Goal: Task Accomplishment & Management: Complete application form

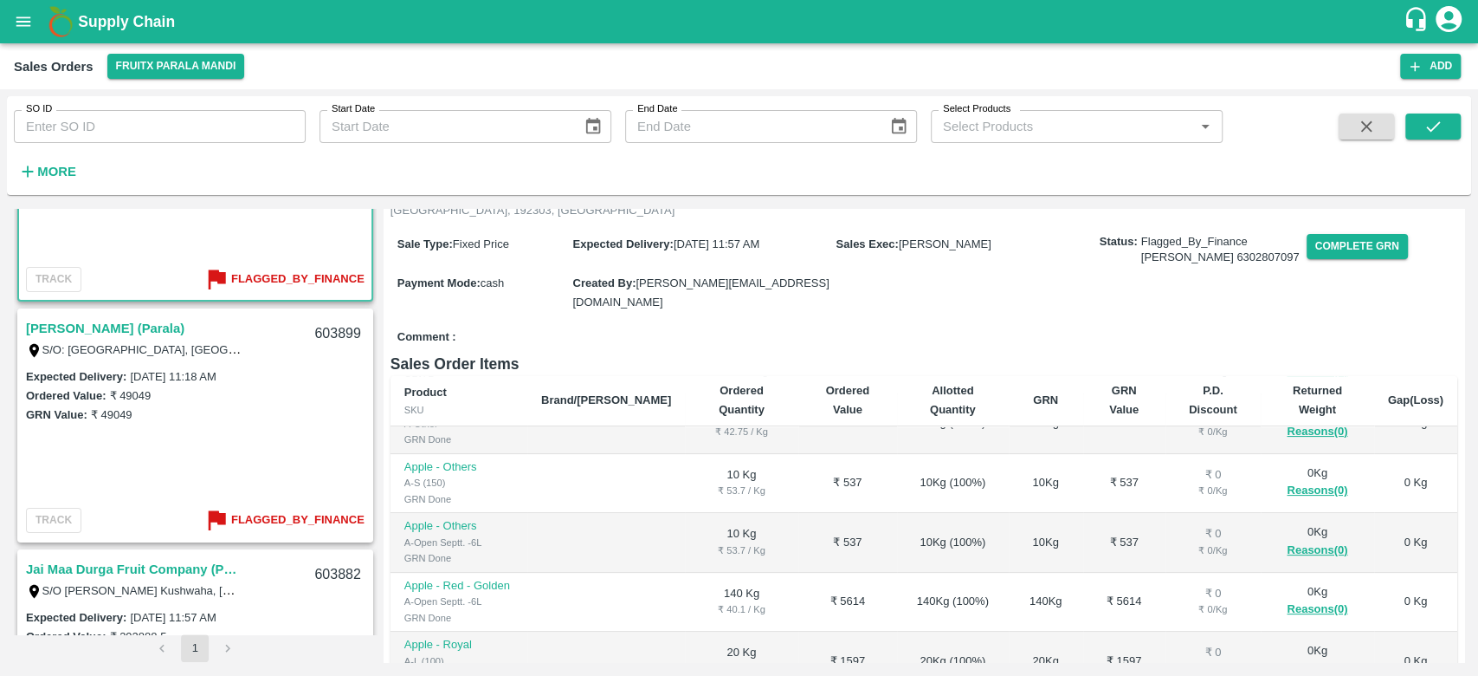
scroll to position [142, 0]
click at [139, 330] on link "[PERSON_NAME] (Parala)" at bounding box center [105, 331] width 159 height 23
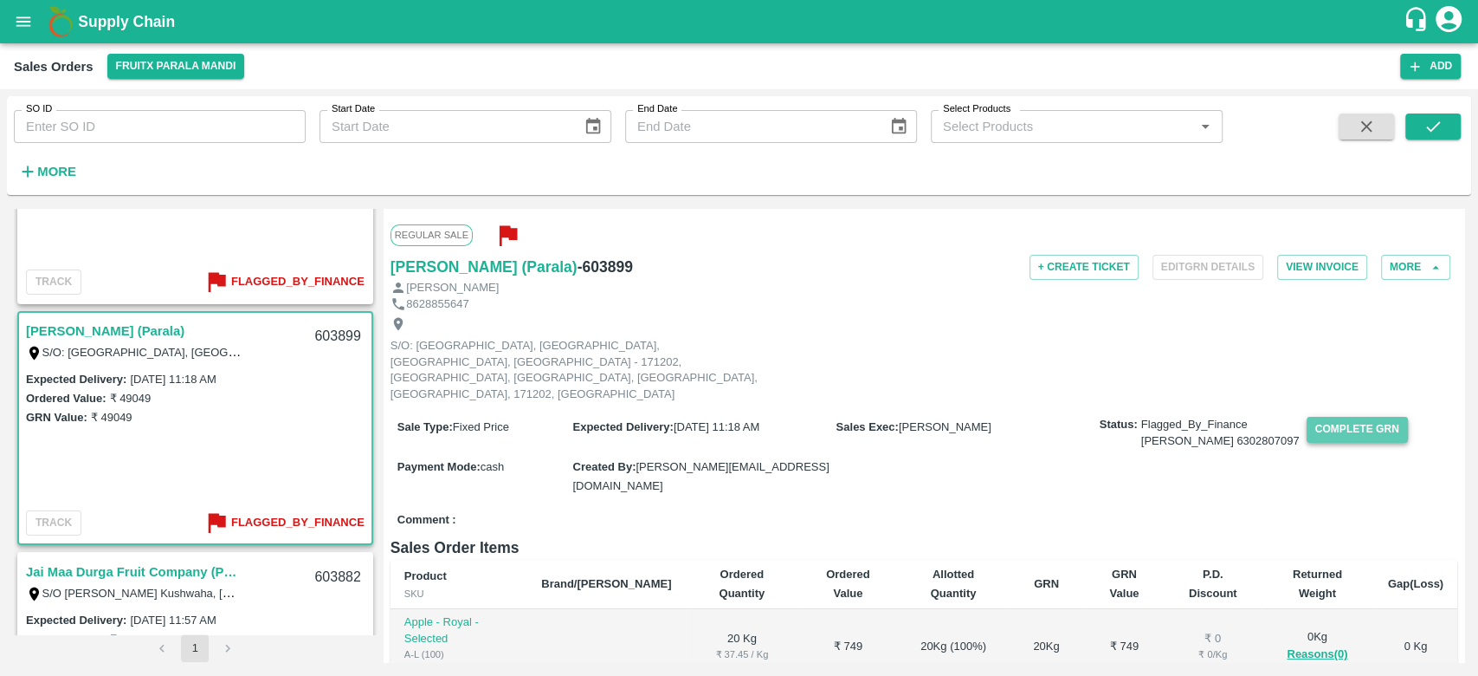
click at [1309, 417] on button "Complete GRN" at bounding box center [1357, 429] width 101 height 25
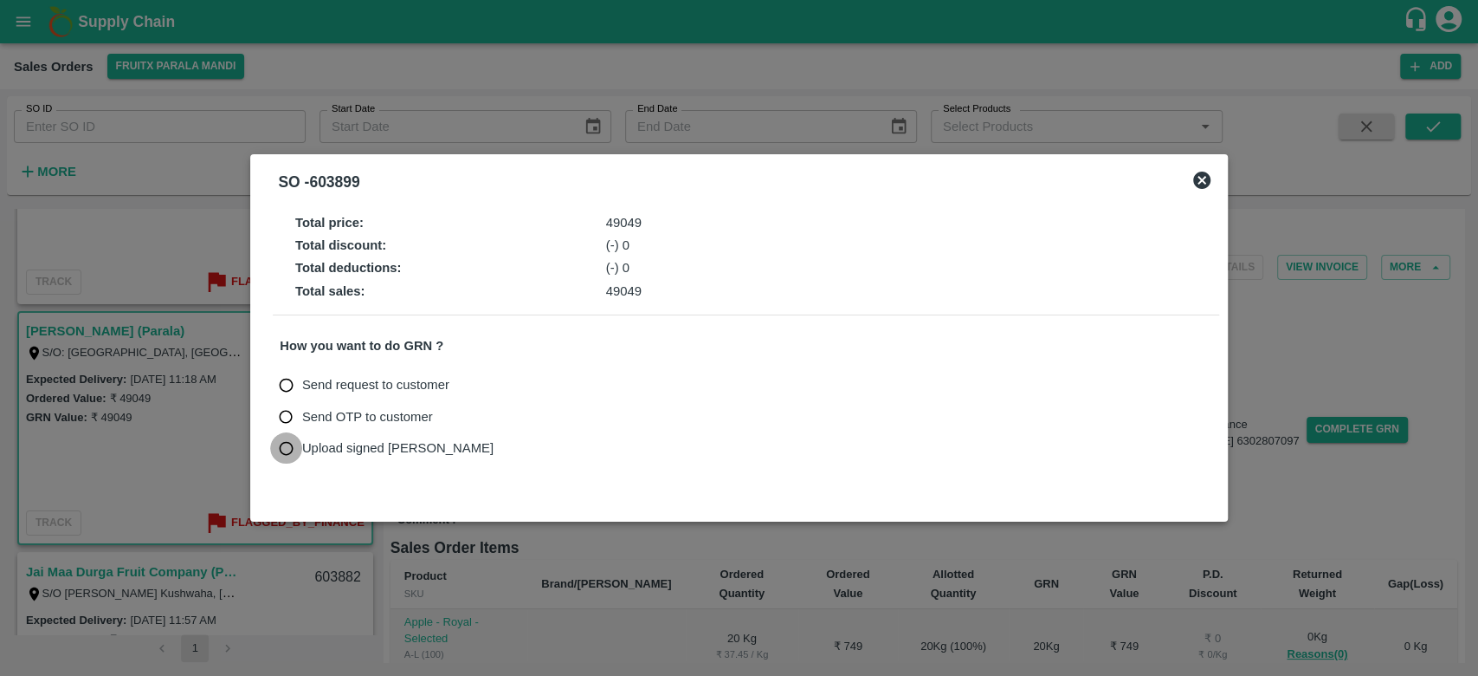
click at [286, 443] on input "Upload signed [PERSON_NAME]" at bounding box center [286, 448] width 32 height 32
radio input "true"
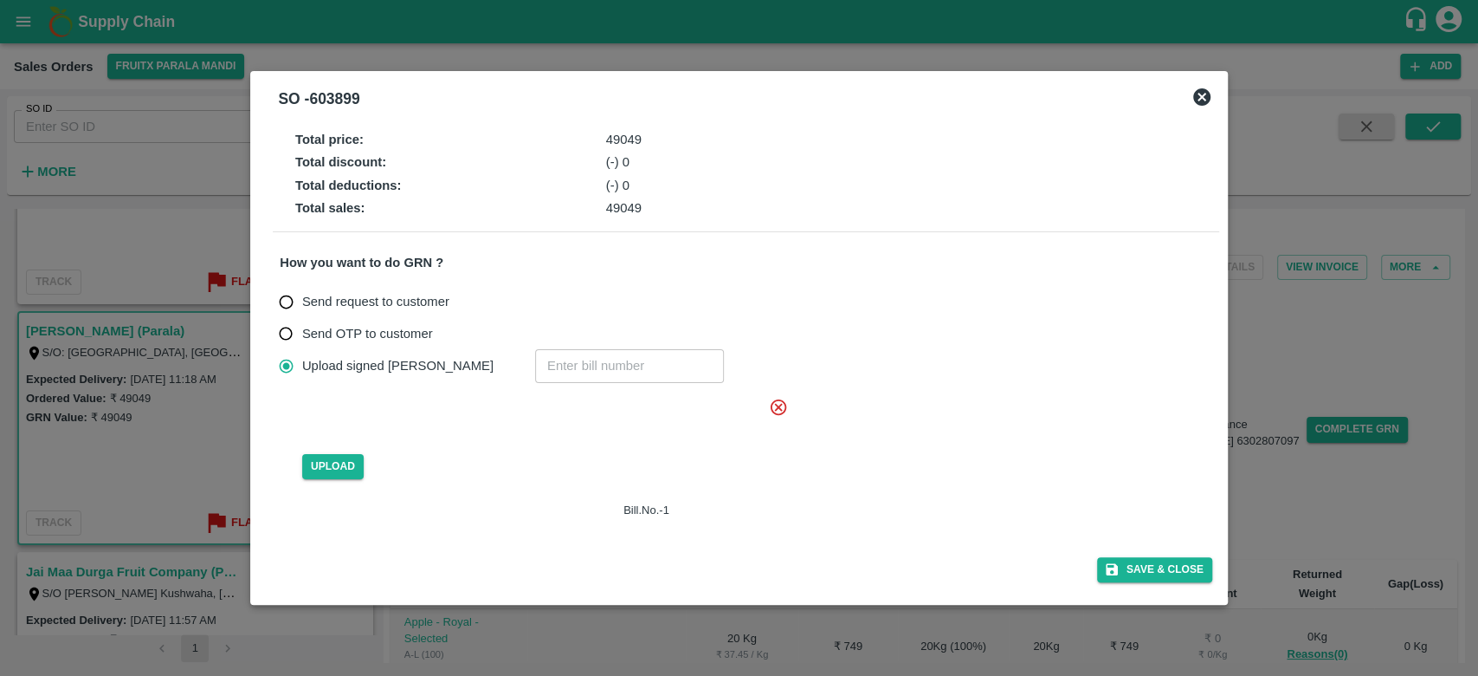
click at [780, 411] on icon at bounding box center [779, 406] width 16 height 16
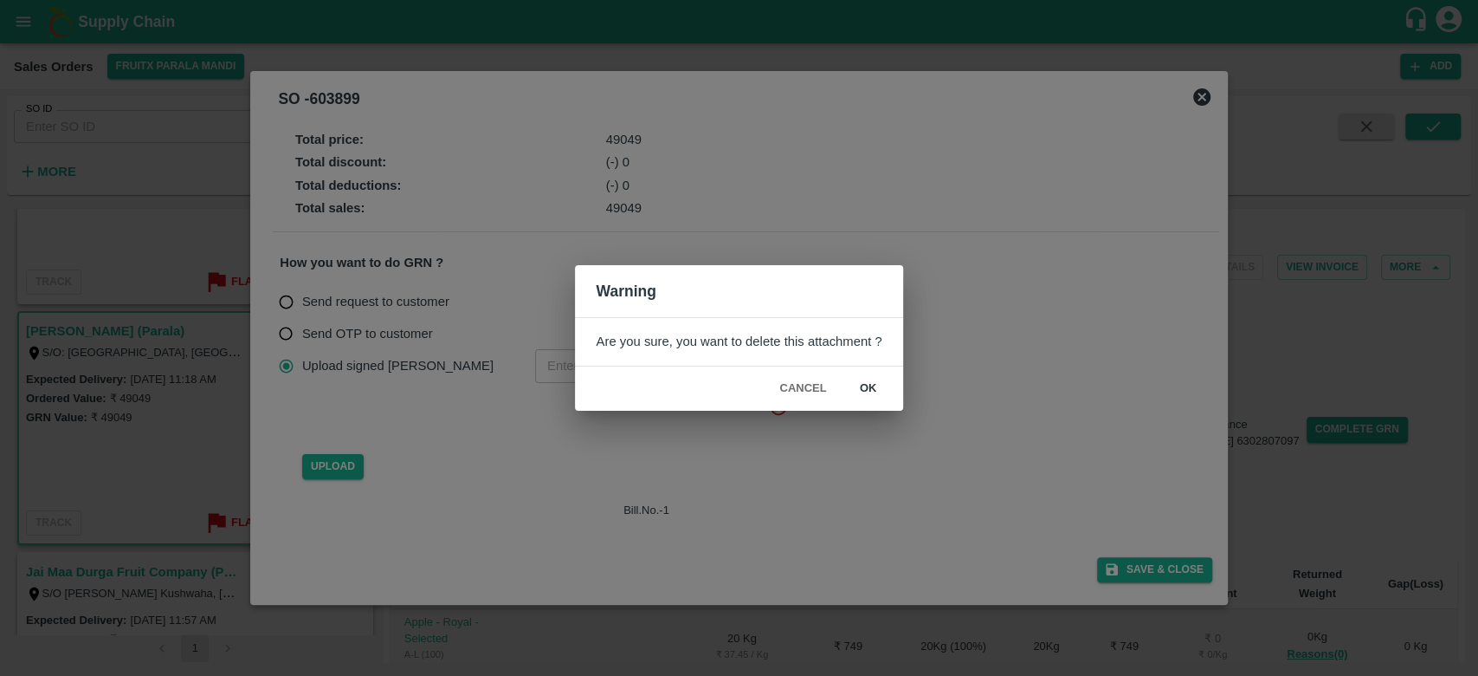
click at [418, 468] on div "Warning Are you sure, you want to delete this attachment ? Cancel ok" at bounding box center [739, 338] width 1478 height 676
click at [797, 388] on button "Cancel" at bounding box center [803, 388] width 61 height 30
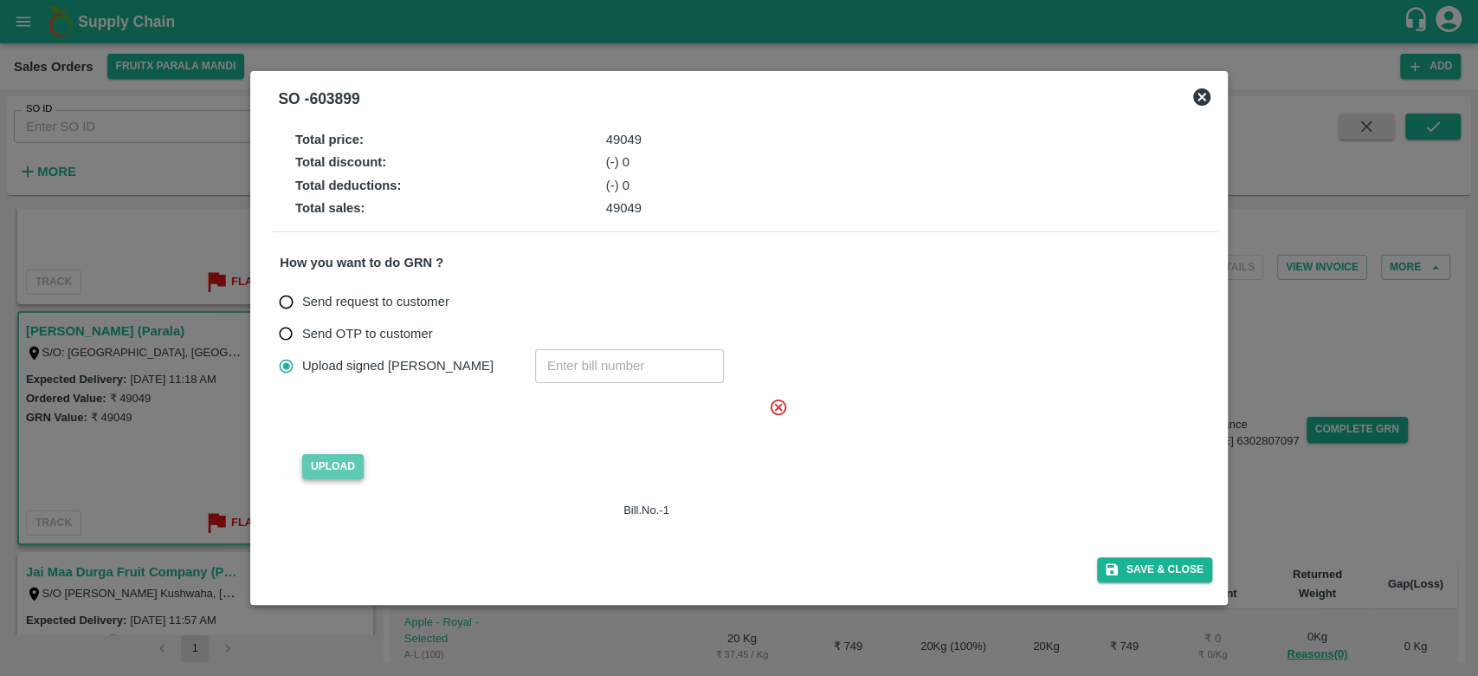
click at [320, 458] on span "Upload" at bounding box center [332, 466] width 61 height 25
click at [0, 0] on input "Upload" at bounding box center [0, 0] width 0 height 0
click at [535, 359] on input "number" at bounding box center [629, 365] width 189 height 33
type input "603899"
click at [351, 466] on span "Upload" at bounding box center [332, 466] width 61 height 25
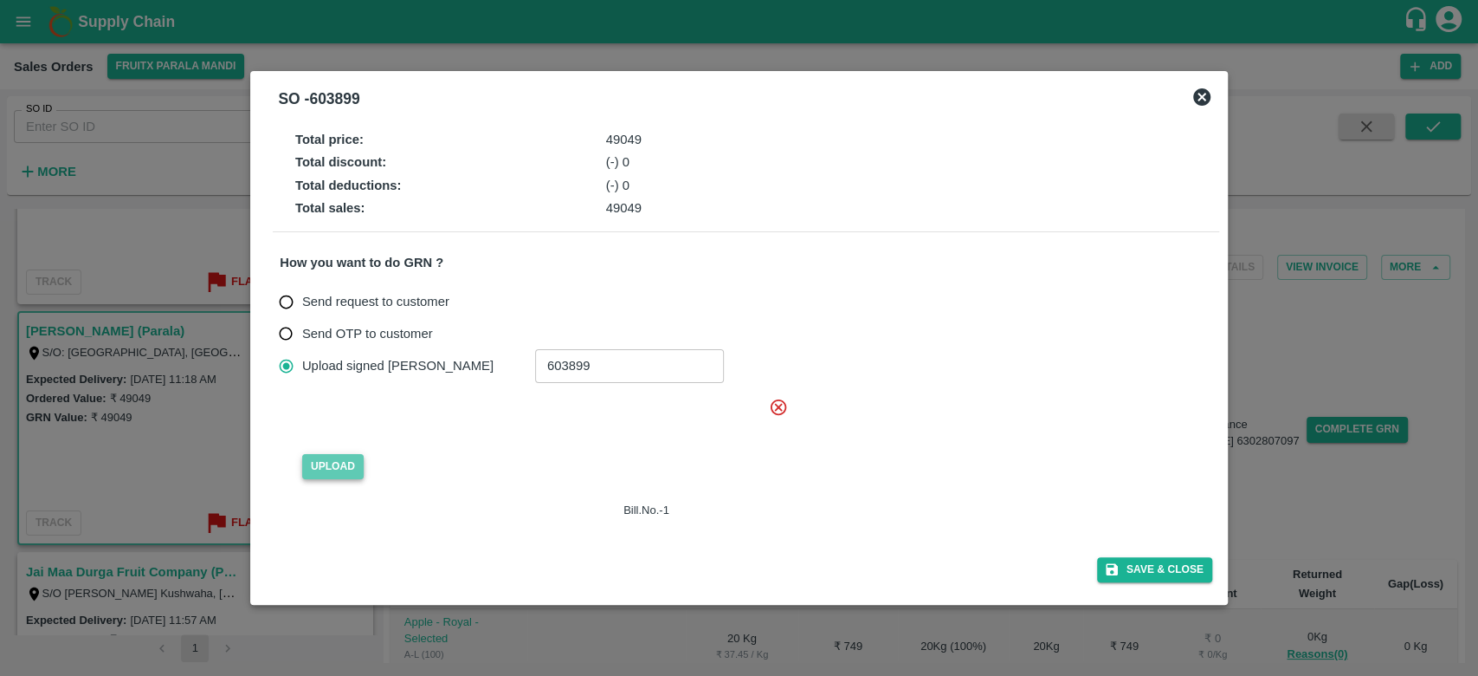
click at [0, 0] on input "Upload" at bounding box center [0, 0] width 0 height 0
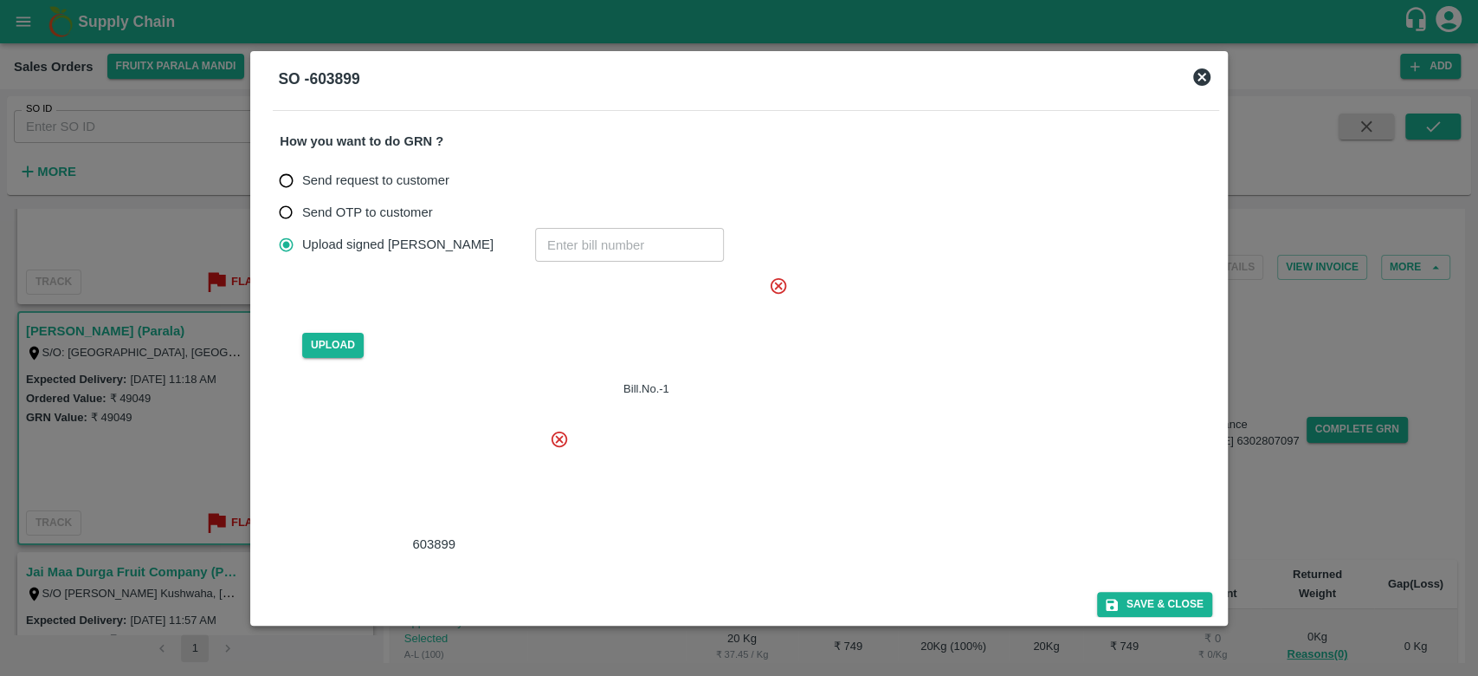
scroll to position [103, 0]
click at [442, 490] on div at bounding box center [431, 481] width 260 height 92
click at [777, 280] on icon at bounding box center [778, 284] width 19 height 19
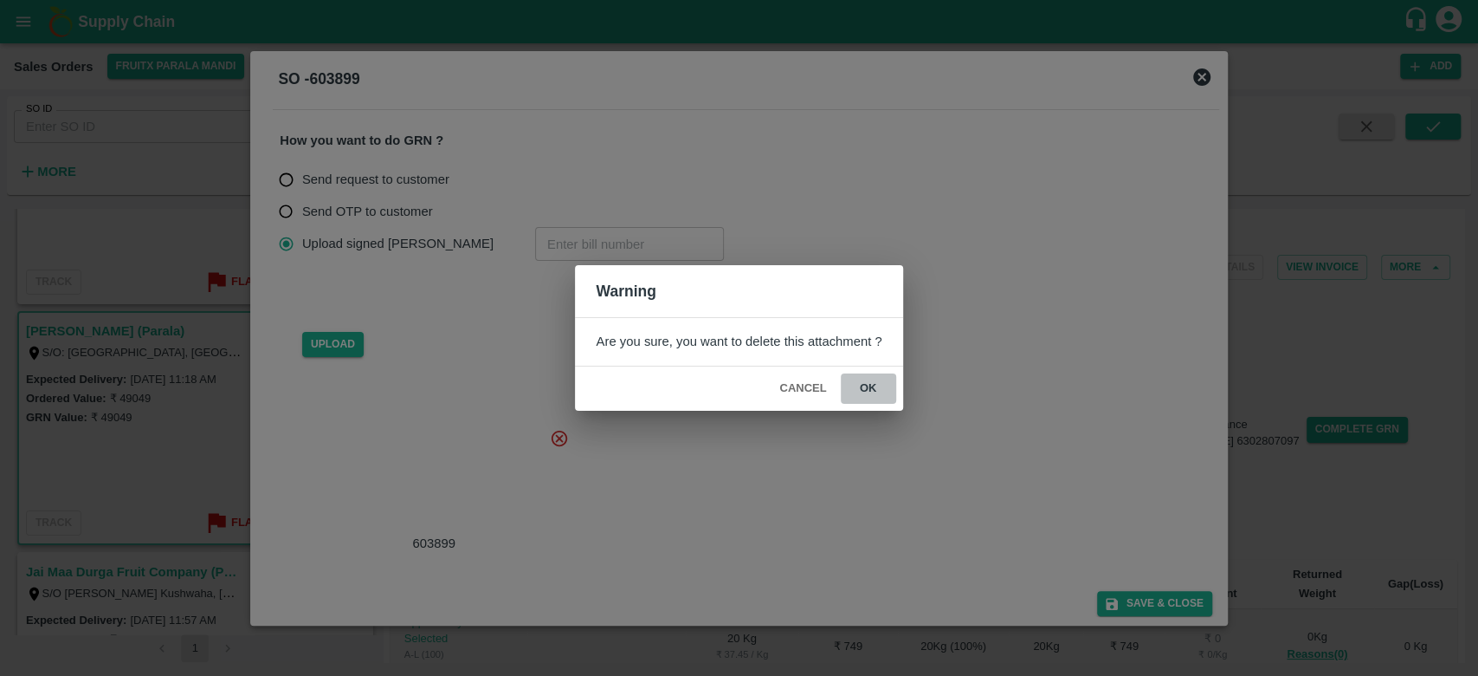
click at [866, 384] on button "ok" at bounding box center [868, 388] width 55 height 30
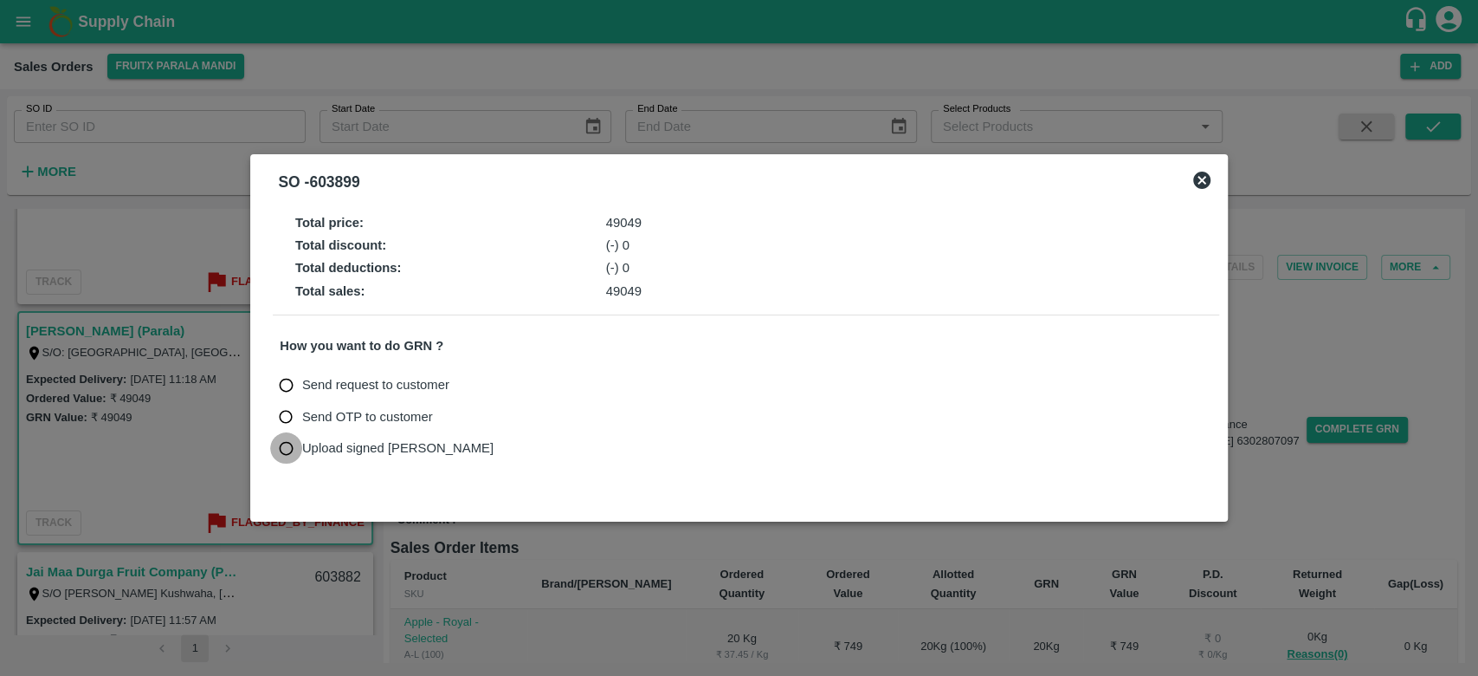
click at [287, 449] on input "Upload signed [PERSON_NAME]" at bounding box center [286, 448] width 32 height 32
radio input "true"
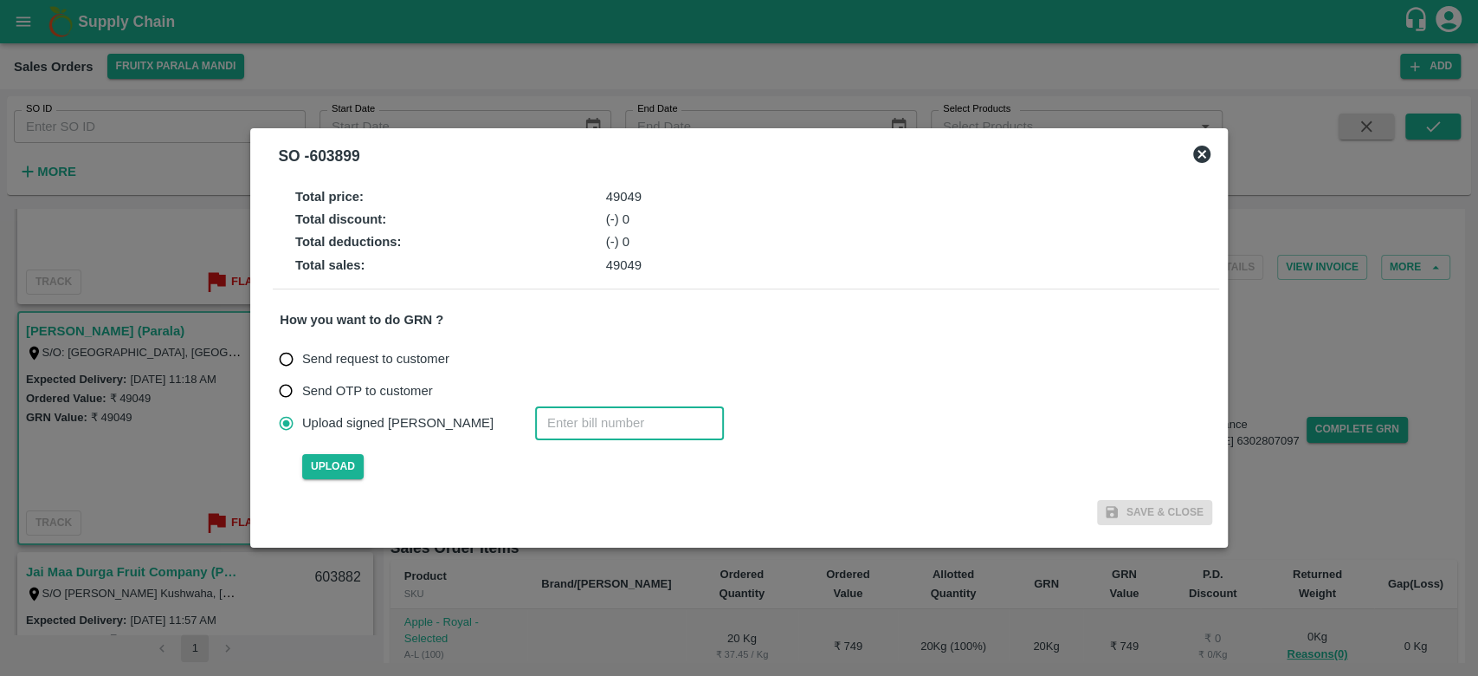
click at [535, 424] on input "number" at bounding box center [629, 422] width 189 height 33
type input "603899"
click at [336, 468] on span "Upload" at bounding box center [332, 466] width 61 height 25
click at [0, 0] on input "Upload" at bounding box center [0, 0] width 0 height 0
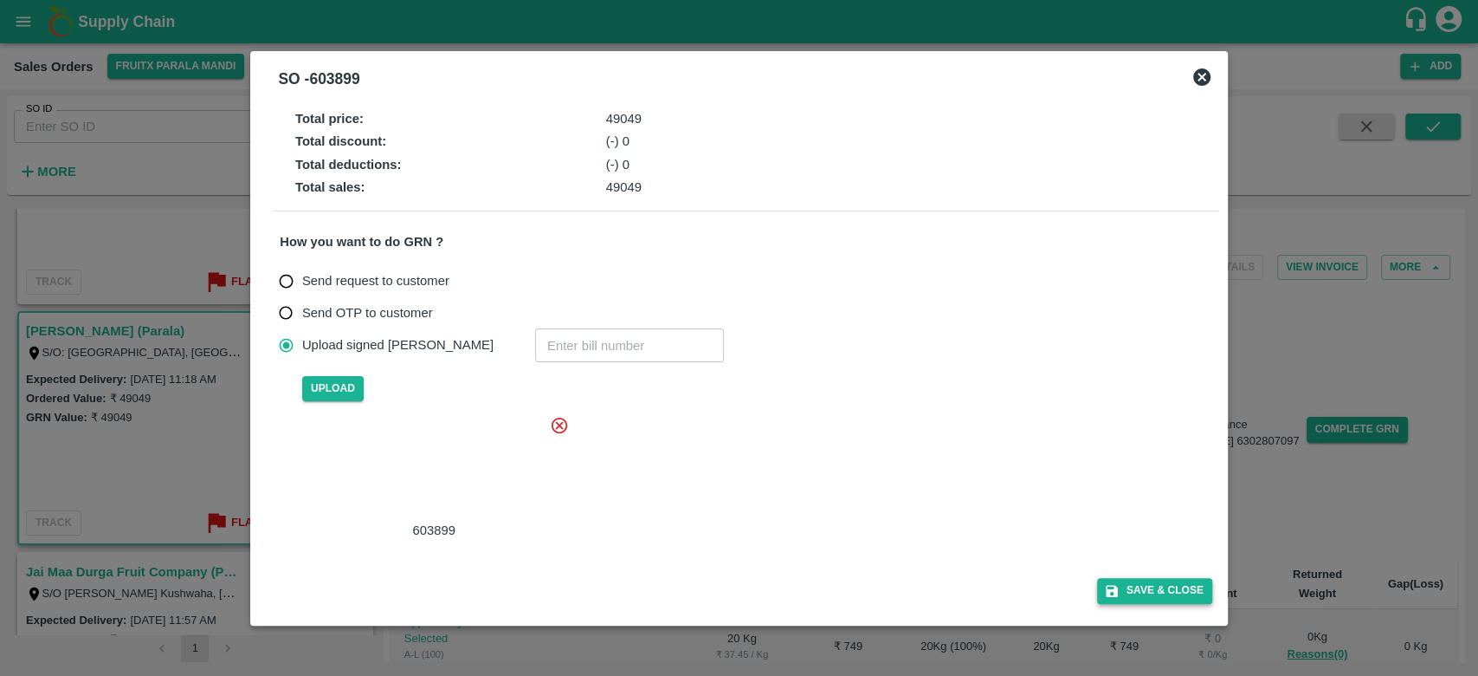
click at [1133, 592] on button "Save & Close" at bounding box center [1154, 590] width 115 height 25
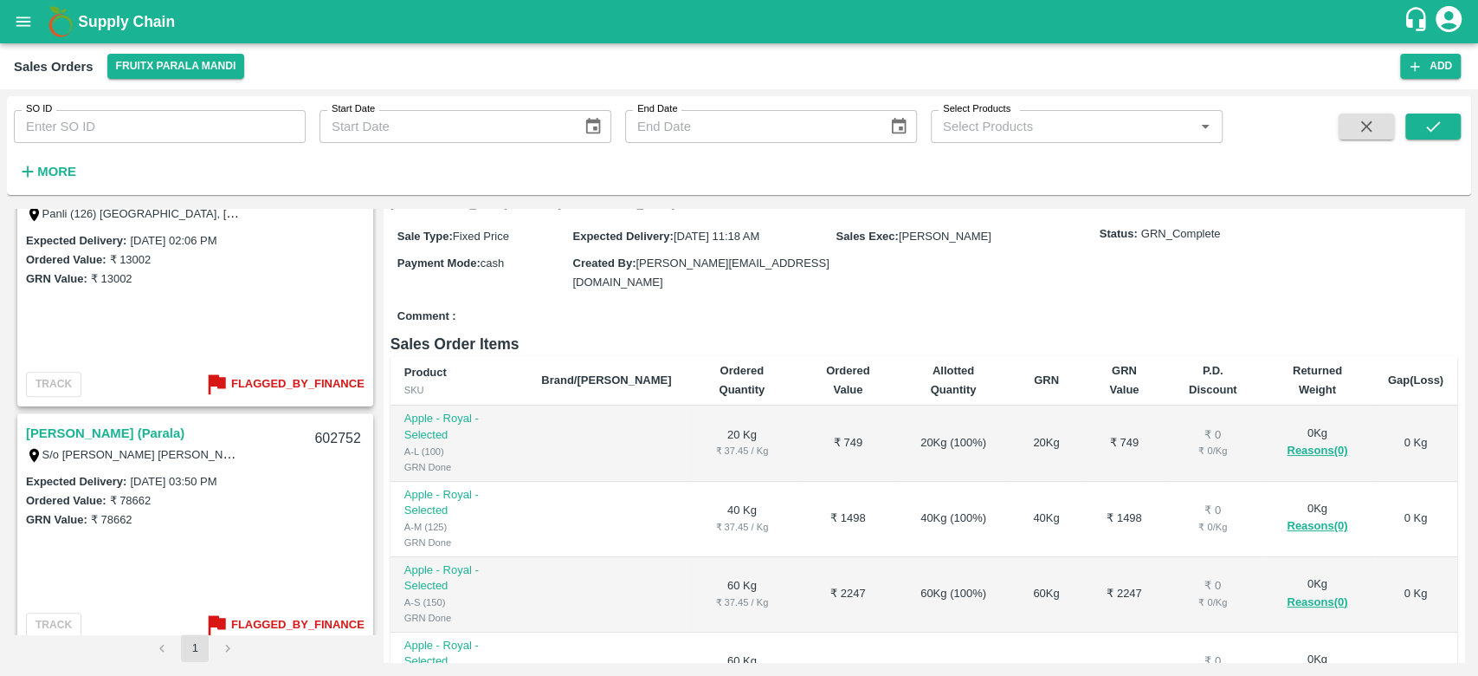
scroll to position [649, 0]
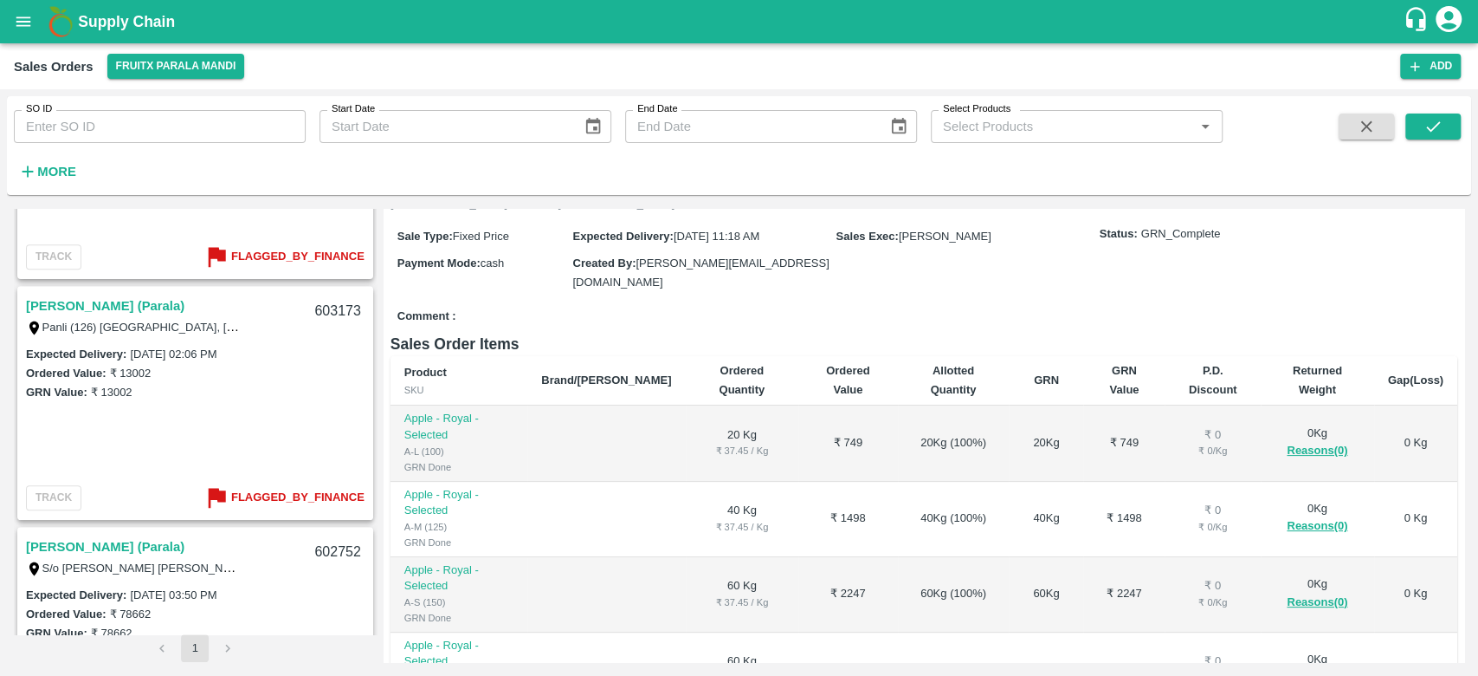
click at [95, 305] on link "[PERSON_NAME] (Parala)" at bounding box center [105, 305] width 159 height 23
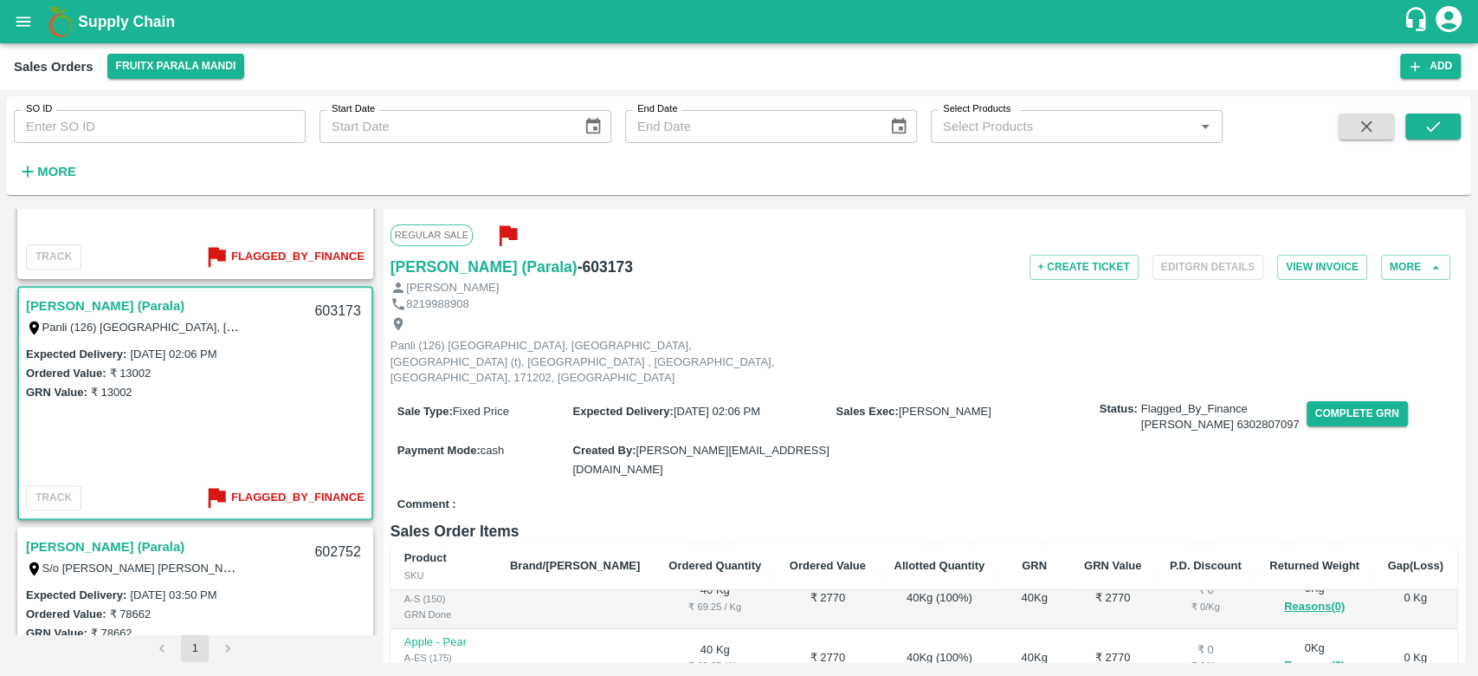
scroll to position [146, 0]
click at [1336, 401] on button "Complete GRN" at bounding box center [1357, 413] width 101 height 25
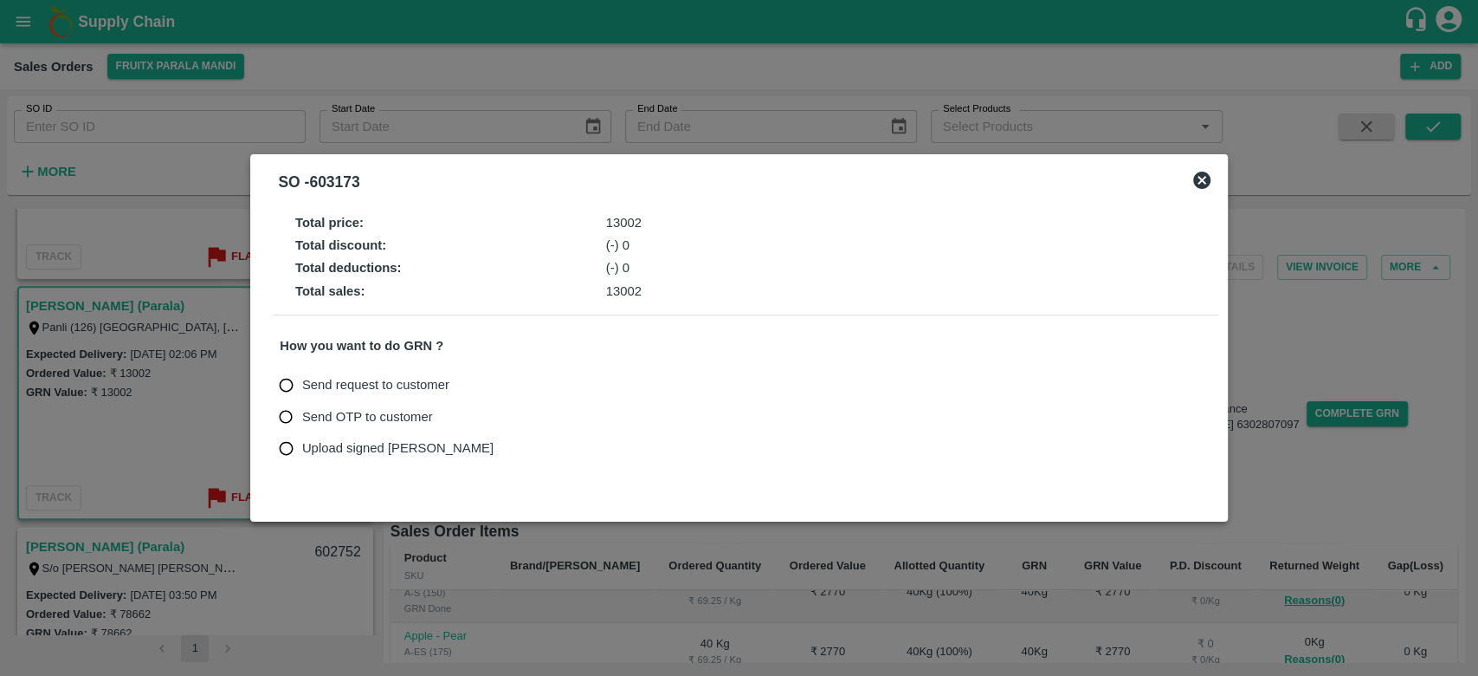
click at [331, 443] on span "Upload signed [PERSON_NAME]" at bounding box center [397, 447] width 191 height 19
click at [302, 443] on input "Upload signed [PERSON_NAME]" at bounding box center [286, 448] width 32 height 32
radio input "true"
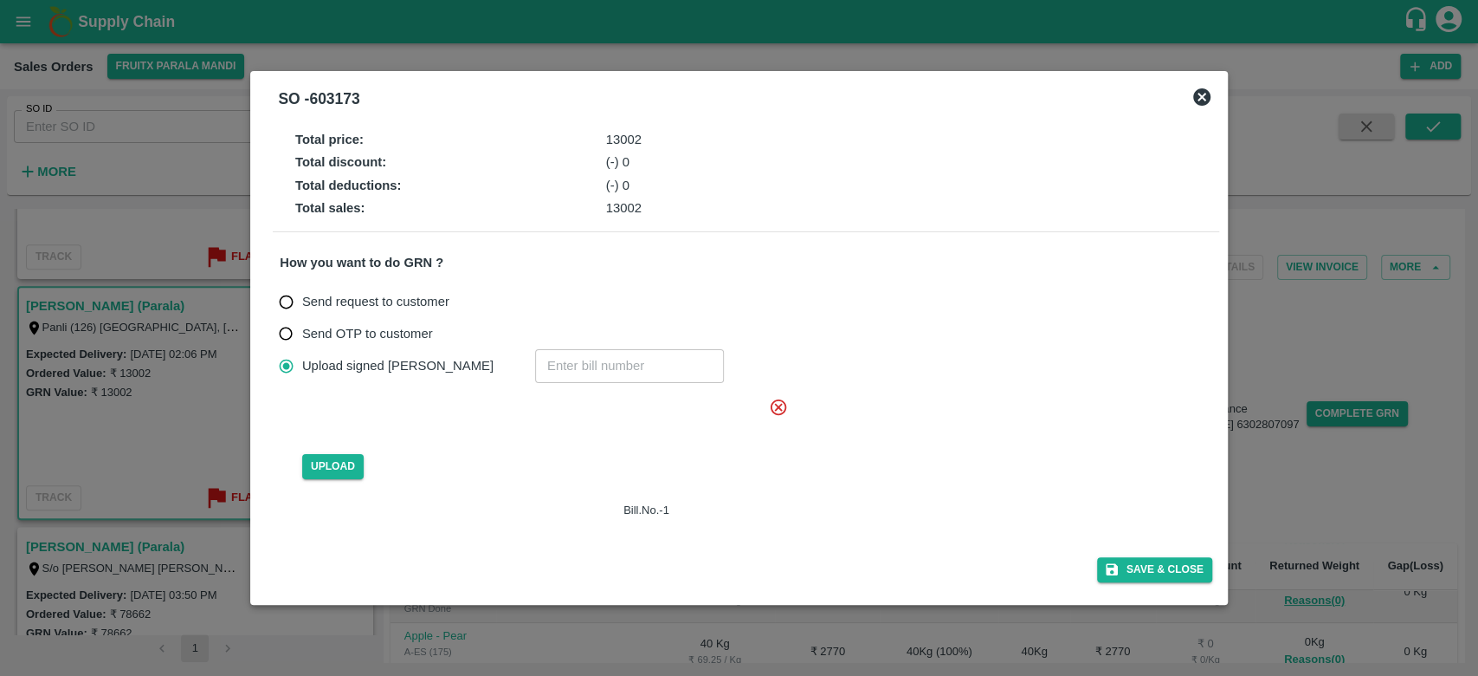
click at [780, 404] on icon at bounding box center [778, 407] width 19 height 19
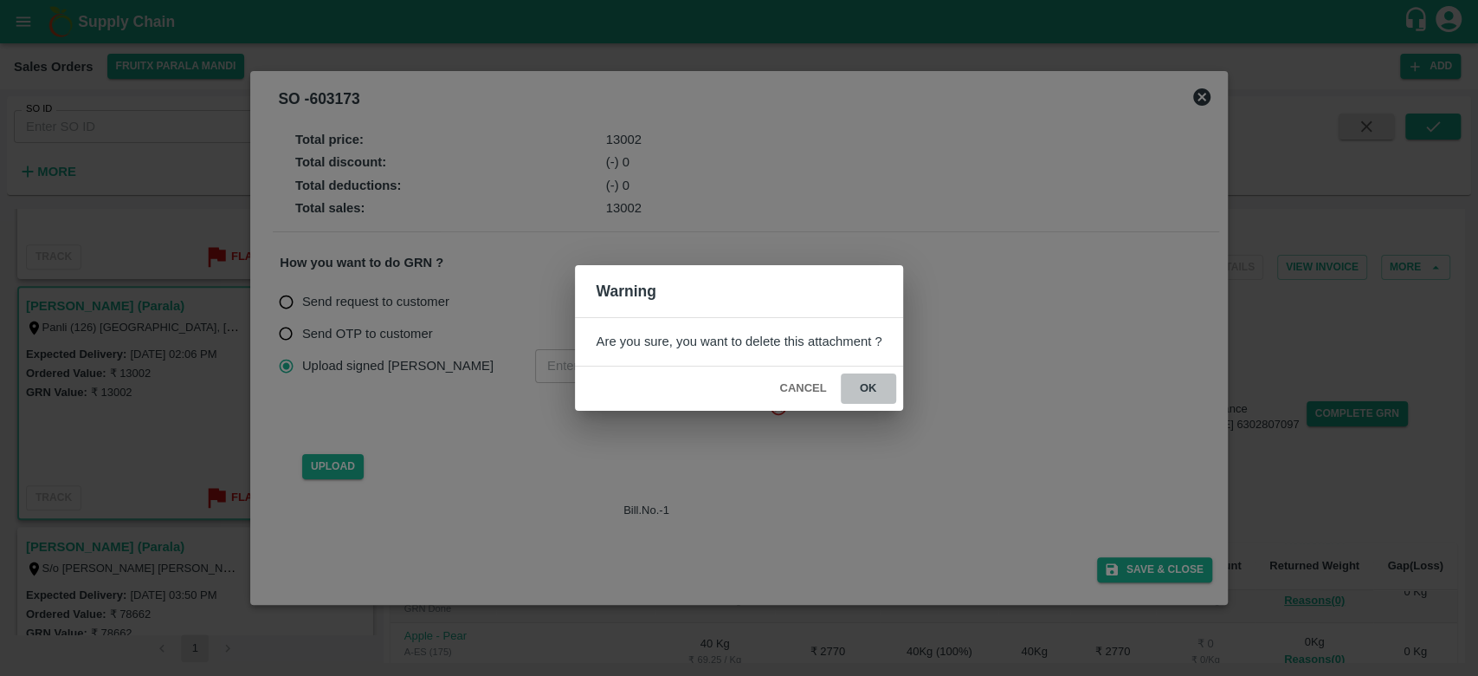
click at [868, 381] on button "ok" at bounding box center [868, 388] width 55 height 30
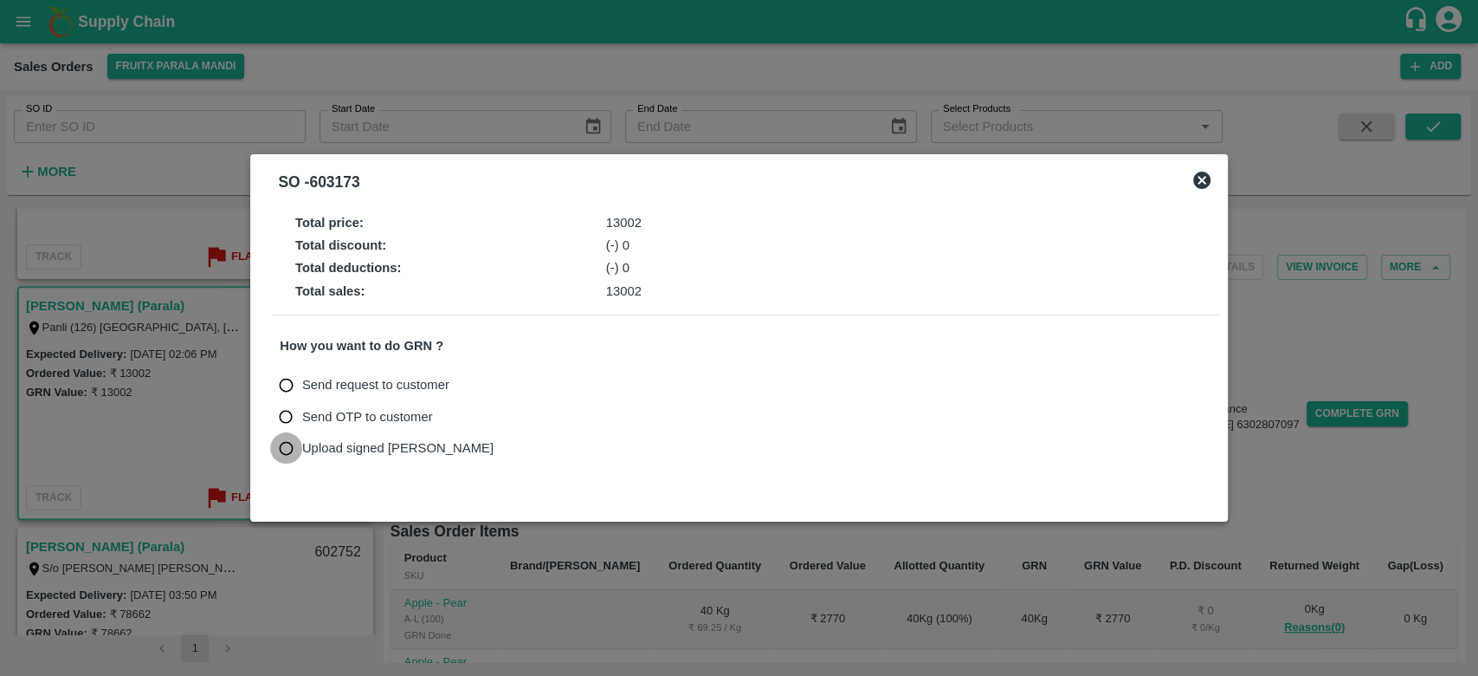
click at [281, 447] on input "Upload signed [PERSON_NAME]" at bounding box center [286, 448] width 32 height 32
radio input "true"
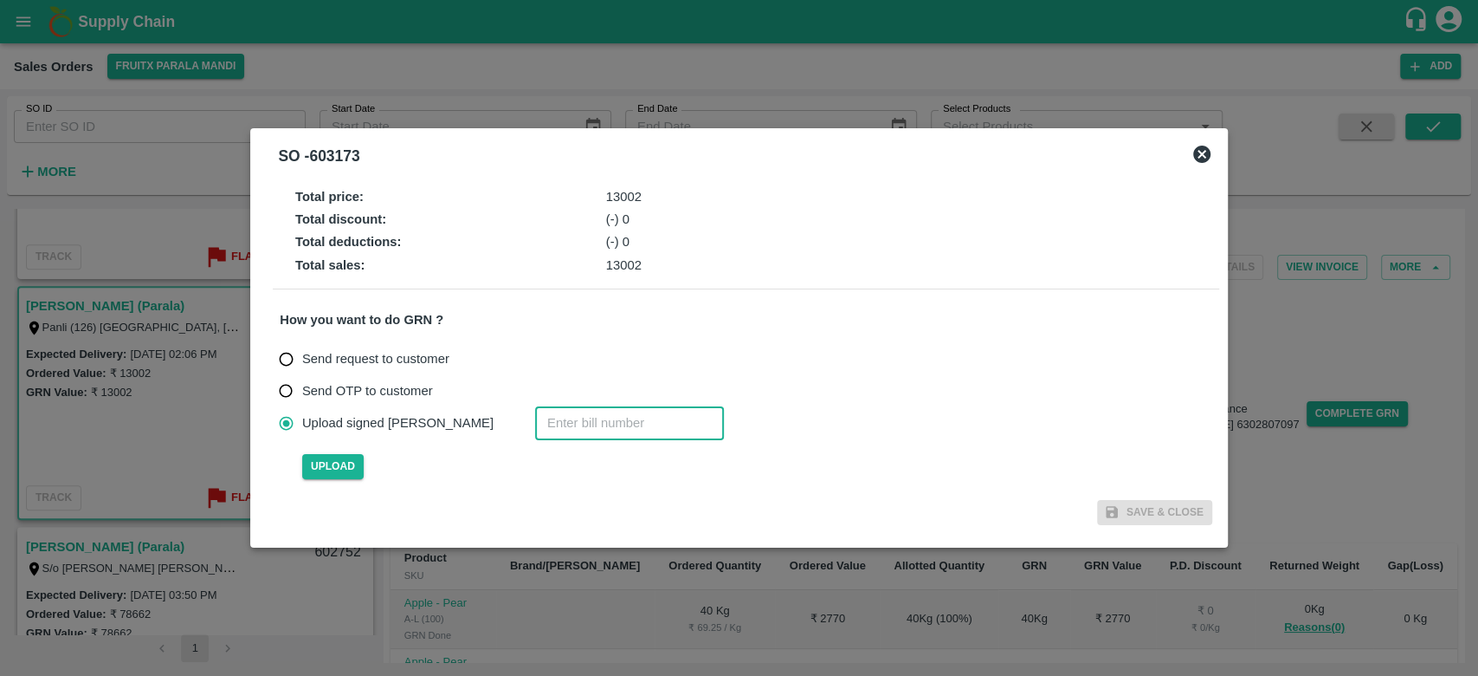
click at [535, 426] on input "number" at bounding box center [629, 422] width 189 height 33
type input "603173"
click at [324, 467] on span "Upload" at bounding box center [332, 466] width 61 height 25
click at [0, 0] on input "Upload" at bounding box center [0, 0] width 0 height 0
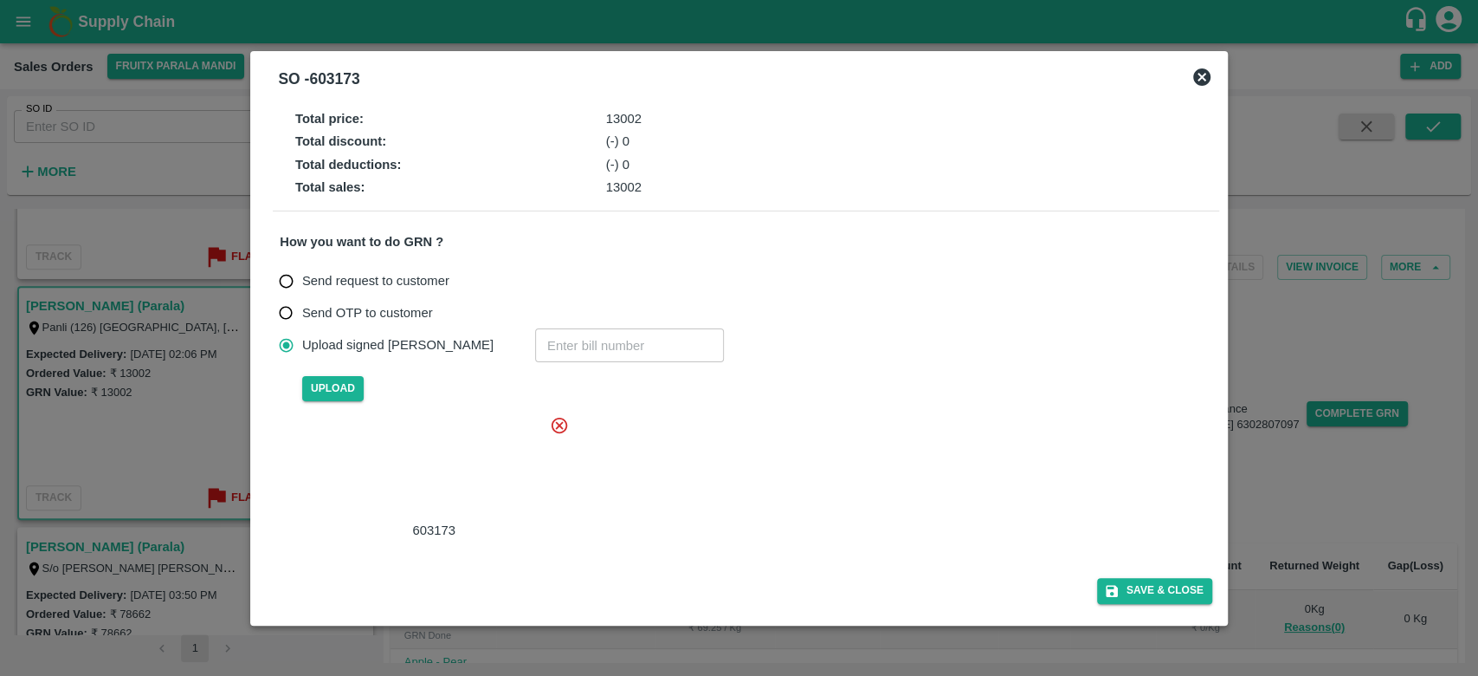
click at [463, 480] on div at bounding box center [431, 468] width 260 height 92
click at [1155, 588] on button "Save & Close" at bounding box center [1154, 590] width 115 height 25
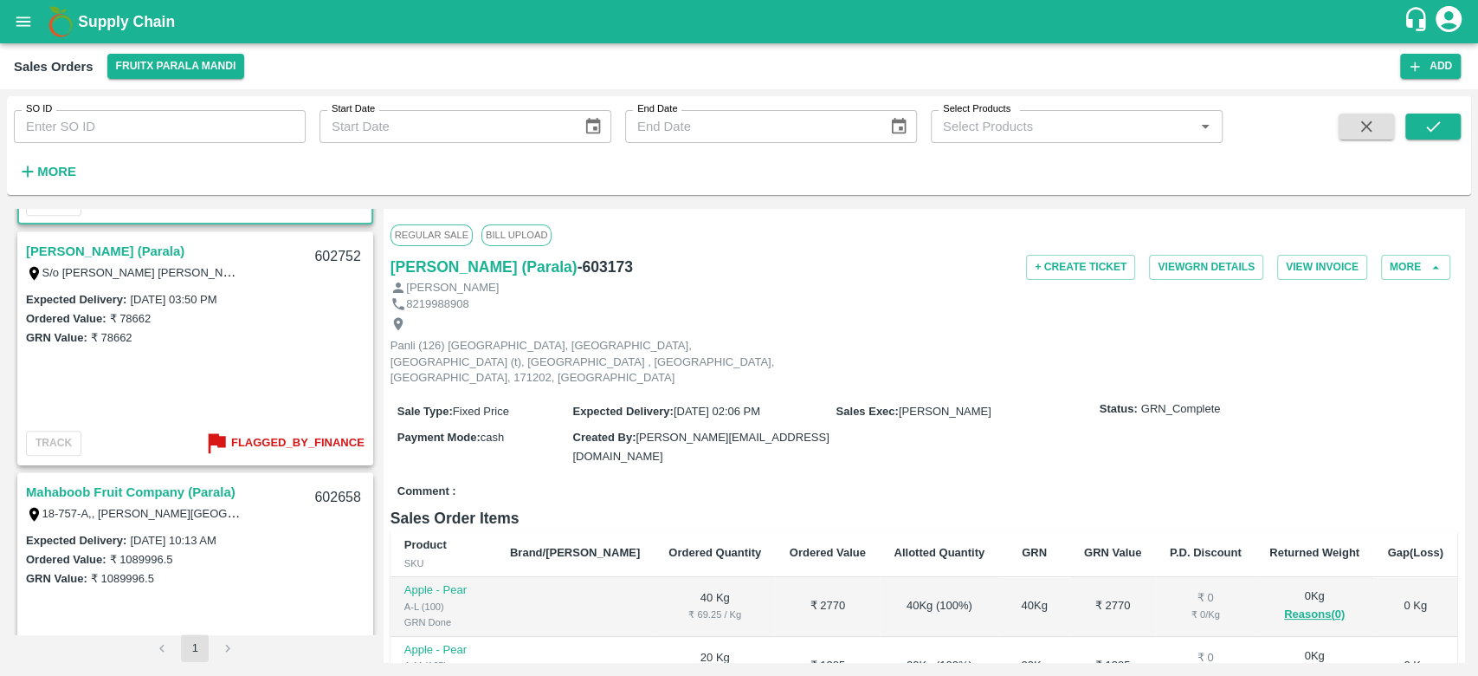
scroll to position [950, 0]
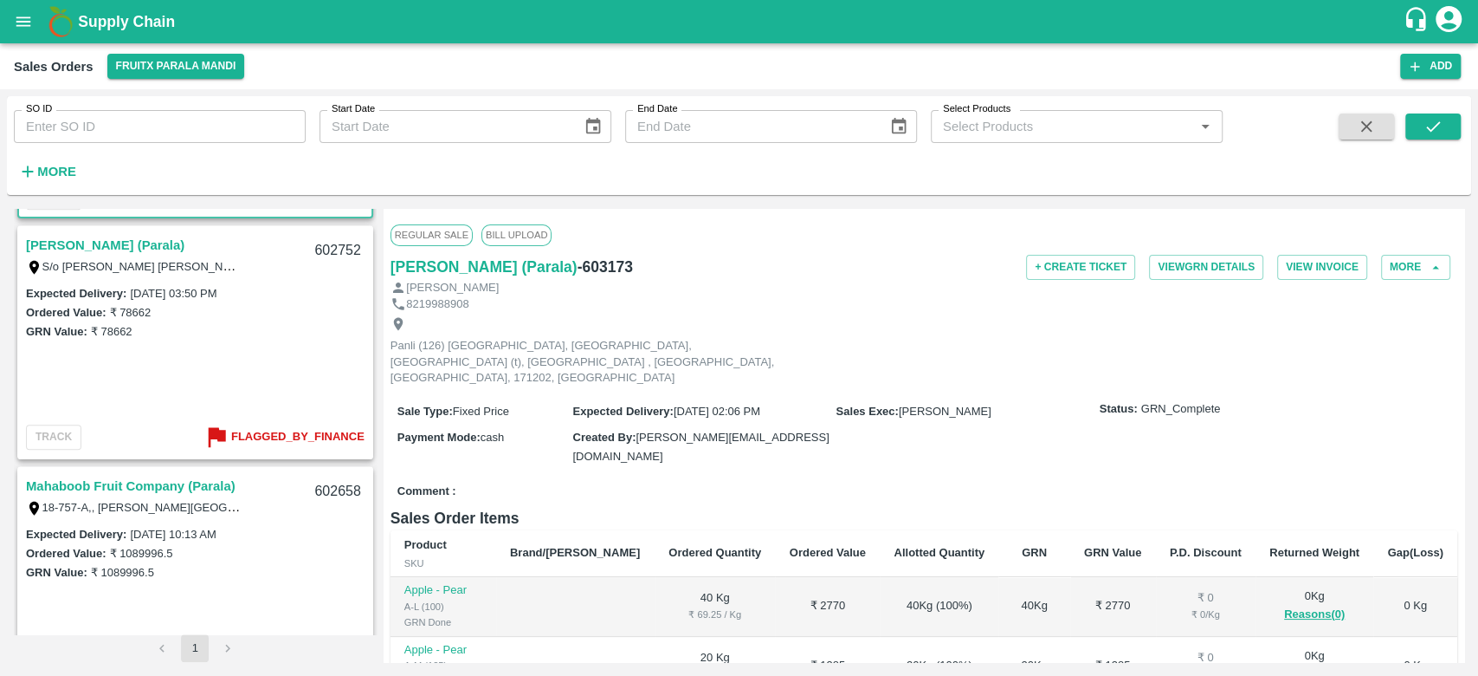
click at [131, 239] on link "[PERSON_NAME] (Parala)" at bounding box center [105, 245] width 159 height 23
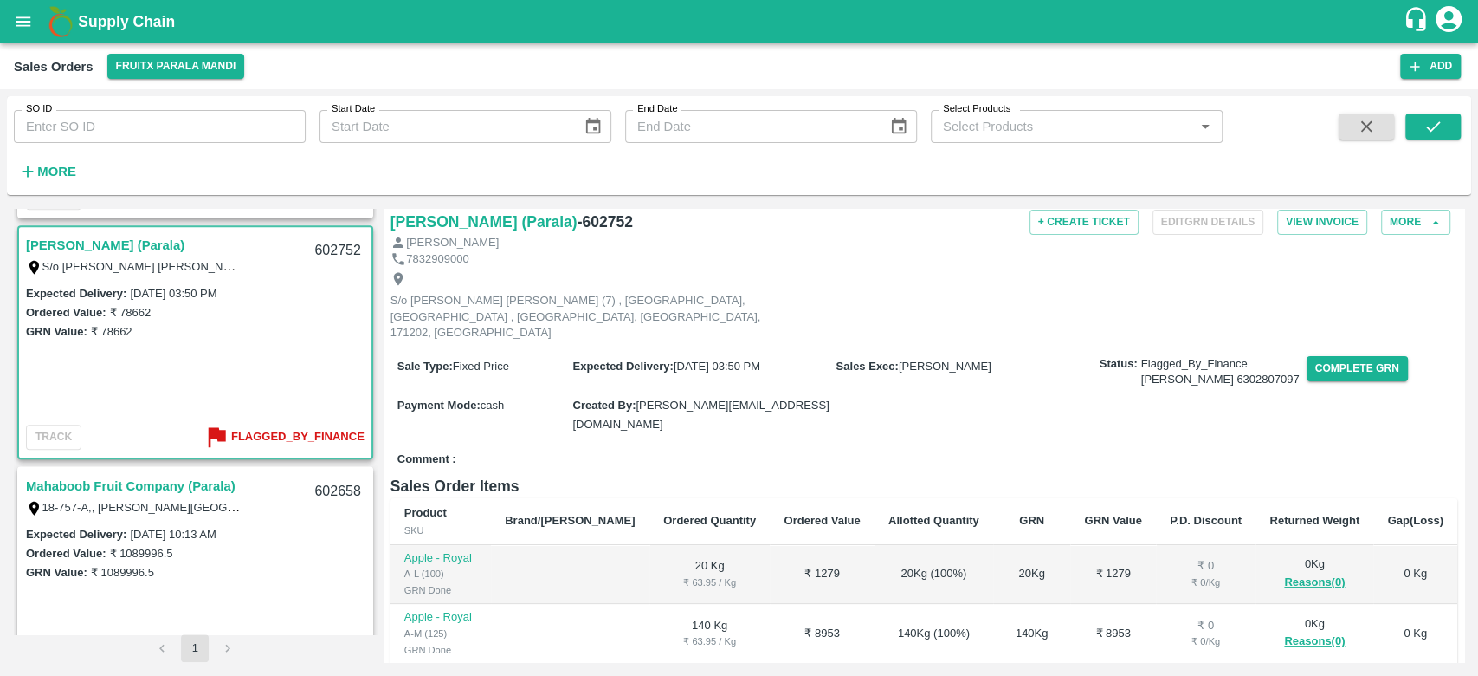
scroll to position [48, 0]
click at [1318, 353] on button "Complete GRN" at bounding box center [1357, 365] width 101 height 25
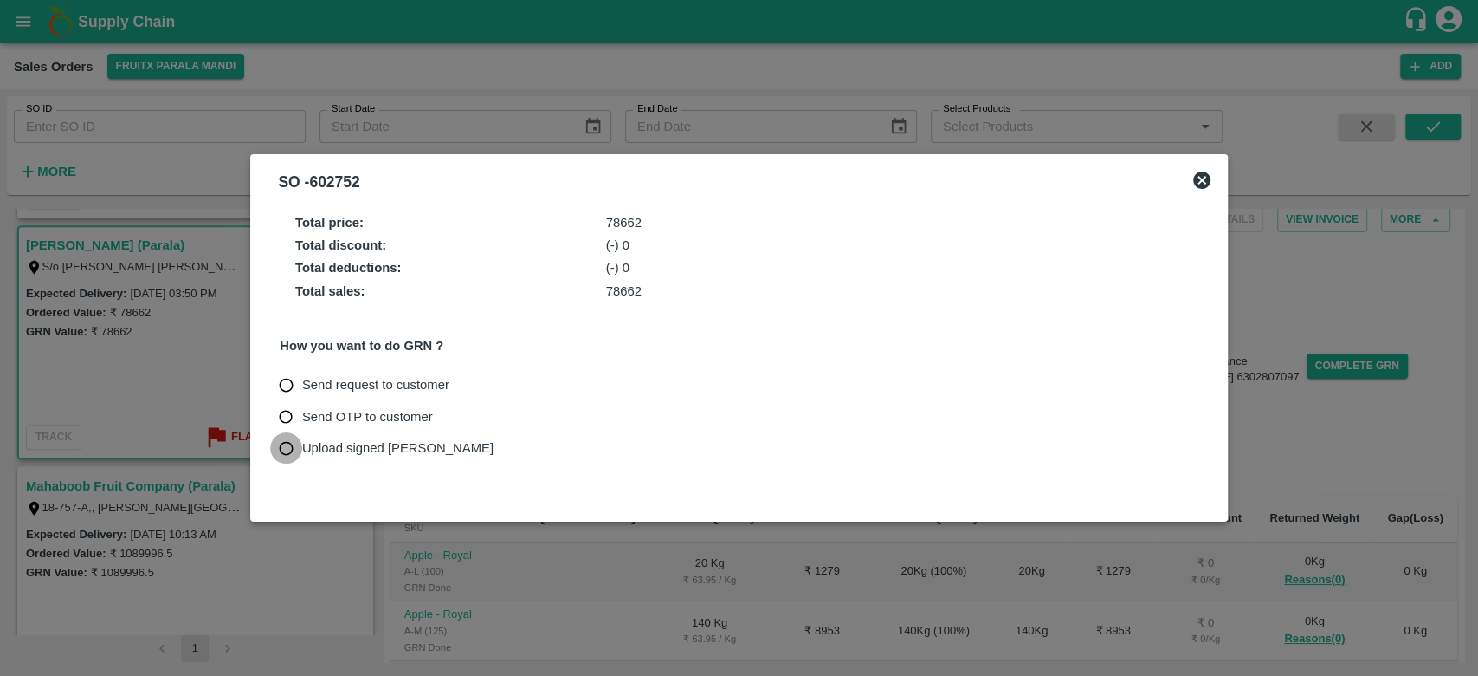
click at [286, 454] on input "Upload signed [PERSON_NAME]" at bounding box center [286, 448] width 32 height 32
radio input "true"
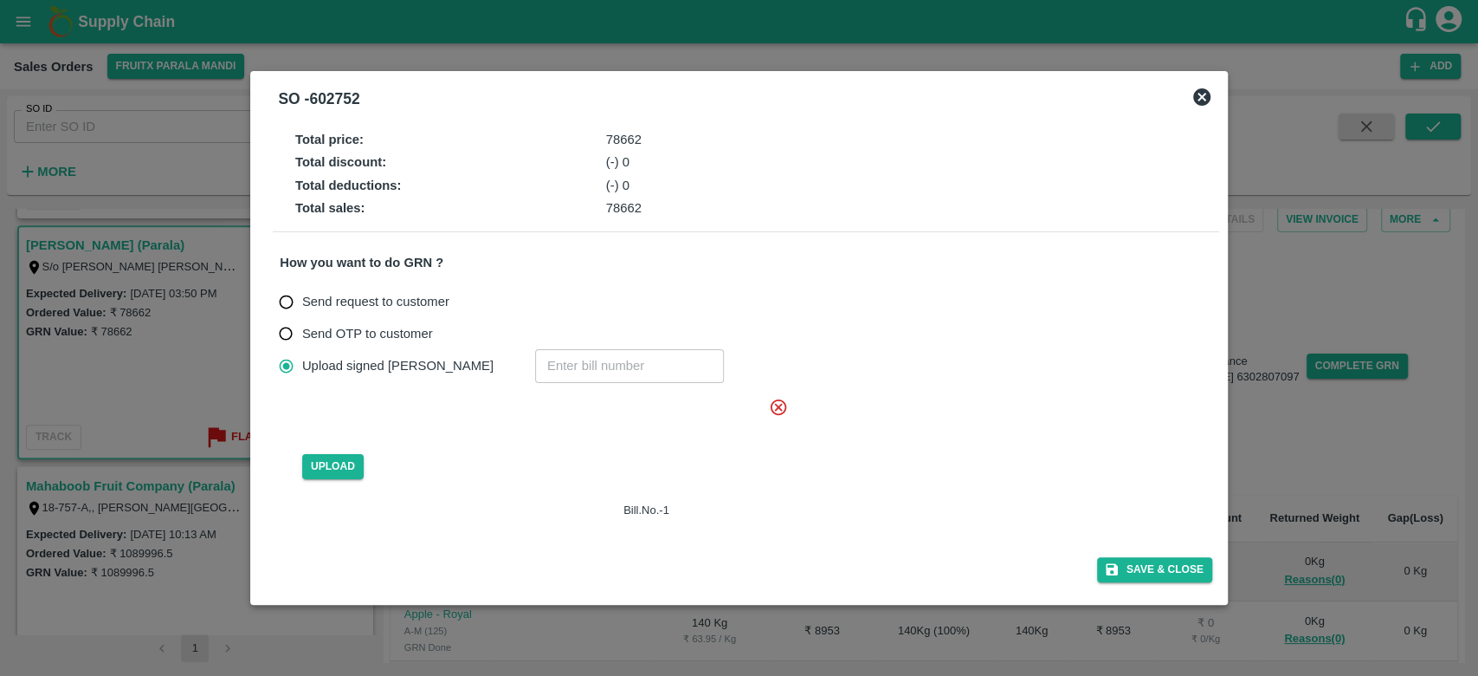
click at [774, 411] on icon at bounding box center [778, 407] width 19 height 19
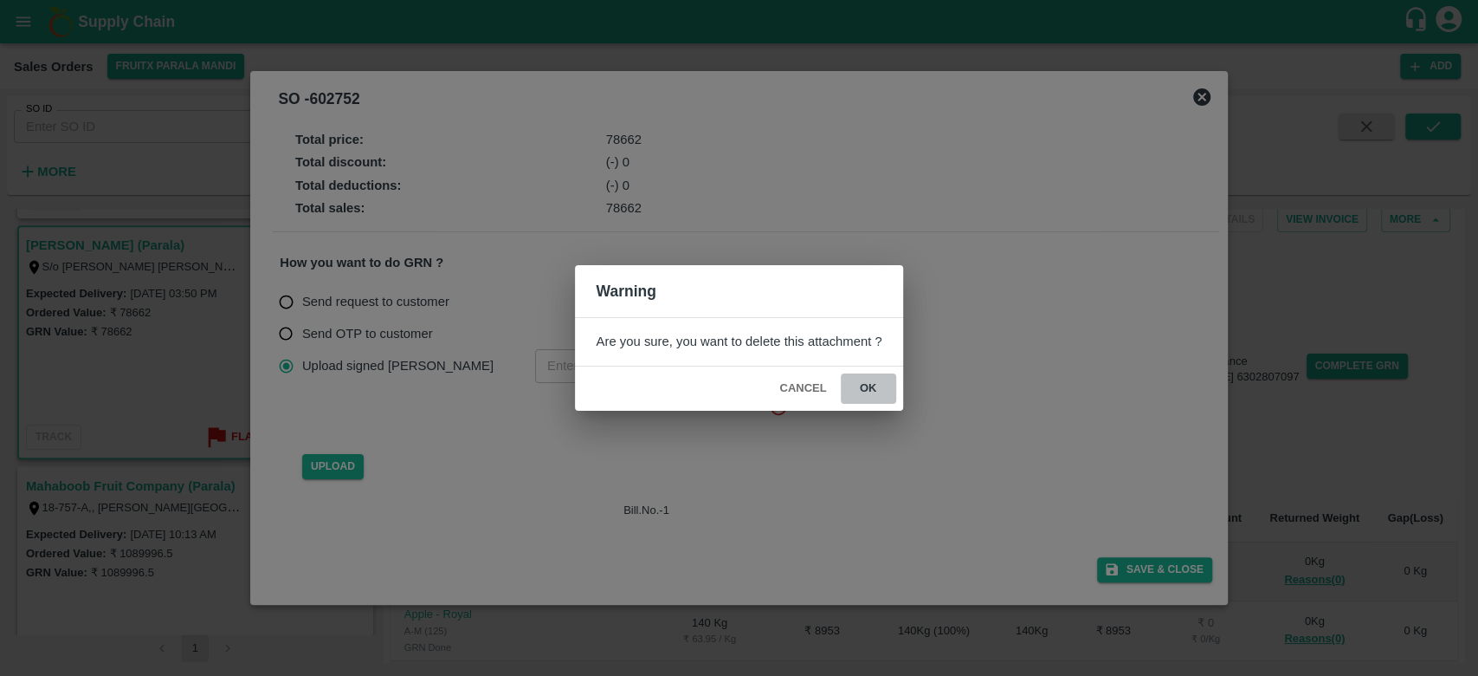
click at [864, 381] on button "ok" at bounding box center [868, 388] width 55 height 30
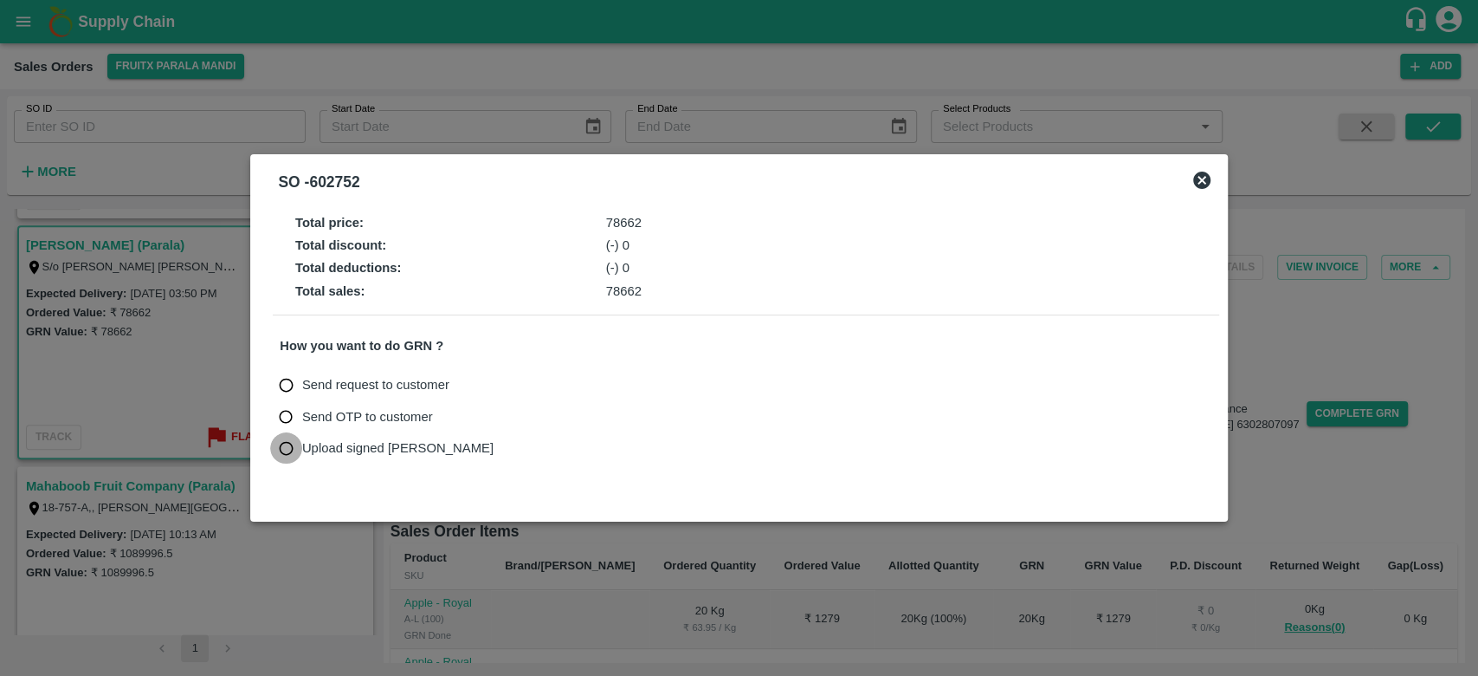
click at [291, 440] on input "Upload signed [PERSON_NAME]" at bounding box center [286, 448] width 32 height 32
radio input "true"
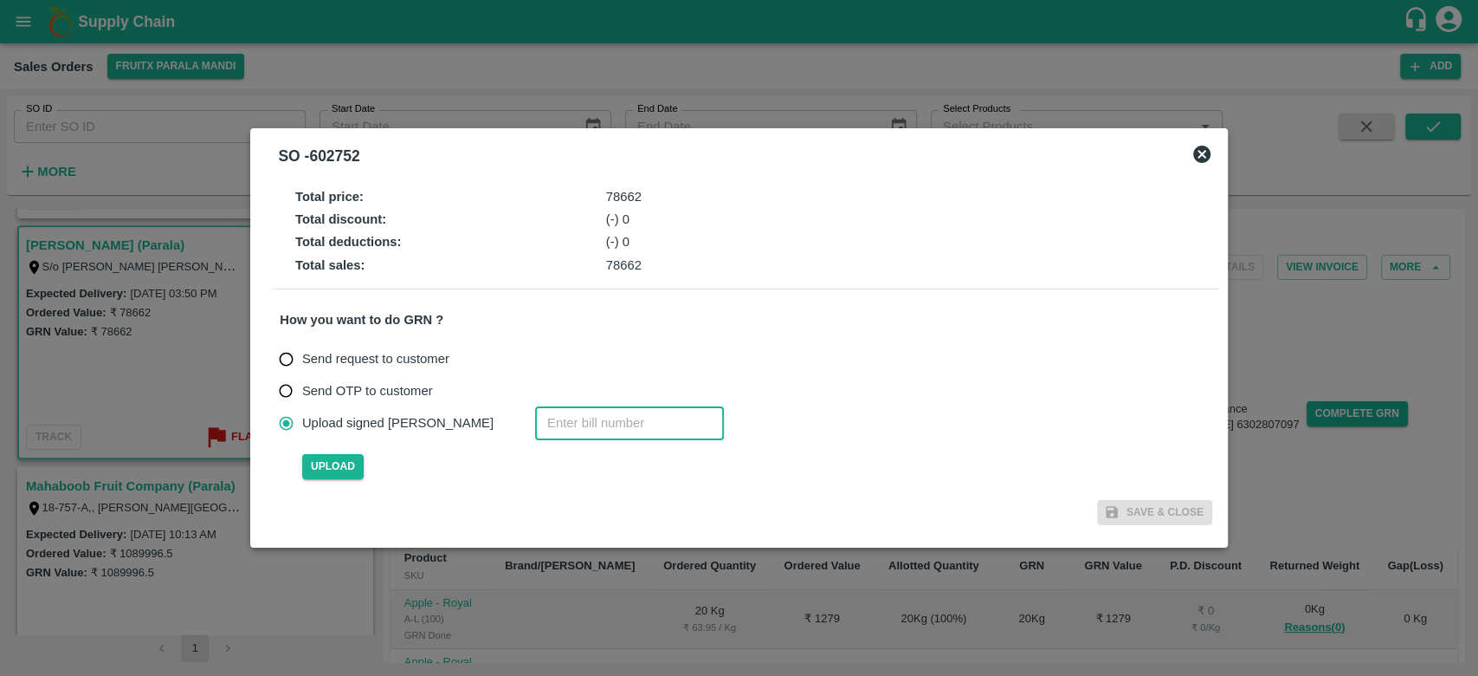
click at [535, 424] on input "number" at bounding box center [629, 422] width 189 height 33
type input "602752"
click at [333, 469] on span "Upload" at bounding box center [332, 466] width 61 height 25
click at [0, 0] on input "Upload" at bounding box center [0, 0] width 0 height 0
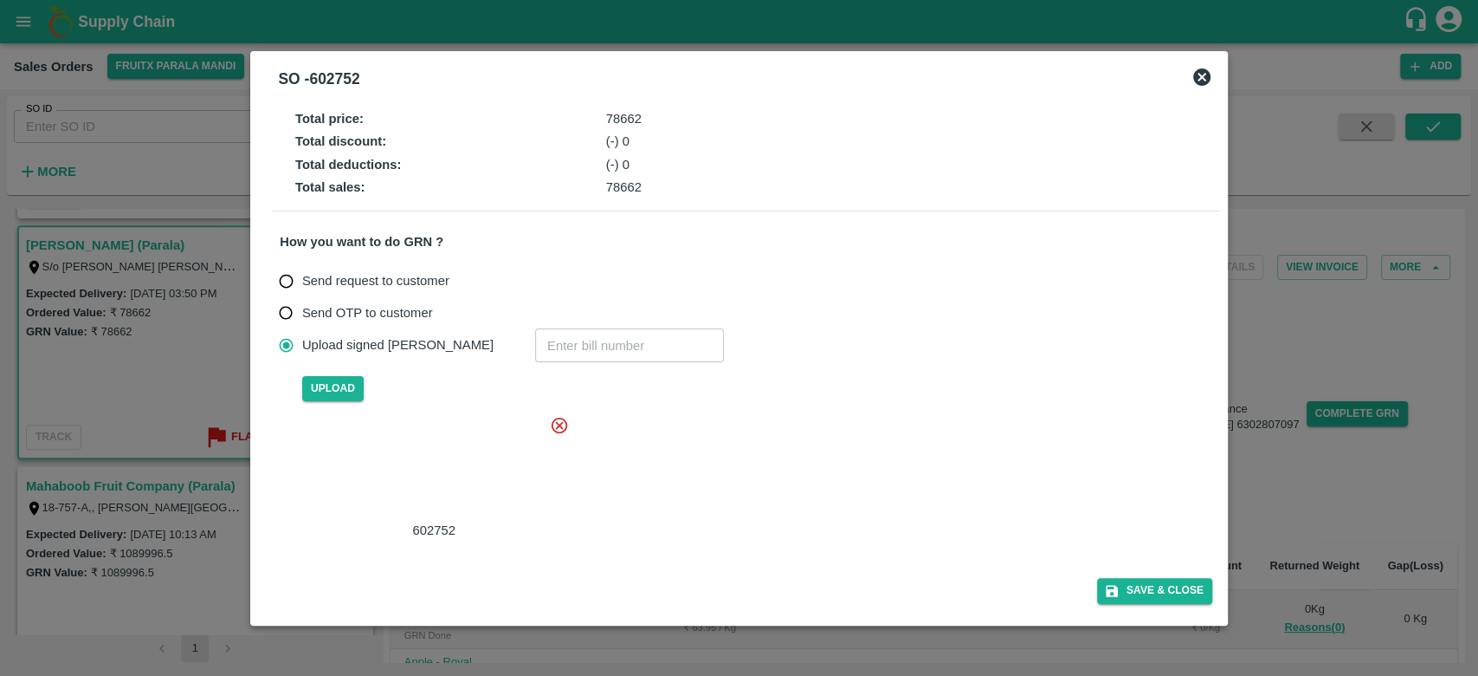
click at [421, 475] on div at bounding box center [431, 468] width 260 height 92
click at [437, 446] on div at bounding box center [431, 468] width 260 height 92
click at [1152, 596] on button "Save & Close" at bounding box center [1154, 590] width 115 height 25
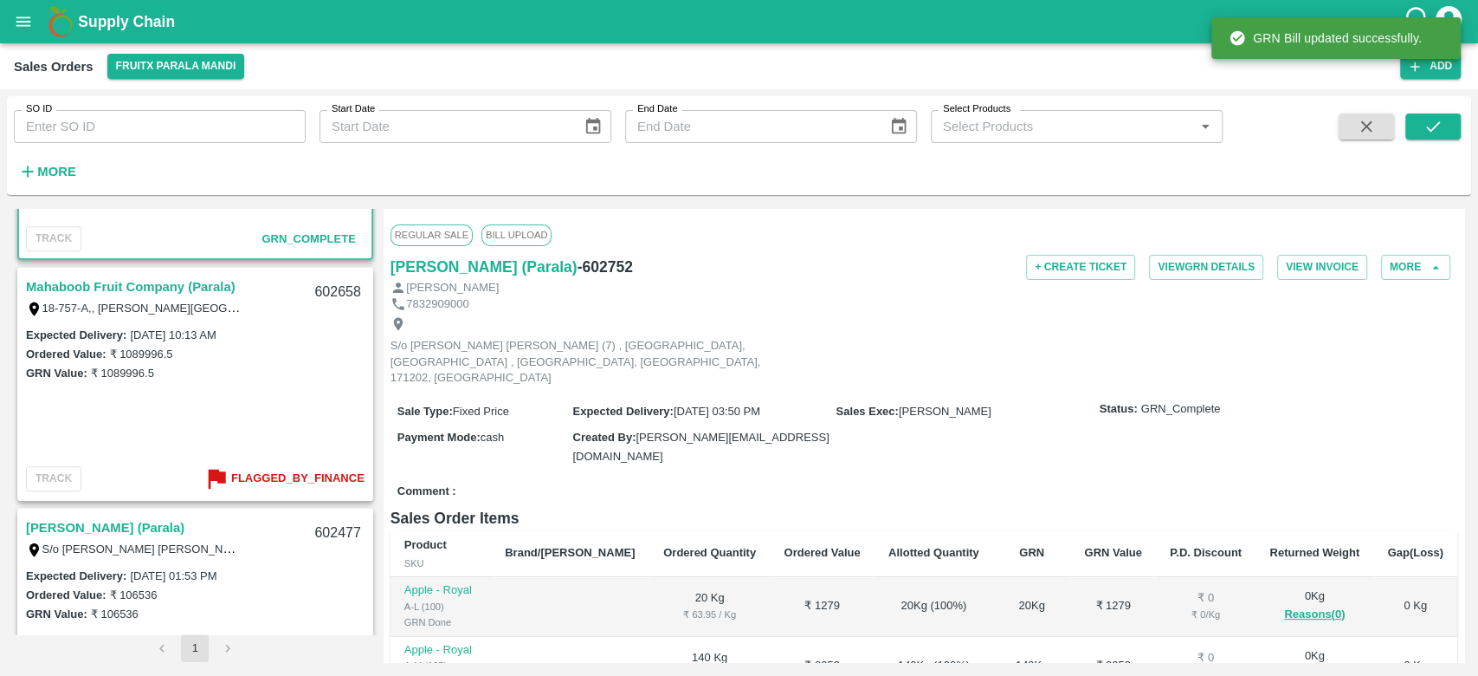
scroll to position [1148, 0]
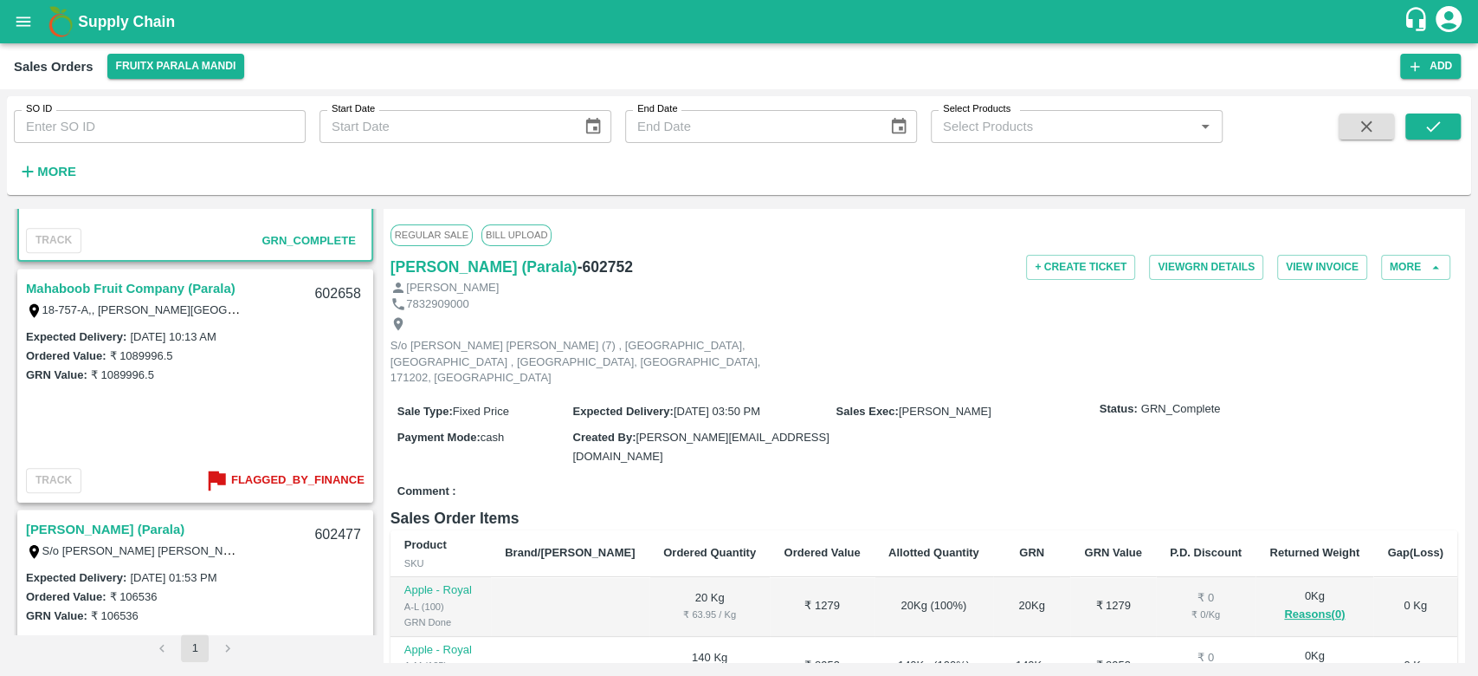
click at [132, 288] on link "Mahaboob Fruit Company (Parala)" at bounding box center [131, 288] width 210 height 23
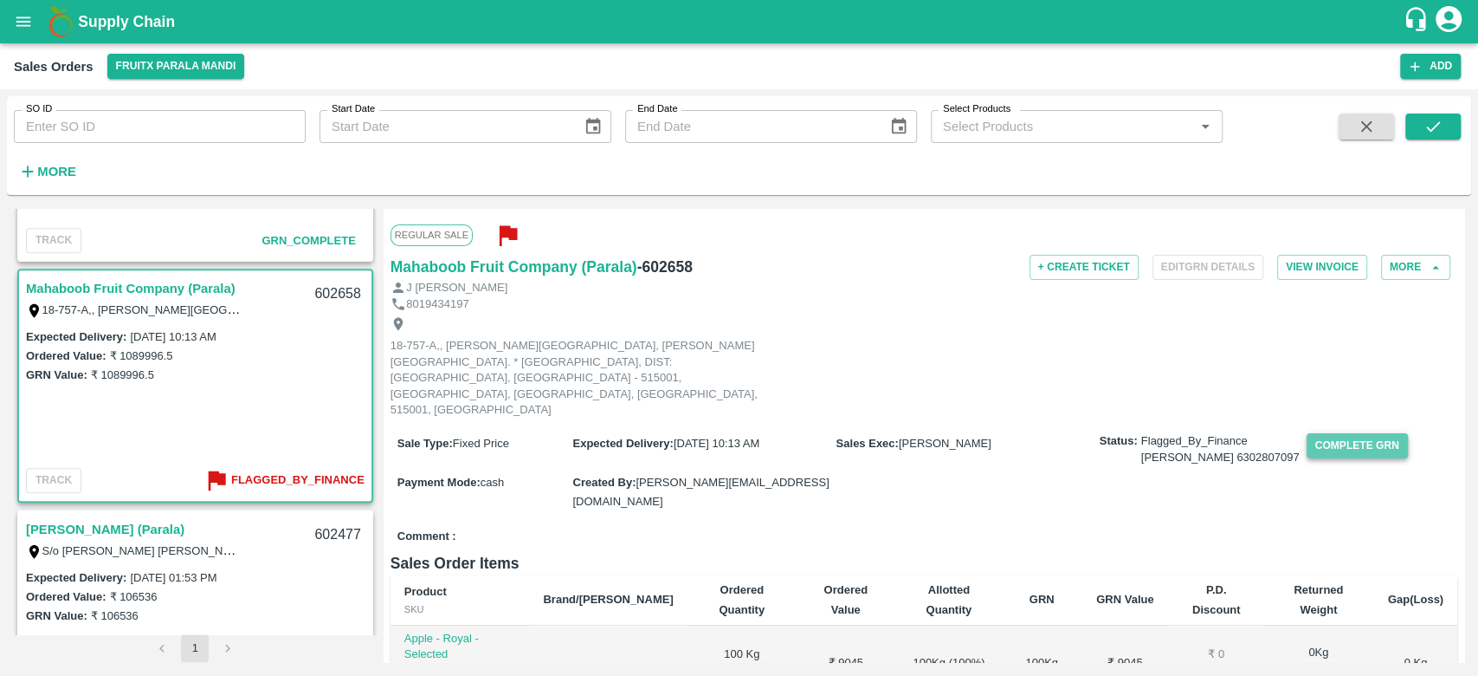
click at [1307, 433] on button "Complete GRN" at bounding box center [1357, 445] width 101 height 25
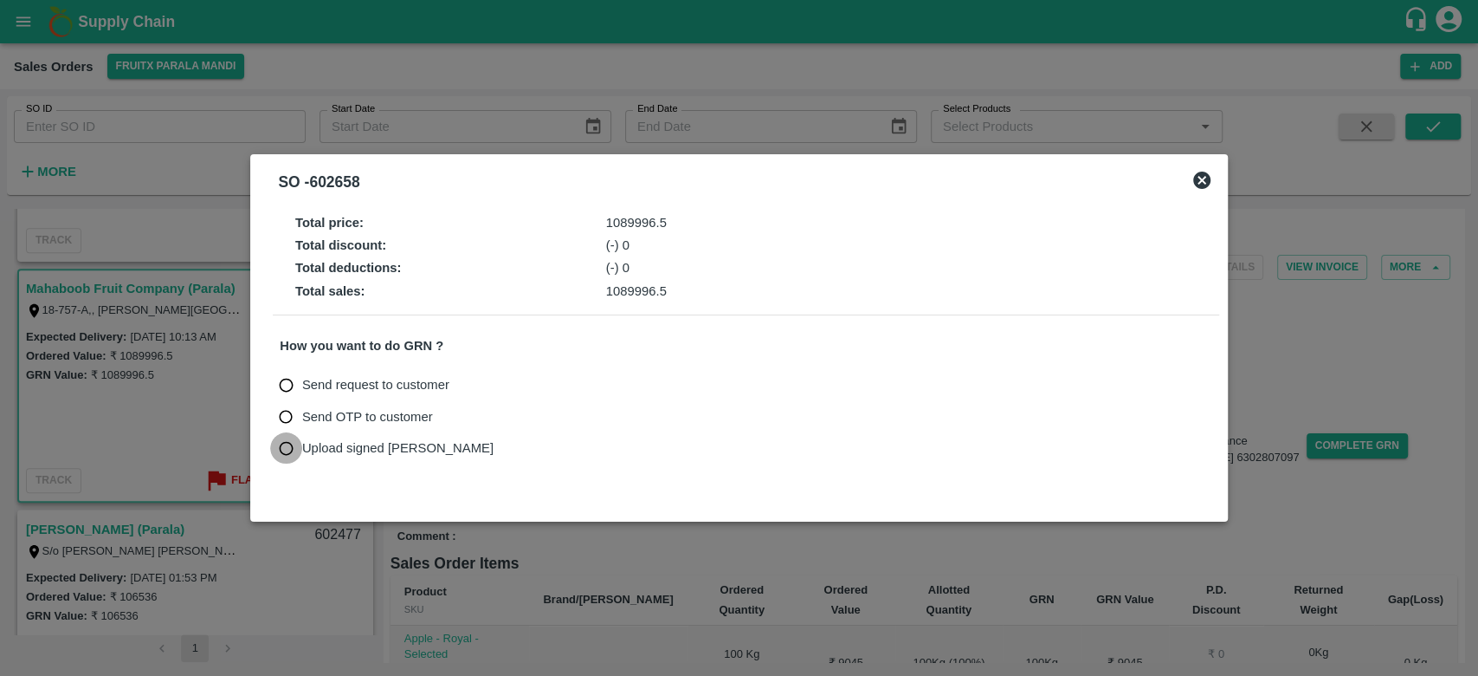
click at [287, 445] on input "Upload signed [PERSON_NAME]" at bounding box center [286, 448] width 32 height 32
radio input "true"
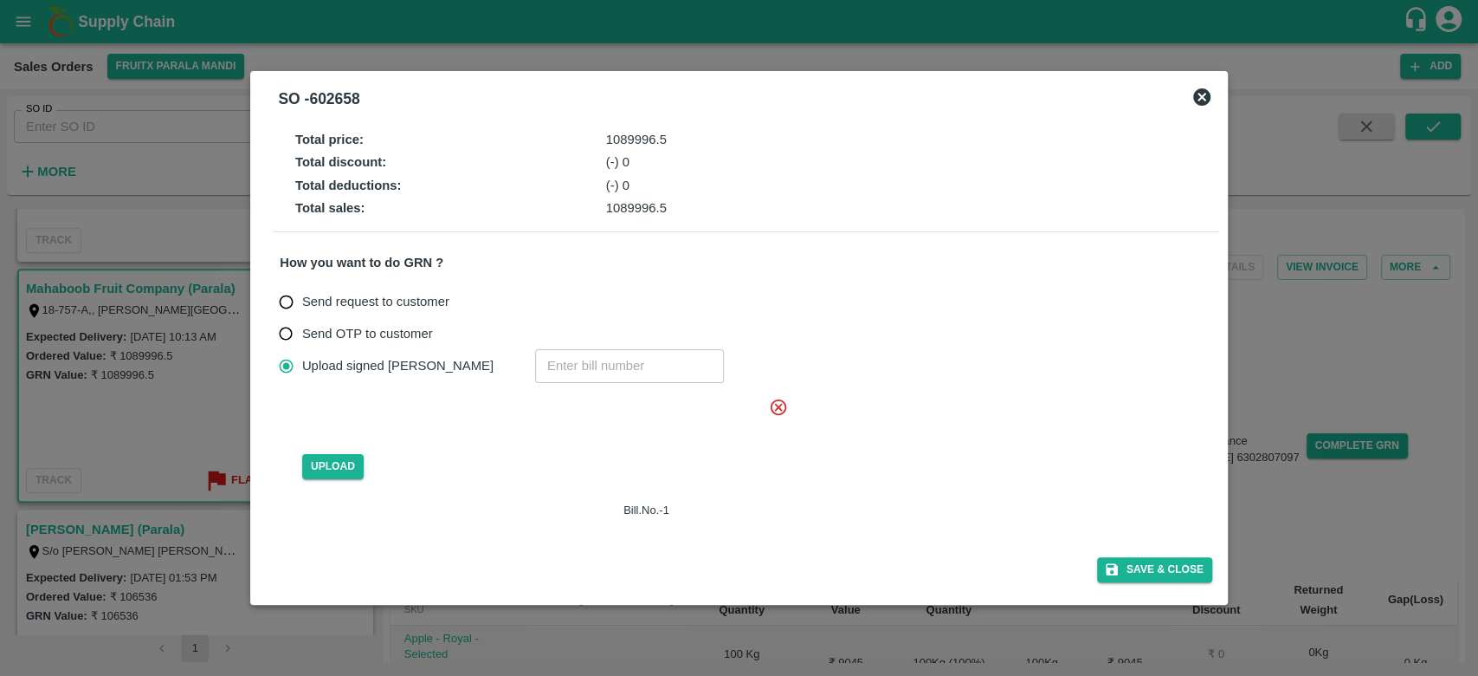
click at [776, 407] on icon at bounding box center [778, 407] width 19 height 19
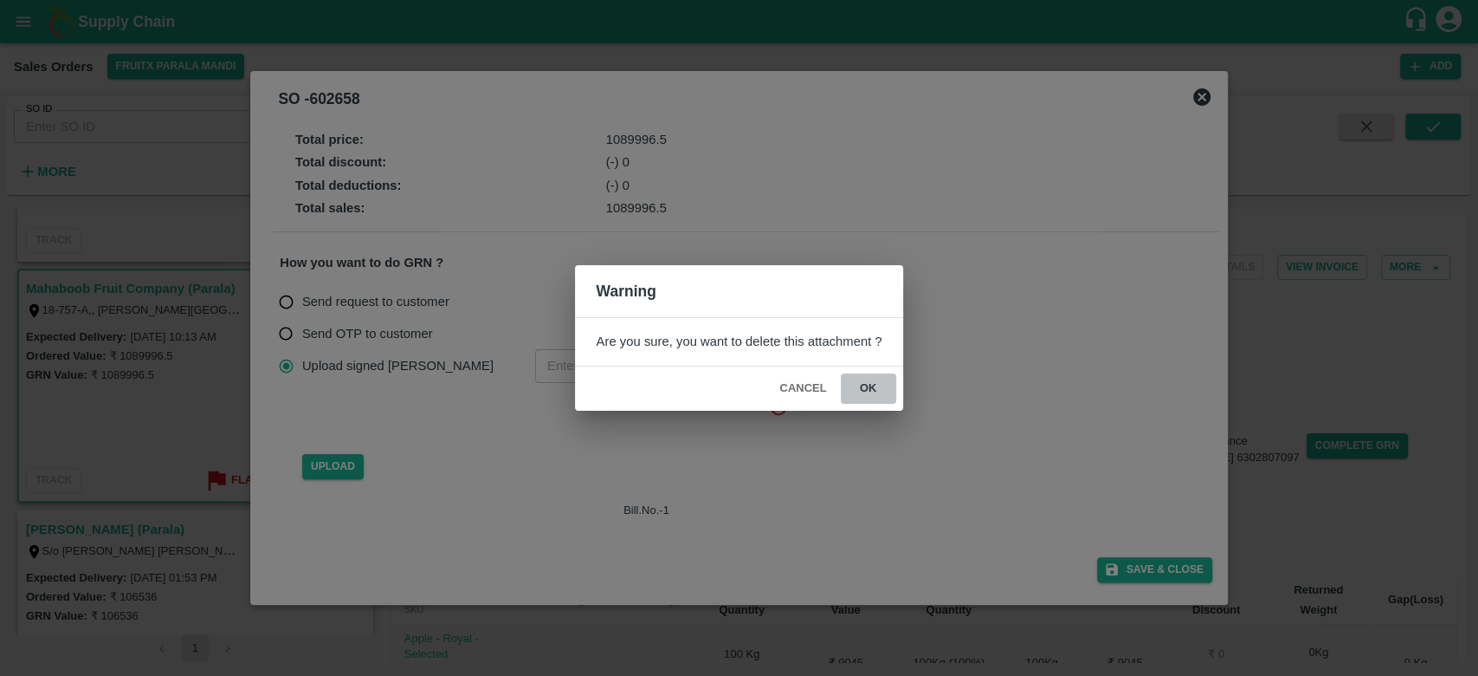
click at [866, 385] on button "ok" at bounding box center [868, 388] width 55 height 30
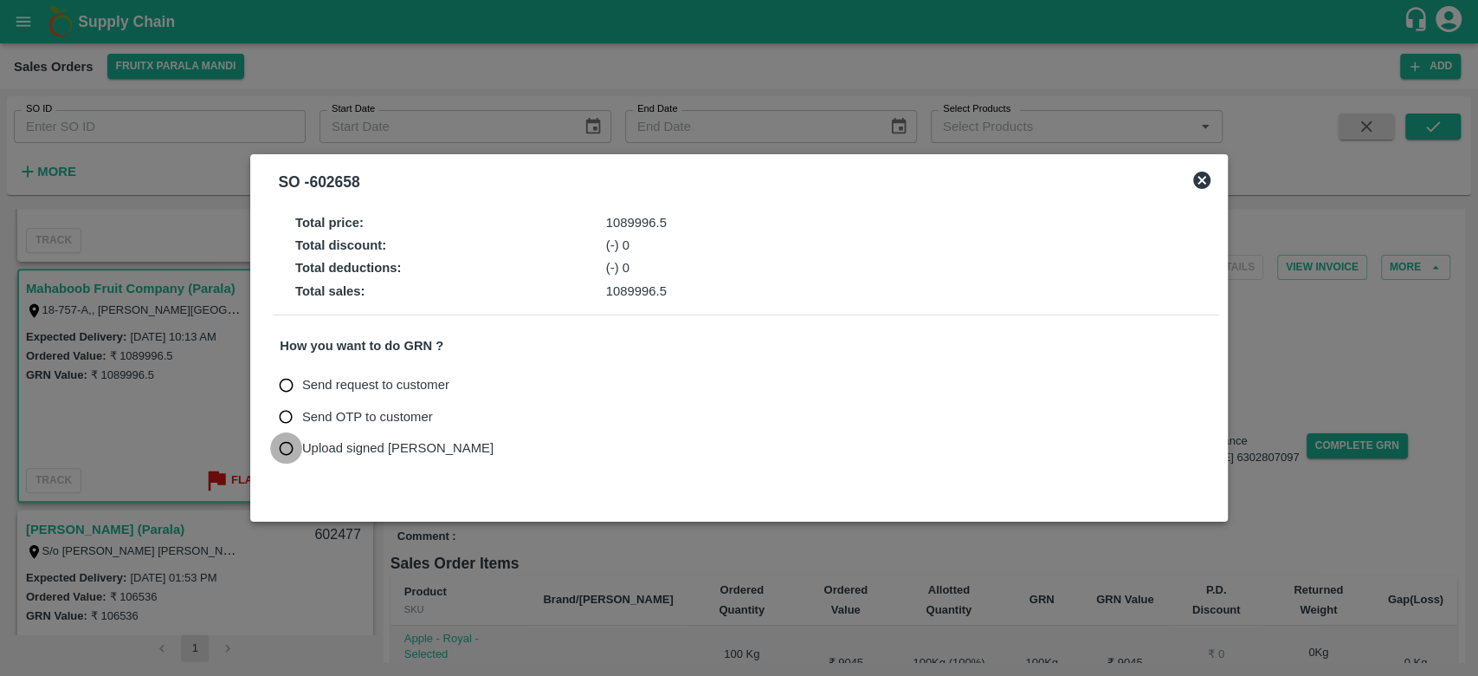
click at [287, 448] on input "Upload signed [PERSON_NAME]" at bounding box center [286, 448] width 32 height 32
radio input "true"
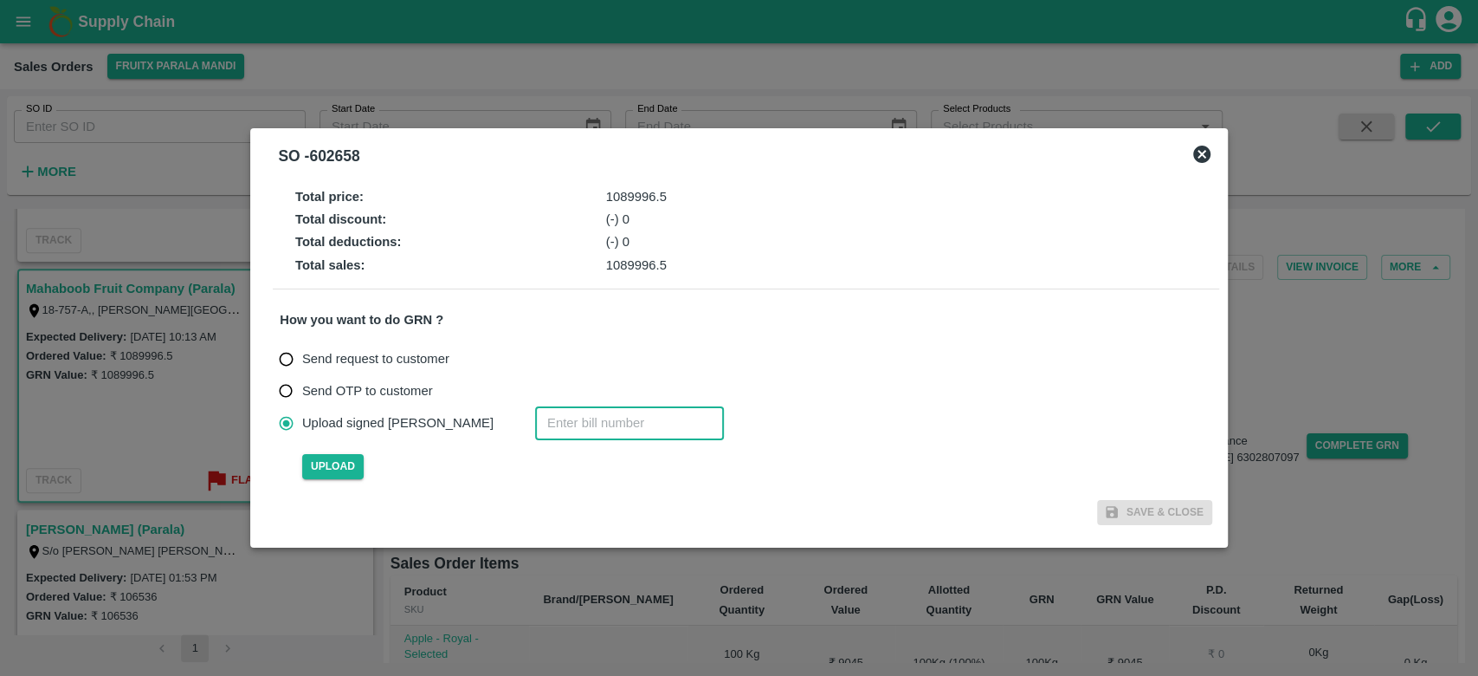
click at [535, 419] on input "number" at bounding box center [629, 422] width 189 height 33
type input "602658"
click at [336, 463] on span "Upload" at bounding box center [332, 466] width 61 height 25
click at [0, 0] on input "Upload" at bounding box center [0, 0] width 0 height 0
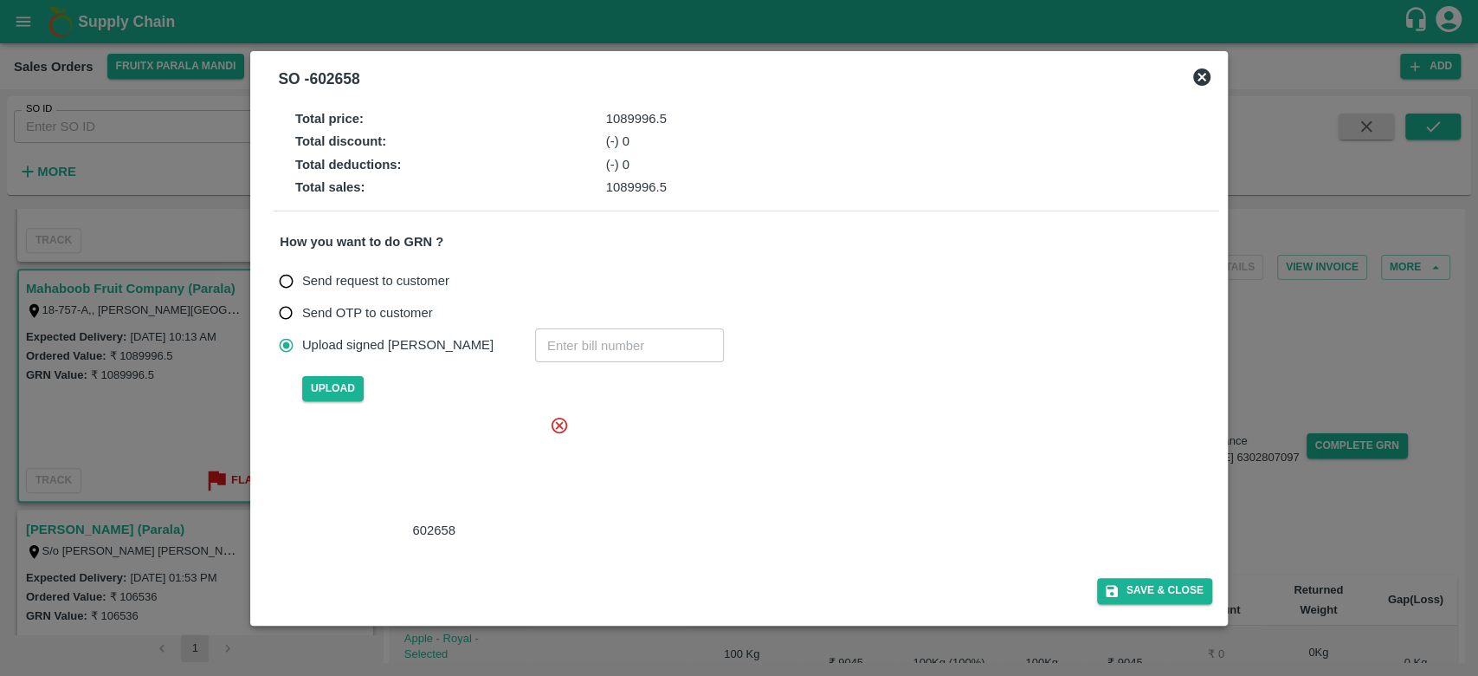
click at [485, 479] on div at bounding box center [431, 468] width 260 height 92
click at [1149, 586] on button "Save & Close" at bounding box center [1154, 590] width 115 height 25
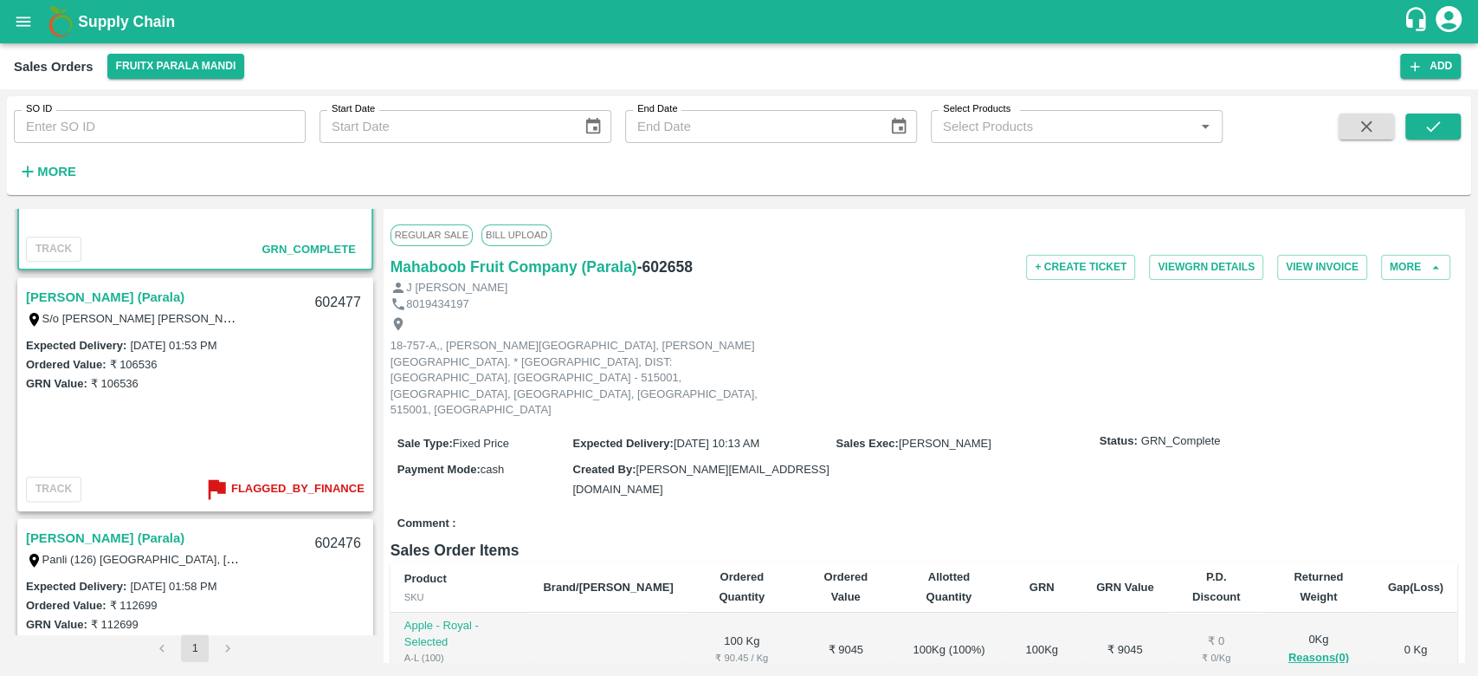
scroll to position [1379, 0]
click at [111, 291] on link "[PERSON_NAME] (Parala)" at bounding box center [105, 298] width 159 height 23
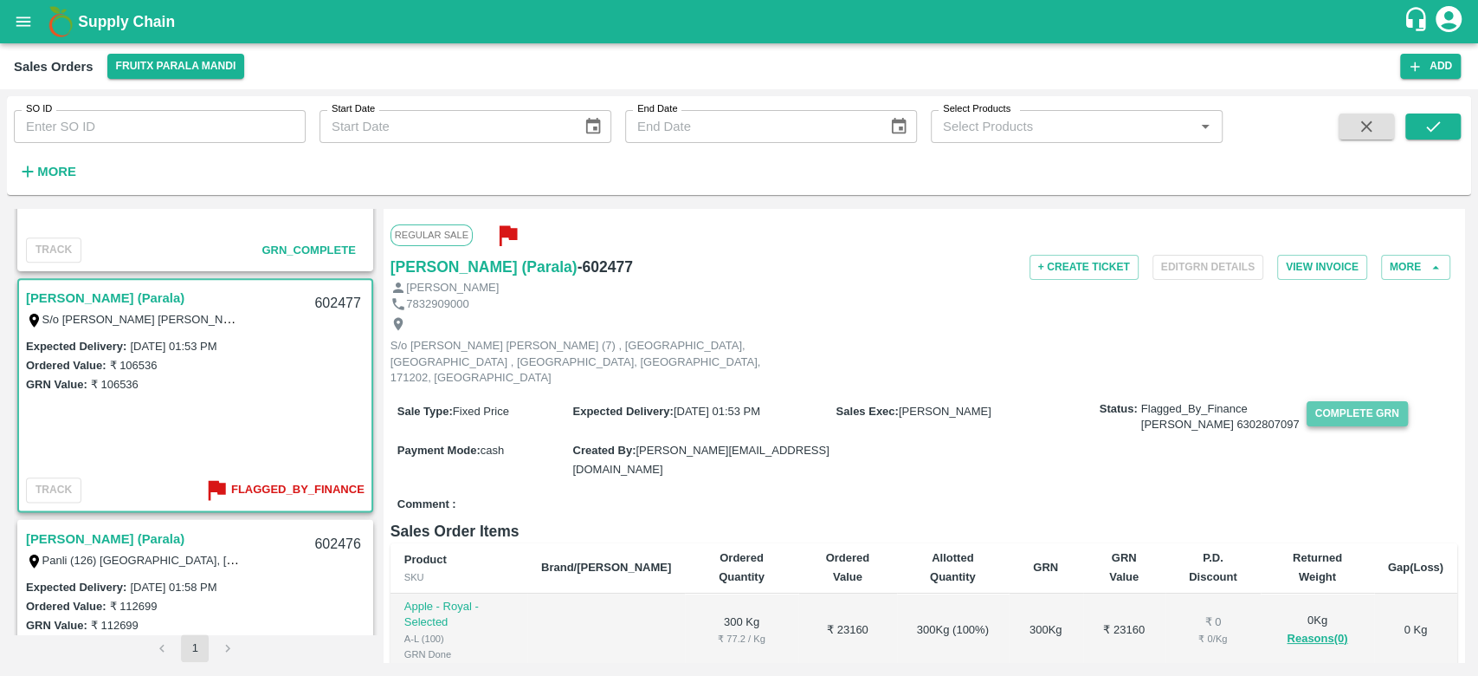
click at [1307, 401] on button "Complete GRN" at bounding box center [1357, 413] width 101 height 25
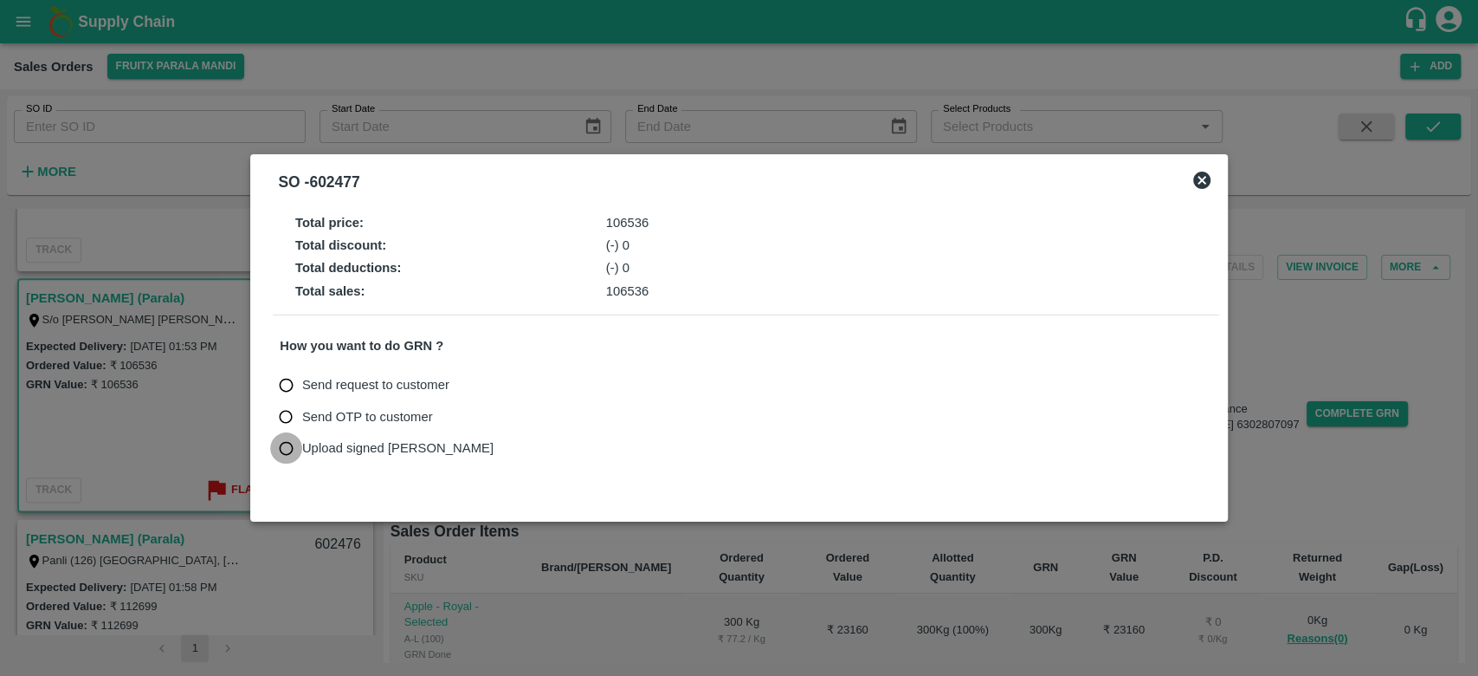
click at [294, 449] on input "Upload signed [PERSON_NAME]" at bounding box center [286, 448] width 32 height 32
radio input "true"
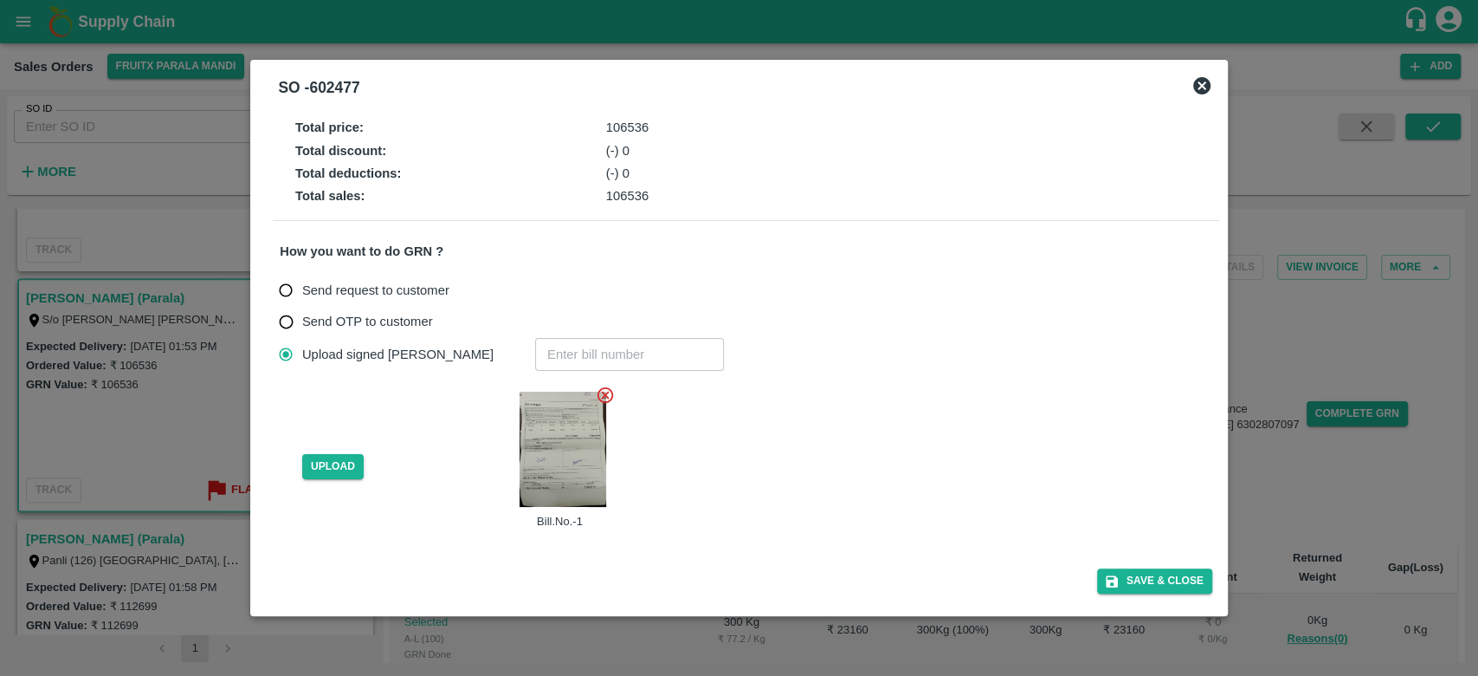
click at [601, 395] on icon at bounding box center [605, 394] width 19 height 19
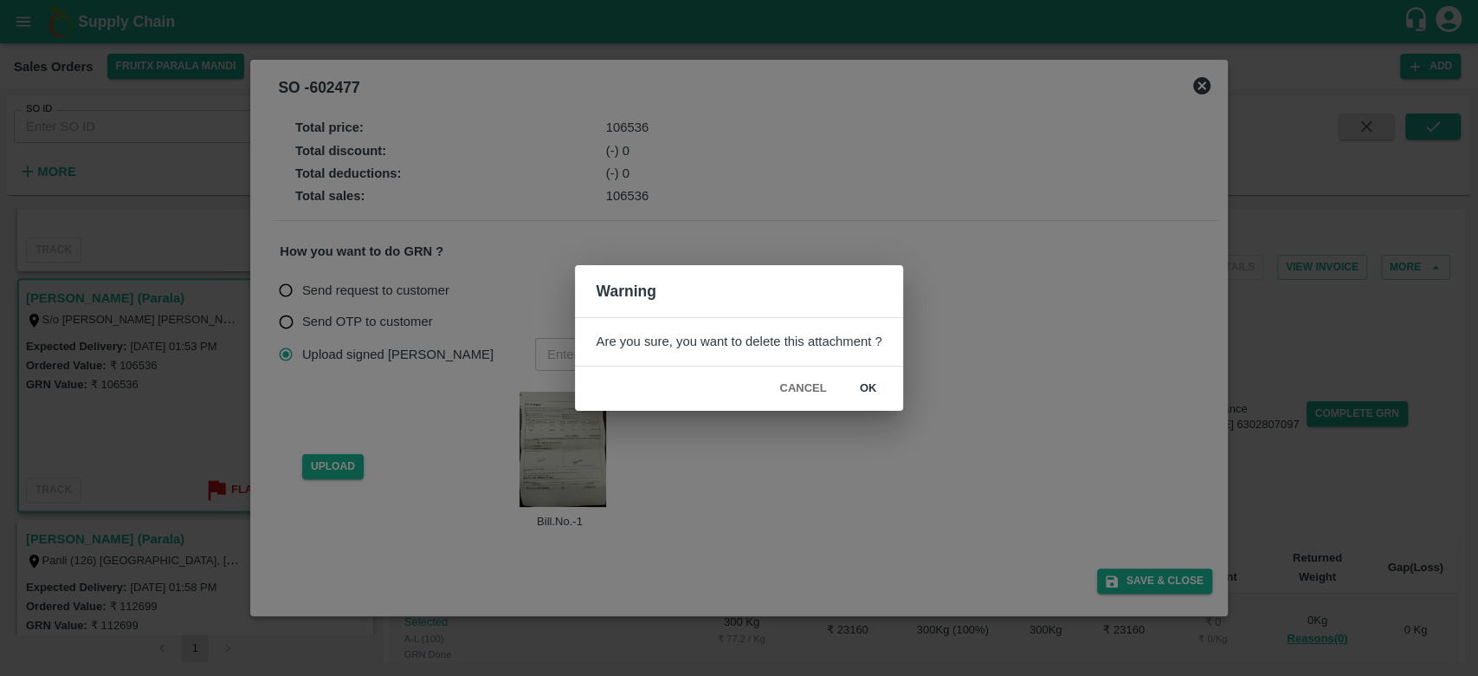
click at [876, 386] on button "ok" at bounding box center [868, 388] width 55 height 30
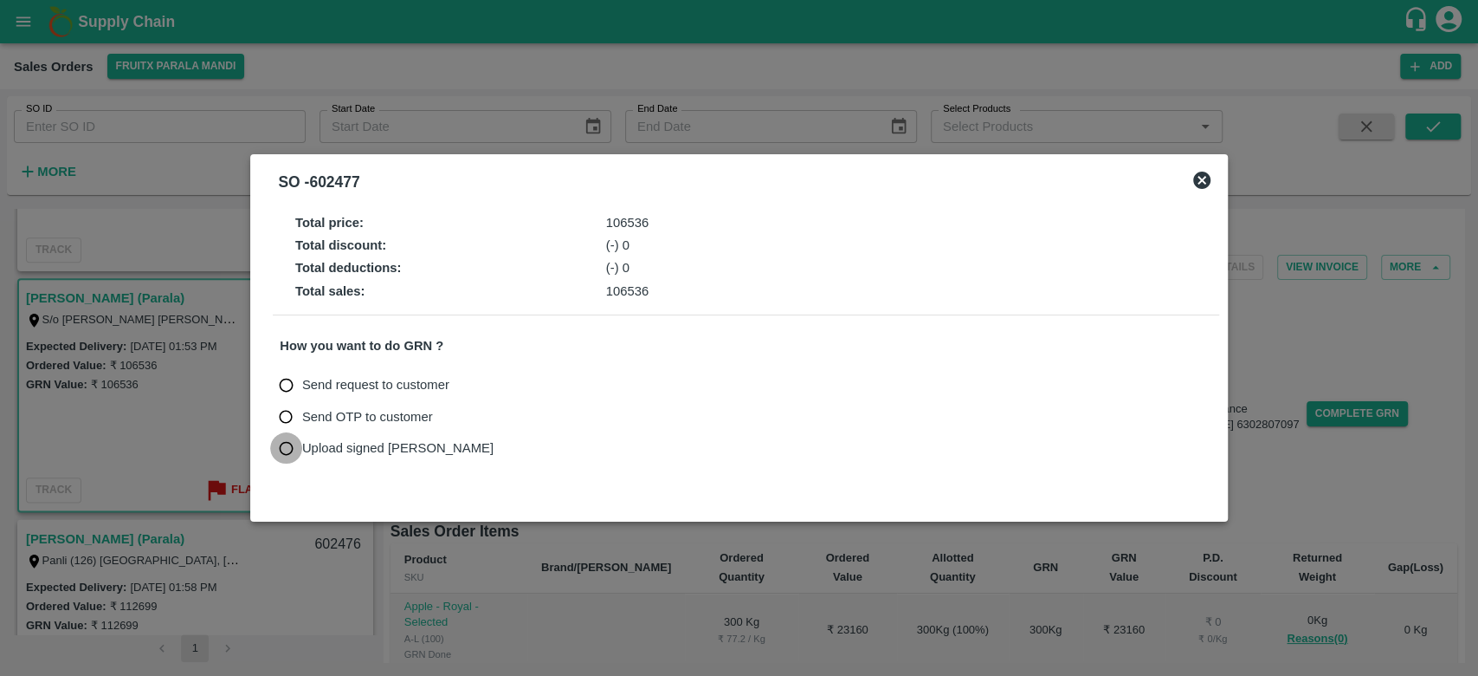
click at [281, 442] on input "Upload signed [PERSON_NAME]" at bounding box center [286, 448] width 32 height 32
radio input "true"
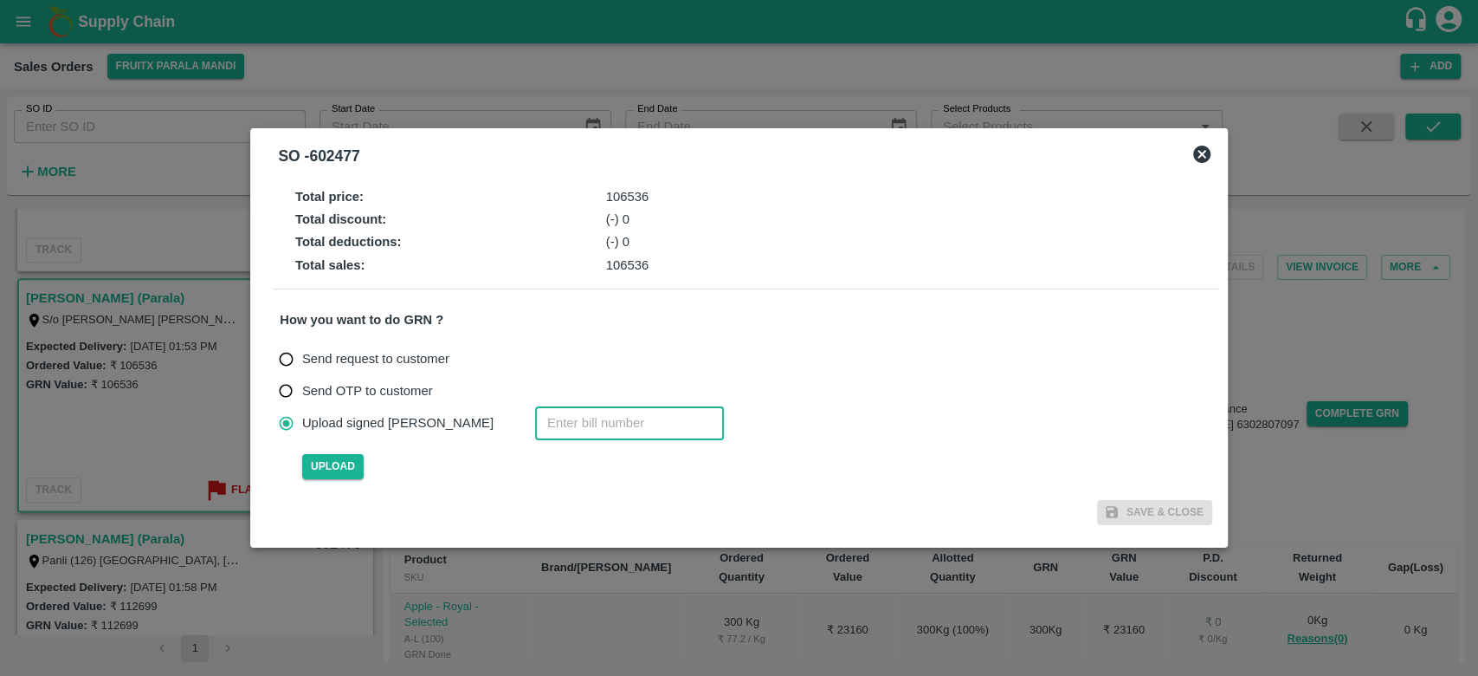
click at [535, 417] on input "number" at bounding box center [629, 422] width 189 height 33
type input "602477"
click at [336, 463] on span "Upload" at bounding box center [332, 466] width 61 height 25
click at [0, 0] on input "Upload" at bounding box center [0, 0] width 0 height 0
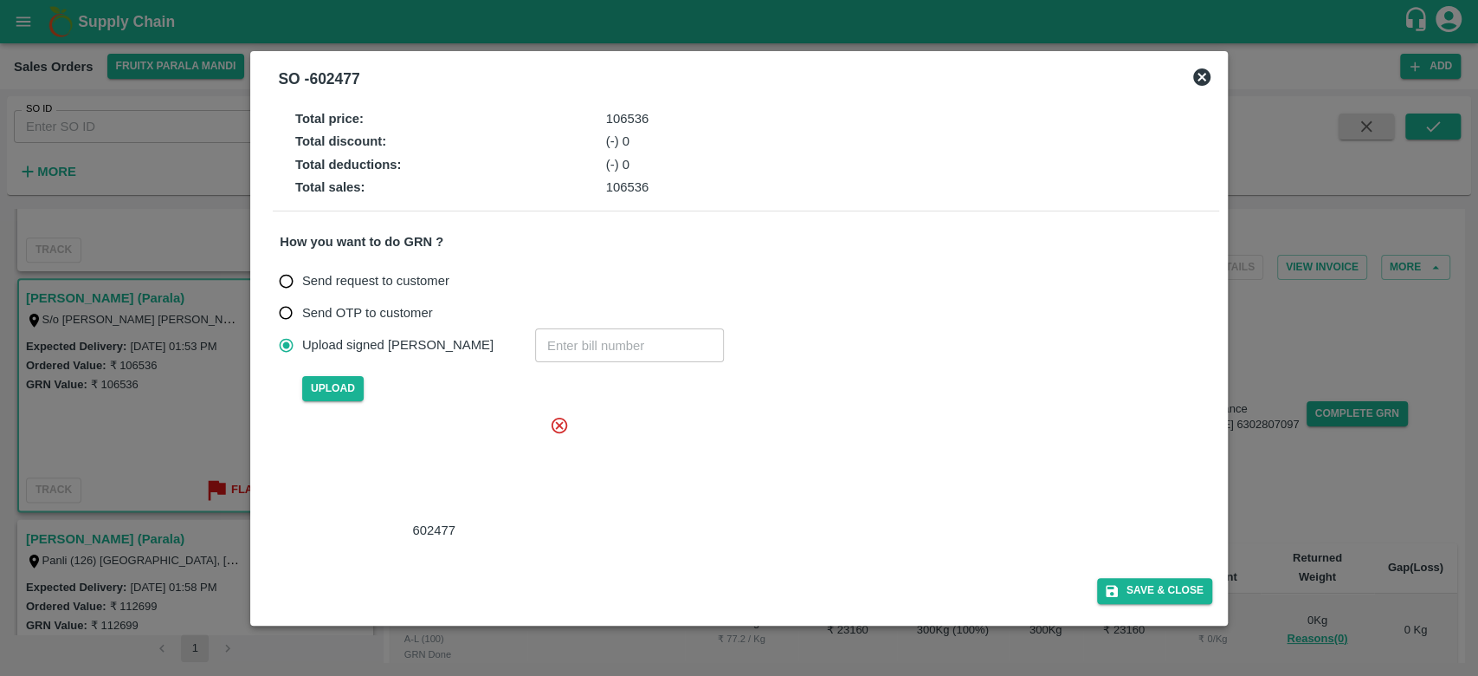
click at [464, 480] on div at bounding box center [431, 468] width 260 height 92
click at [1129, 586] on button "Save & Close" at bounding box center [1154, 590] width 115 height 25
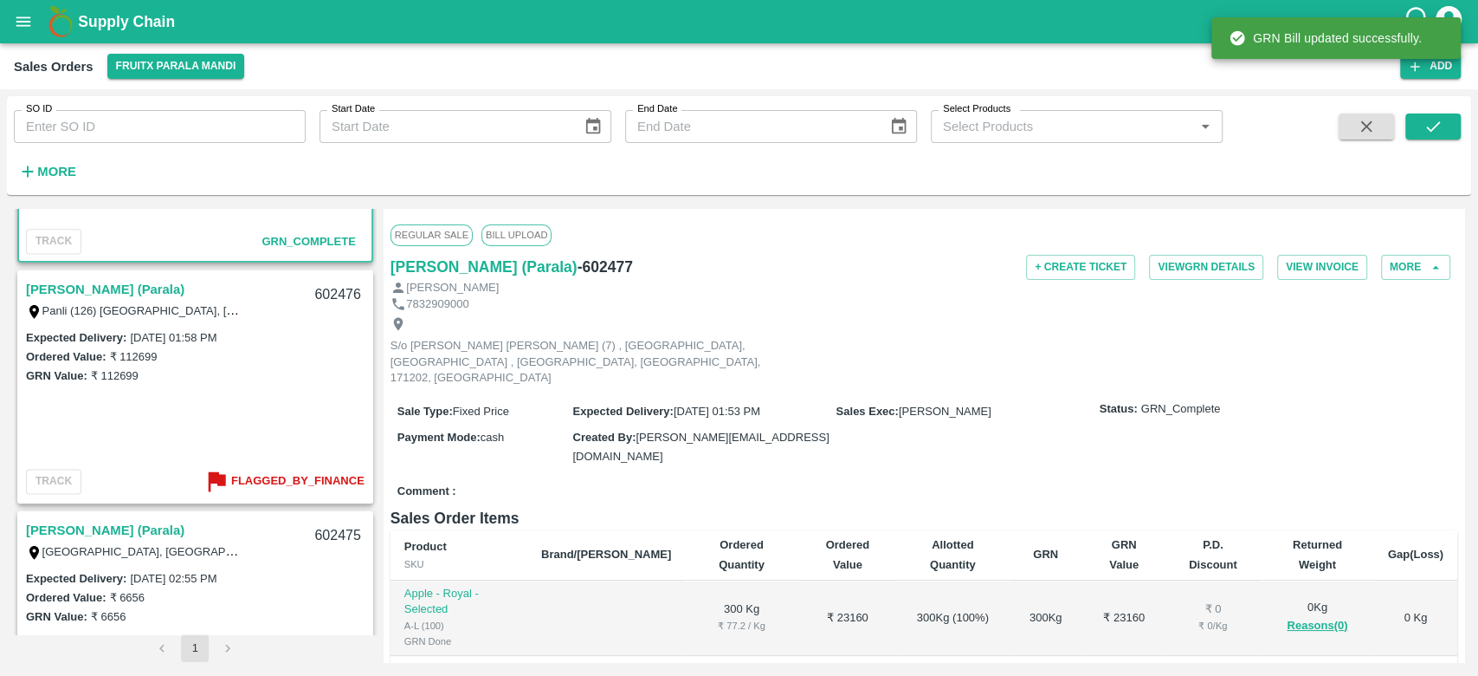
scroll to position [1628, 0]
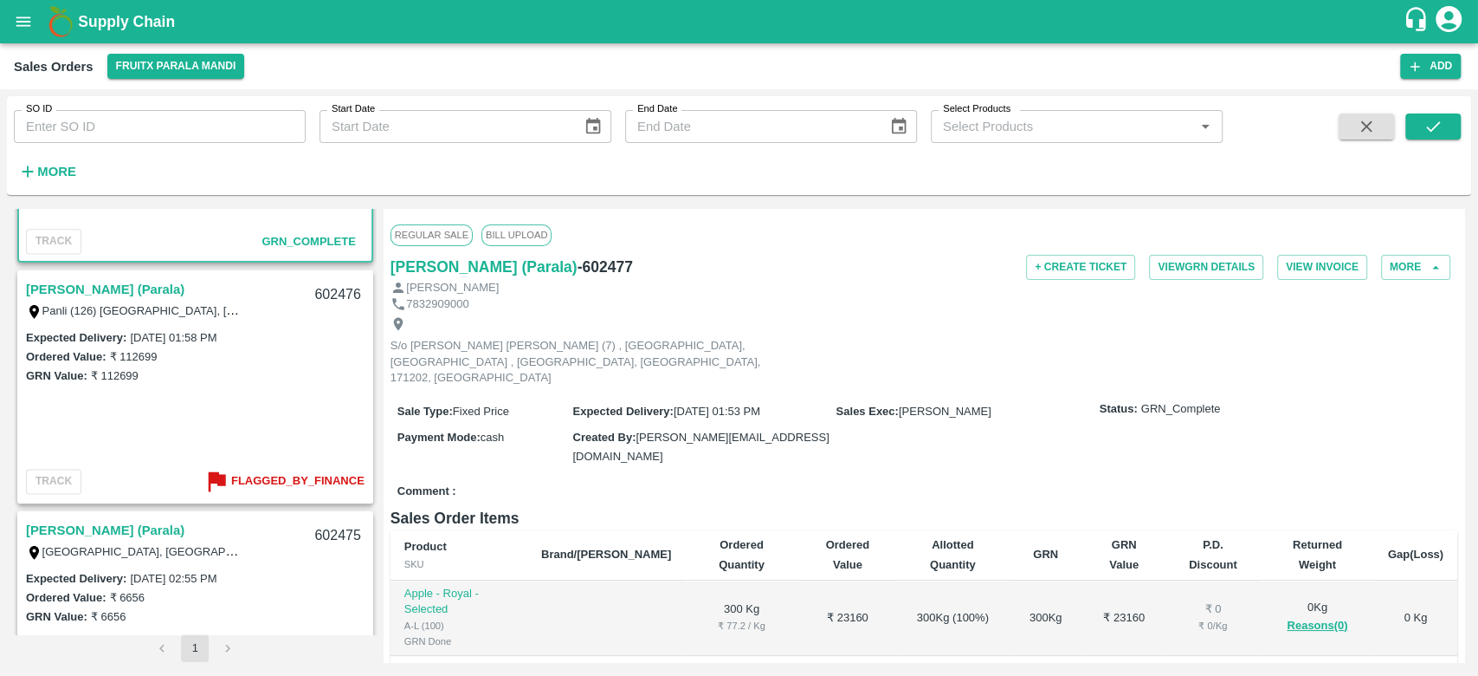
click at [101, 285] on link "[PERSON_NAME] (Parala)" at bounding box center [105, 289] width 159 height 23
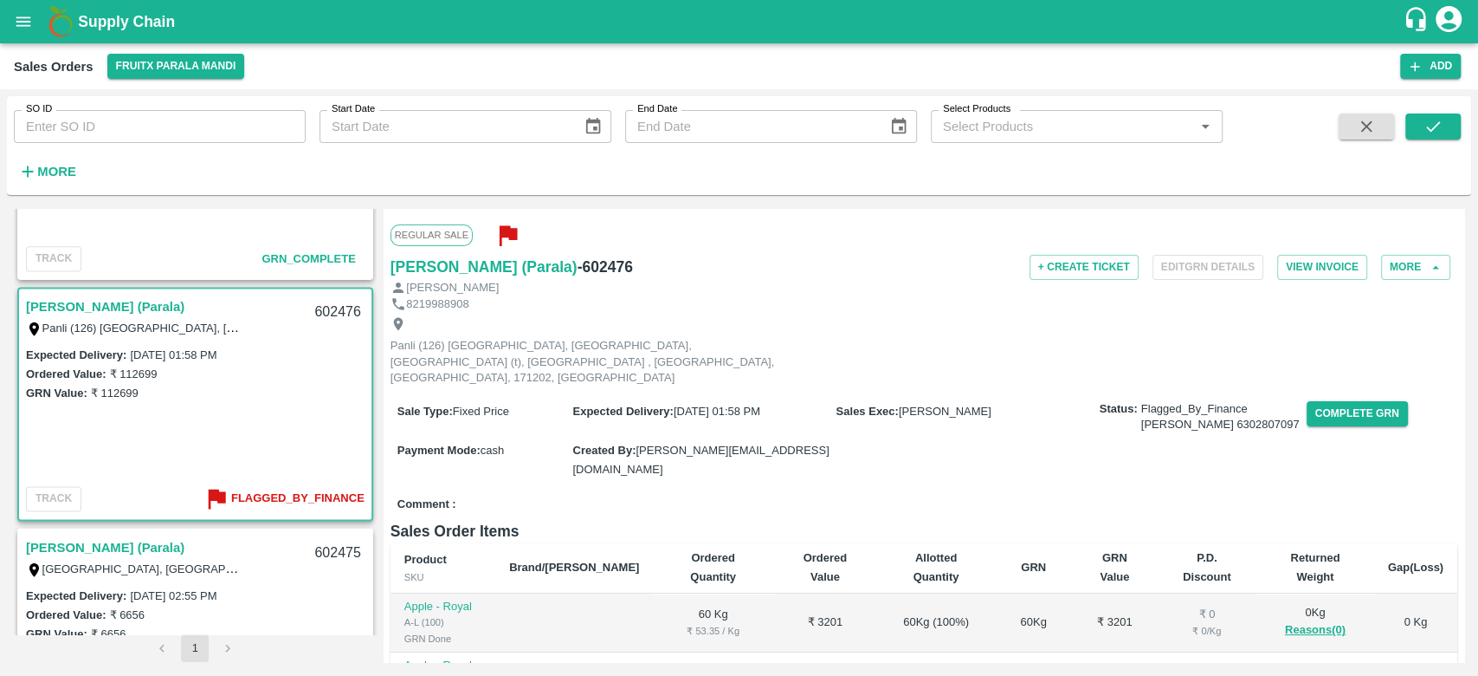
scroll to position [1608, 0]
click at [1336, 401] on button "Complete GRN" at bounding box center [1357, 413] width 101 height 25
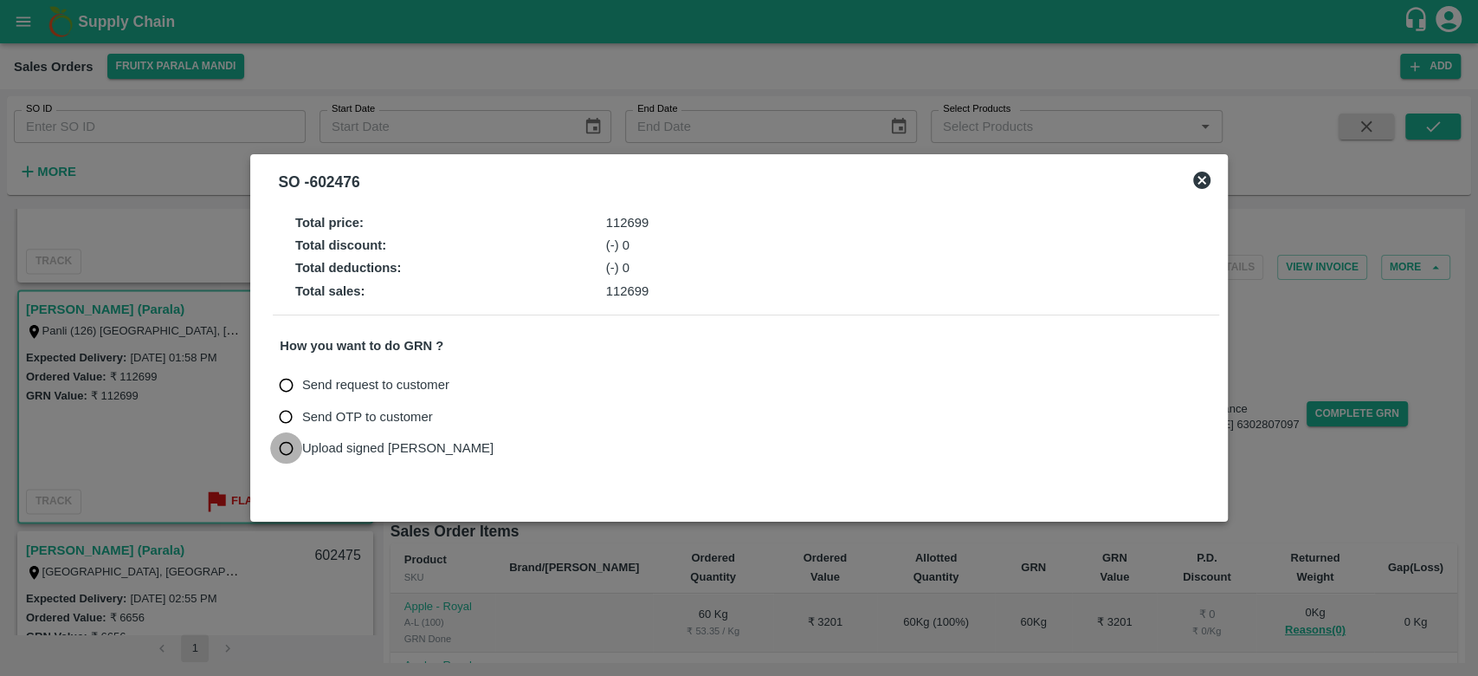
click at [288, 449] on input "Upload signed [PERSON_NAME]" at bounding box center [286, 448] width 32 height 32
radio input "true"
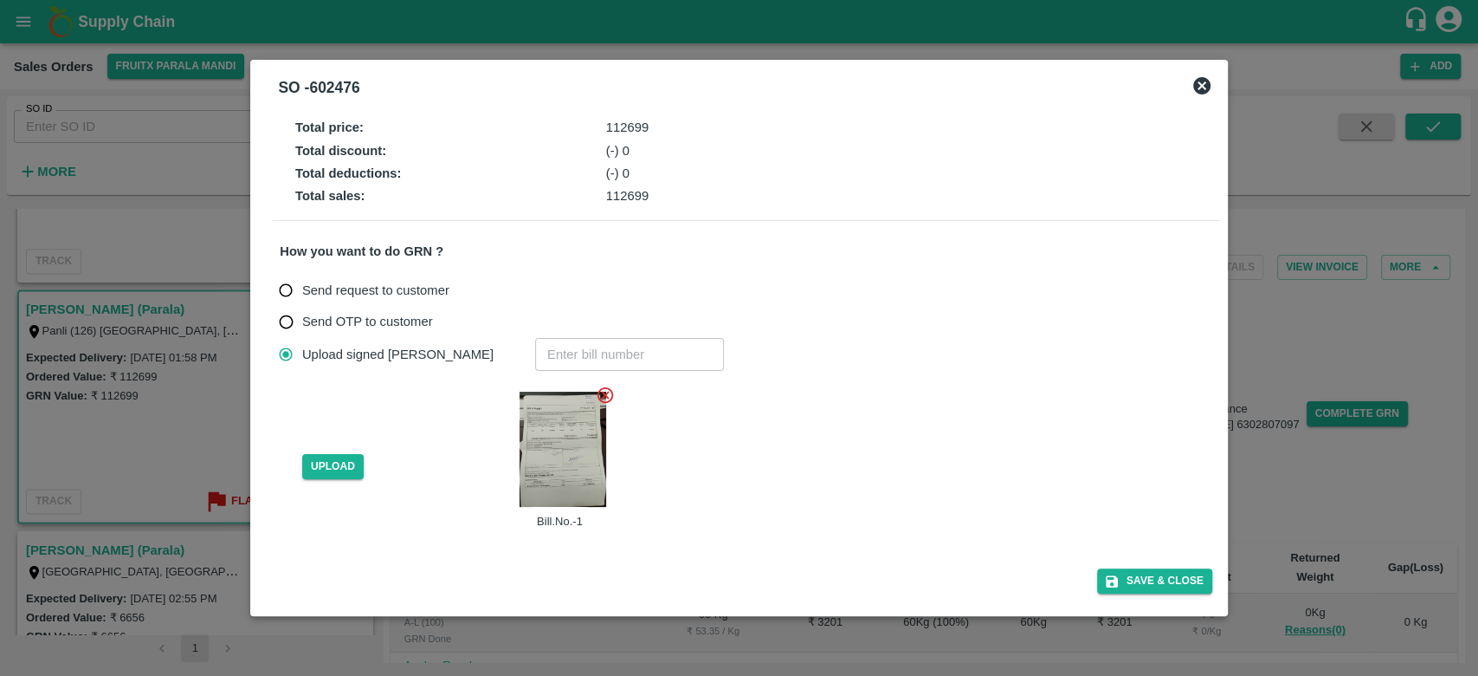
click at [606, 394] on icon at bounding box center [606, 395] width 16 height 16
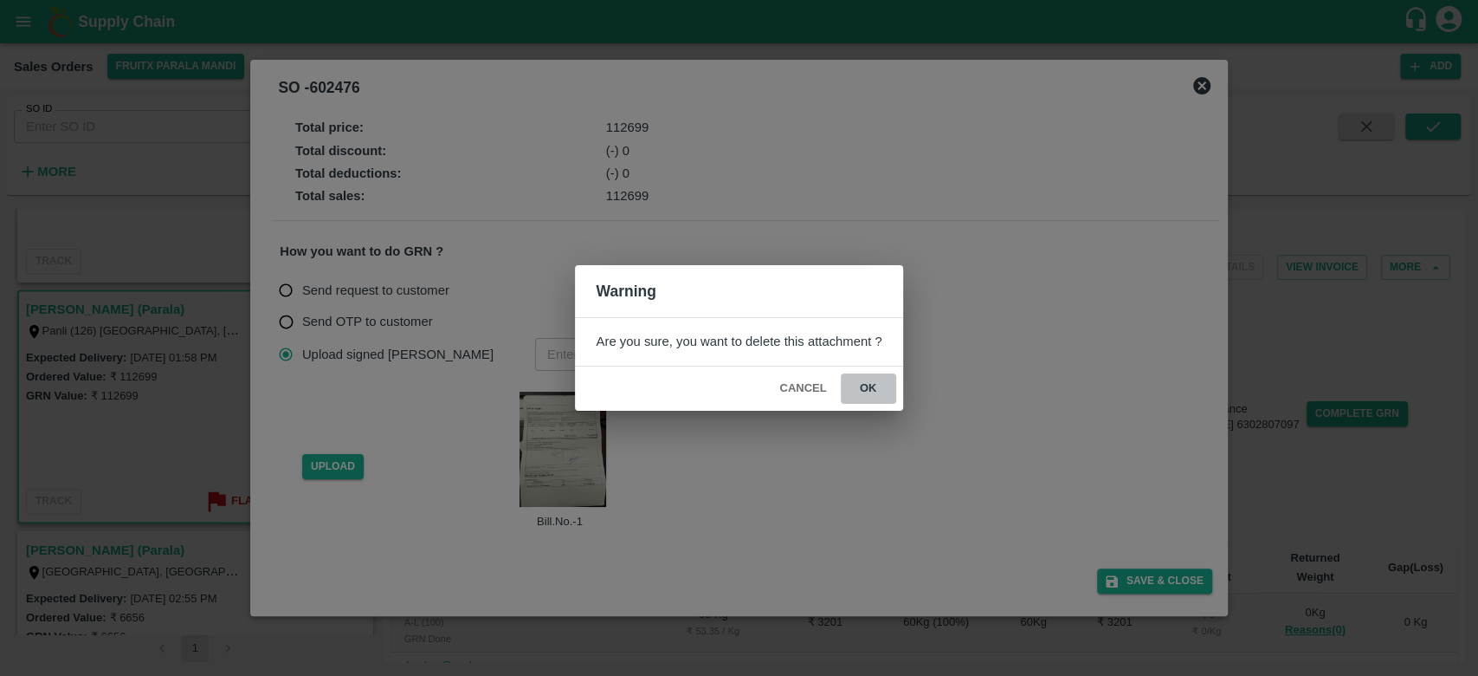
click at [858, 377] on button "ok" at bounding box center [868, 388] width 55 height 30
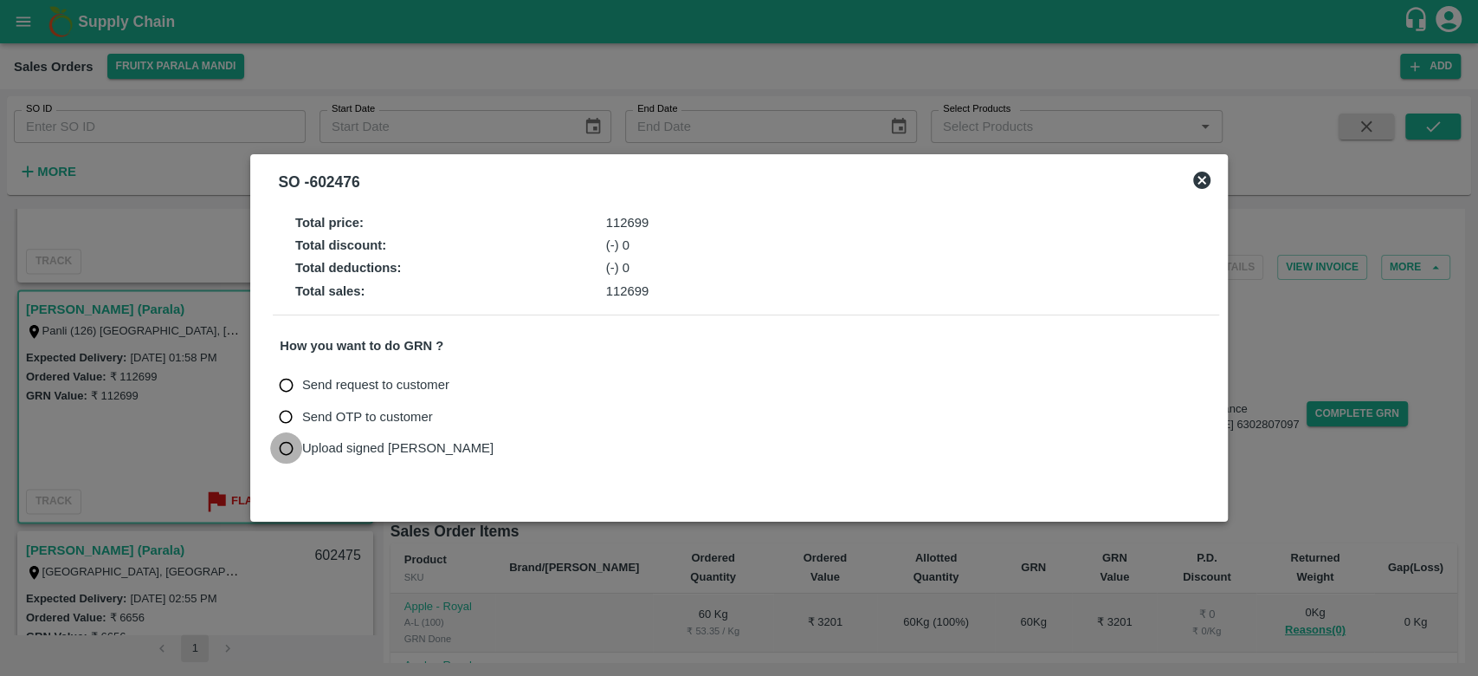
click at [294, 445] on input "Upload signed [PERSON_NAME]" at bounding box center [286, 448] width 32 height 32
radio input "true"
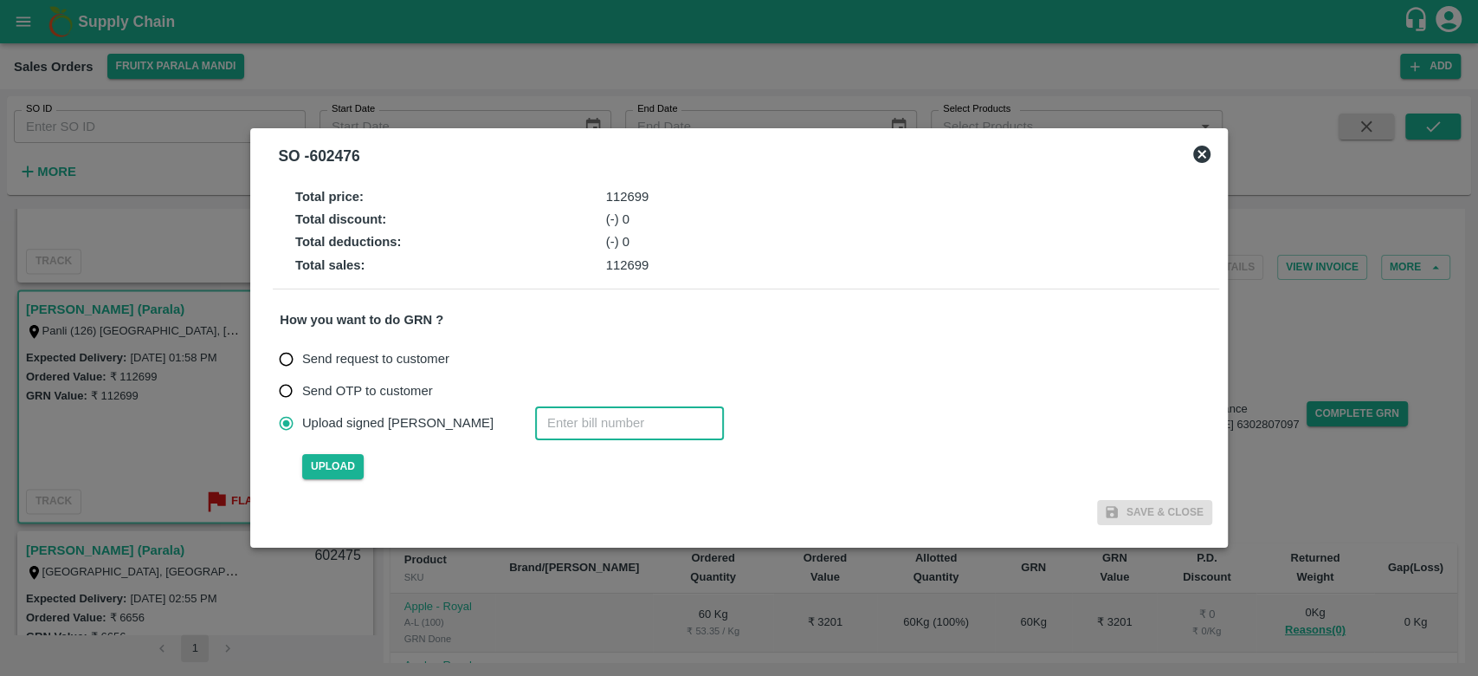
click at [573, 422] on input "number" at bounding box center [629, 422] width 189 height 33
type input "602476"
click at [352, 463] on span "Upload" at bounding box center [332, 466] width 61 height 25
click at [0, 0] on input "Upload" at bounding box center [0, 0] width 0 height 0
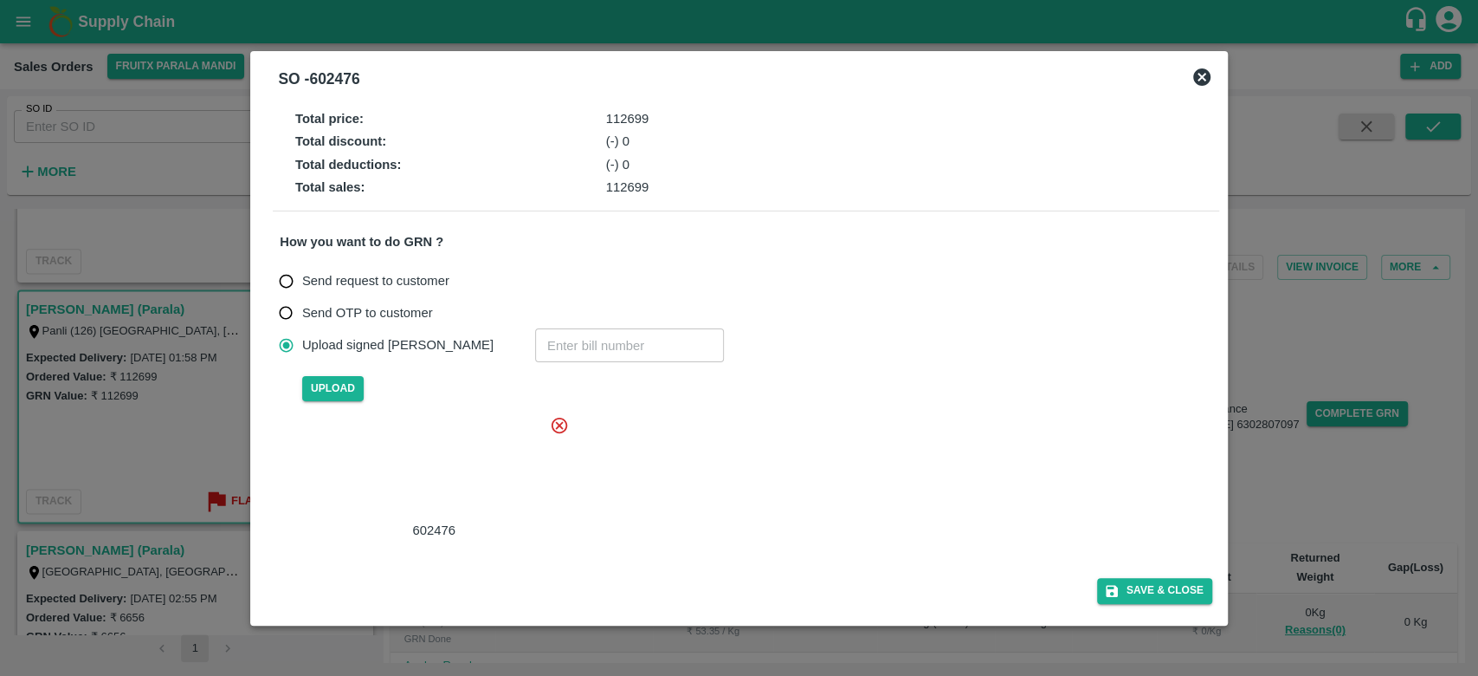
click at [473, 468] on div at bounding box center [431, 468] width 260 height 92
click at [1134, 585] on button "Save & Close" at bounding box center [1154, 590] width 115 height 25
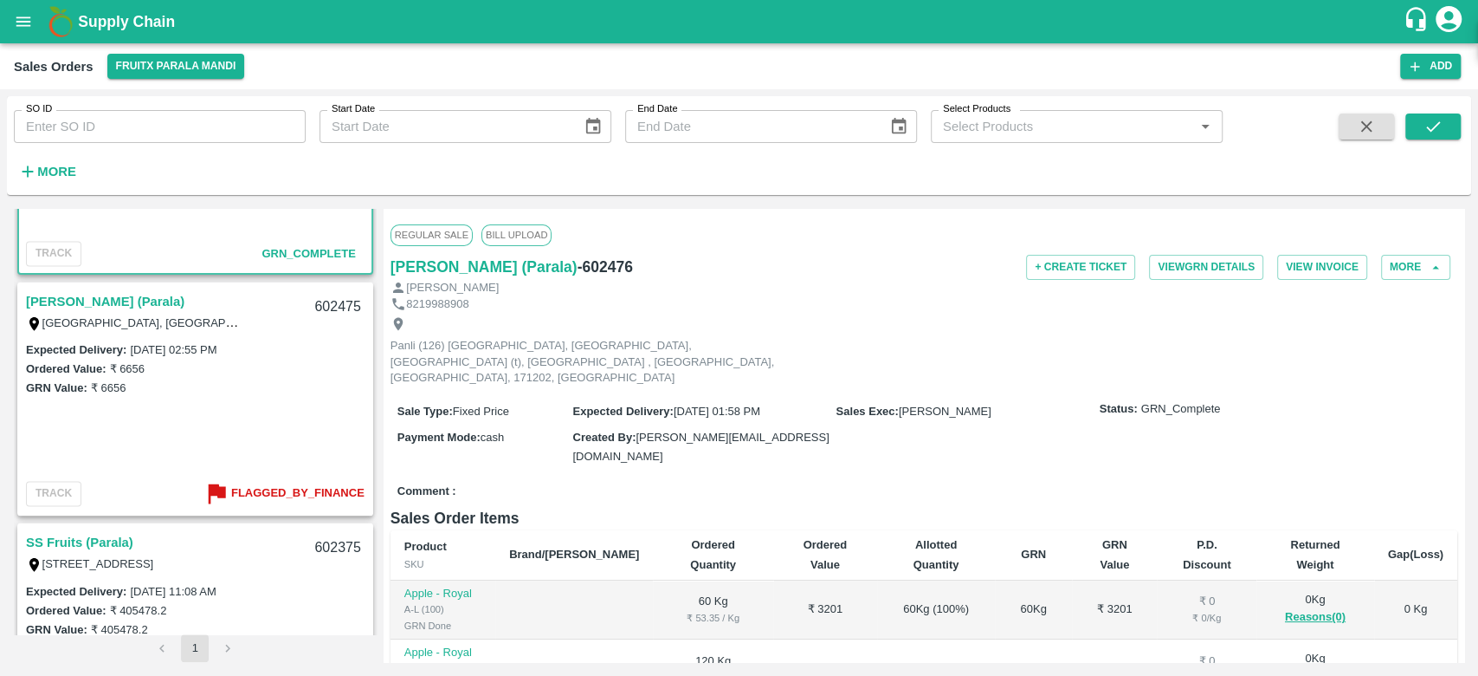
scroll to position [1854, 0]
click at [82, 301] on link "[PERSON_NAME] (Parala)" at bounding box center [105, 304] width 159 height 23
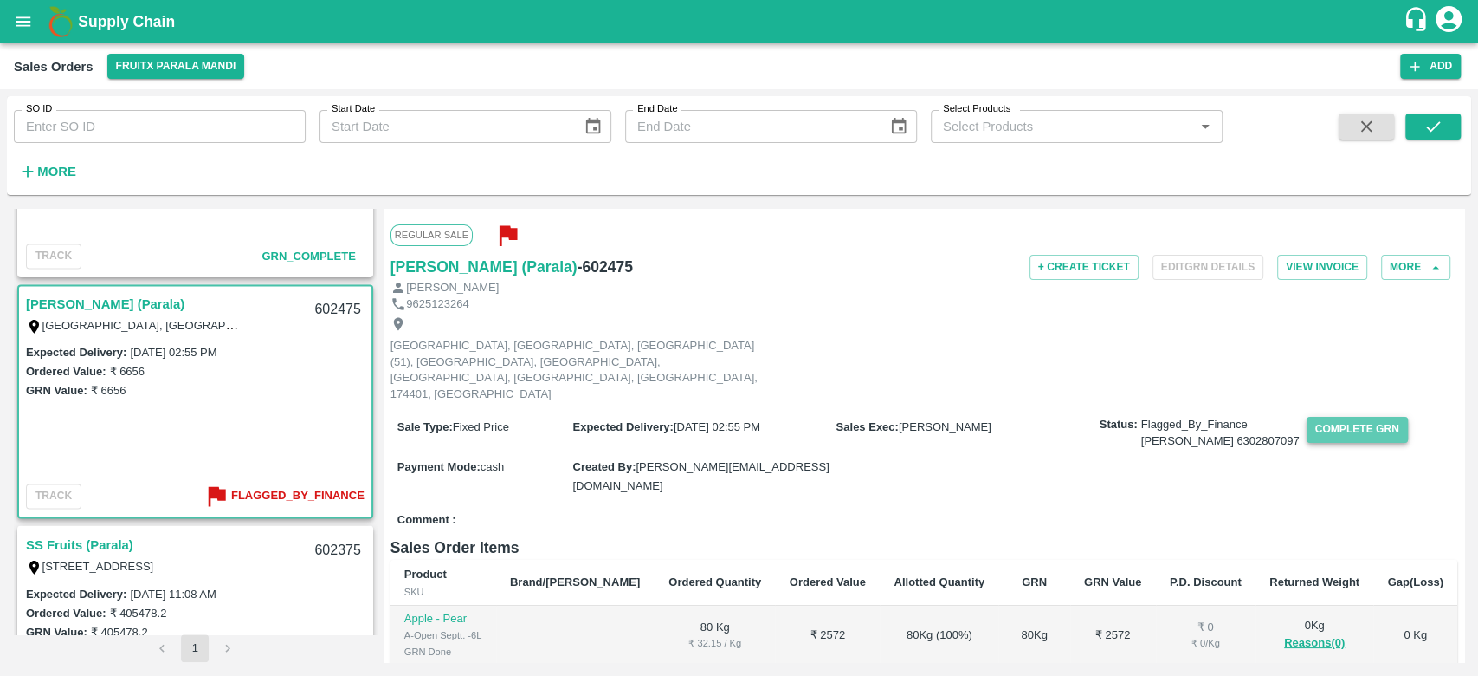
click at [1336, 417] on button "Complete GRN" at bounding box center [1357, 429] width 101 height 25
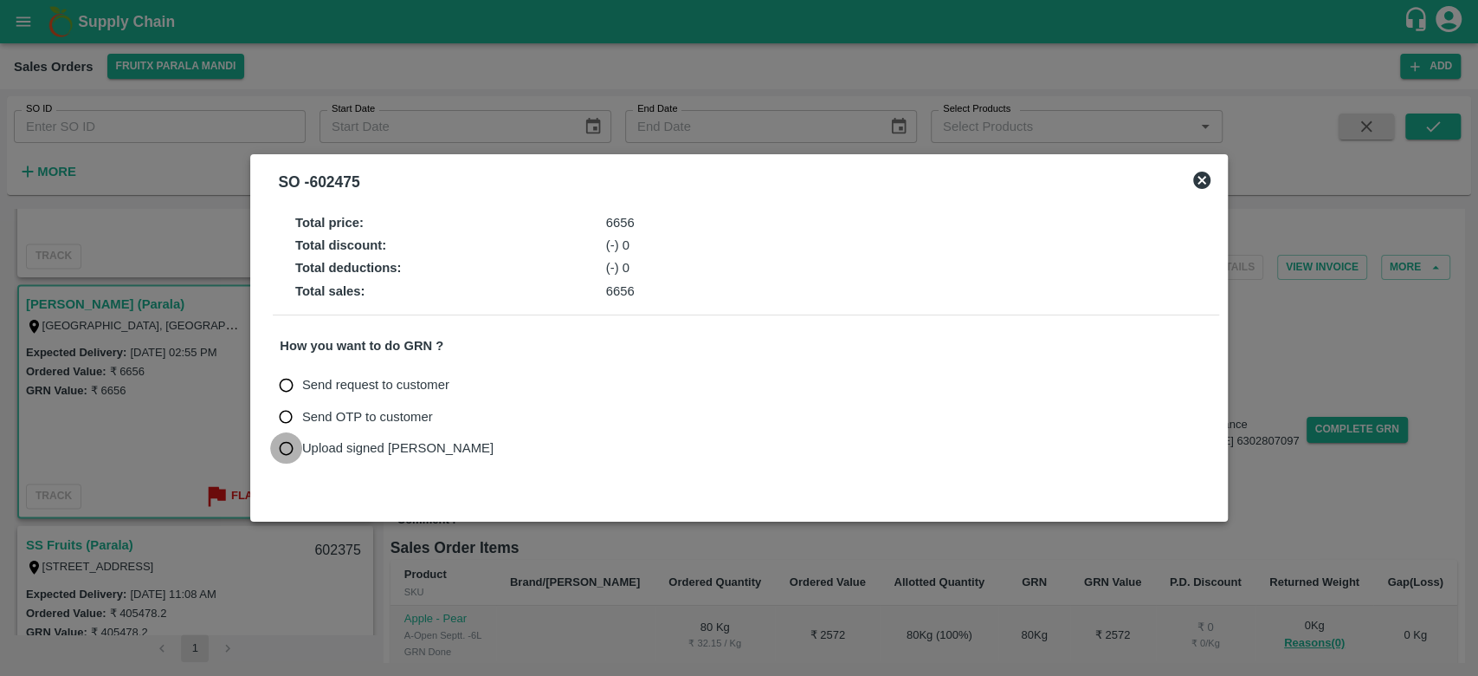
click at [292, 444] on input "Upload signed [PERSON_NAME]" at bounding box center [286, 448] width 32 height 32
radio input "true"
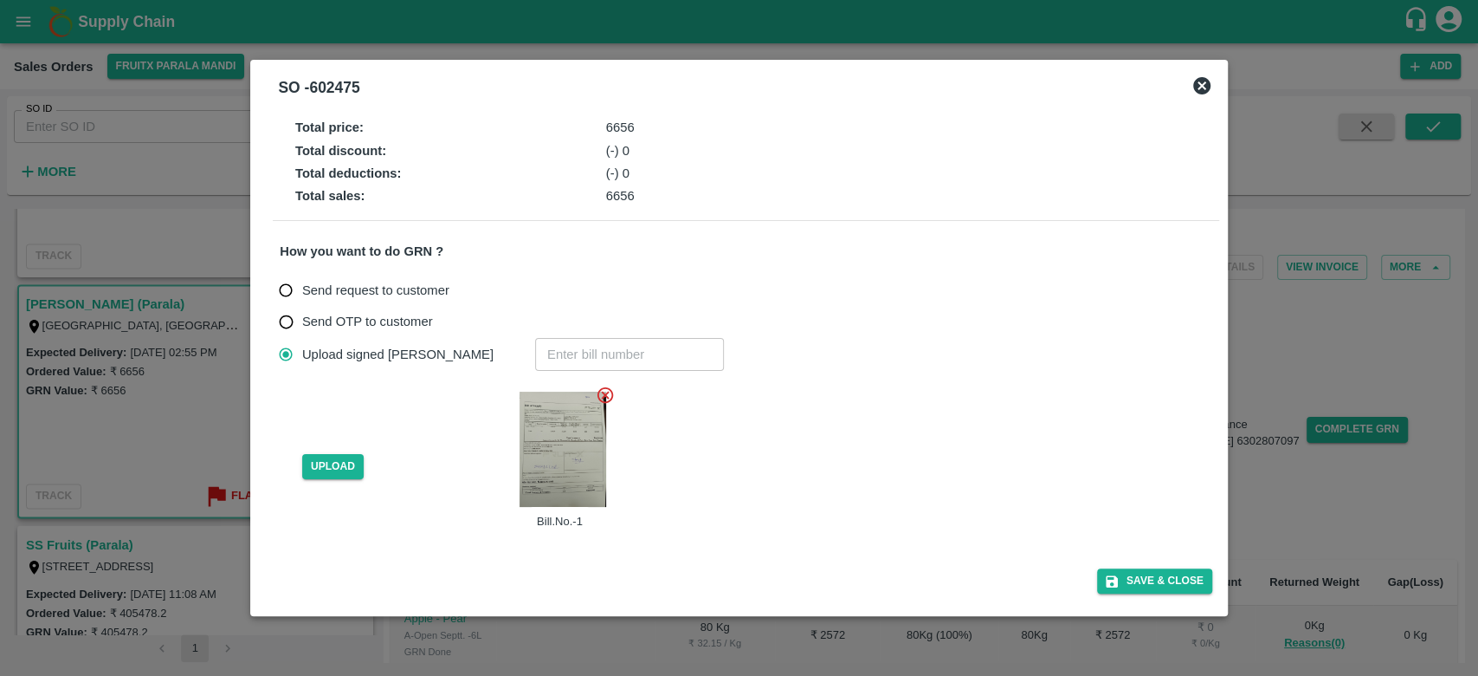
click at [609, 394] on icon at bounding box center [605, 394] width 19 height 19
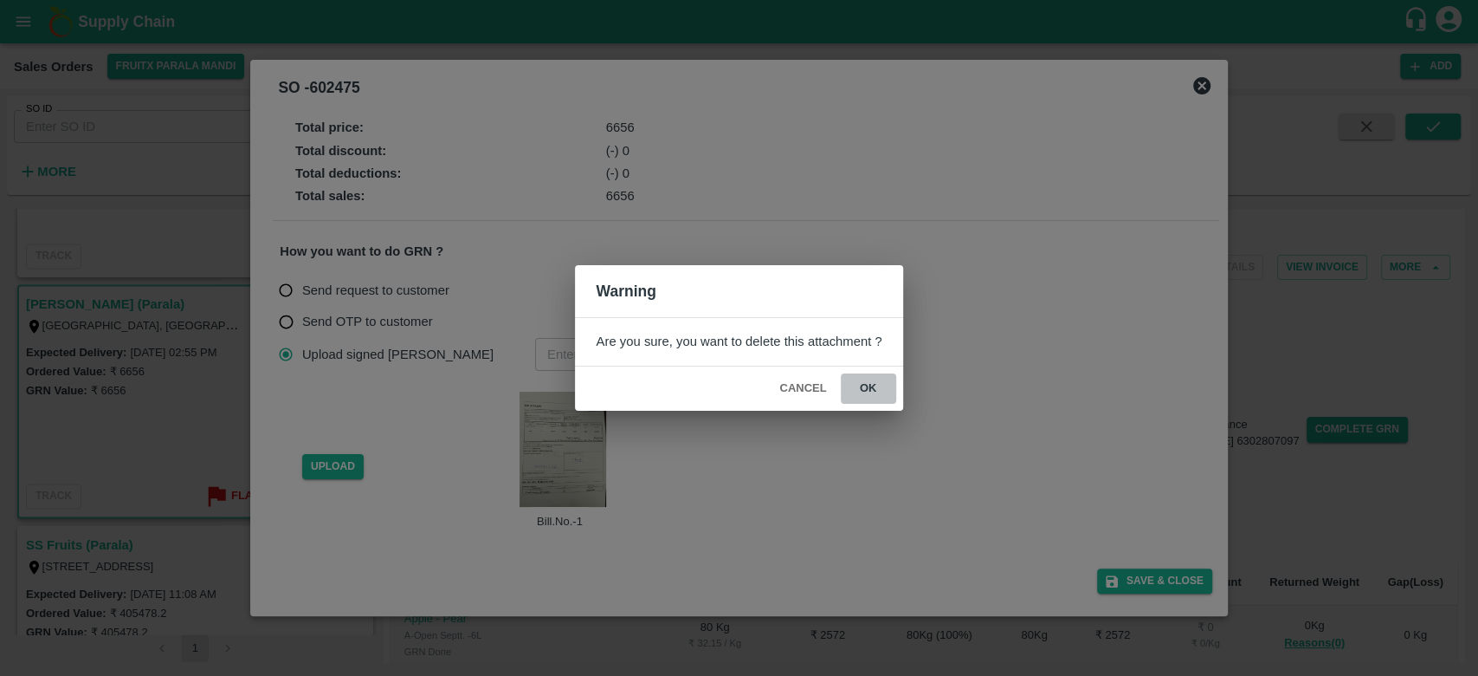
click at [859, 385] on button "ok" at bounding box center [868, 388] width 55 height 30
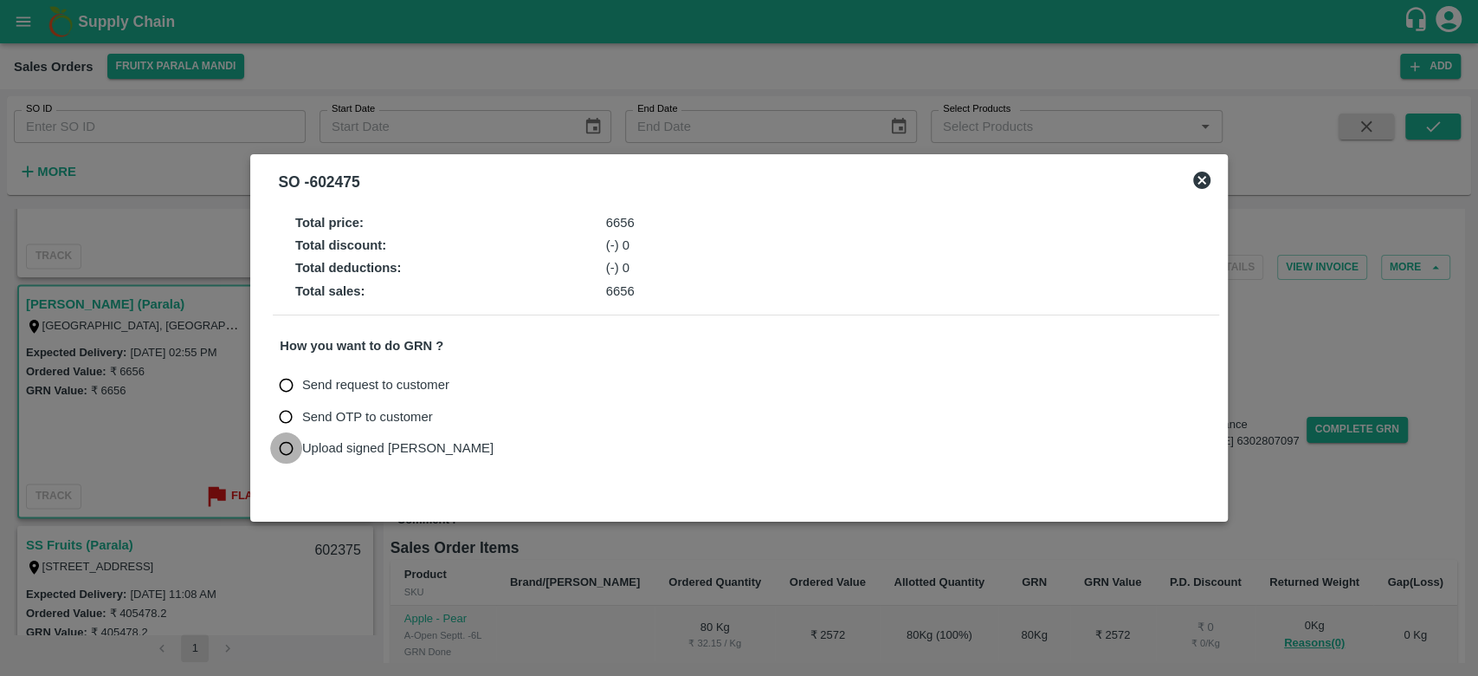
click at [293, 450] on input "Upload signed [PERSON_NAME]" at bounding box center [286, 448] width 32 height 32
radio input "true"
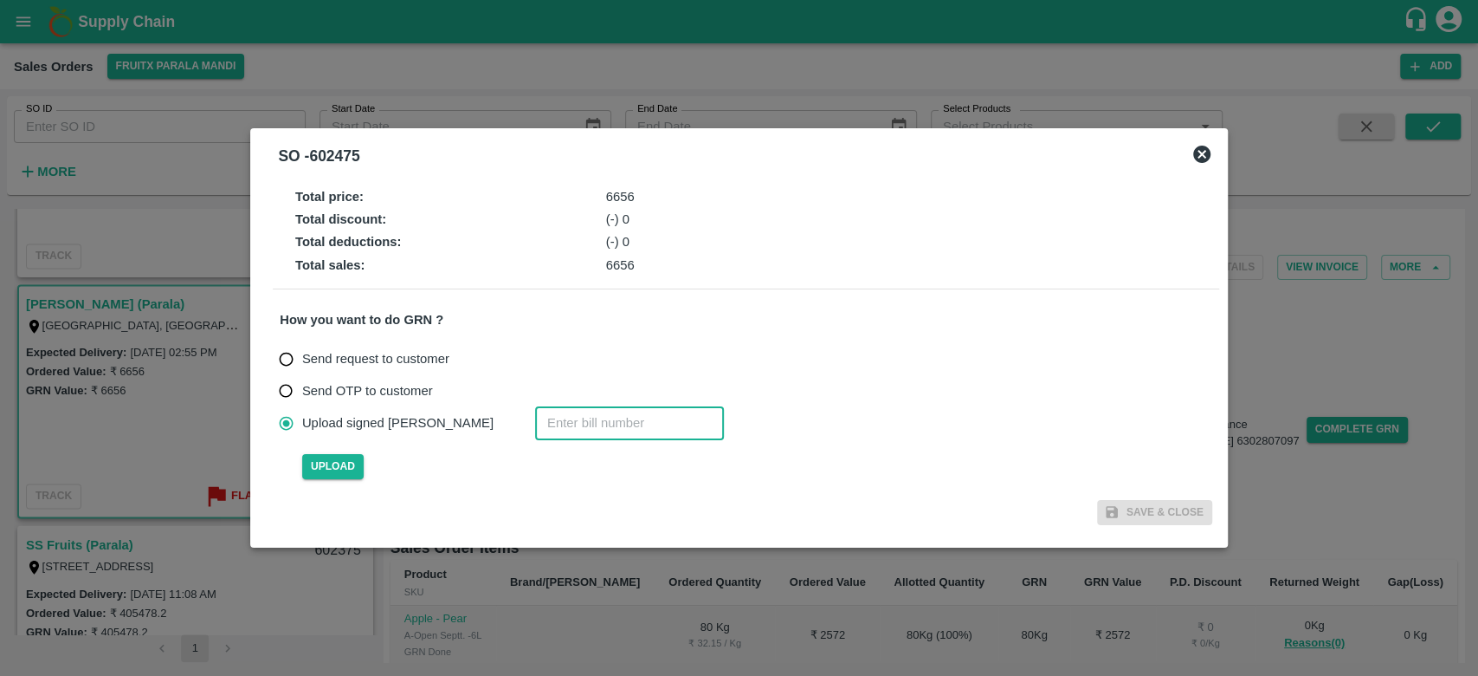
click at [542, 428] on input "number" at bounding box center [629, 422] width 189 height 33
click at [360, 461] on span "Upload" at bounding box center [332, 466] width 61 height 25
click at [0, 0] on input "Upload" at bounding box center [0, 0] width 0 height 0
click at [535, 420] on input "number" at bounding box center [629, 422] width 189 height 33
type input "602475"
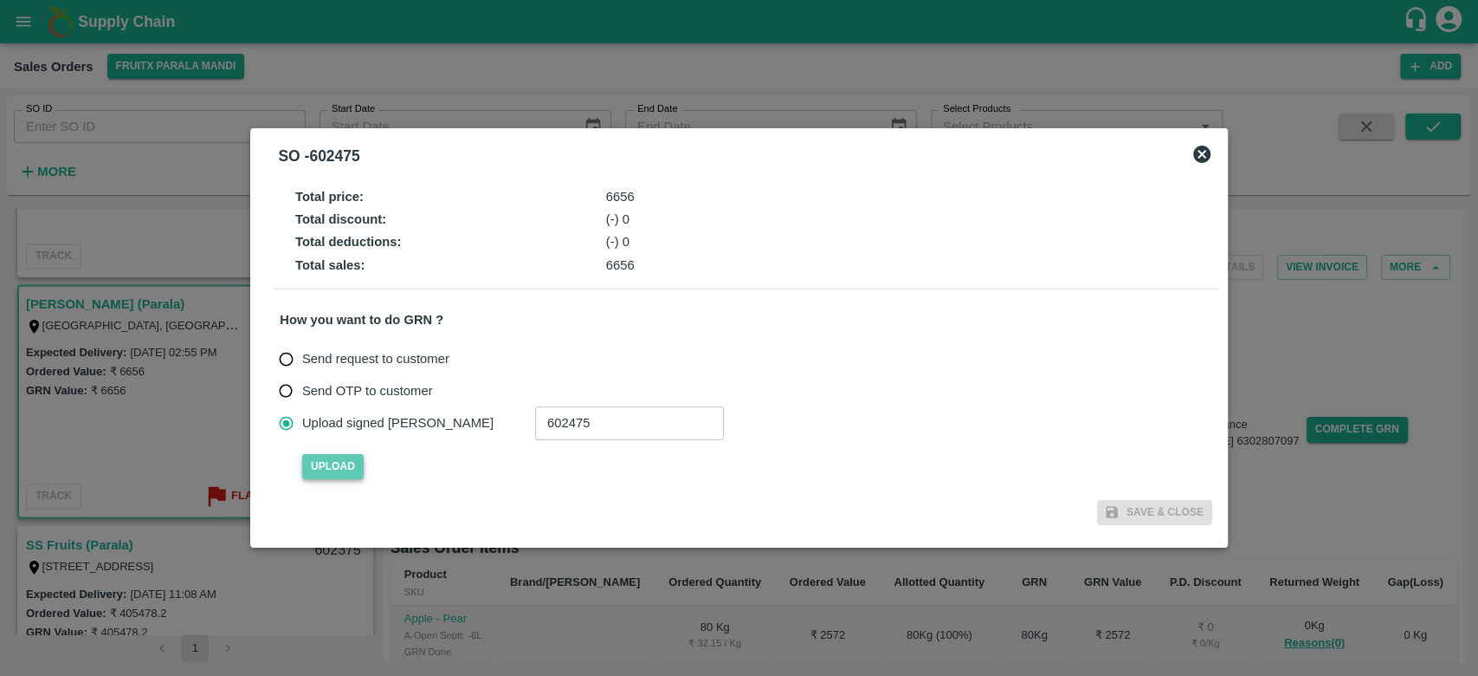
click at [346, 470] on span "Upload" at bounding box center [332, 466] width 61 height 25
click at [0, 0] on input "Upload" at bounding box center [0, 0] width 0 height 0
click at [344, 464] on span "Upload" at bounding box center [332, 466] width 61 height 25
click at [0, 0] on input "Upload" at bounding box center [0, 0] width 0 height 0
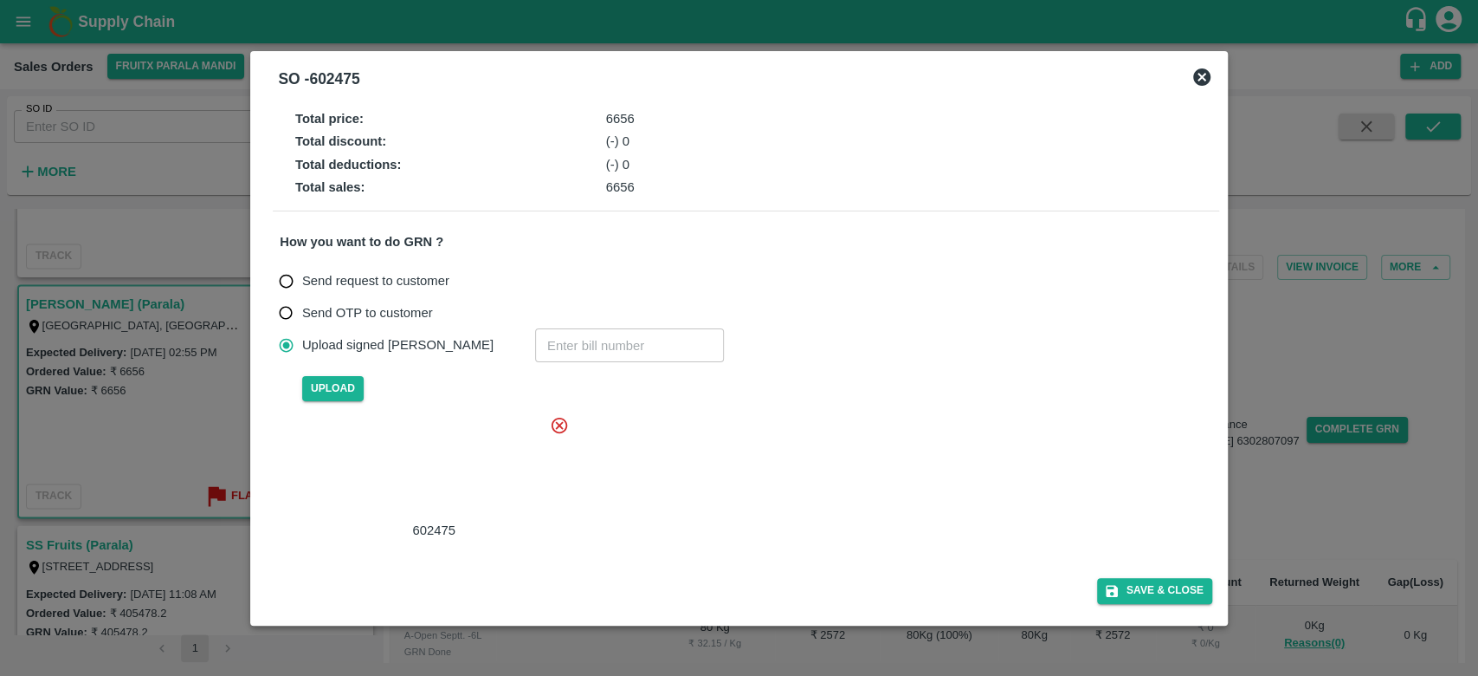
click at [458, 473] on div at bounding box center [431, 468] width 260 height 92
click at [1148, 589] on button "Save & Close" at bounding box center [1154, 590] width 115 height 25
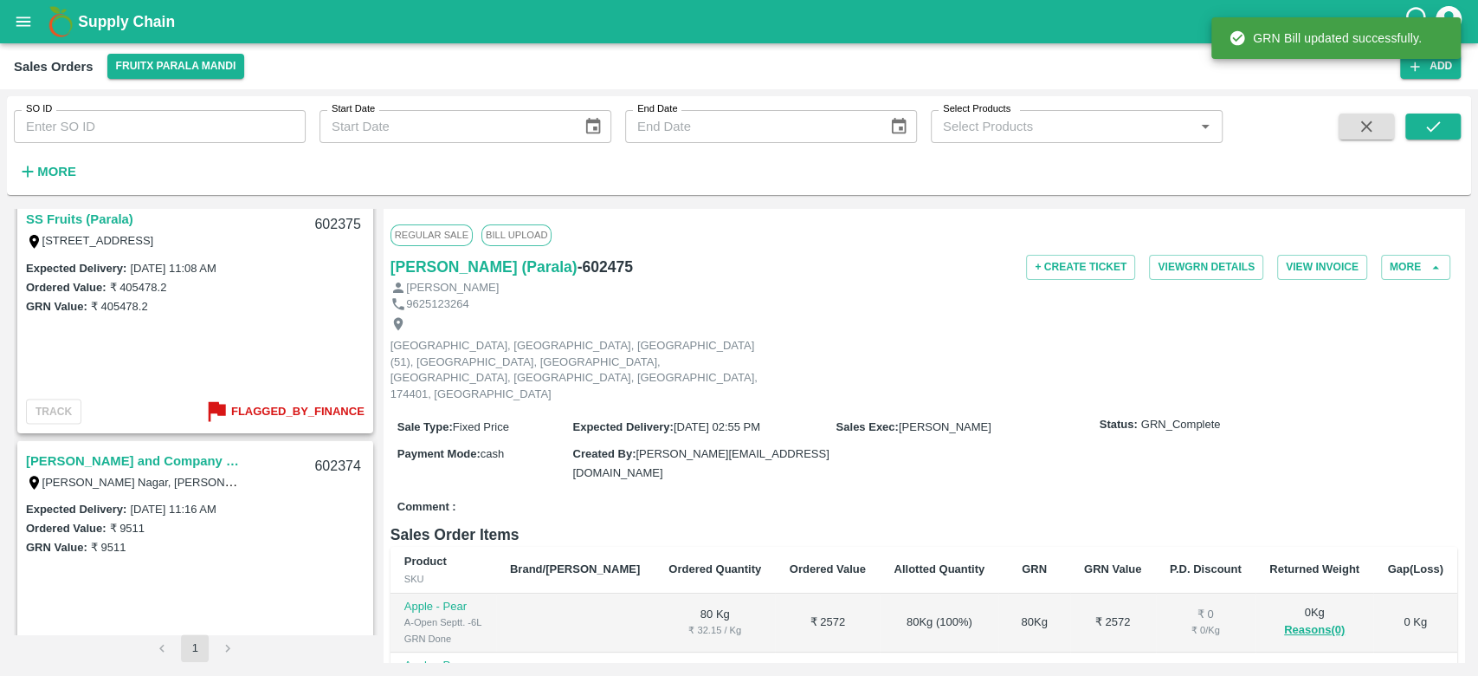
scroll to position [2108, 0]
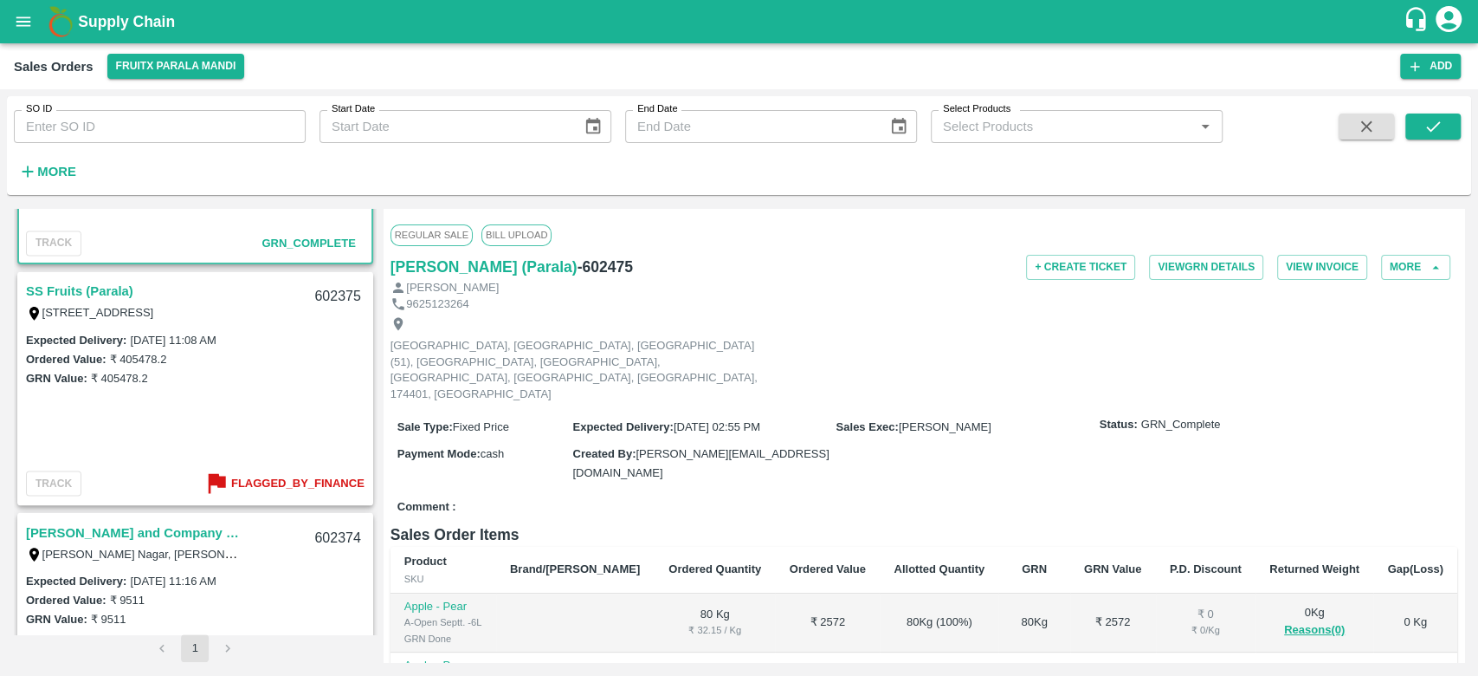
click at [111, 286] on link "SS Fruits (Parala)" at bounding box center [79, 291] width 107 height 23
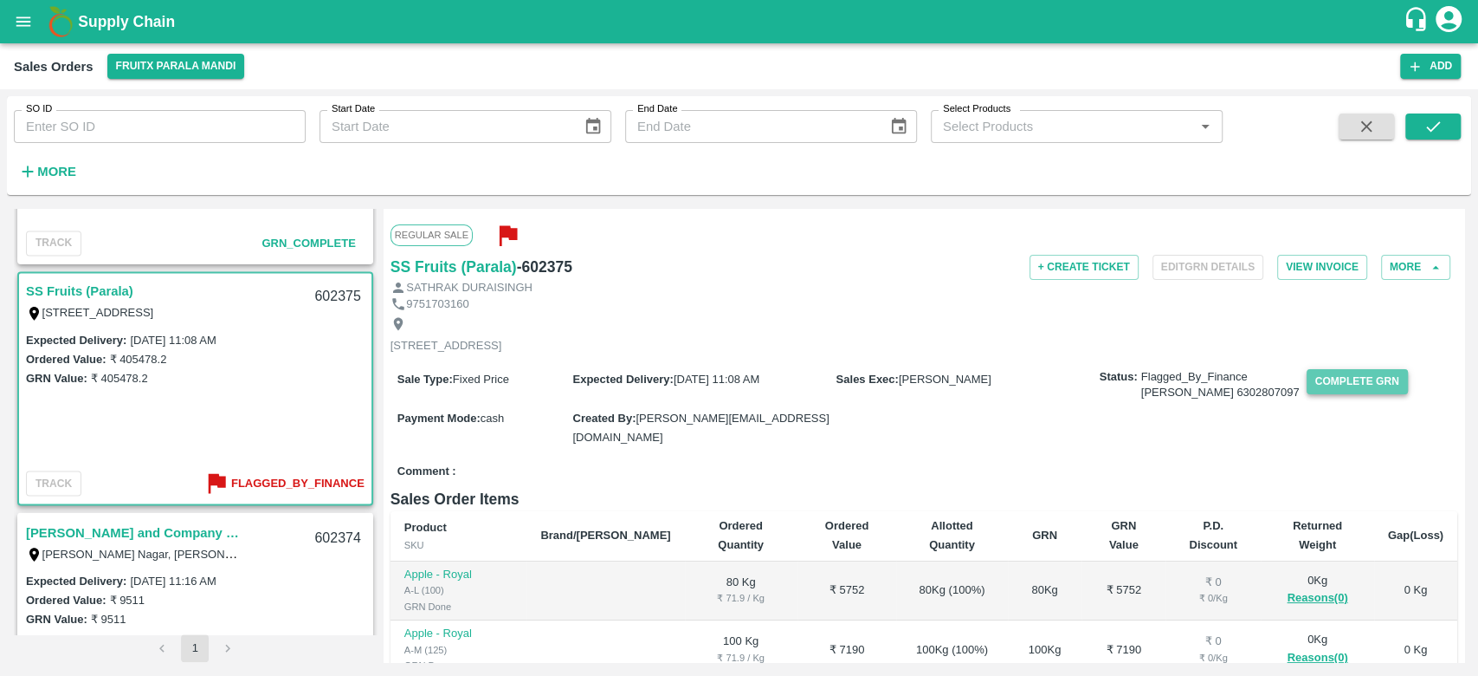
click at [1311, 393] on button "Complete GRN" at bounding box center [1357, 381] width 101 height 25
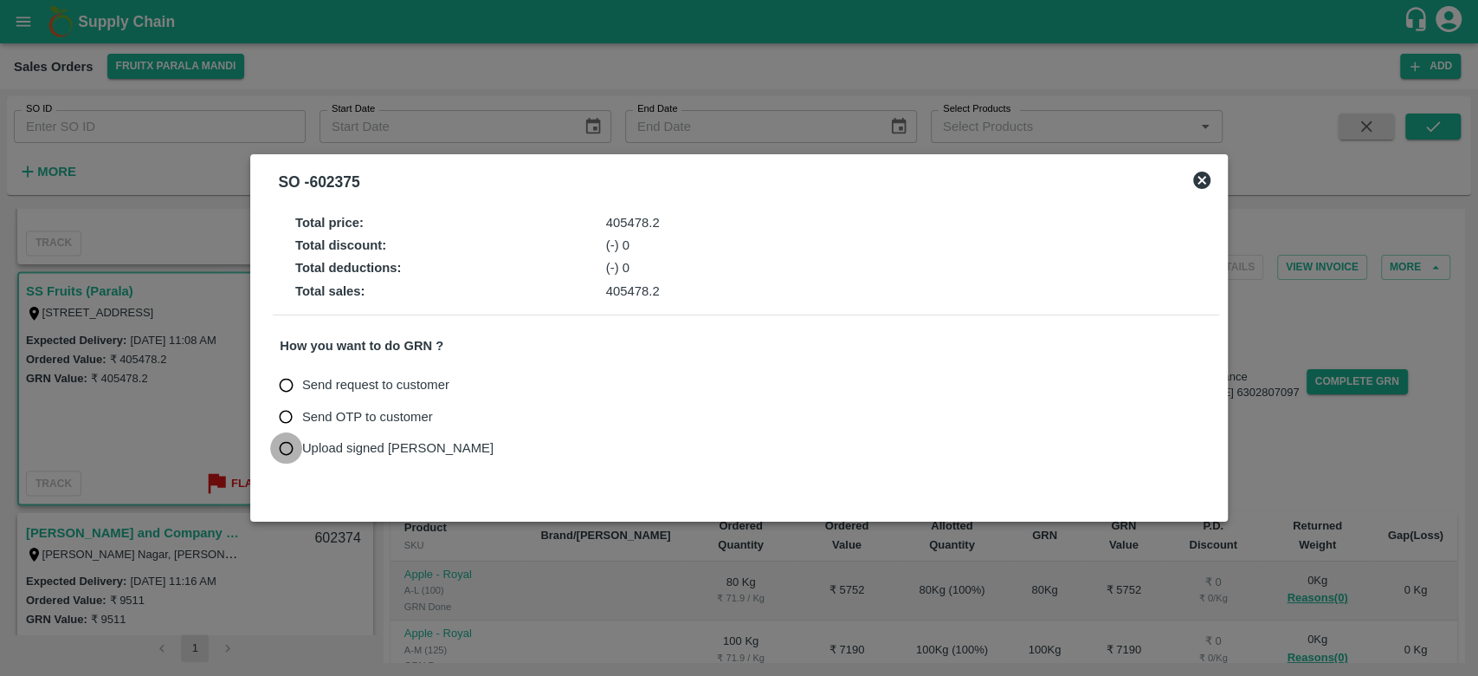
click at [286, 447] on input "Upload signed [PERSON_NAME]" at bounding box center [286, 448] width 32 height 32
radio input "true"
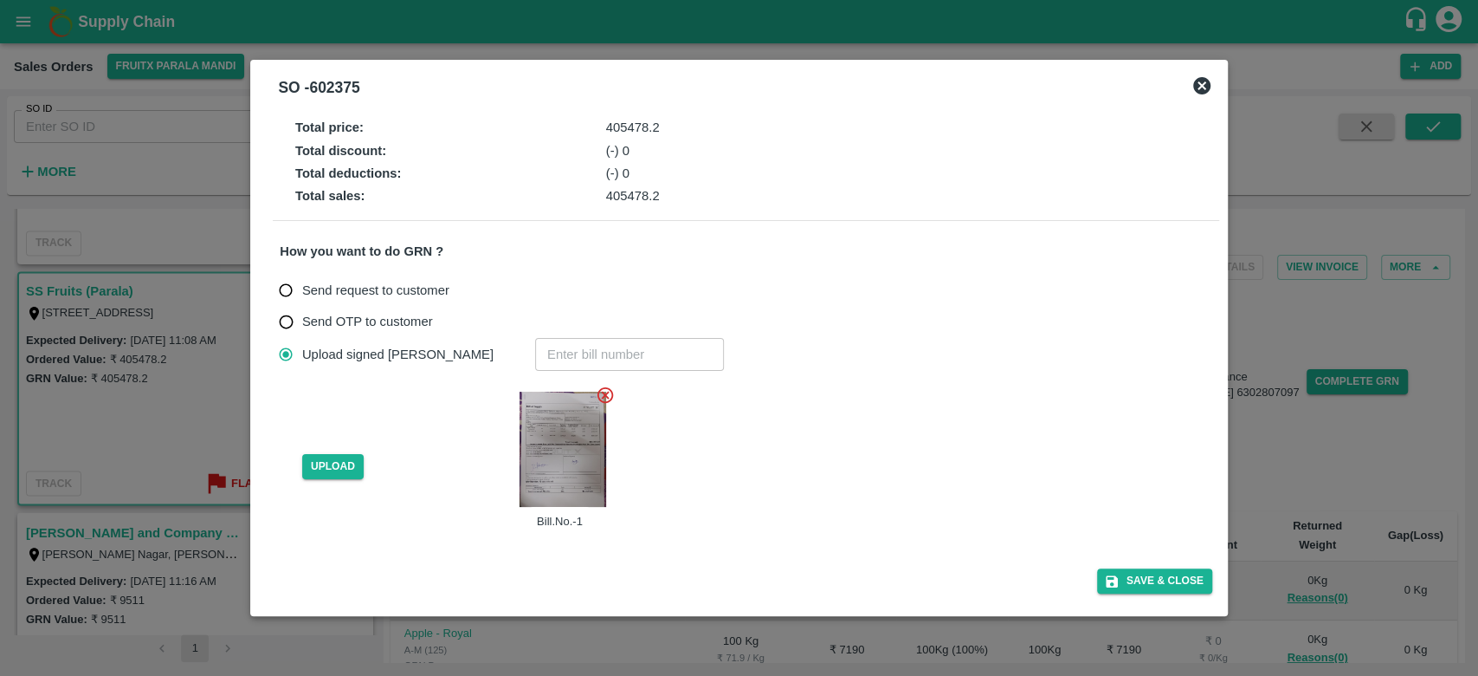
click at [604, 397] on icon at bounding box center [606, 395] width 16 height 16
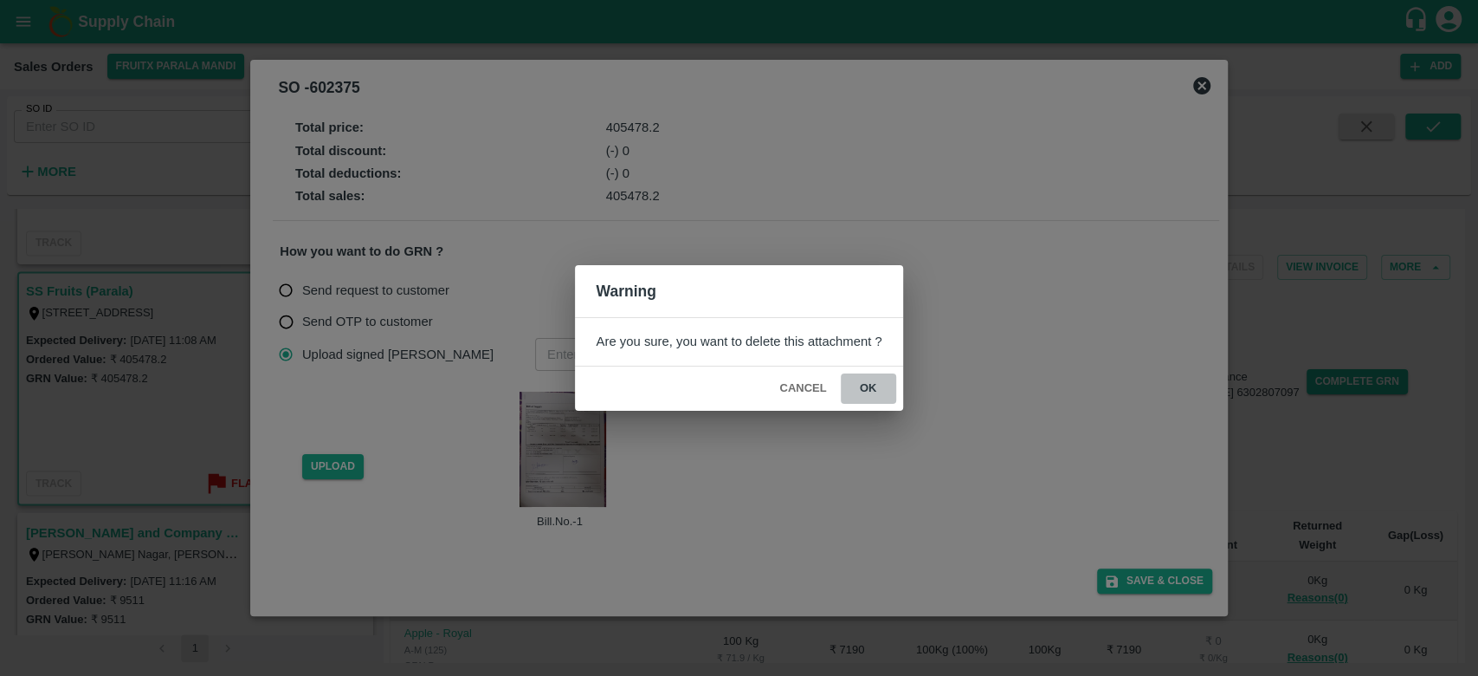
click at [874, 383] on button "ok" at bounding box center [868, 388] width 55 height 30
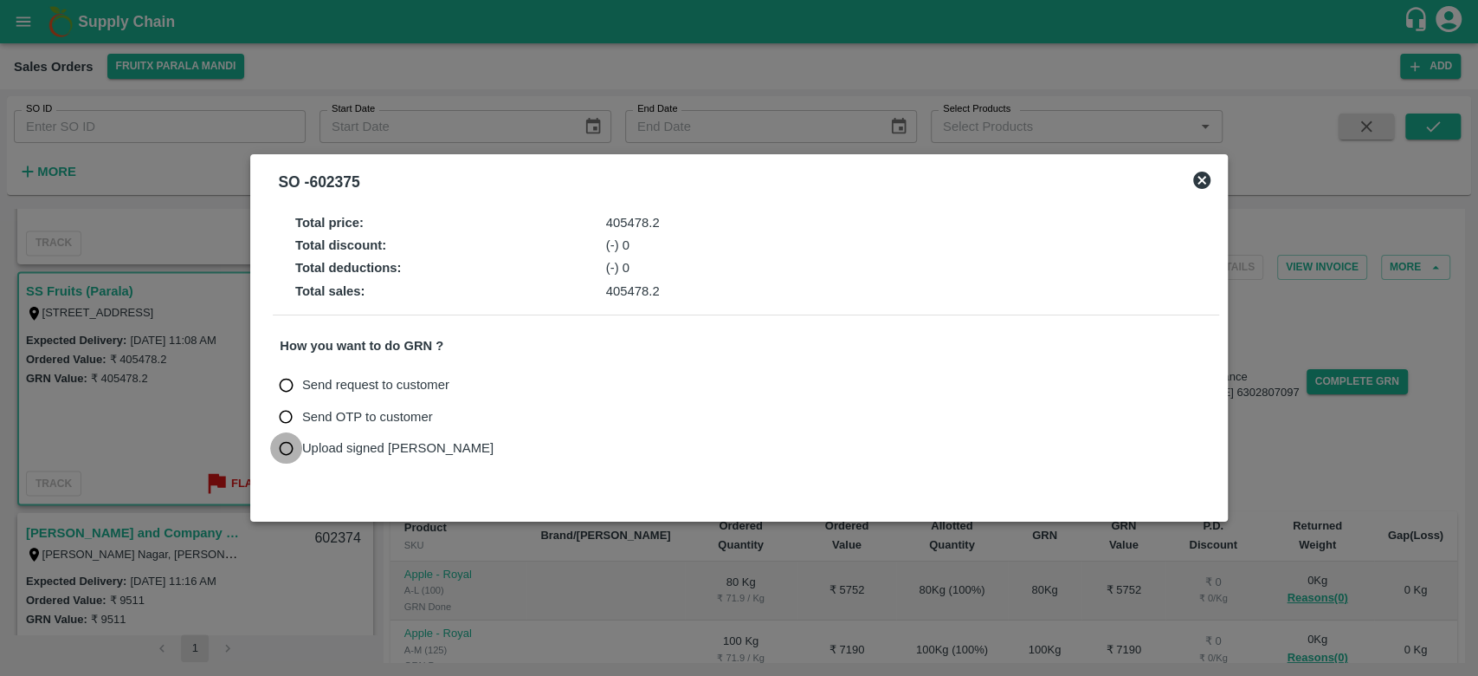
click at [289, 446] on input "Upload signed [PERSON_NAME]" at bounding box center [286, 448] width 32 height 32
radio input "true"
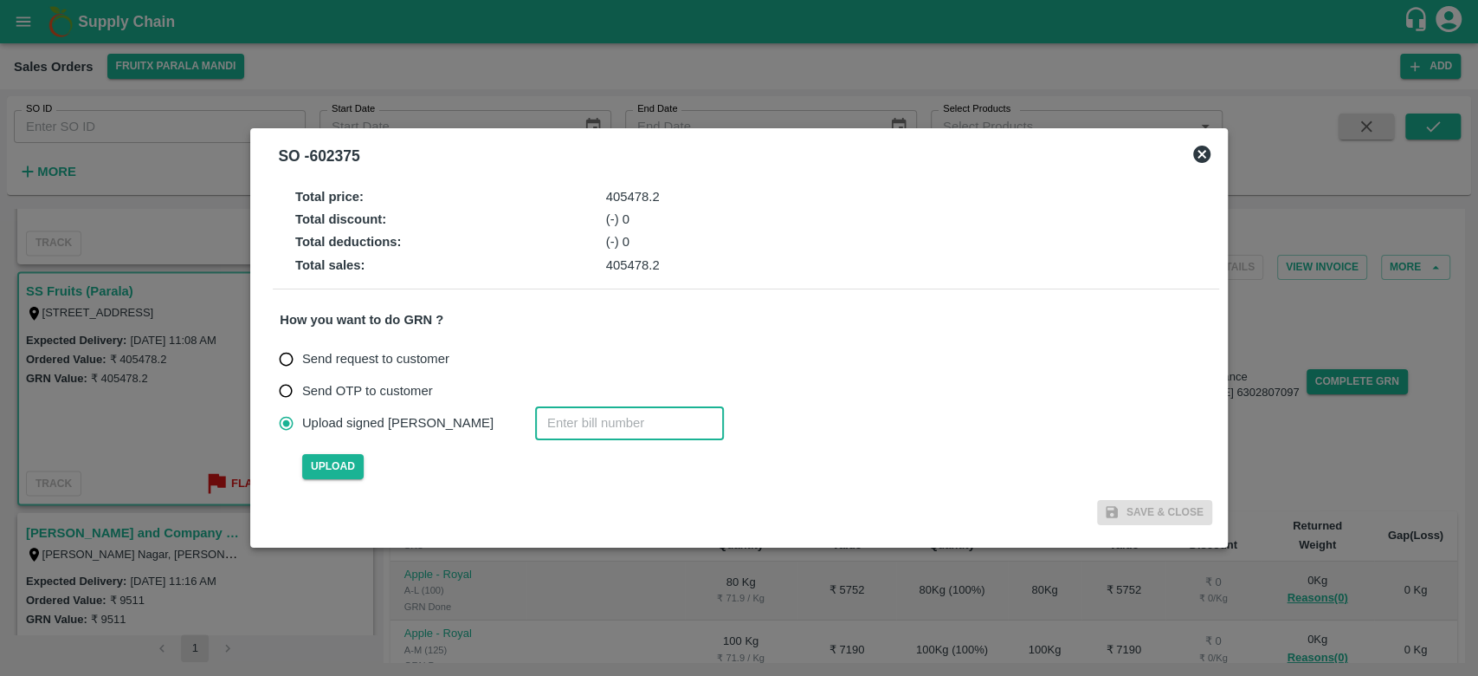
click at [535, 429] on input "number" at bounding box center [629, 422] width 189 height 33
type input "602375"
click at [346, 465] on span "Upload" at bounding box center [332, 466] width 61 height 25
click at [0, 0] on input "Upload" at bounding box center [0, 0] width 0 height 0
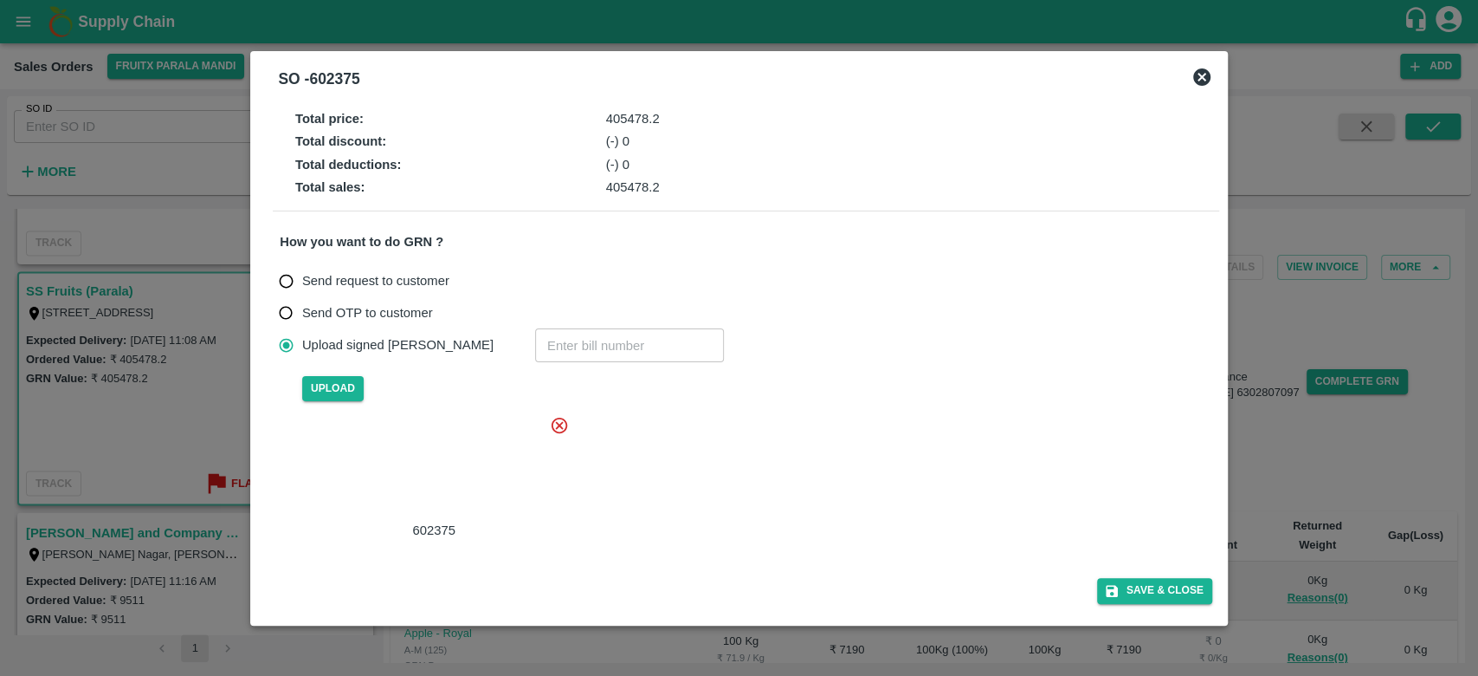
click at [450, 457] on div at bounding box center [431, 468] width 260 height 92
click at [1183, 592] on button "Save & Close" at bounding box center [1154, 590] width 115 height 25
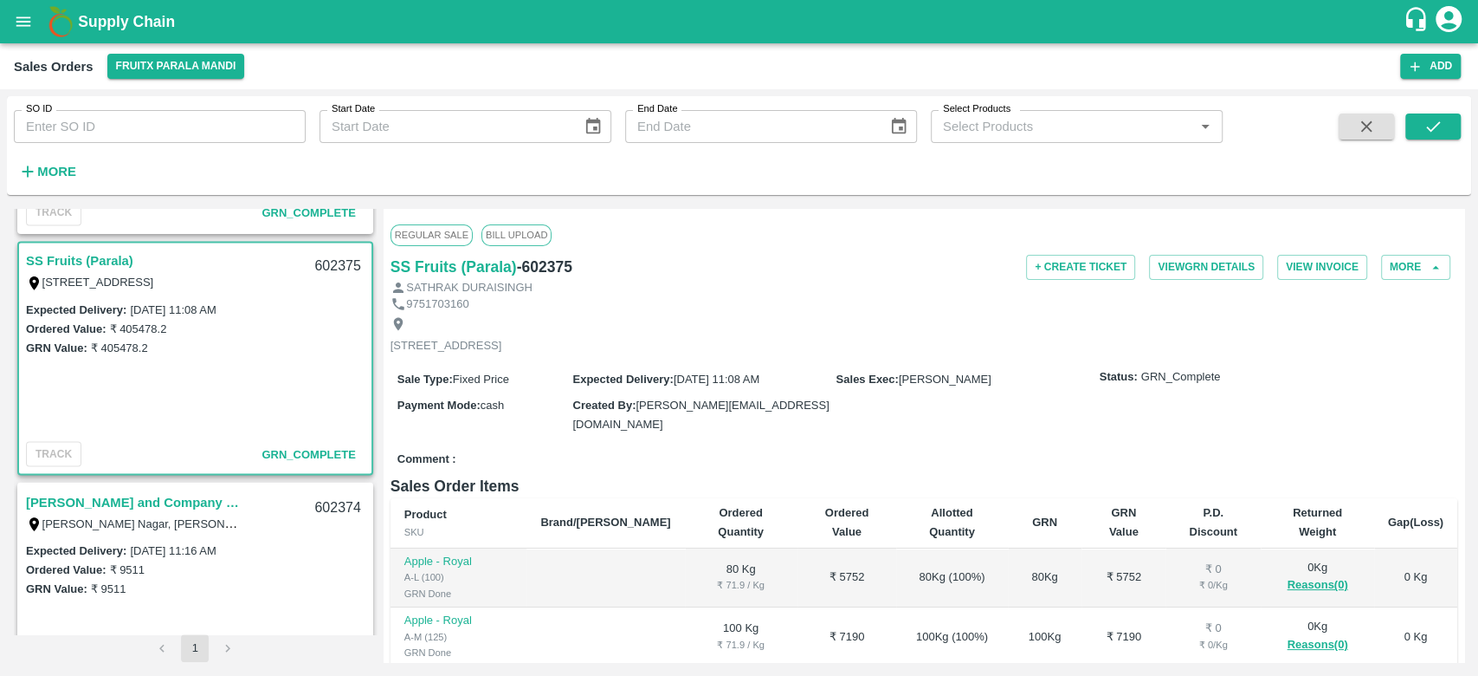
scroll to position [2215, 0]
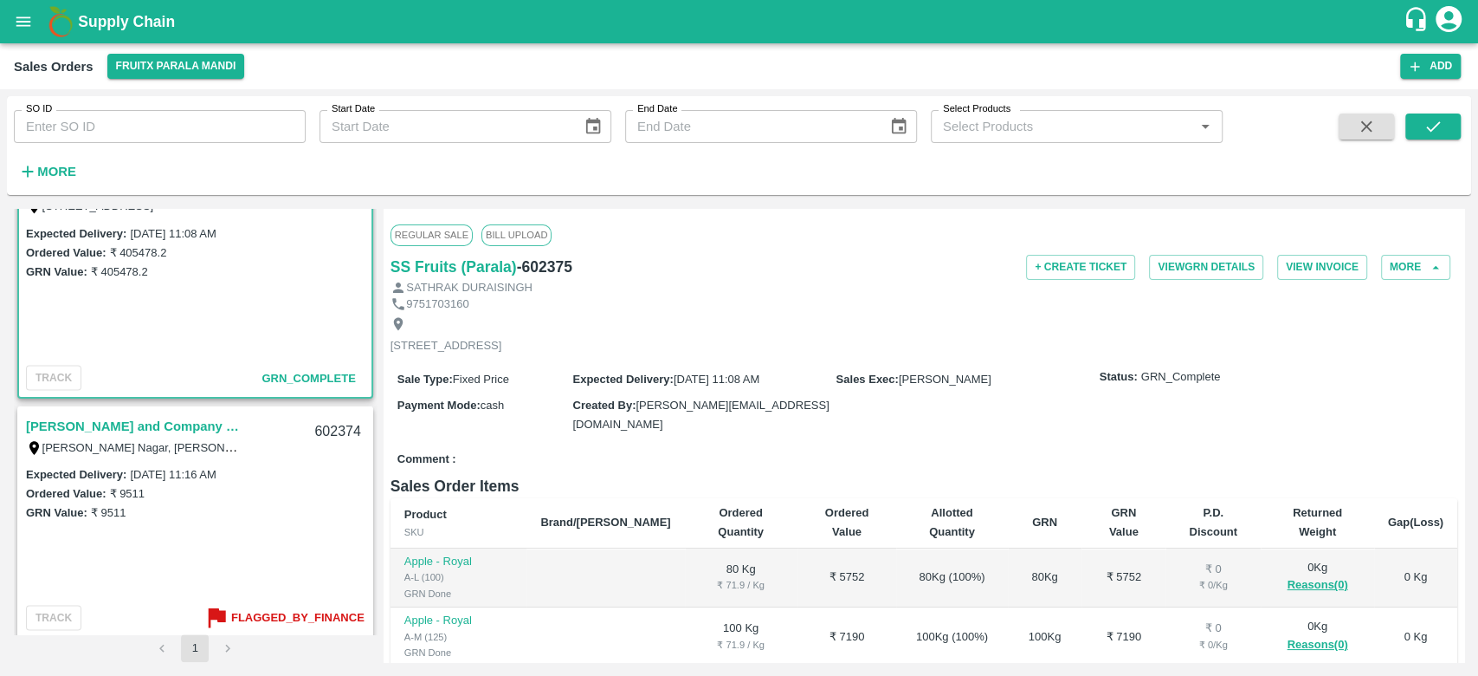
click at [171, 422] on link "[PERSON_NAME] and Company (Parala)" at bounding box center [134, 425] width 217 height 23
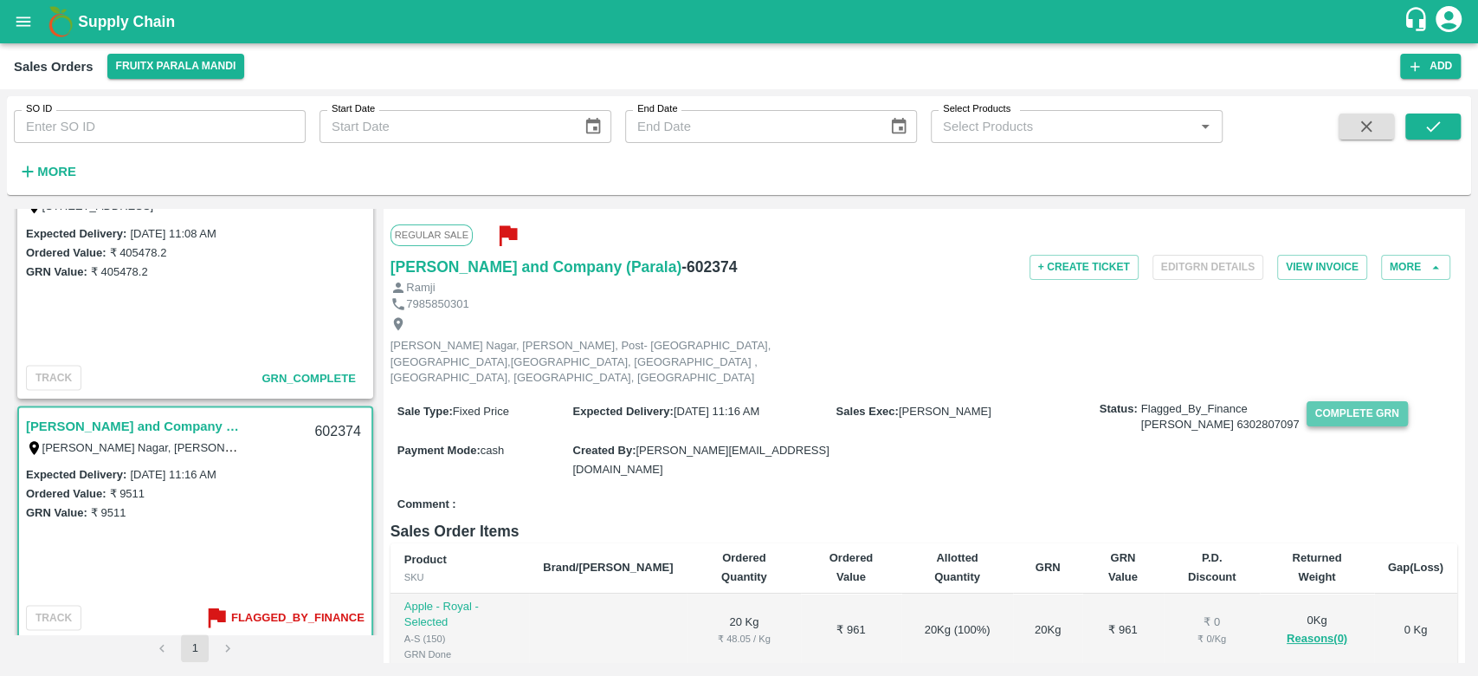
click at [1345, 401] on button "Complete GRN" at bounding box center [1357, 413] width 101 height 25
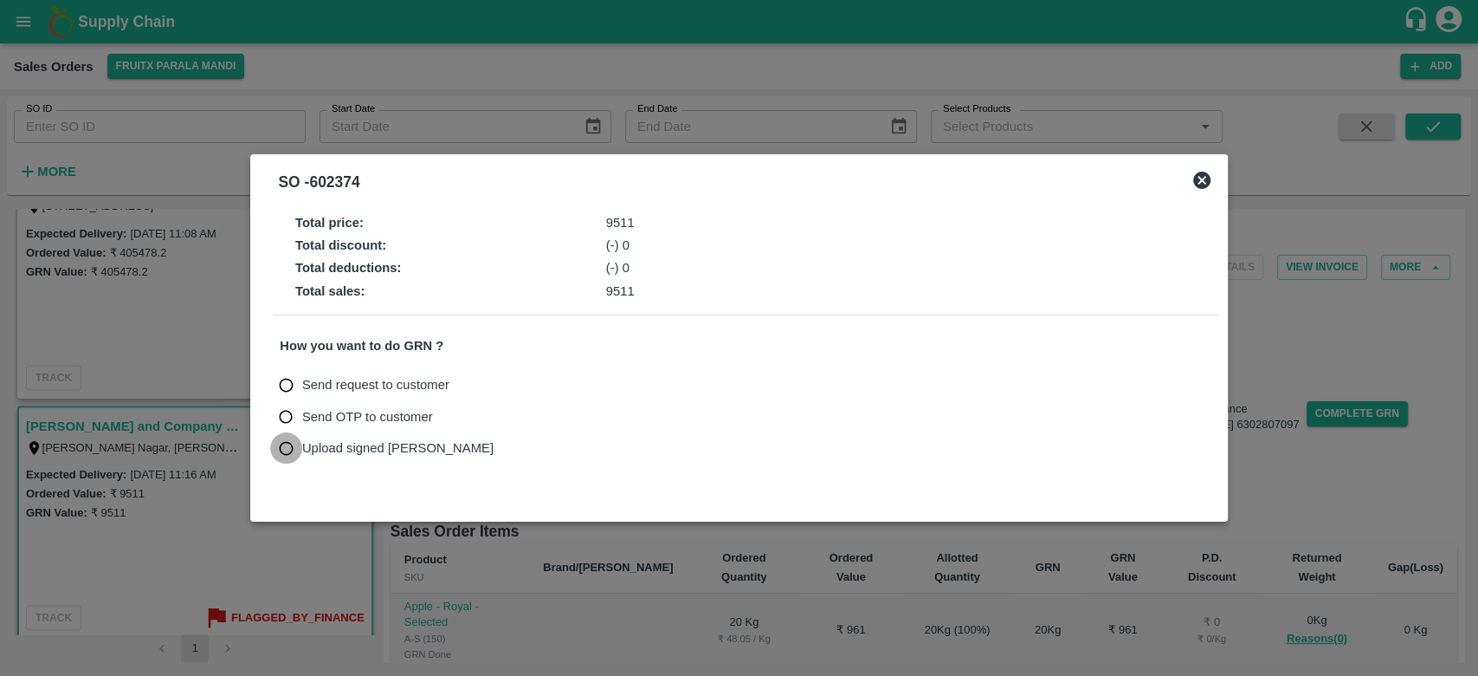
click at [295, 456] on input "Upload signed [PERSON_NAME]" at bounding box center [286, 448] width 32 height 32
radio input "true"
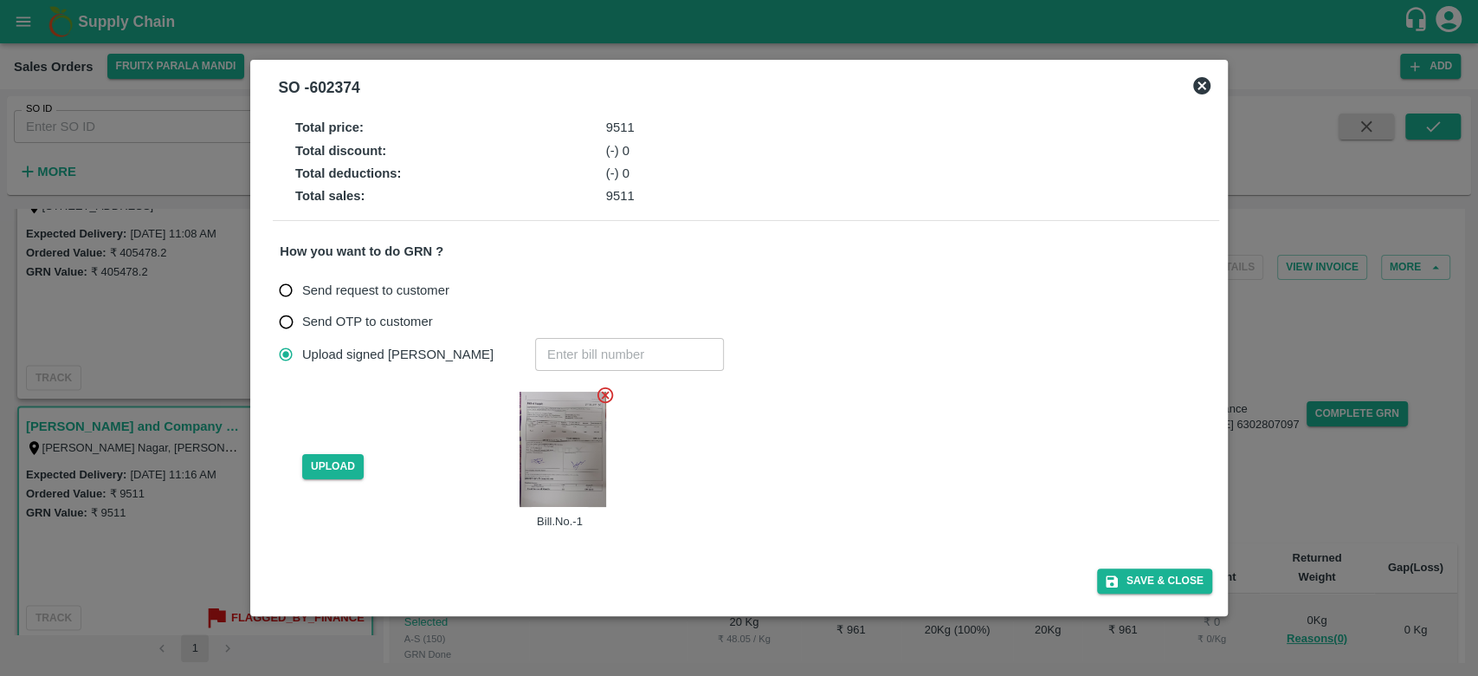
click at [610, 398] on icon at bounding box center [605, 394] width 19 height 19
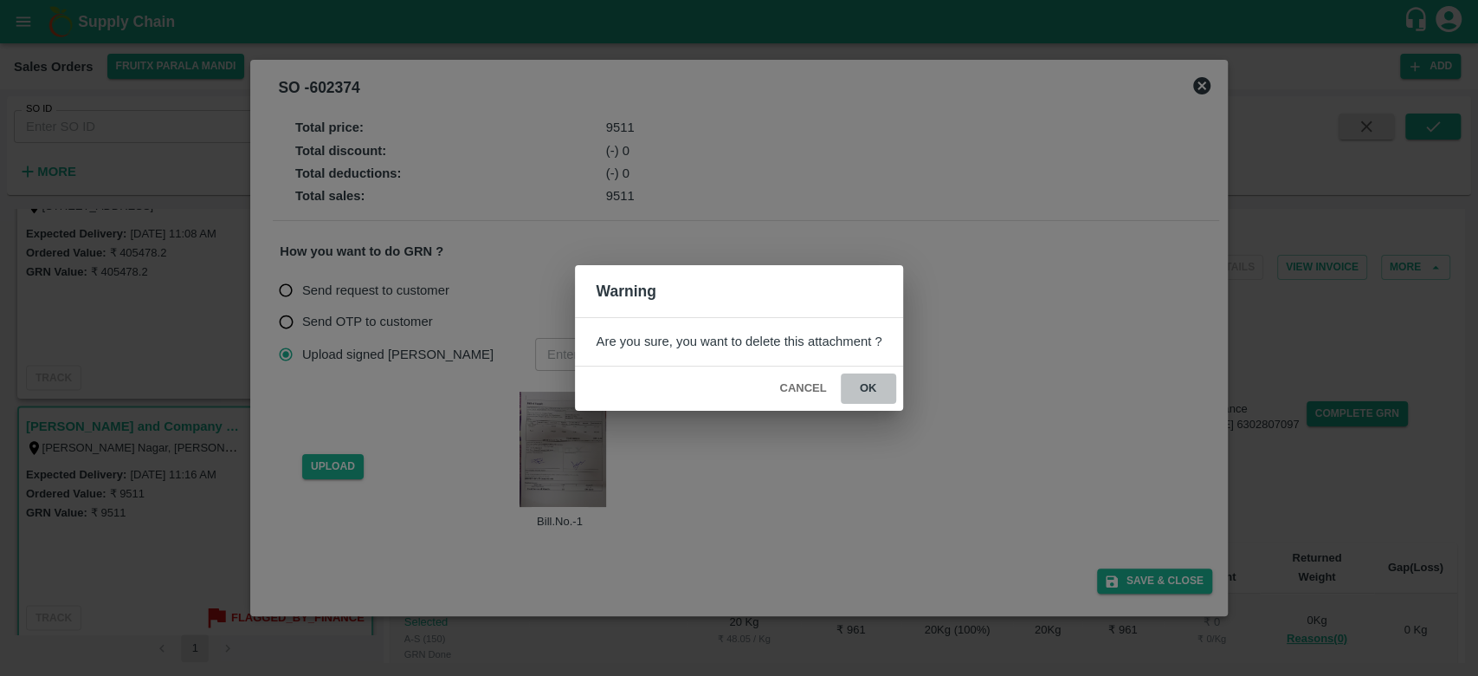
click at [872, 391] on button "ok" at bounding box center [868, 388] width 55 height 30
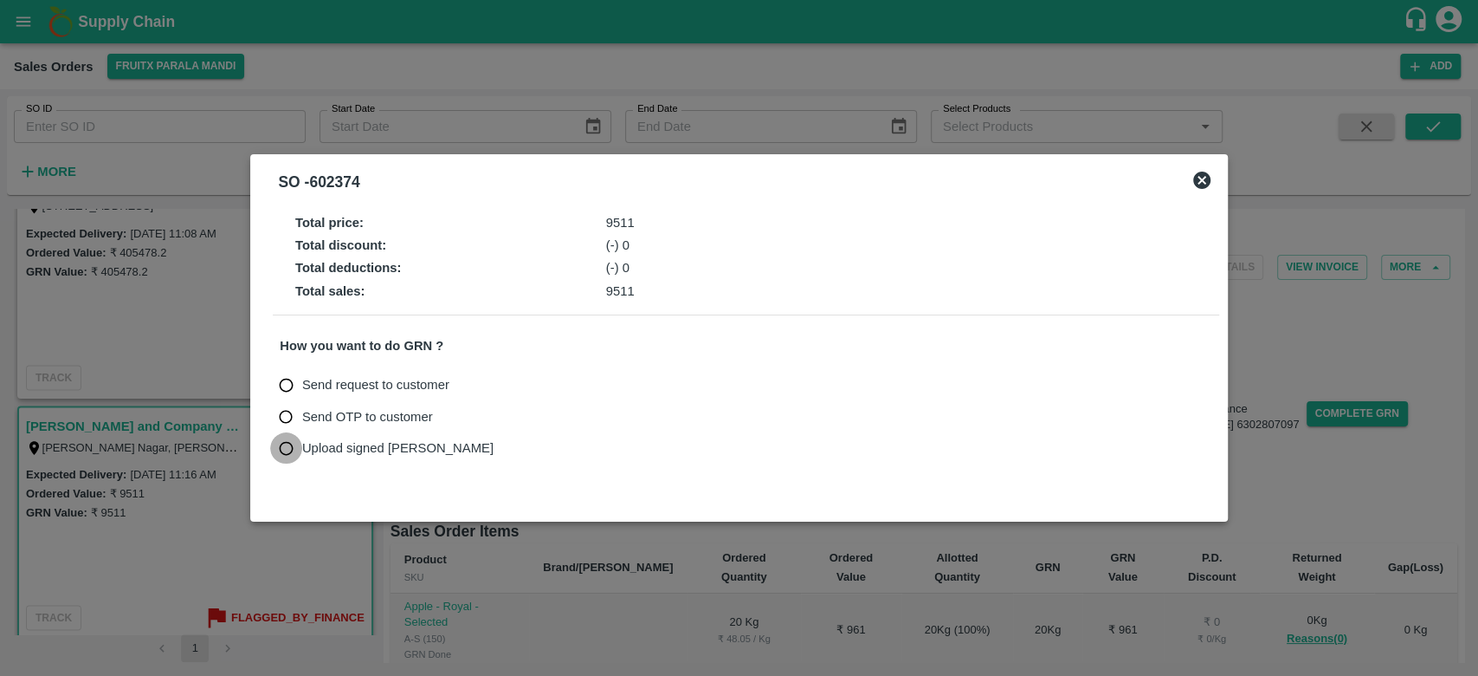
click at [283, 450] on input "Upload signed [PERSON_NAME]" at bounding box center [286, 448] width 32 height 32
radio input "true"
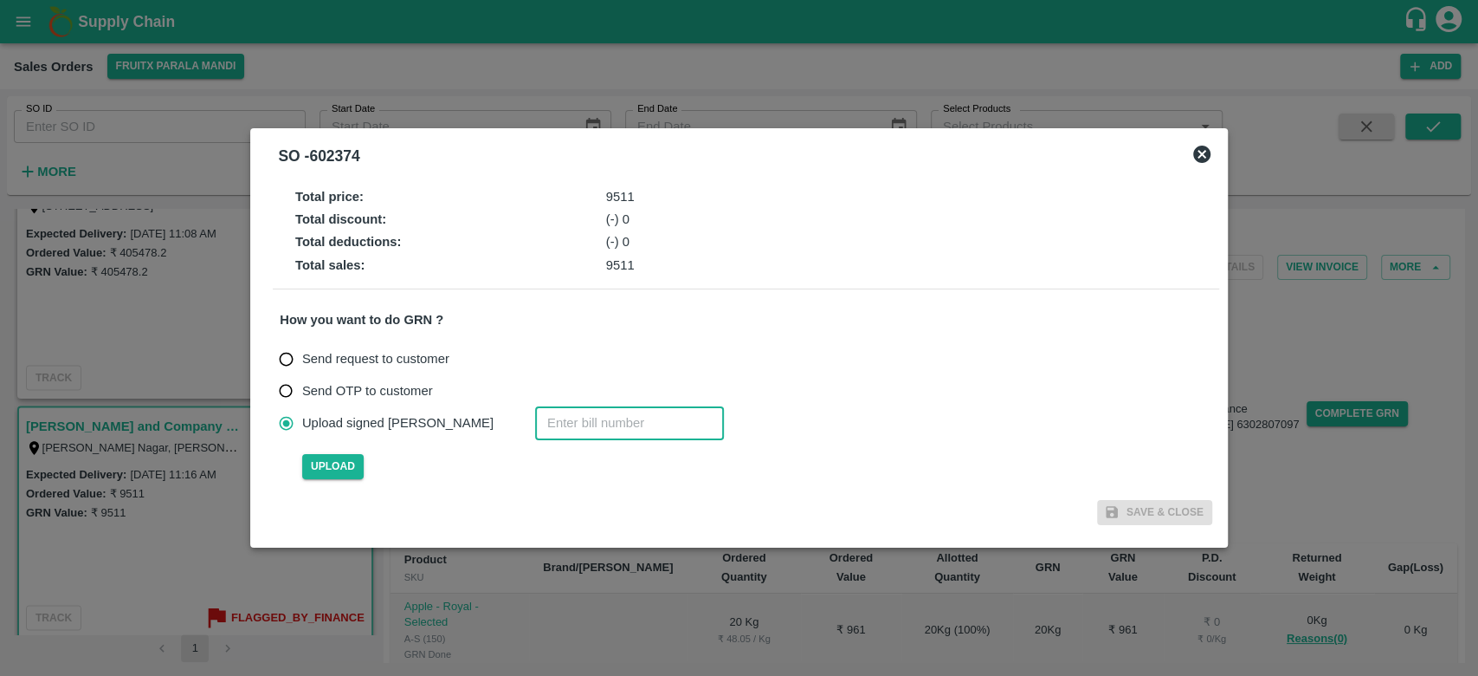
click at [545, 427] on input "number" at bounding box center [629, 422] width 189 height 33
type input "602374"
click at [340, 463] on span "Upload" at bounding box center [332, 466] width 61 height 25
click at [0, 0] on input "Upload" at bounding box center [0, 0] width 0 height 0
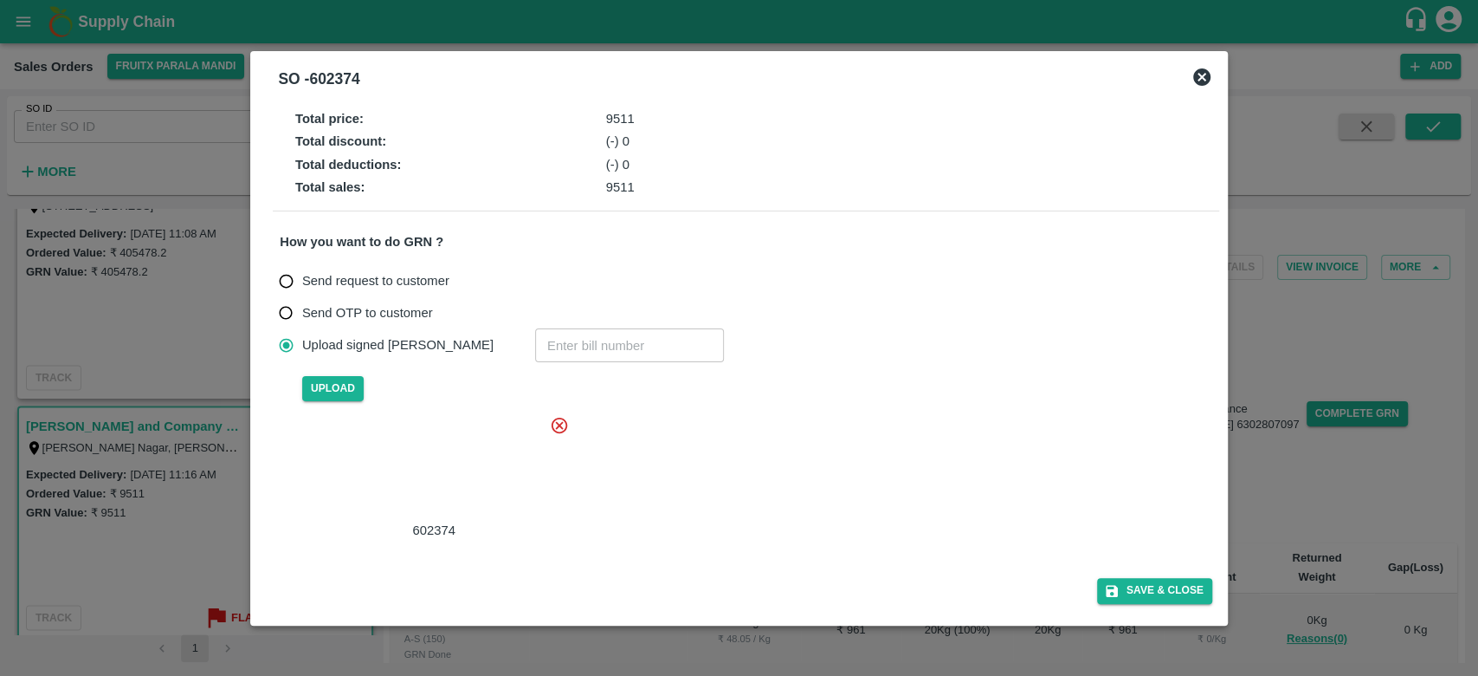
click at [464, 463] on div at bounding box center [431, 468] width 260 height 92
click at [1164, 590] on button "Save & Close" at bounding box center [1154, 590] width 115 height 25
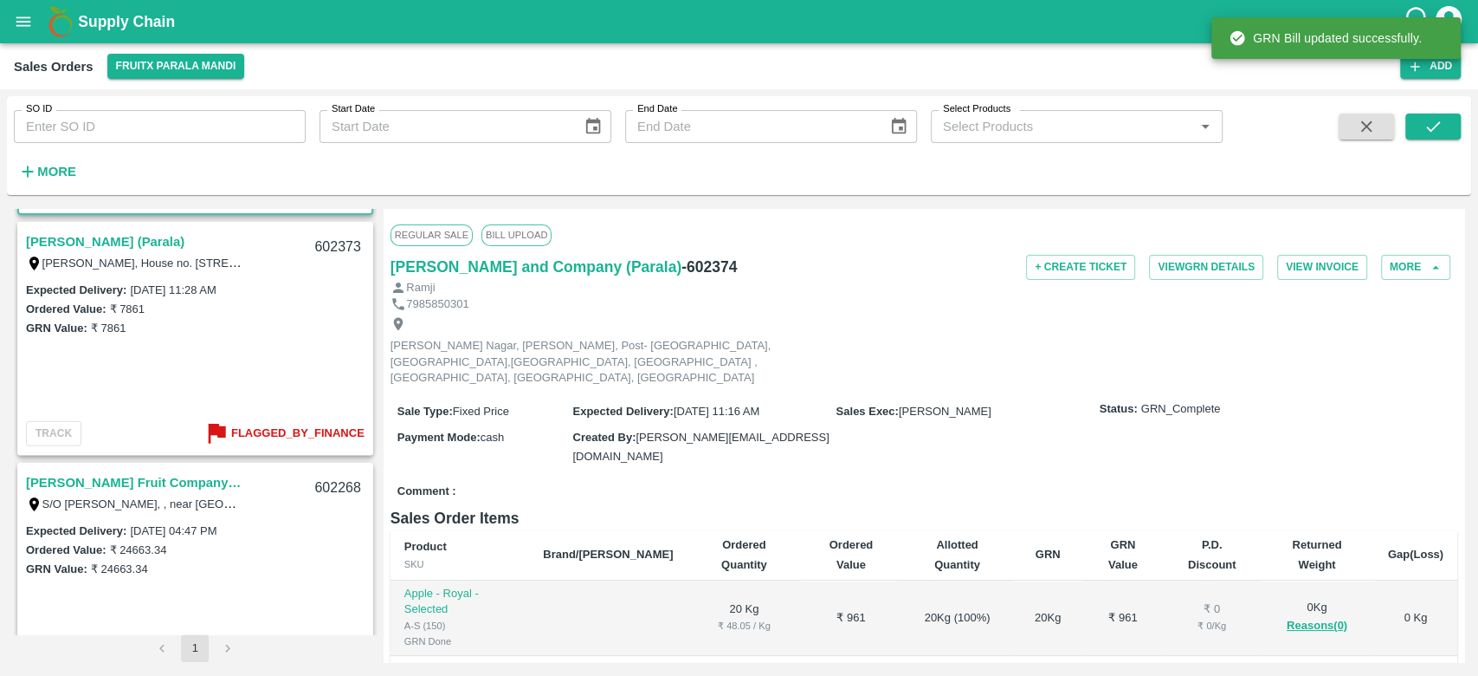
scroll to position [2640, 0]
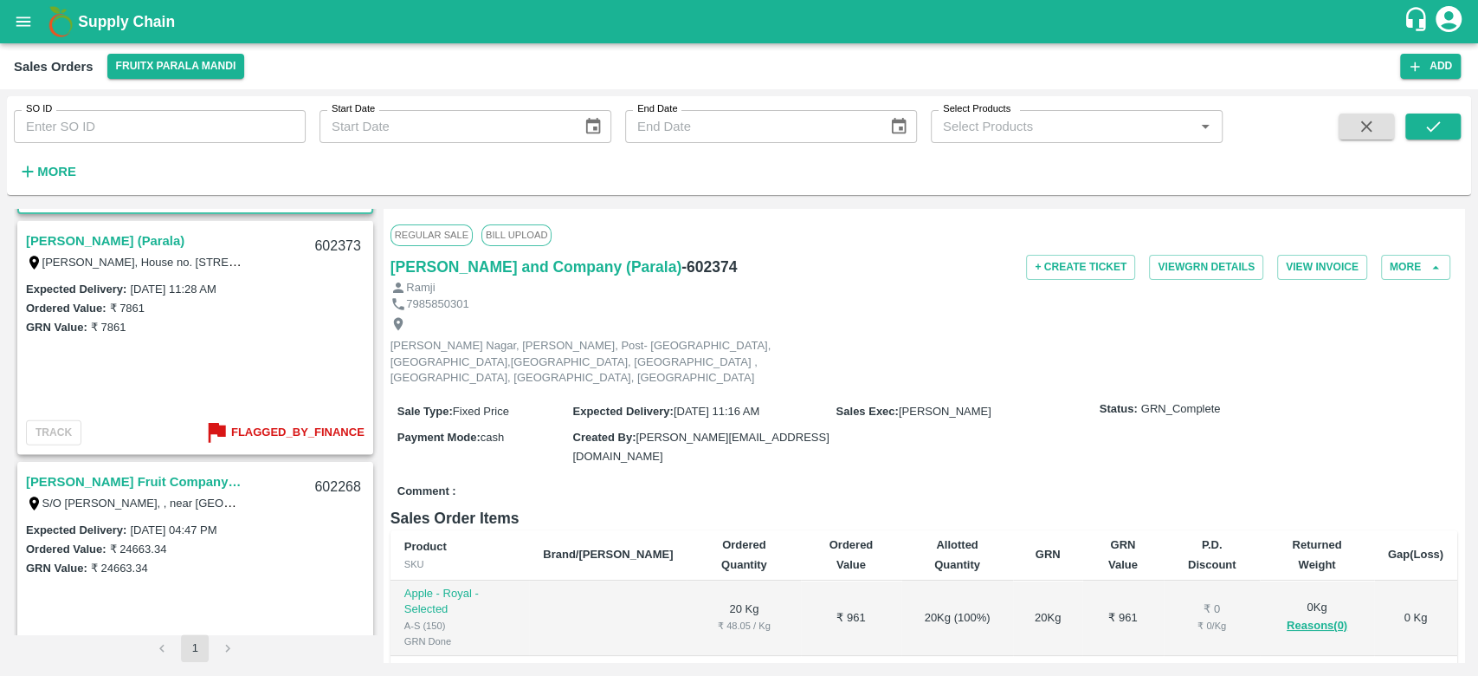
click at [118, 244] on link "[PERSON_NAME] (Parala)" at bounding box center [105, 241] width 159 height 23
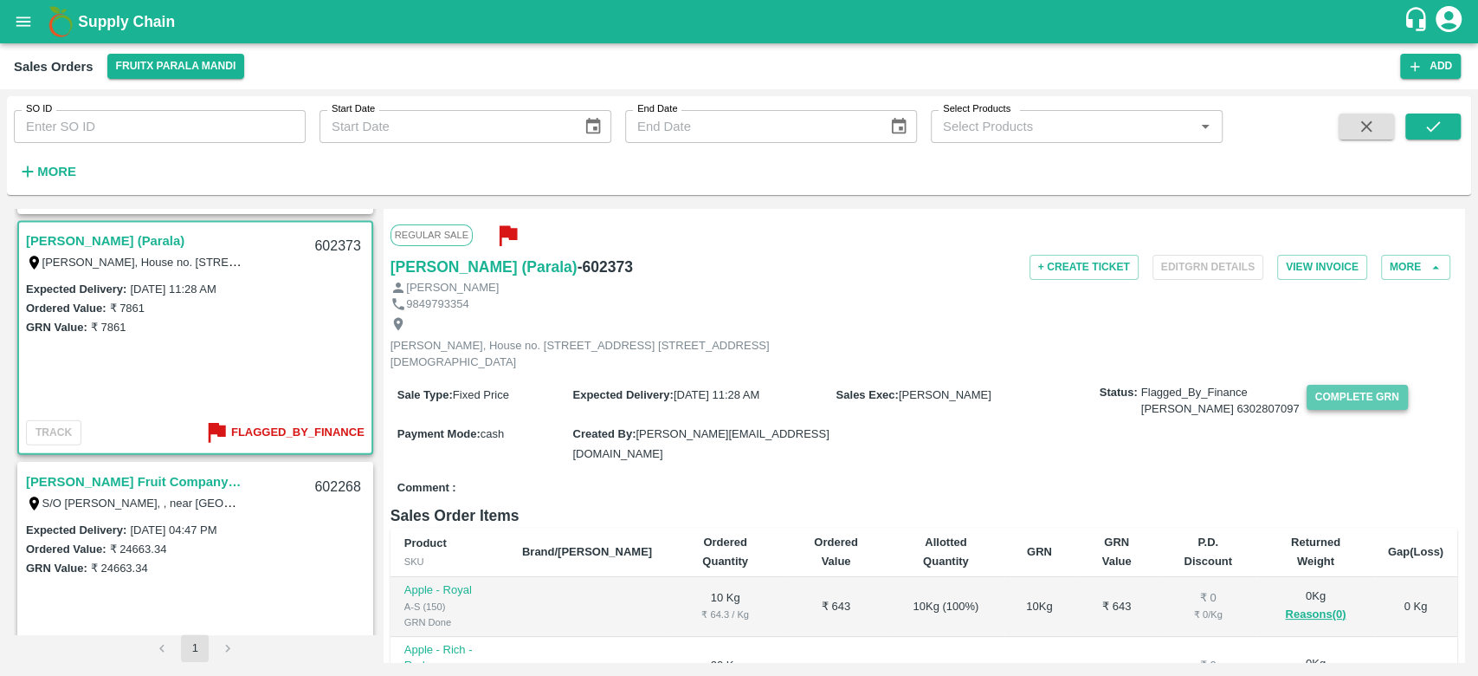
click at [1334, 406] on button "Complete GRN" at bounding box center [1357, 397] width 101 height 25
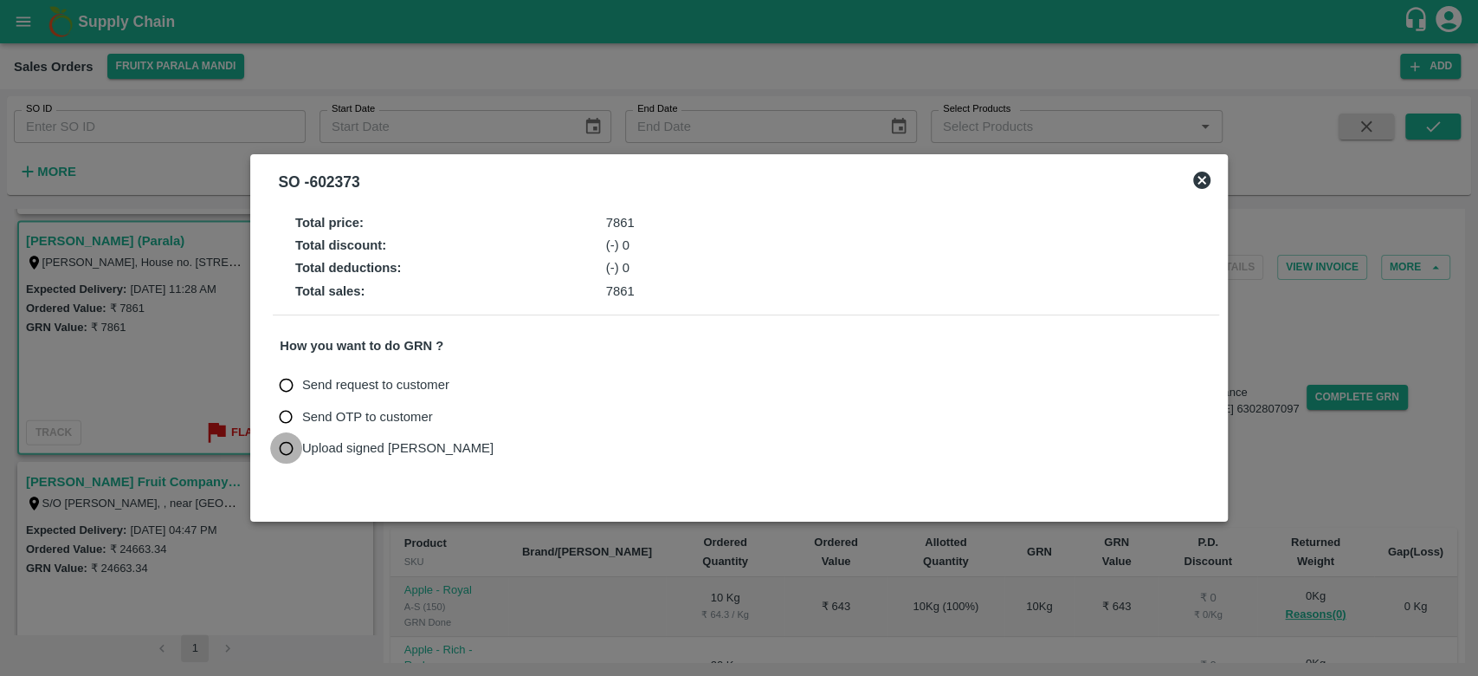
click at [284, 448] on input "Upload signed [PERSON_NAME]" at bounding box center [286, 448] width 32 height 32
radio input "true"
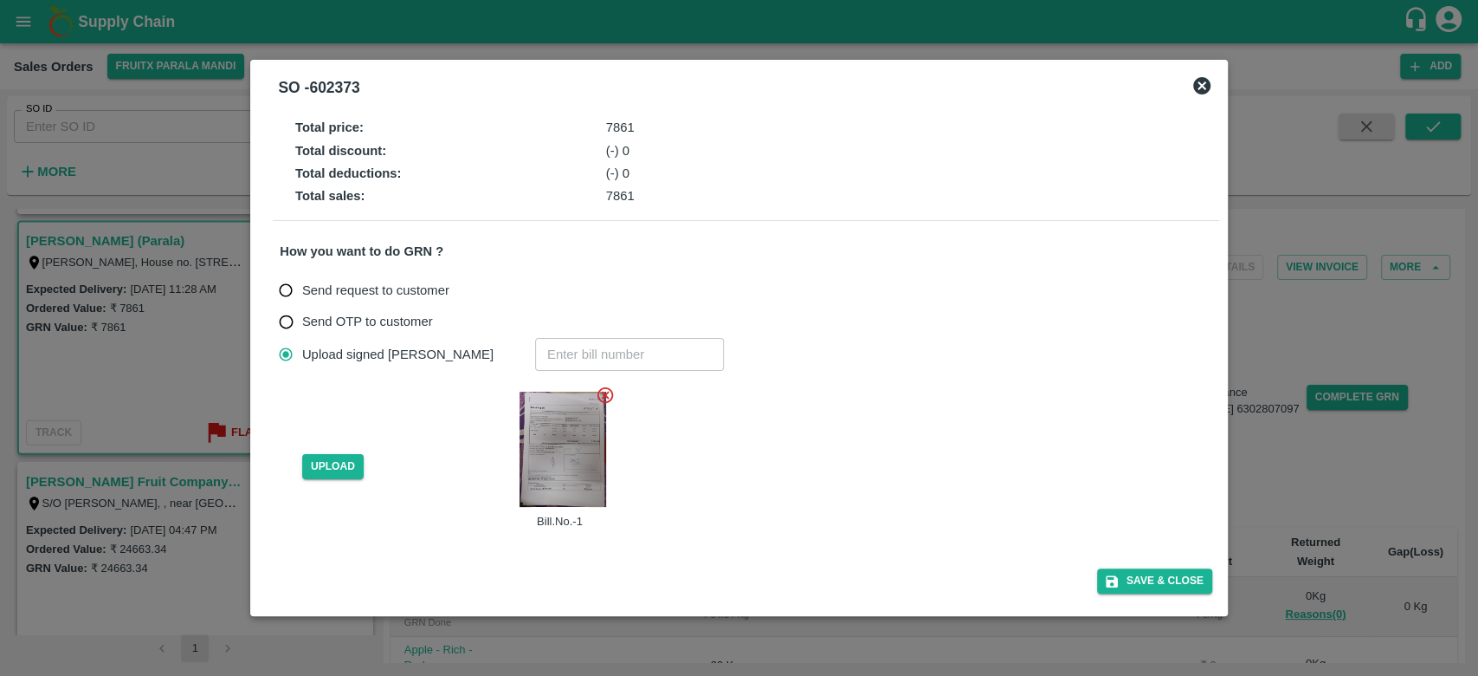
click at [600, 396] on icon at bounding box center [605, 394] width 19 height 19
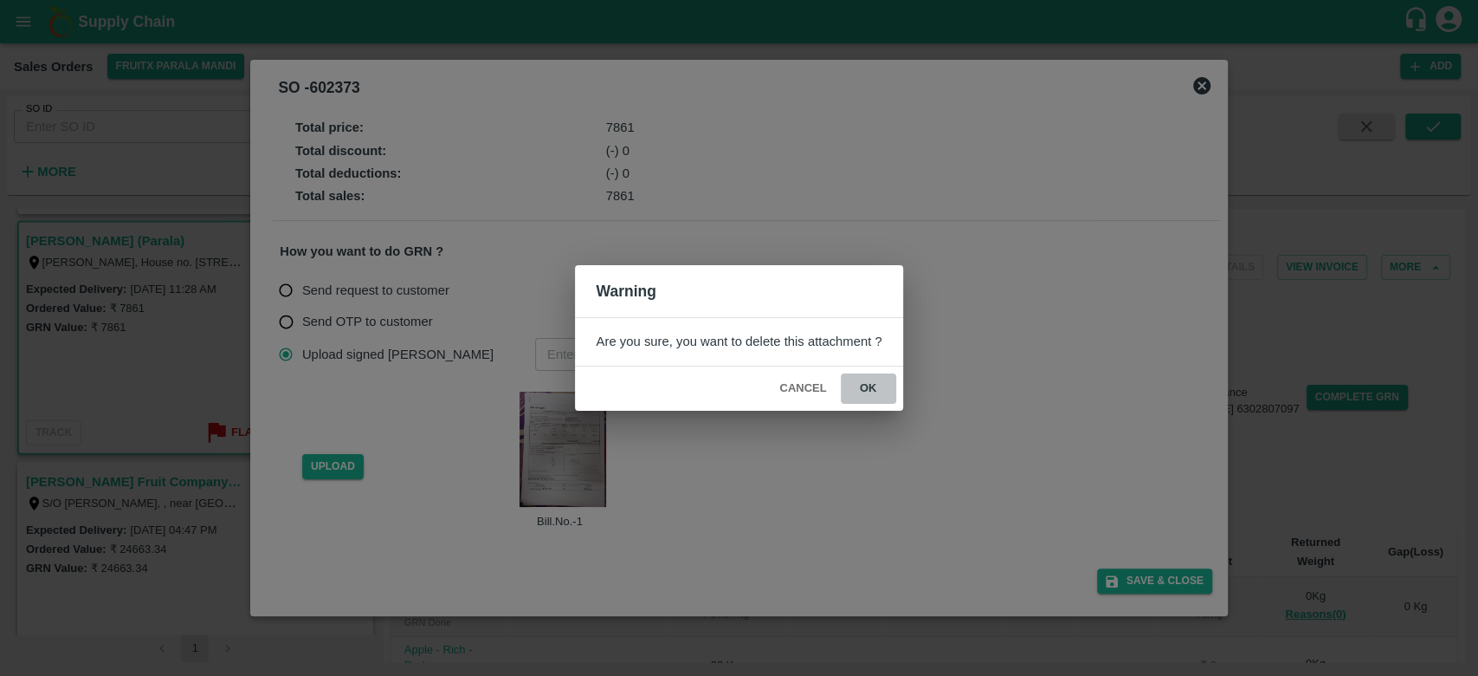
click at [870, 386] on button "ok" at bounding box center [868, 388] width 55 height 30
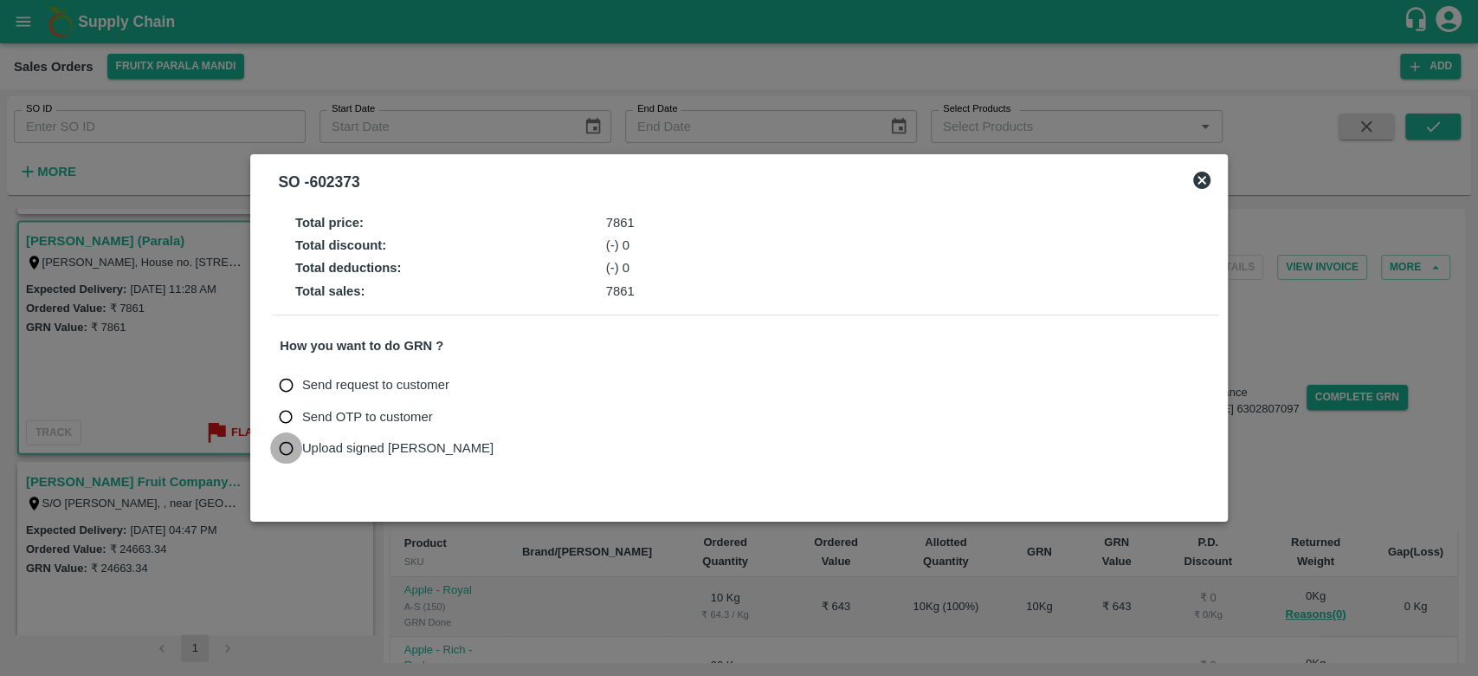
click at [293, 440] on input "Upload signed [PERSON_NAME]" at bounding box center [286, 448] width 32 height 32
radio input "true"
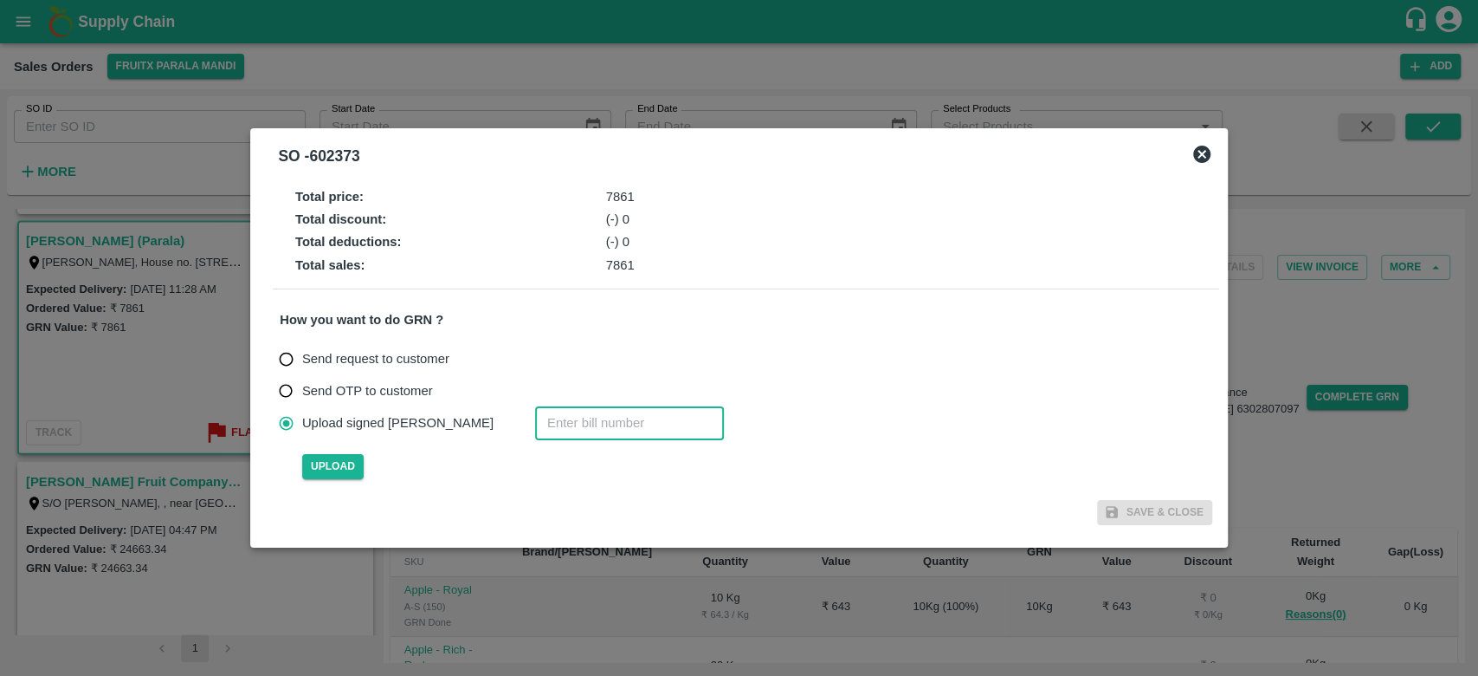
click at [535, 425] on input "number" at bounding box center [629, 422] width 189 height 33
type input "602373"
click at [339, 459] on span "Upload" at bounding box center [332, 466] width 61 height 25
click at [0, 0] on input "Upload" at bounding box center [0, 0] width 0 height 0
click at [325, 461] on span "Upload" at bounding box center [332, 466] width 61 height 25
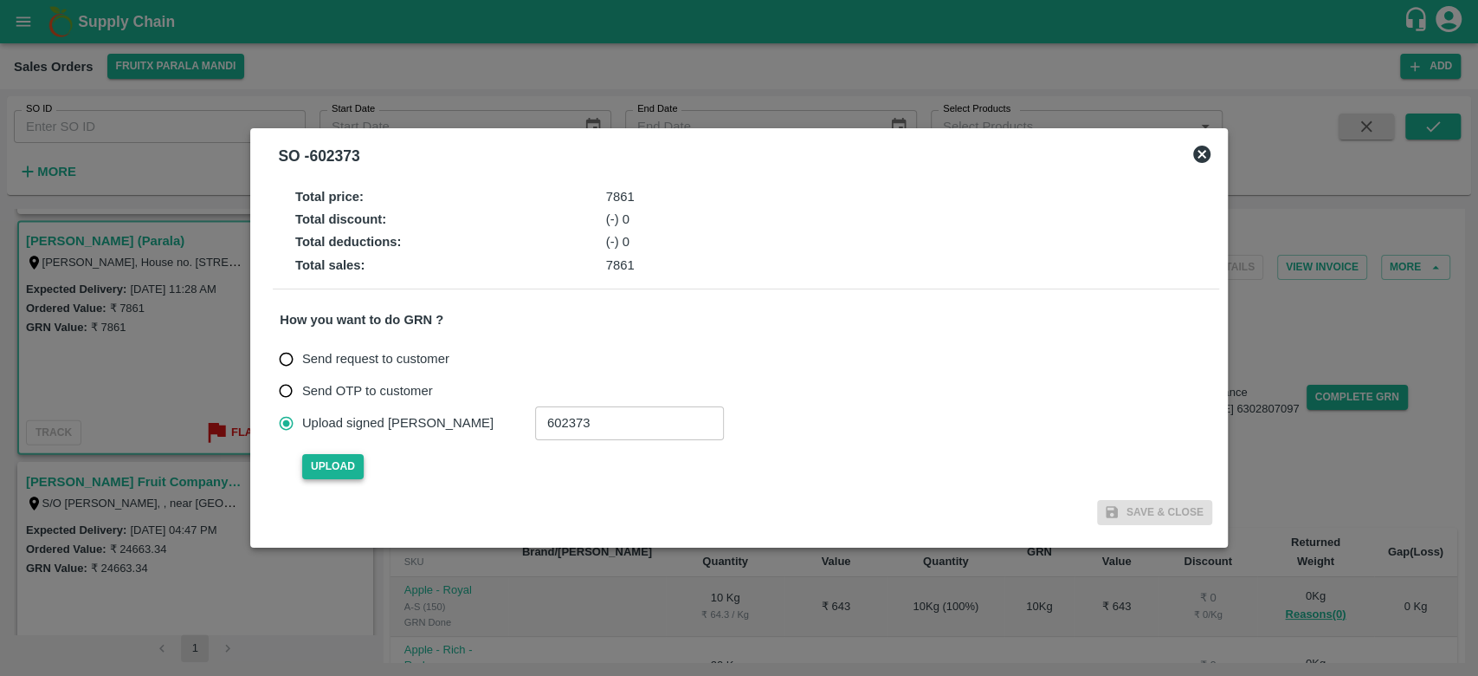
click at [0, 0] on input "Upload" at bounding box center [0, 0] width 0 height 0
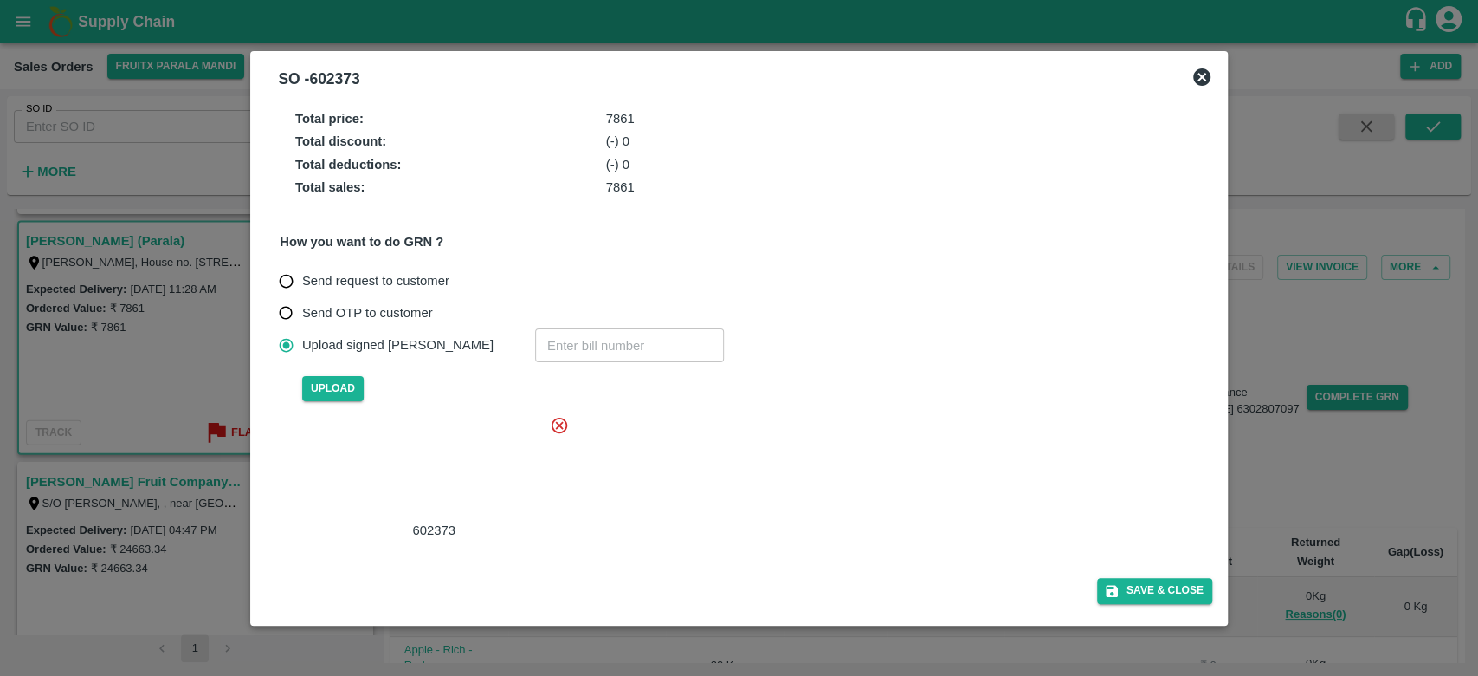
click at [467, 467] on div at bounding box center [431, 468] width 260 height 92
click at [1145, 592] on button "Save & Close" at bounding box center [1154, 590] width 115 height 25
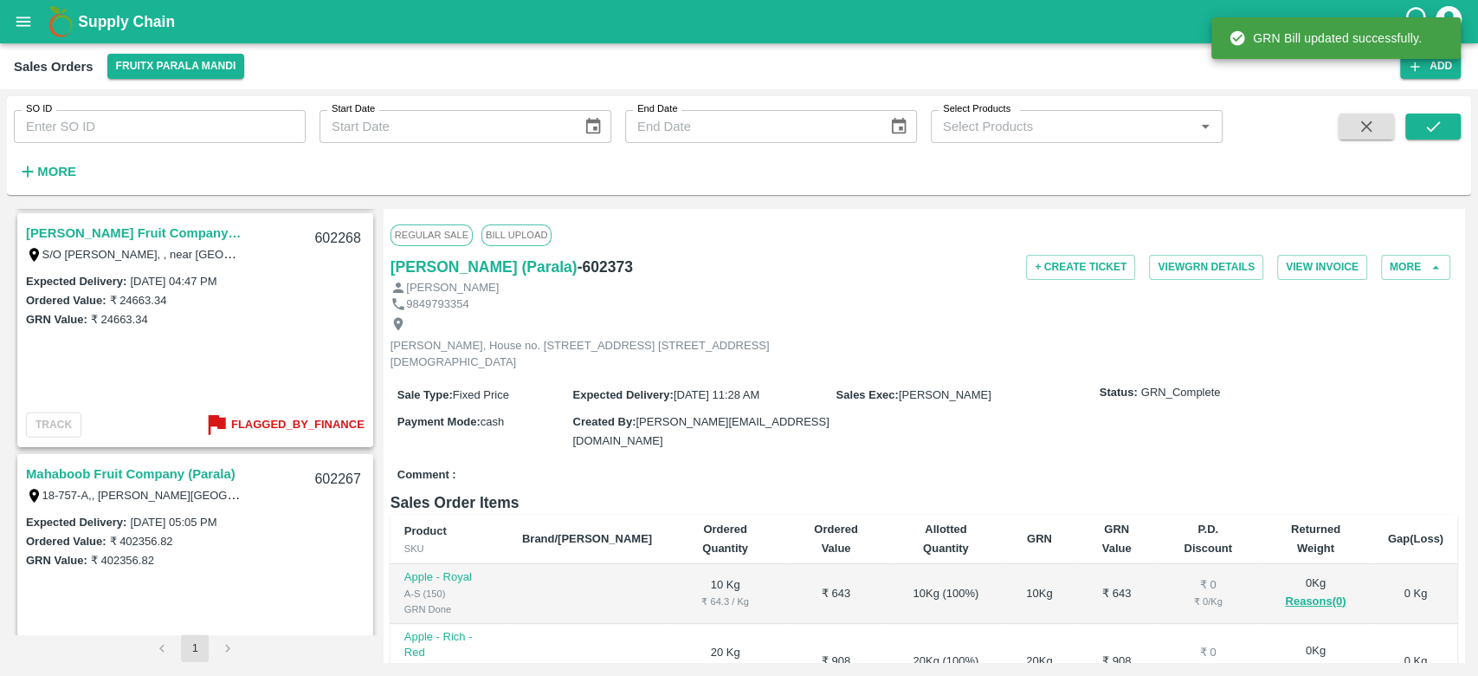
scroll to position [2889, 0]
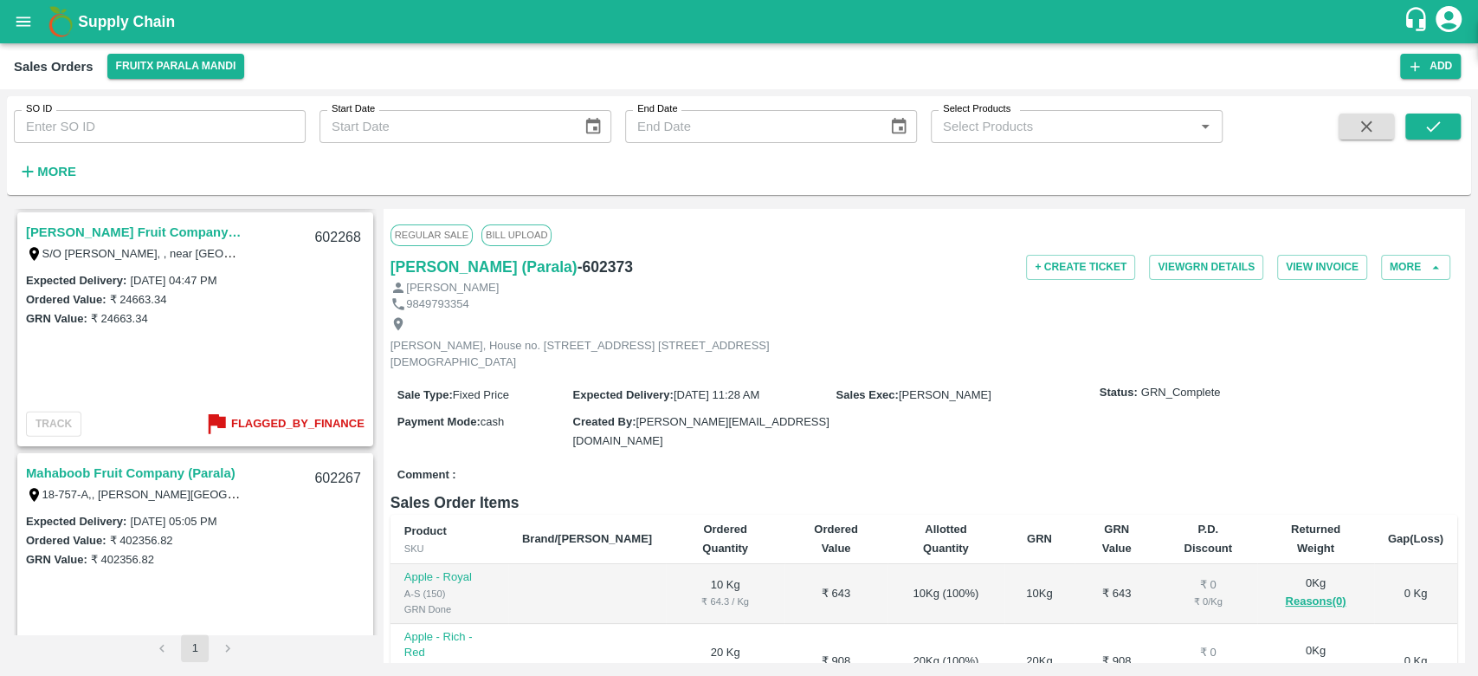
click at [120, 218] on div "Shri Mahadev Fruit Company (Parala) S/O [PERSON_NAME], , near [GEOGRAPHIC_DATA]…" at bounding box center [195, 241] width 353 height 55
click at [128, 225] on link "[PERSON_NAME] Fruit Company (Parala)" at bounding box center [134, 232] width 217 height 23
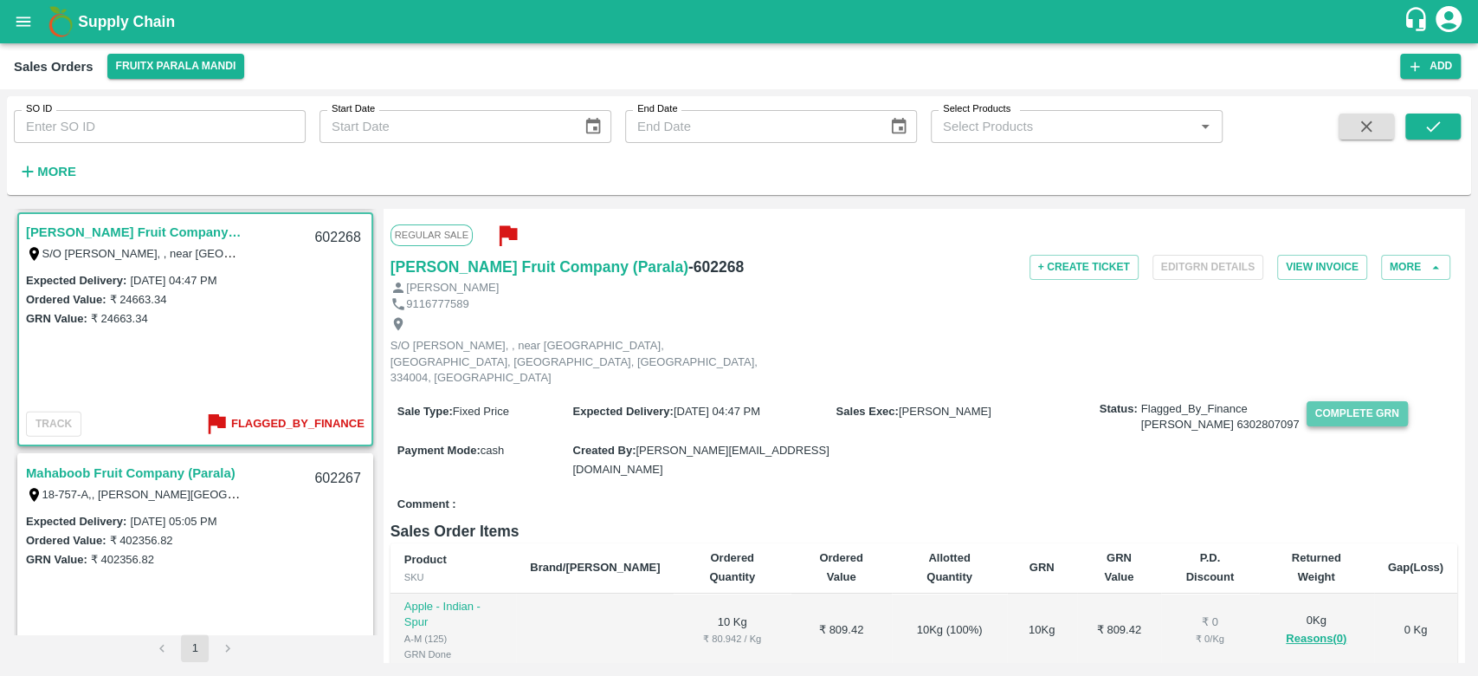
click at [1330, 401] on button "Complete GRN" at bounding box center [1357, 413] width 101 height 25
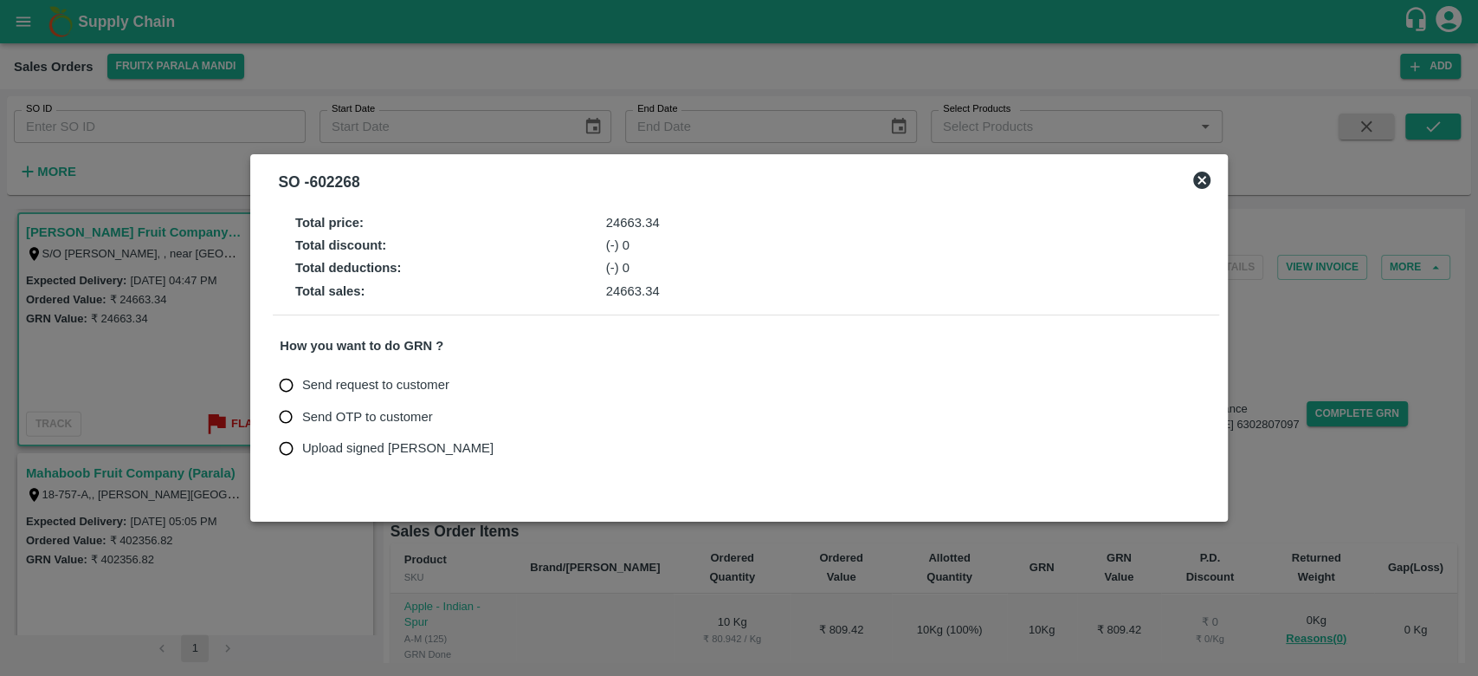
click at [325, 439] on span "Upload signed [PERSON_NAME]" at bounding box center [397, 447] width 191 height 19
click at [302, 439] on input "Upload signed [PERSON_NAME]" at bounding box center [286, 448] width 32 height 32
radio input "true"
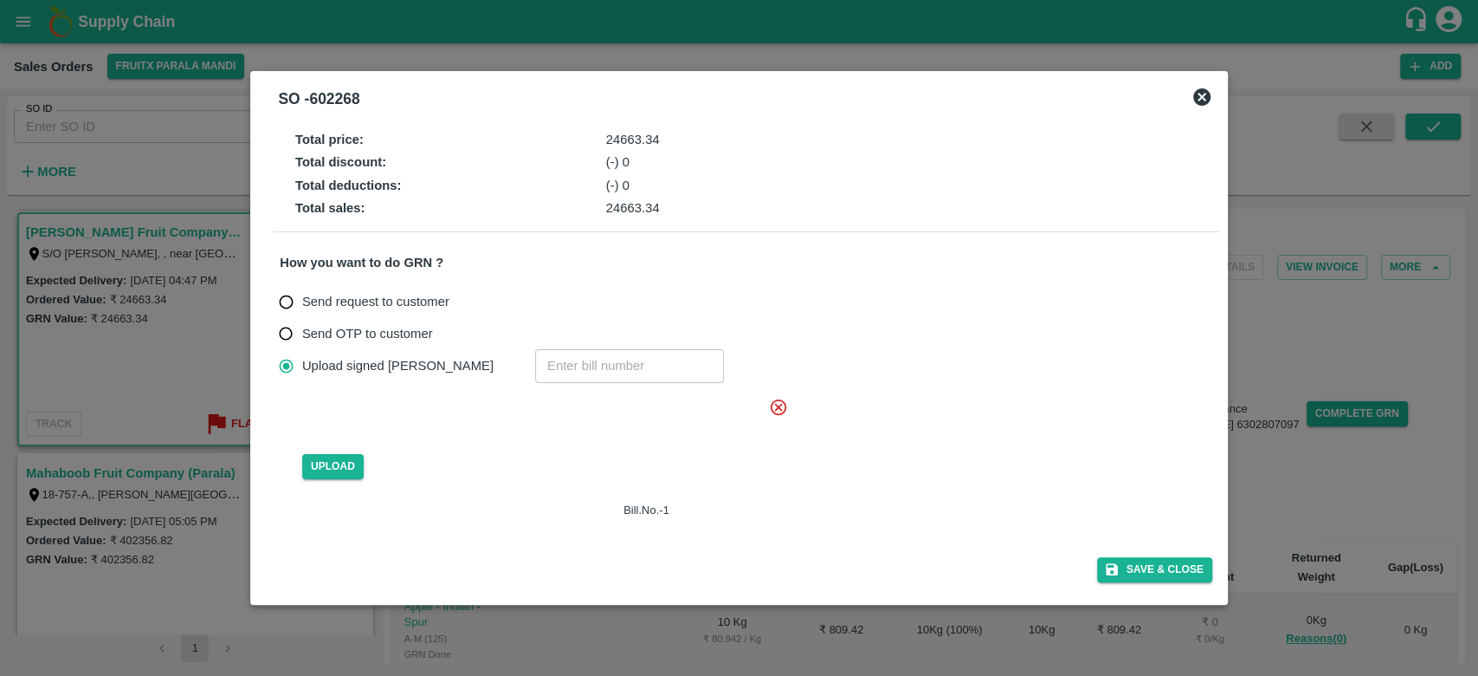
click at [775, 412] on icon at bounding box center [778, 407] width 19 height 19
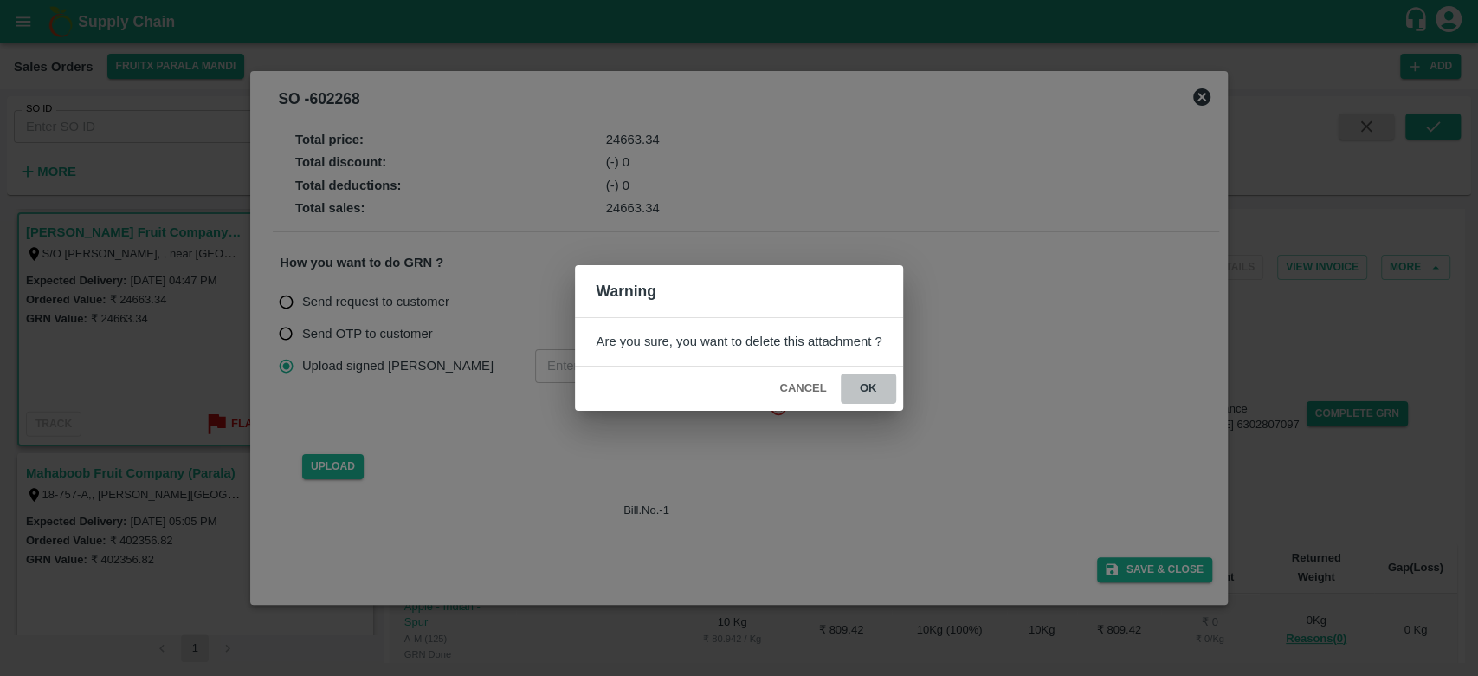
click at [880, 385] on button "ok" at bounding box center [868, 388] width 55 height 30
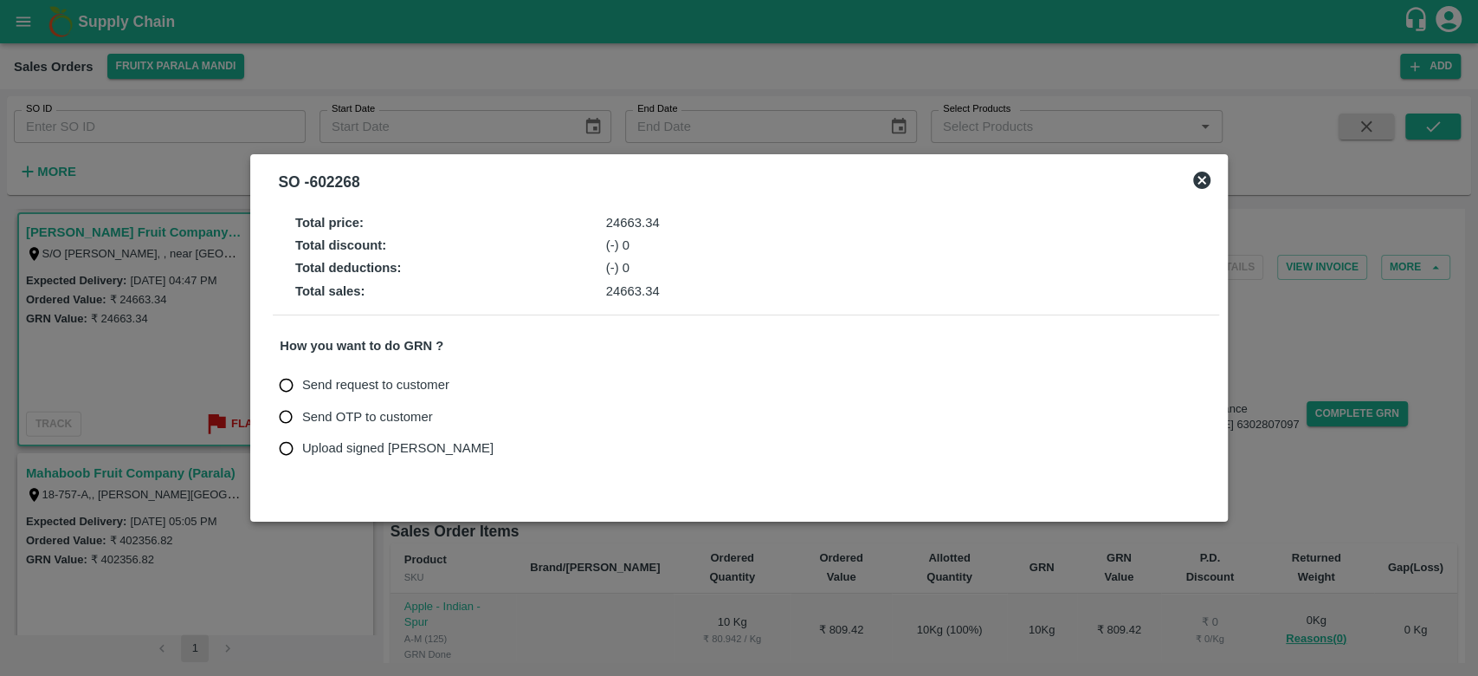
click at [302, 448] on span "Upload signed [PERSON_NAME]" at bounding box center [397, 447] width 191 height 19
click at [302, 448] on input "Upload signed [PERSON_NAME]" at bounding box center [286, 448] width 32 height 32
radio input "true"
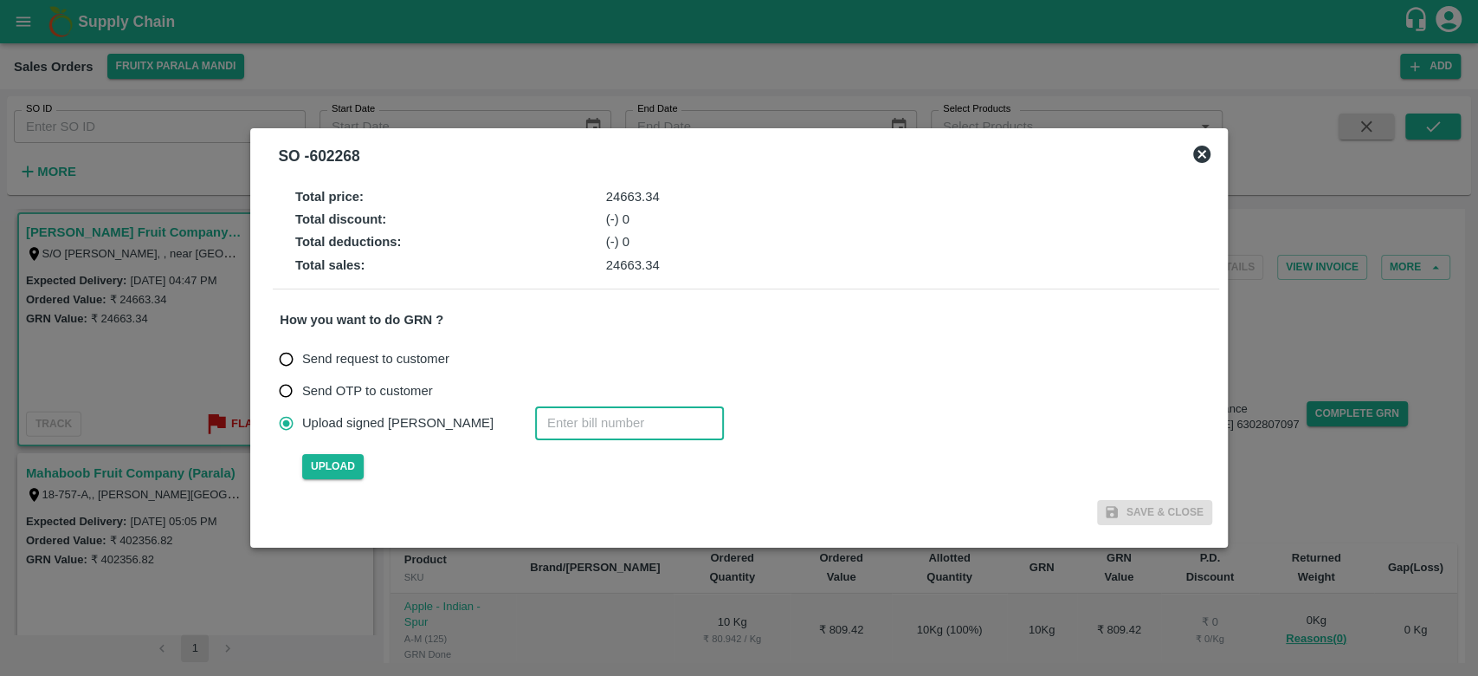
click at [535, 426] on input "number" at bounding box center [629, 422] width 189 height 33
type input "602268"
click at [340, 468] on span "Upload" at bounding box center [332, 466] width 61 height 25
click at [0, 0] on input "Upload" at bounding box center [0, 0] width 0 height 0
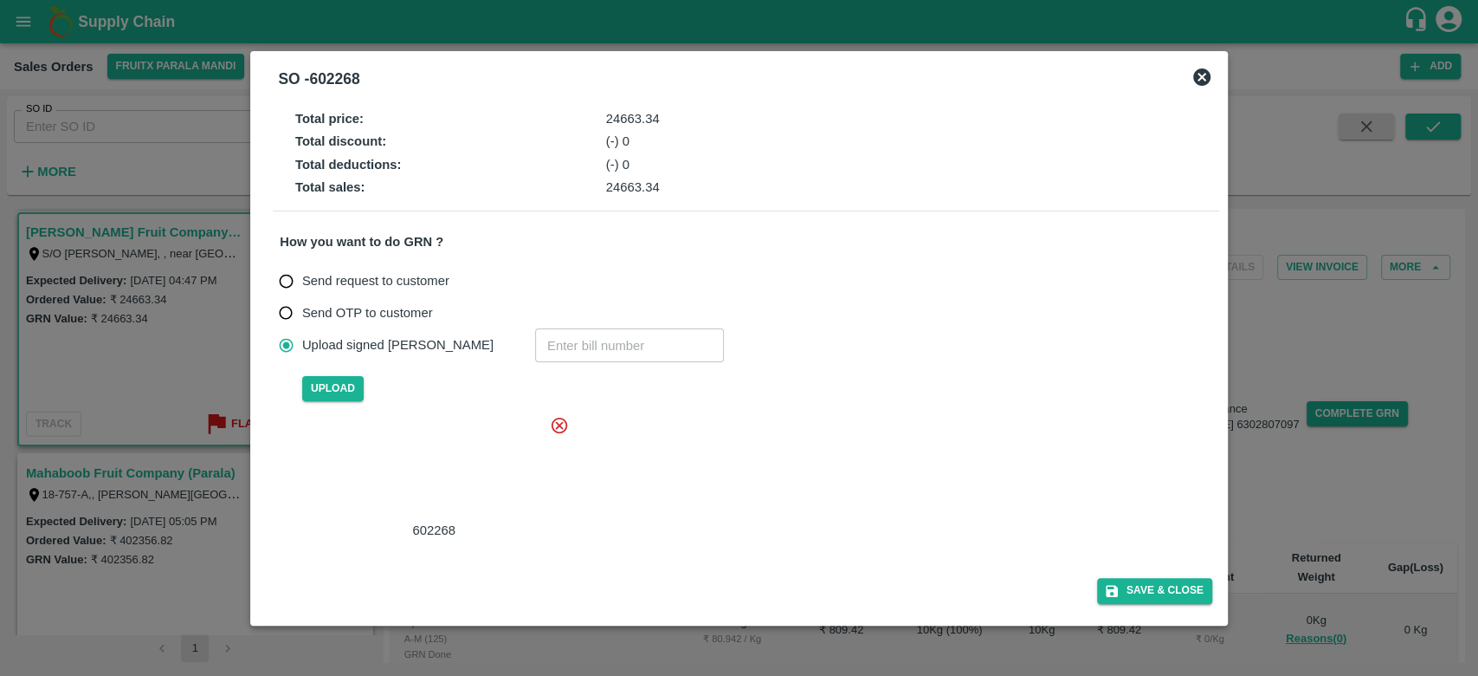
click at [421, 451] on div at bounding box center [431, 468] width 260 height 92
click at [1137, 592] on button "Save & Close" at bounding box center [1154, 590] width 115 height 25
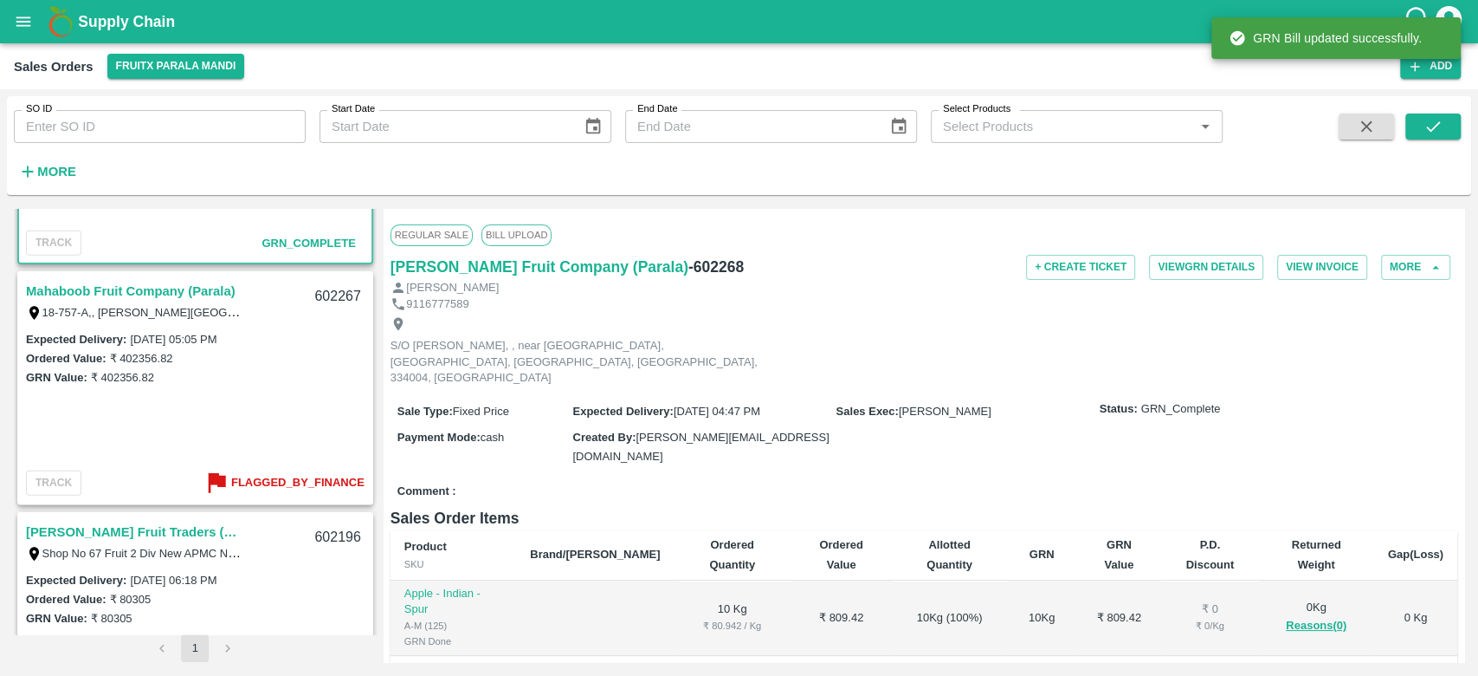
scroll to position [3070, 0]
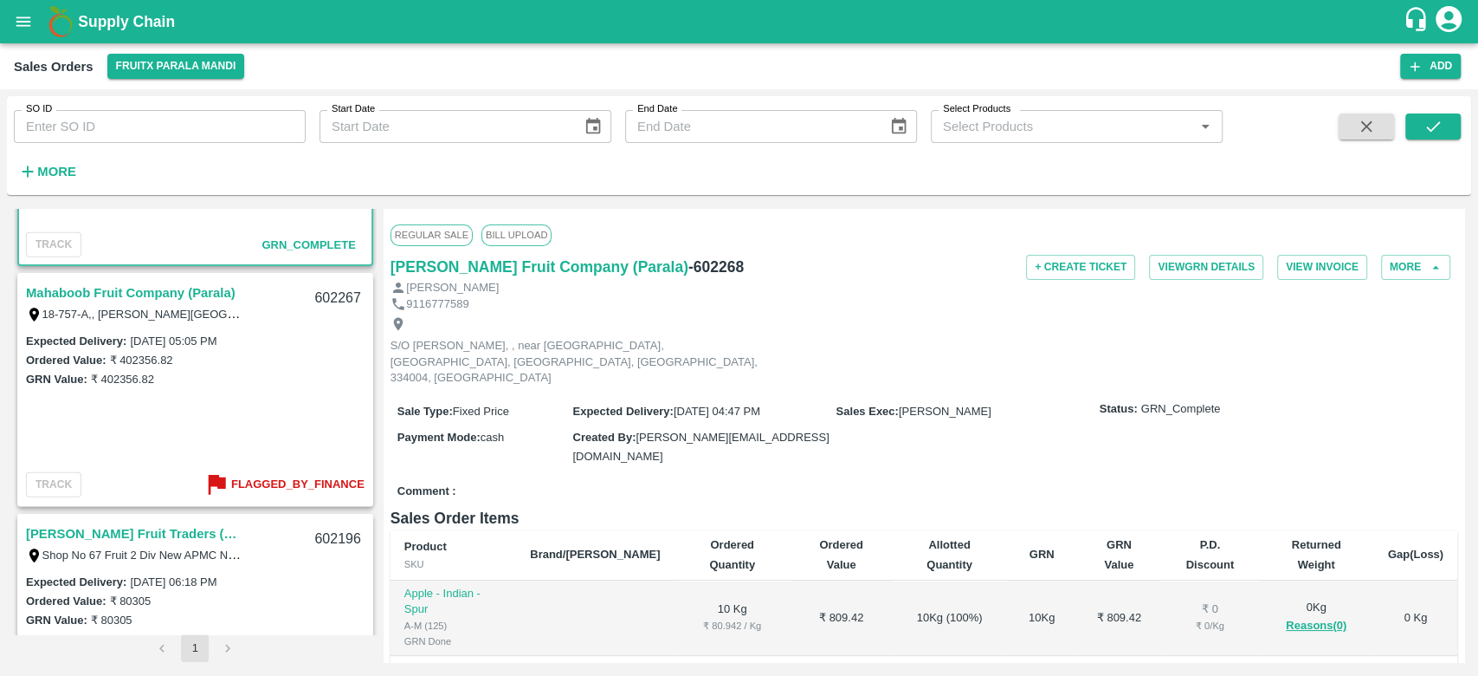
click at [107, 292] on link "Mahaboob Fruit Company (Parala)" at bounding box center [131, 292] width 210 height 23
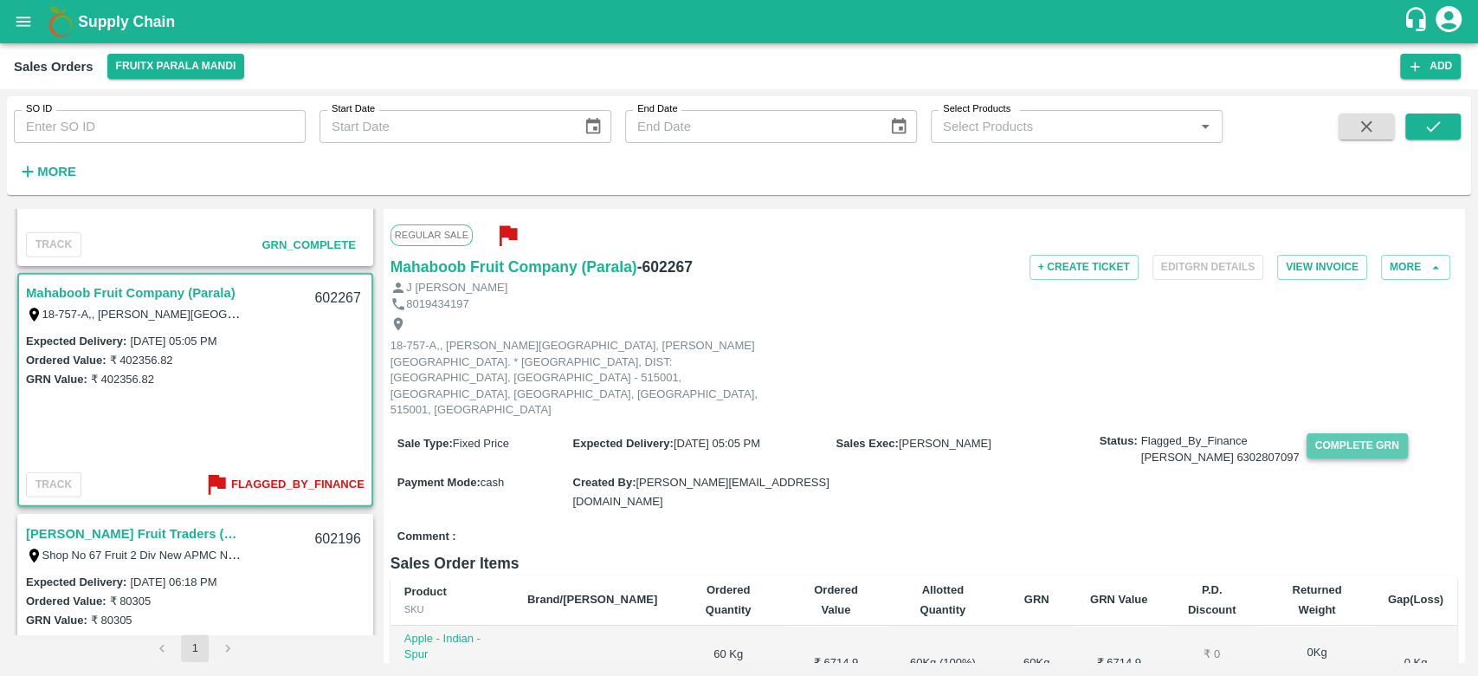
click at [1321, 433] on button "Complete GRN" at bounding box center [1357, 445] width 101 height 25
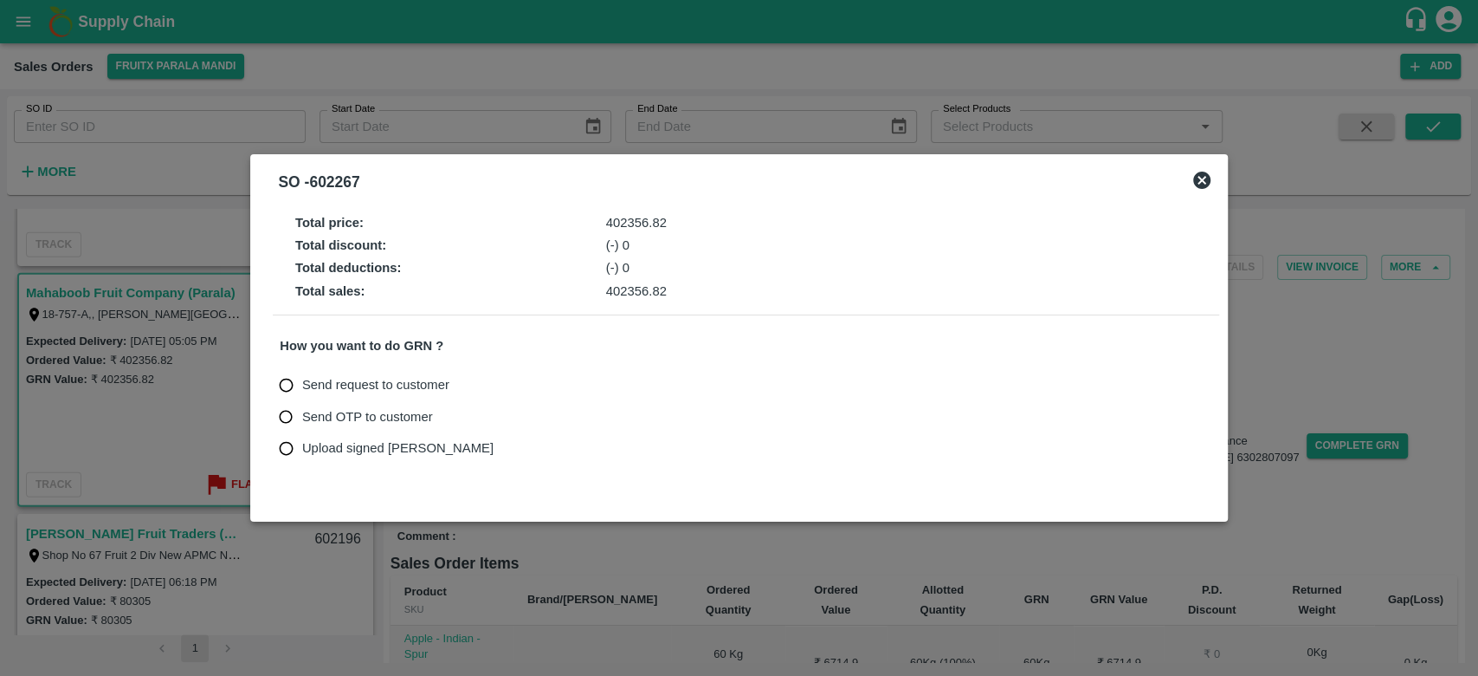
click at [375, 440] on span "Upload signed [PERSON_NAME]" at bounding box center [397, 447] width 191 height 19
click at [302, 440] on input "Upload signed [PERSON_NAME]" at bounding box center [286, 448] width 32 height 32
radio input "true"
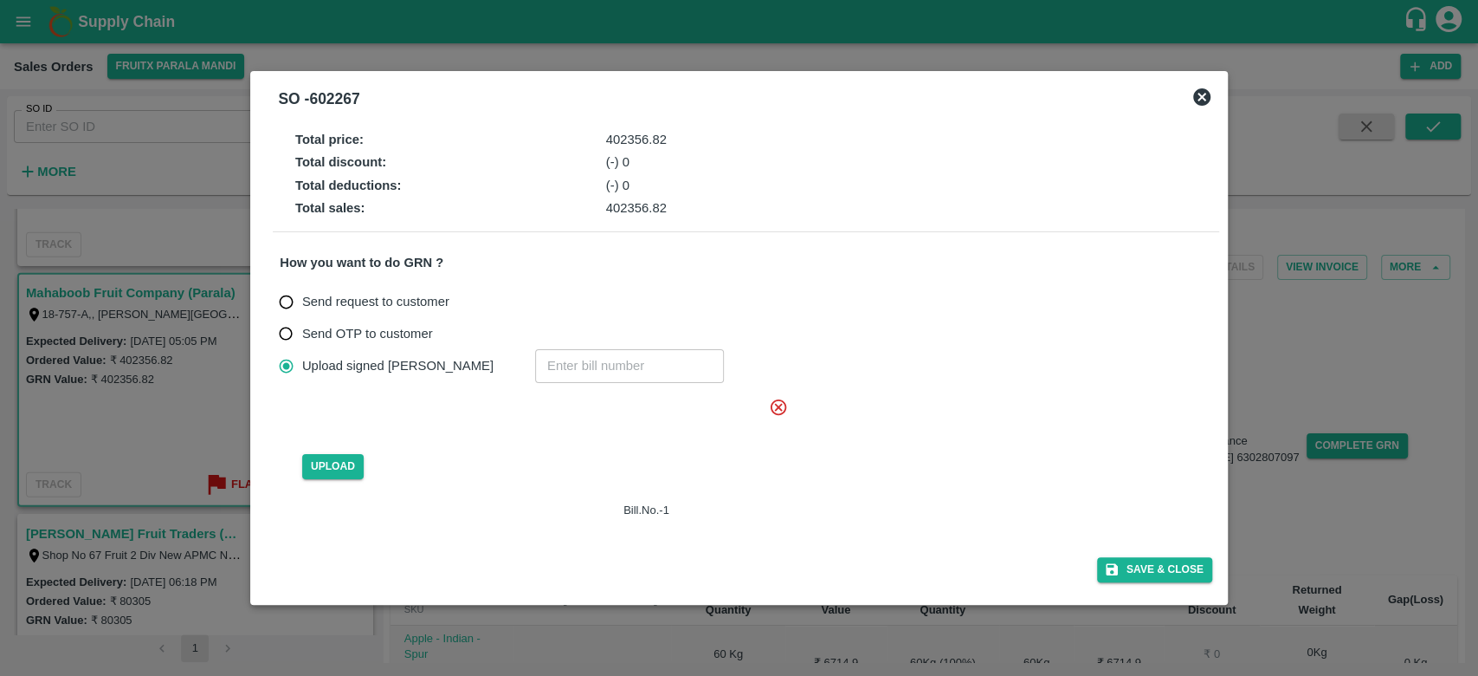
click at [777, 407] on icon at bounding box center [779, 406] width 16 height 16
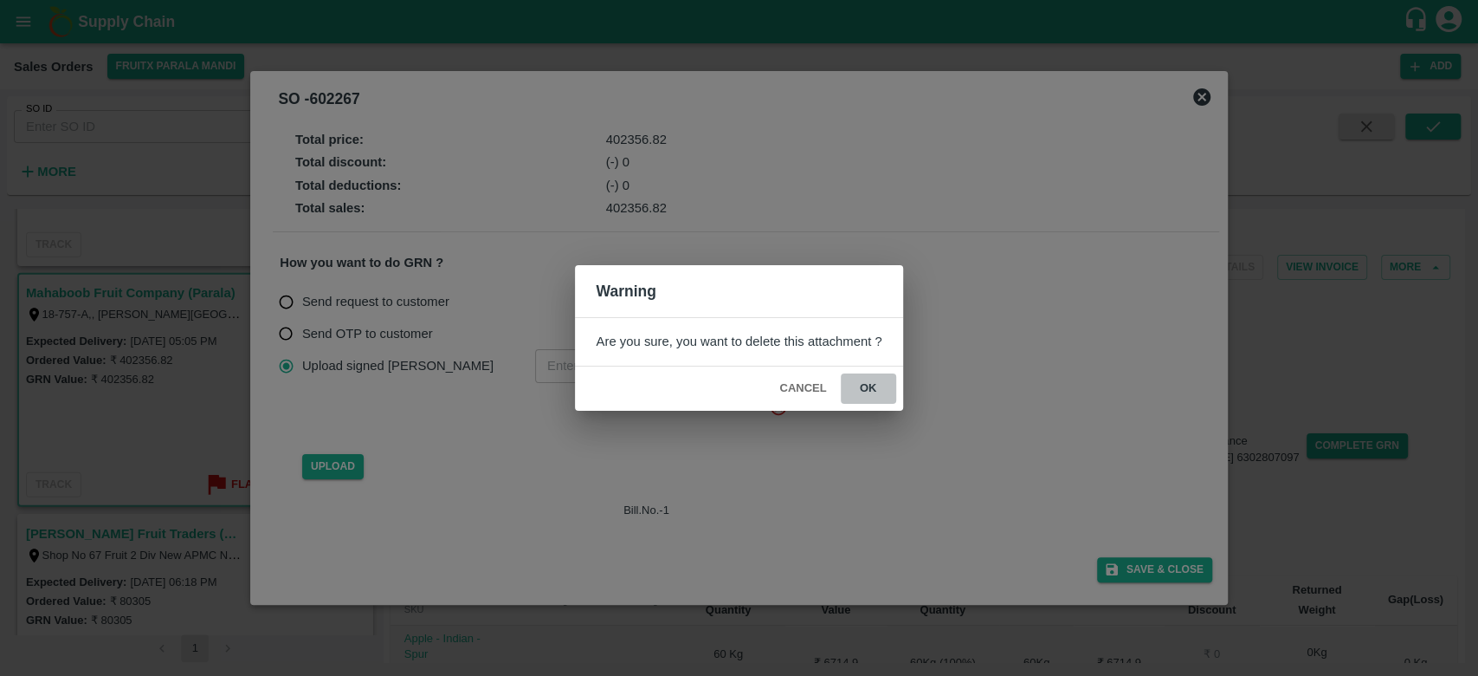
click at [871, 384] on button "ok" at bounding box center [868, 388] width 55 height 30
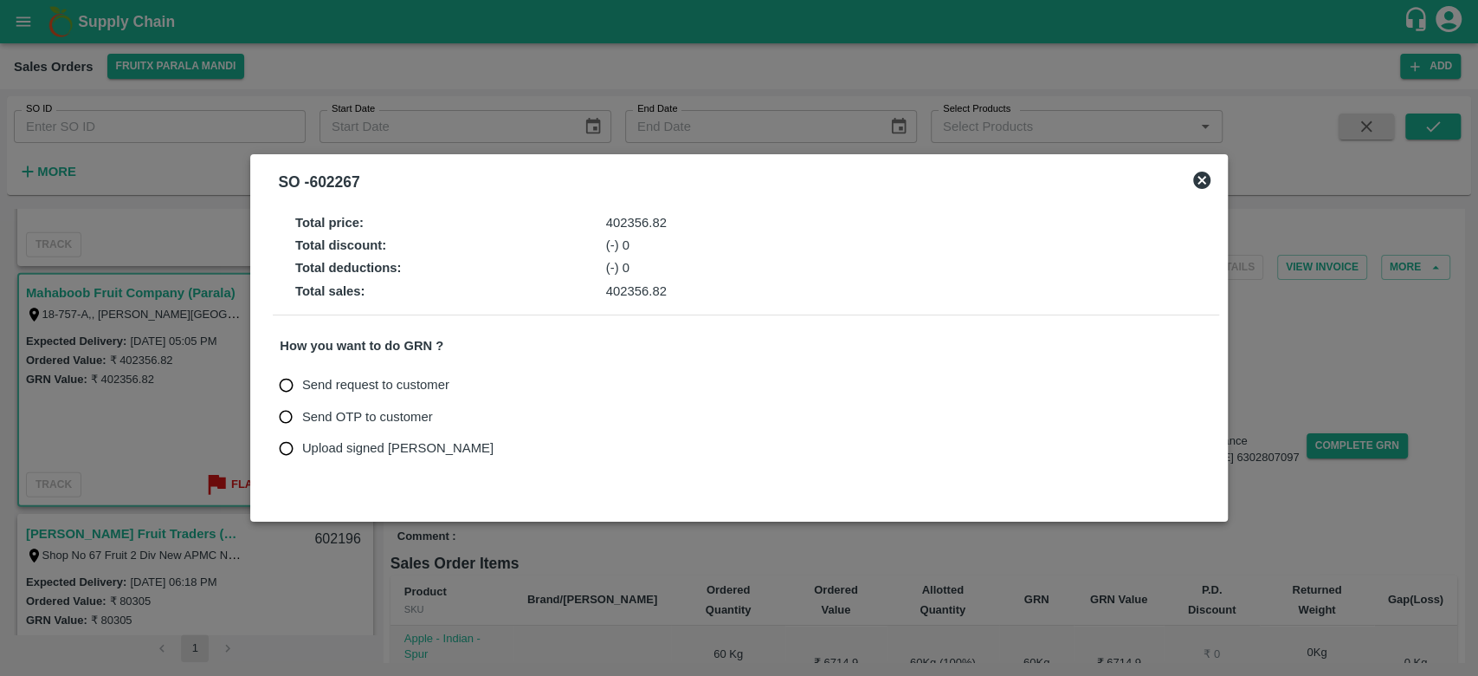
click at [317, 443] on span "Upload signed [PERSON_NAME]" at bounding box center [397, 447] width 191 height 19
click at [302, 443] on input "Upload signed [PERSON_NAME]" at bounding box center [286, 448] width 32 height 32
radio input "true"
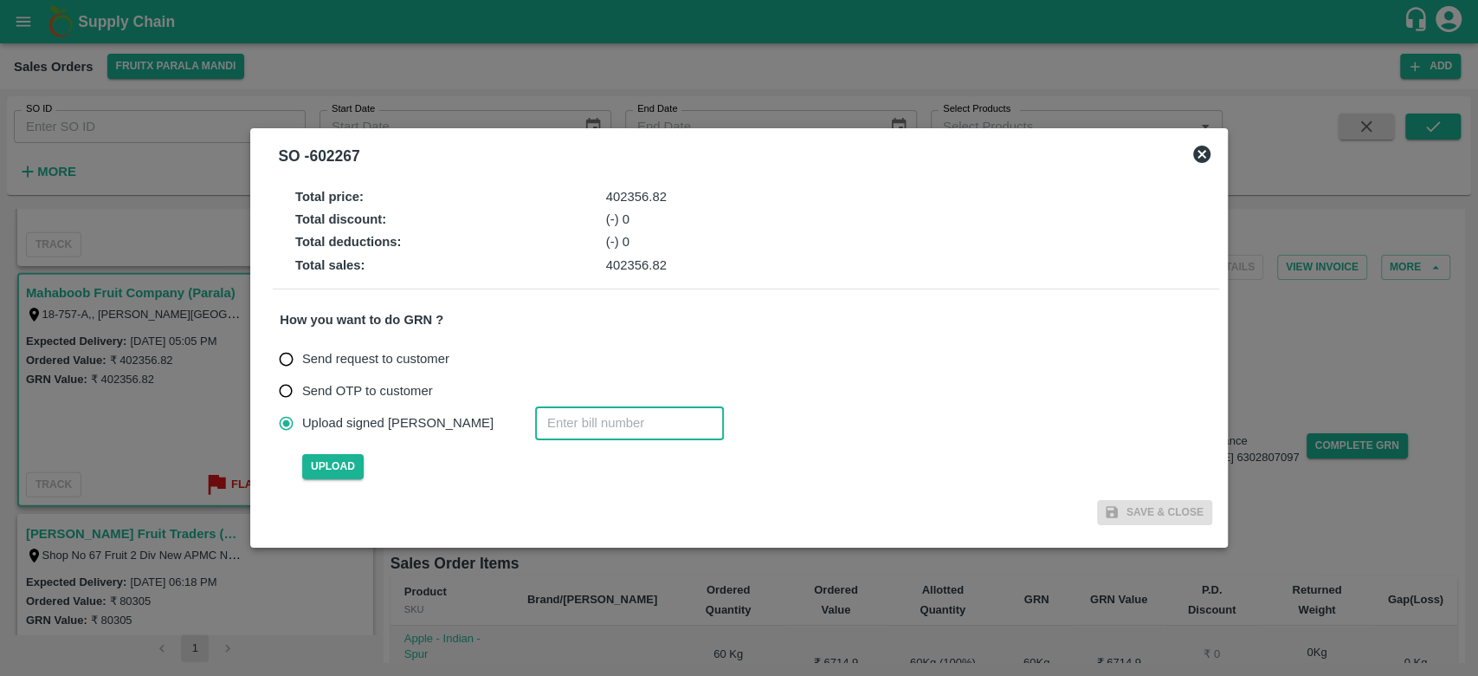
click at [552, 427] on input "number" at bounding box center [629, 422] width 189 height 33
type input "602267"
click at [341, 456] on span "Upload" at bounding box center [332, 466] width 61 height 25
click at [0, 0] on input "Upload" at bounding box center [0, 0] width 0 height 0
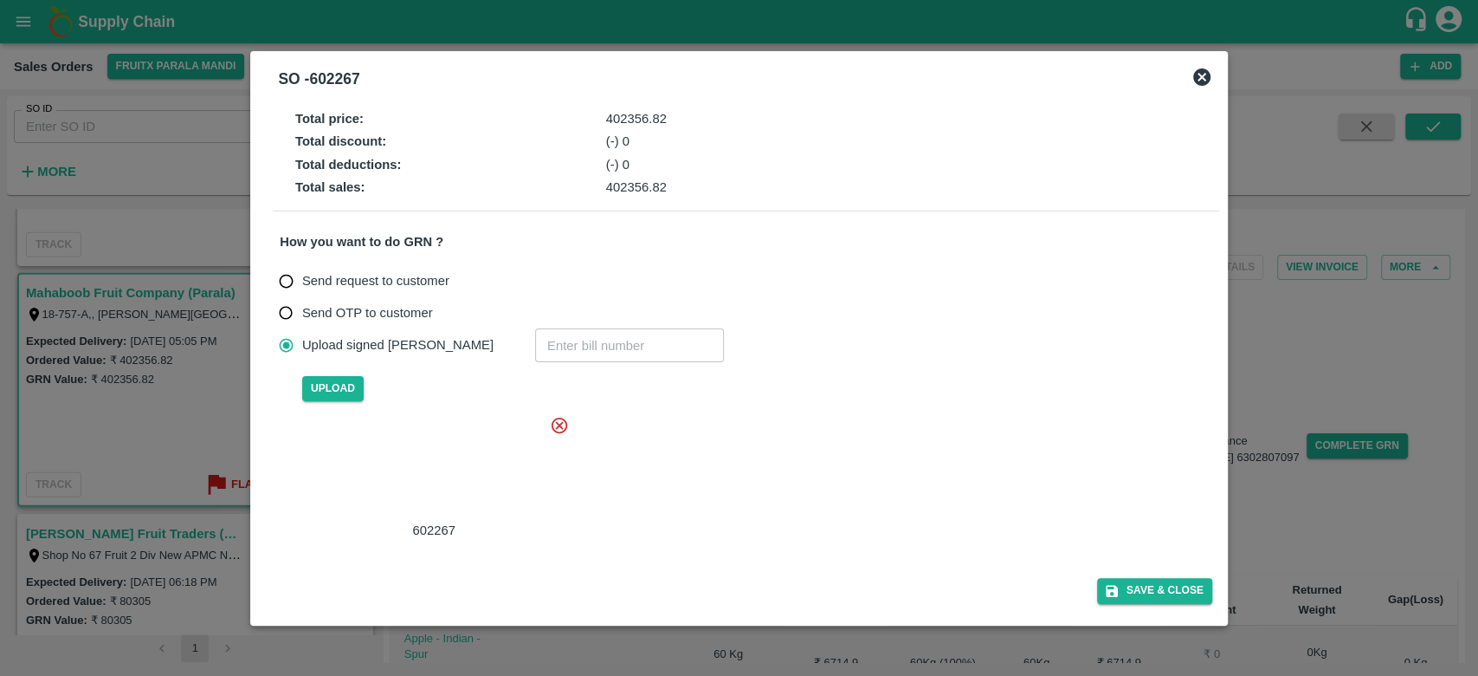
click at [437, 463] on div at bounding box center [431, 468] width 260 height 92
click at [1138, 590] on button "Save & Close" at bounding box center [1154, 590] width 115 height 25
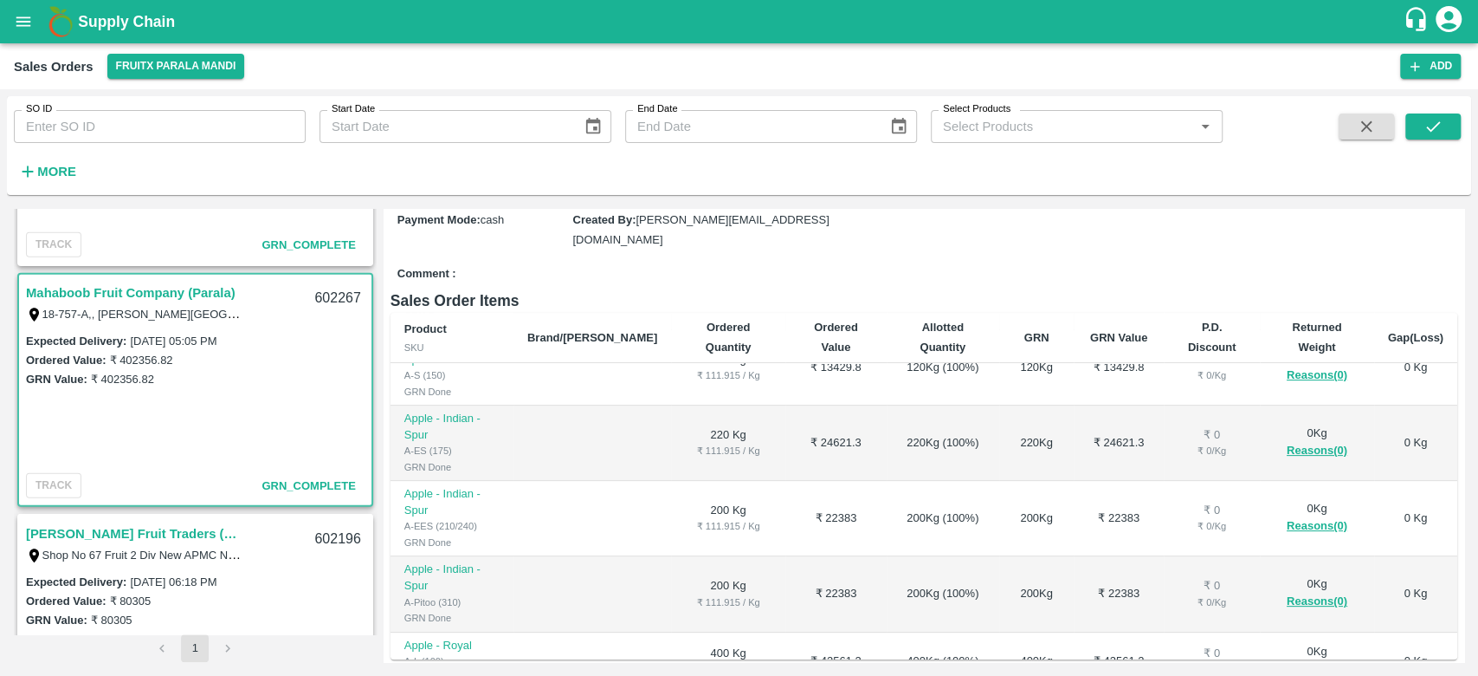
scroll to position [3348, 0]
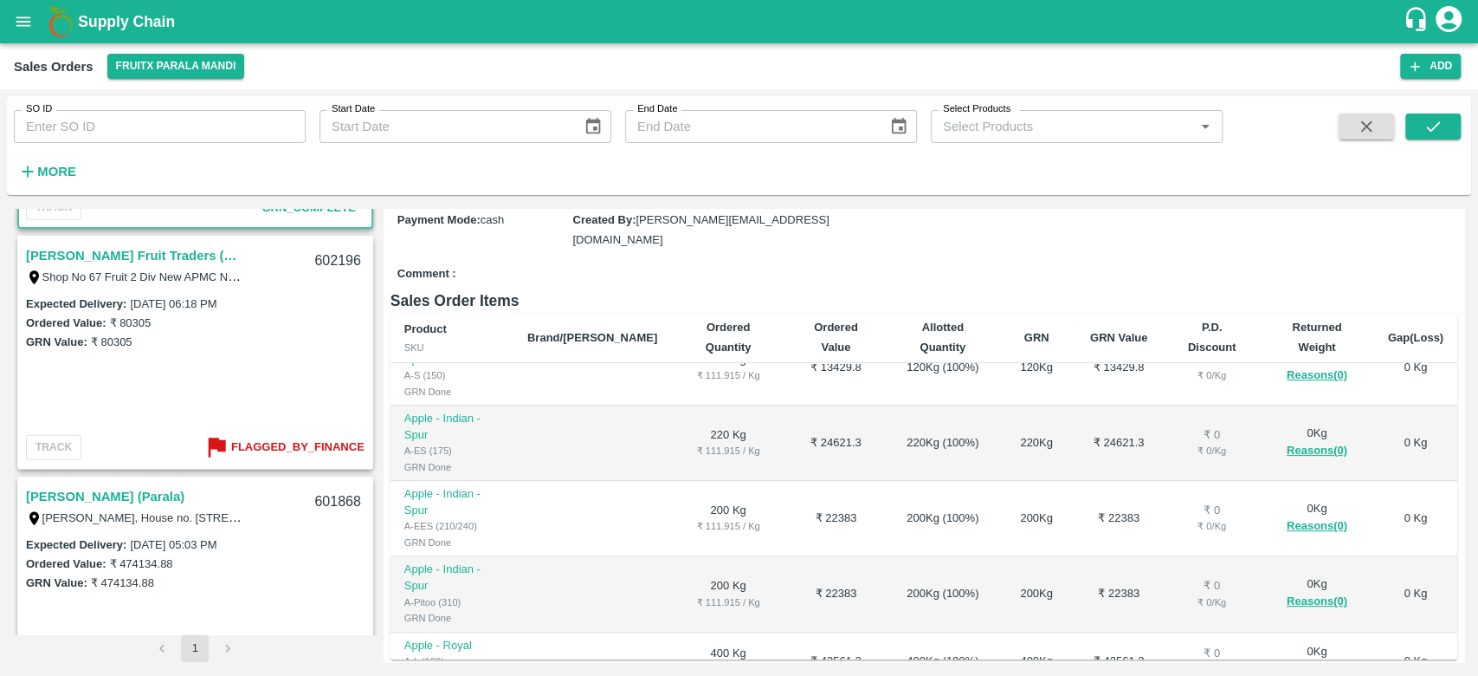
click at [146, 249] on link "[PERSON_NAME] Fruit Traders (Parala)" at bounding box center [134, 255] width 217 height 23
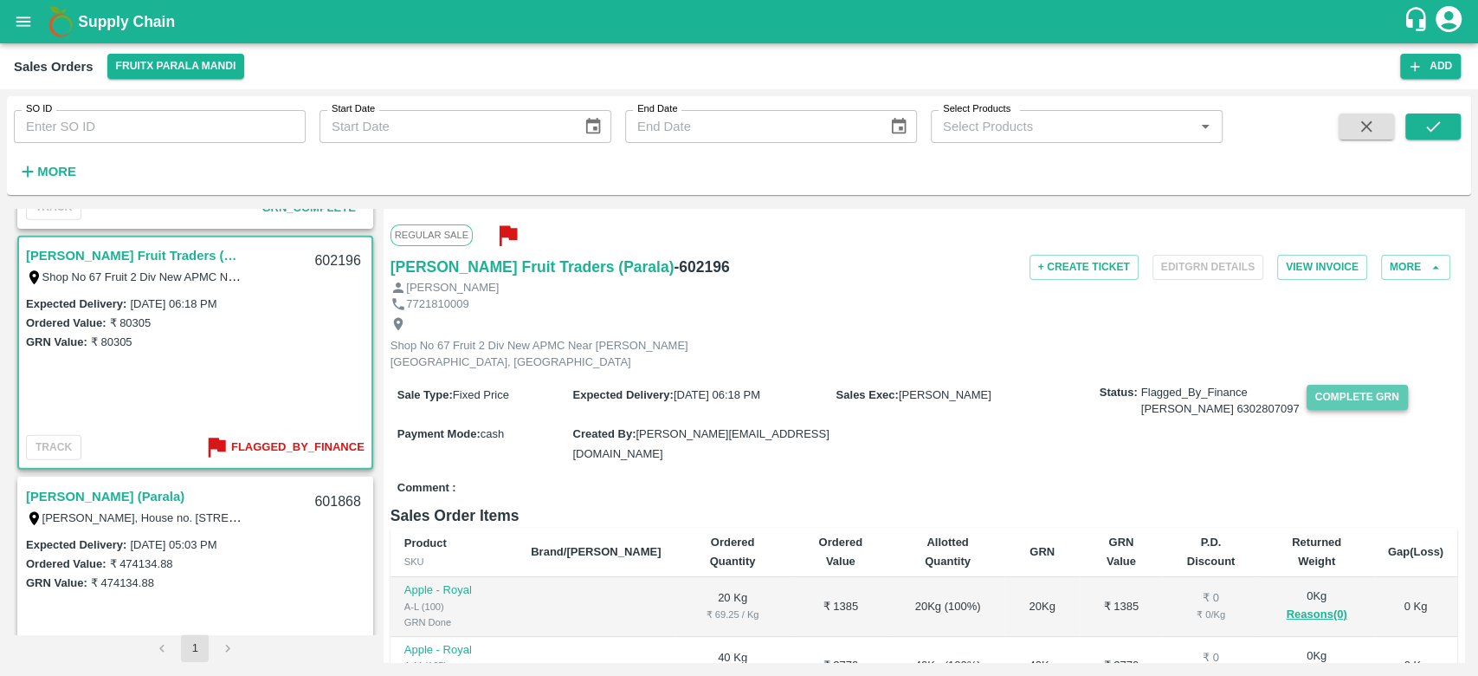
click at [1307, 398] on button "Complete GRN" at bounding box center [1357, 397] width 101 height 25
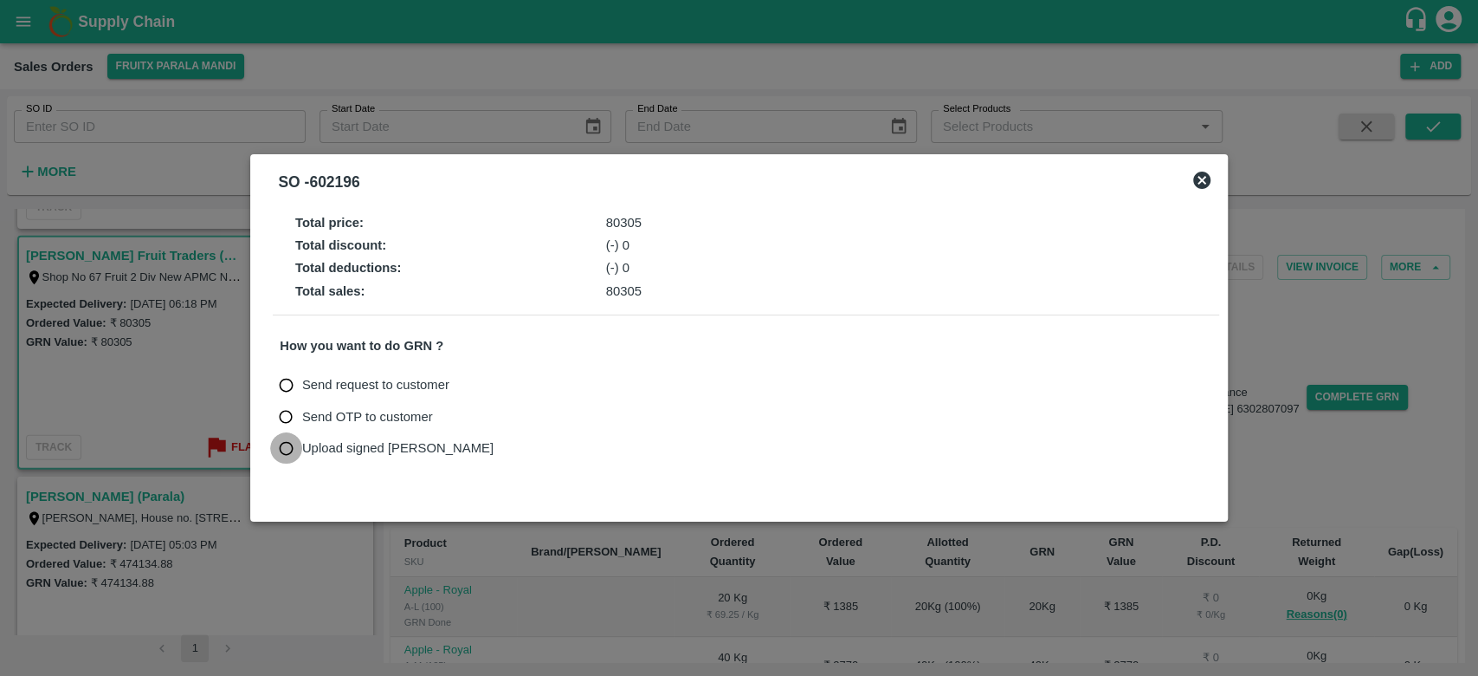
click at [291, 433] on input "Upload signed [PERSON_NAME]" at bounding box center [286, 448] width 32 height 32
radio input "true"
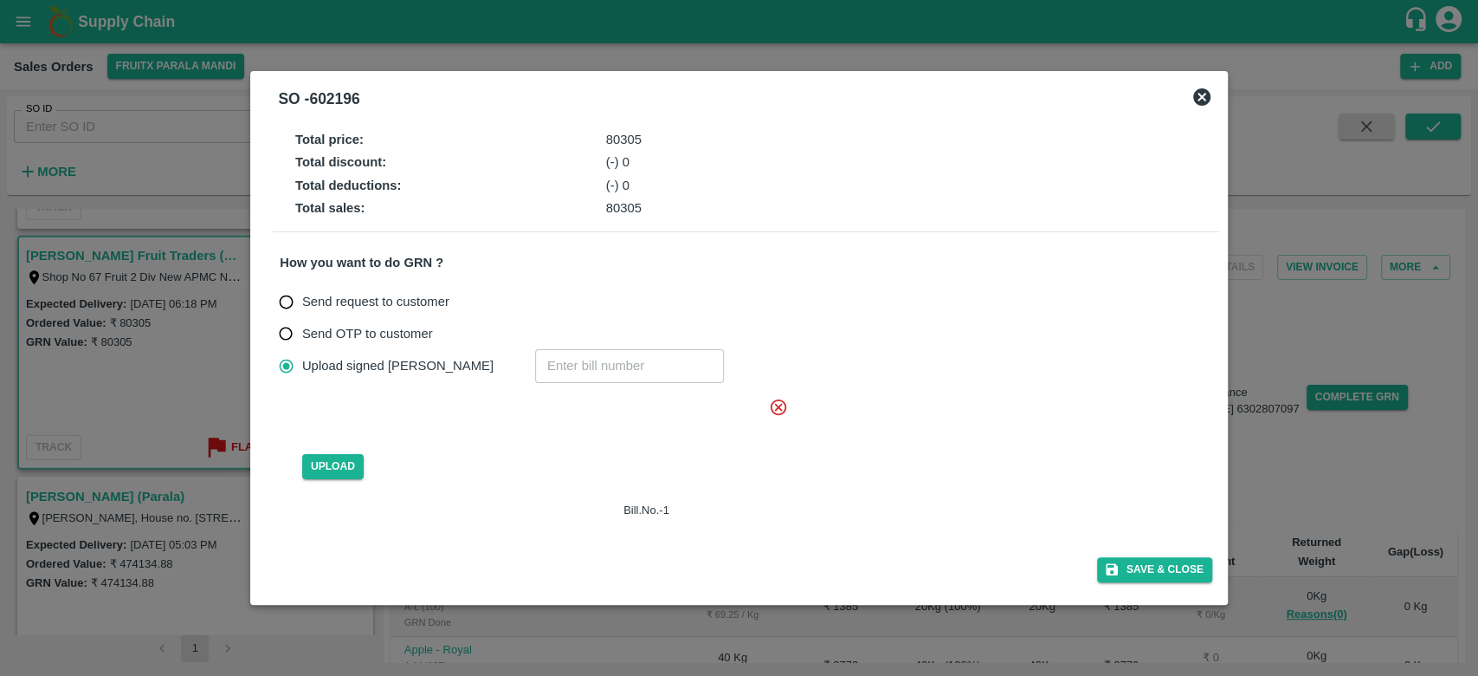
click at [788, 405] on icon at bounding box center [778, 407] width 19 height 19
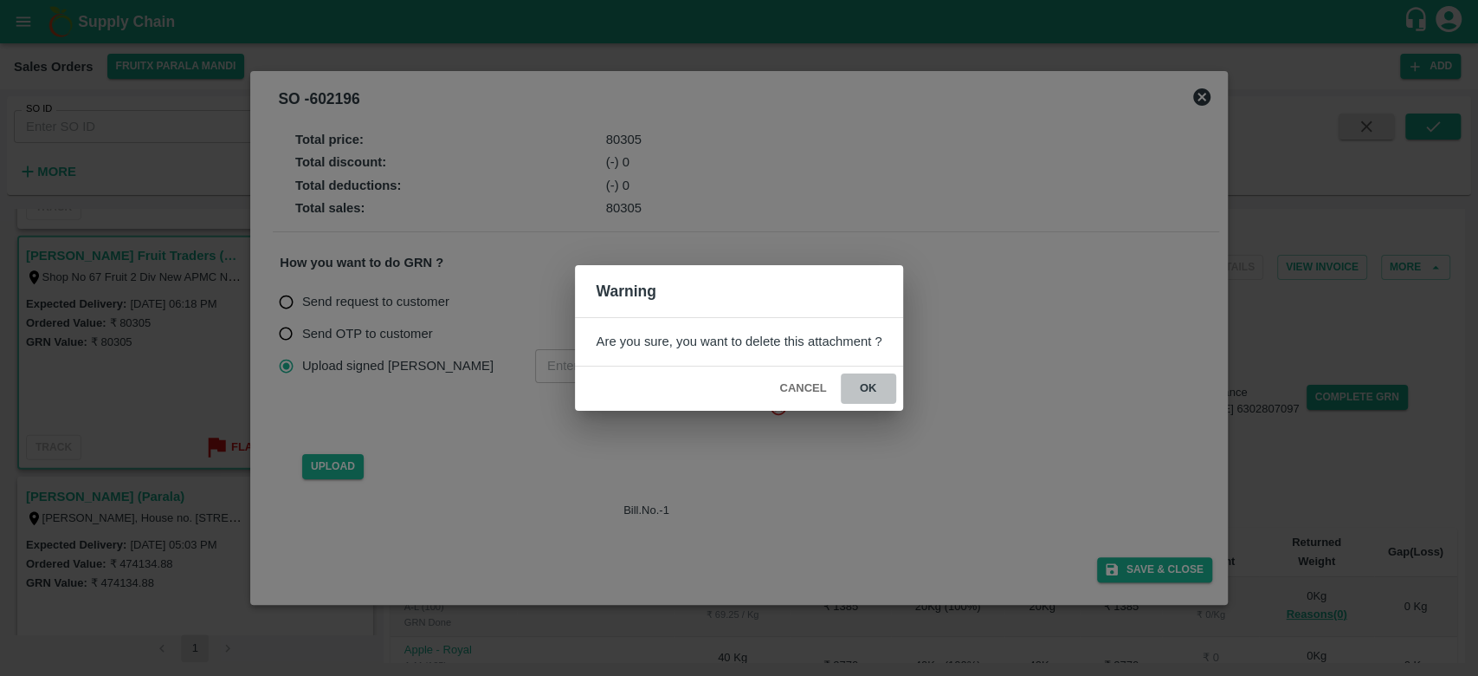
click at [868, 388] on button "ok" at bounding box center [868, 388] width 55 height 30
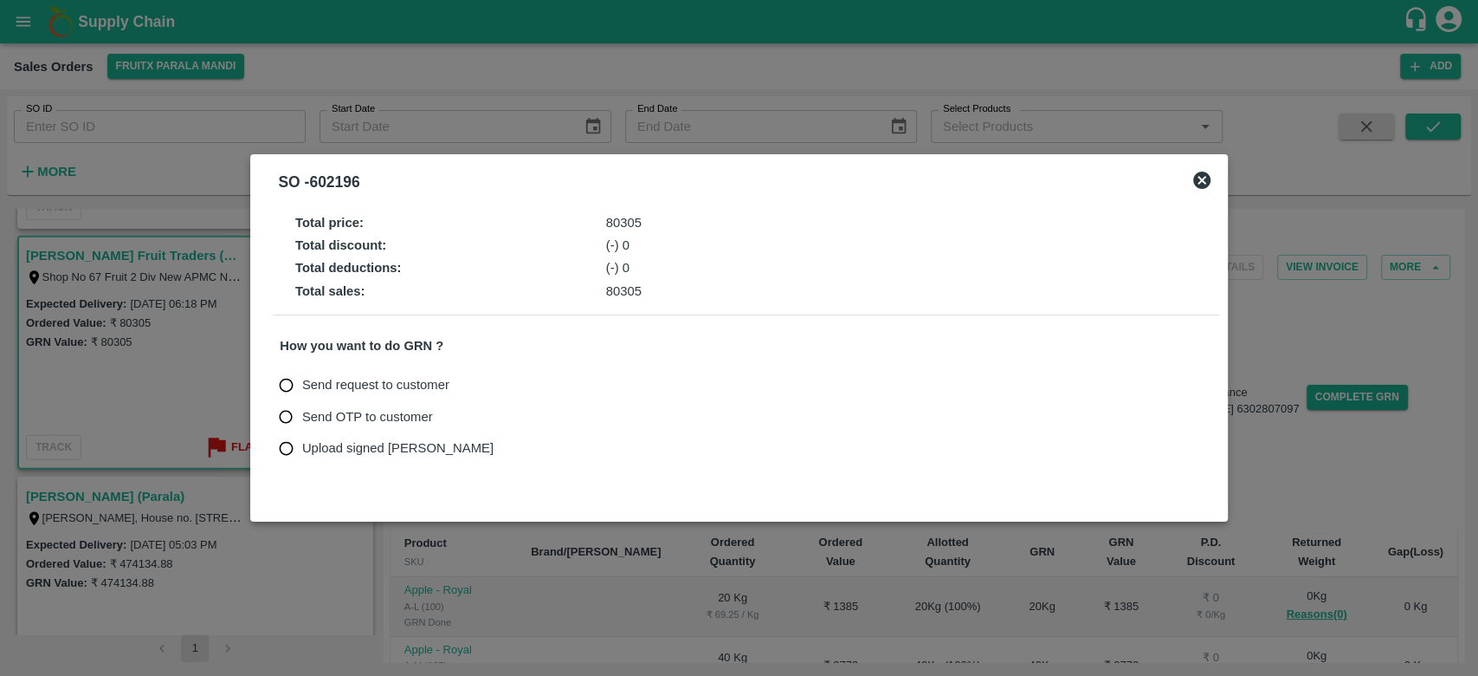
click at [315, 450] on span "Upload signed [PERSON_NAME]" at bounding box center [397, 447] width 191 height 19
click at [302, 450] on input "Upload signed [PERSON_NAME]" at bounding box center [286, 448] width 32 height 32
radio input "true"
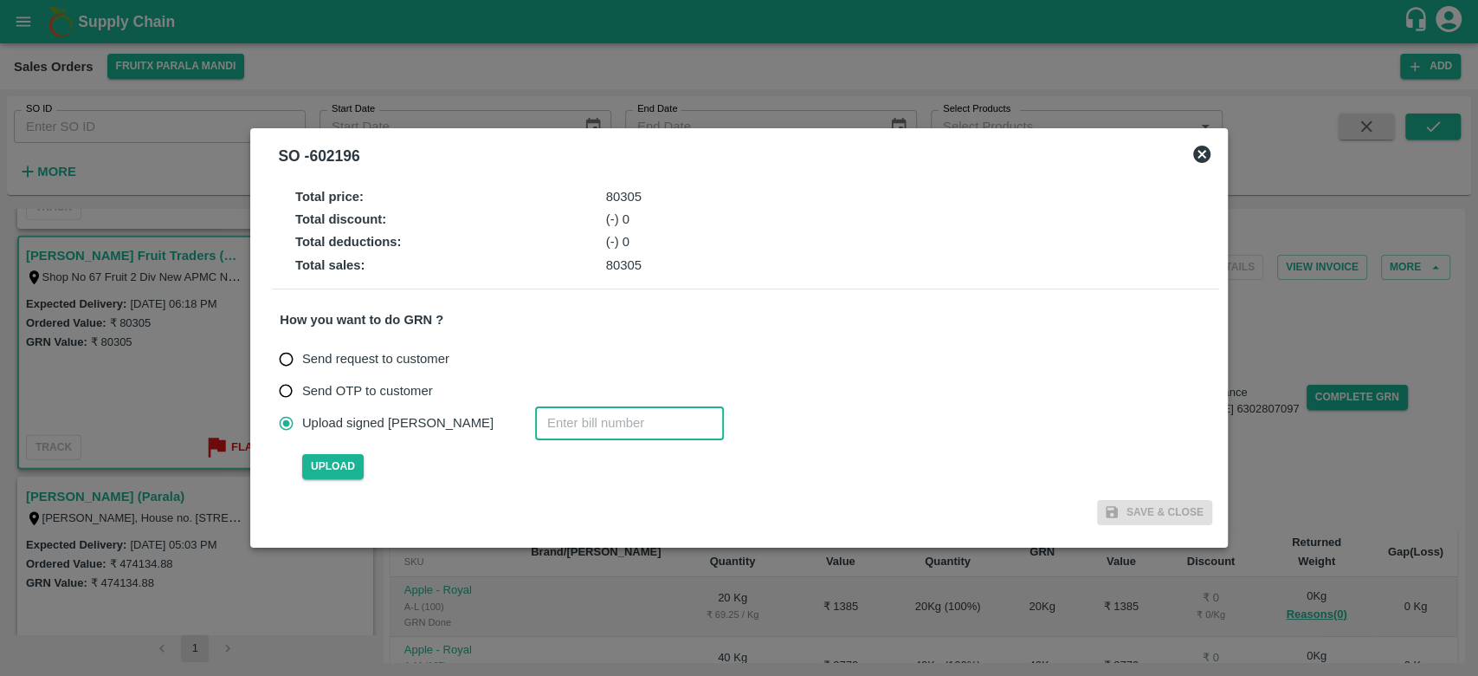
click at [586, 424] on input "number" at bounding box center [629, 422] width 189 height 33
type input "602196"
click at [338, 469] on span "Upload" at bounding box center [332, 466] width 61 height 25
click at [0, 0] on input "Upload" at bounding box center [0, 0] width 0 height 0
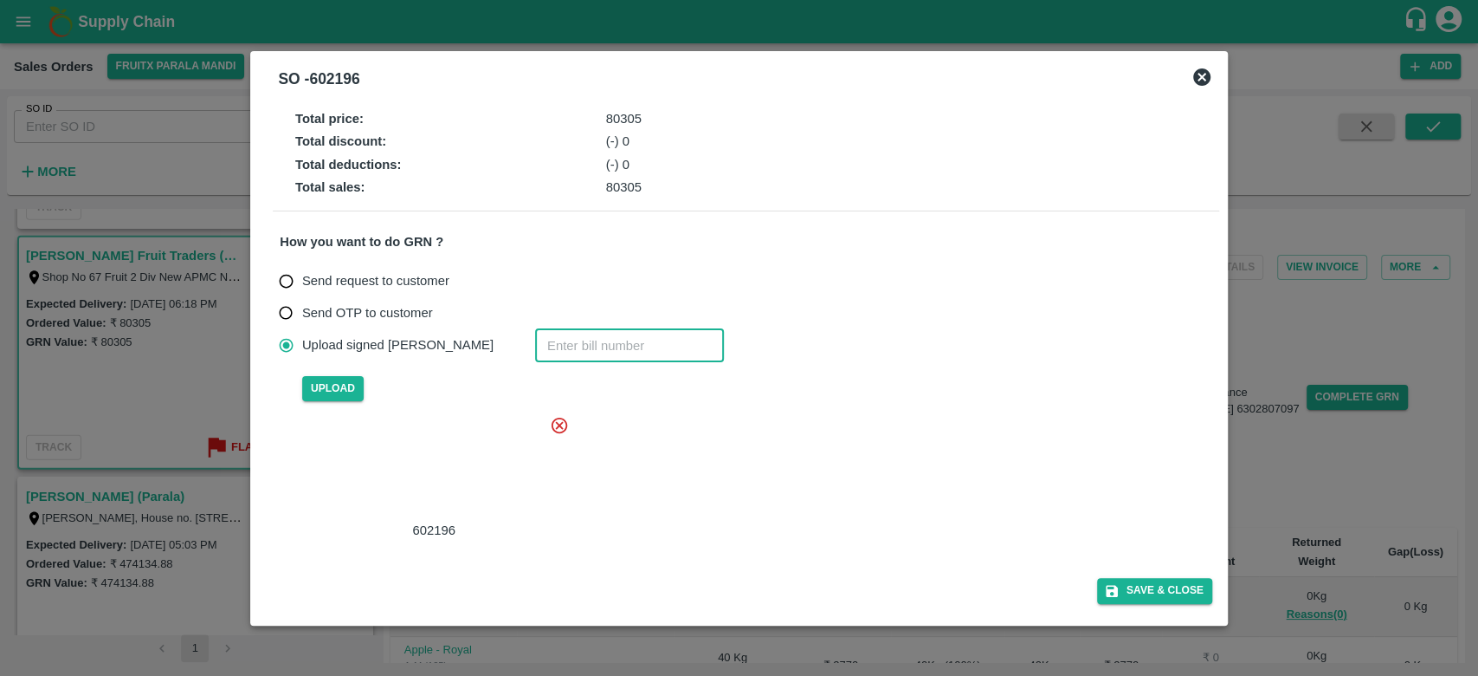
click at [535, 345] on input "number" at bounding box center [629, 344] width 189 height 33
click at [471, 429] on div at bounding box center [431, 468] width 260 height 92
click at [1171, 586] on button "Save & Close" at bounding box center [1154, 590] width 115 height 25
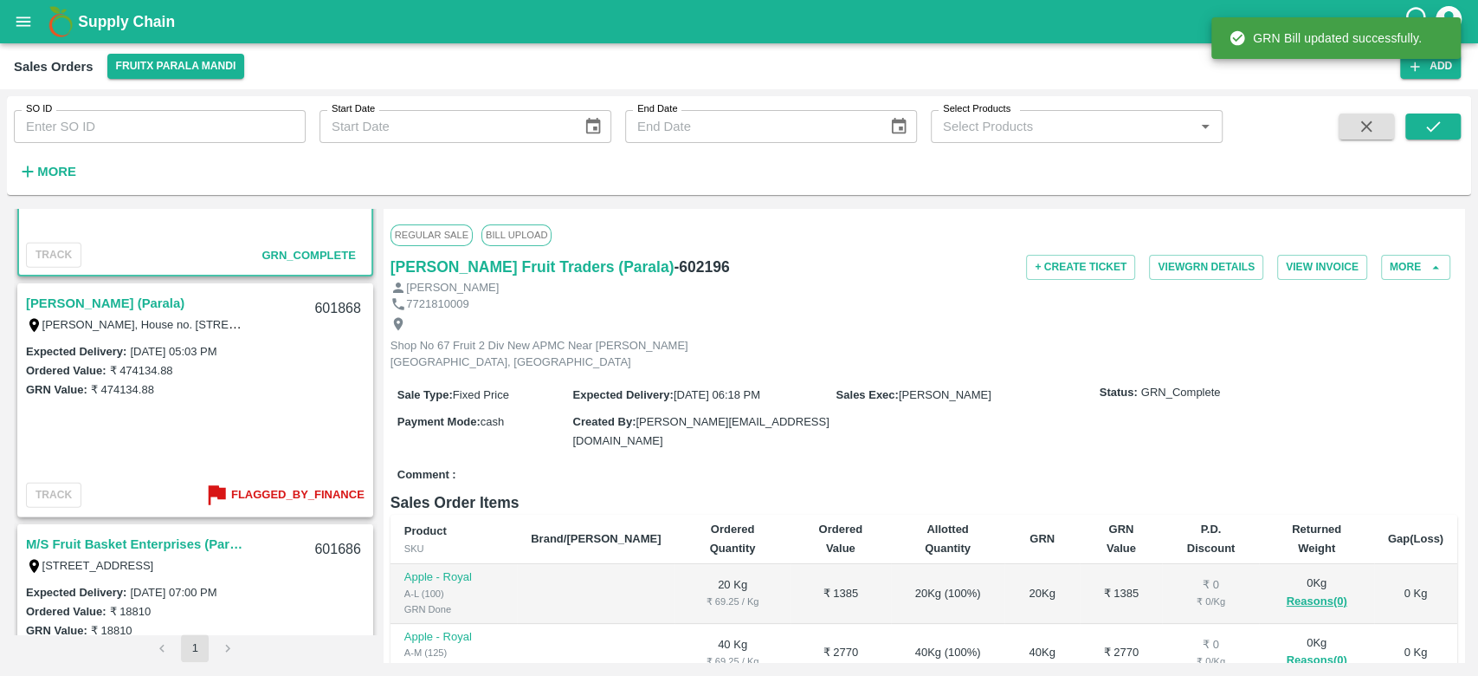
scroll to position [3540, 0]
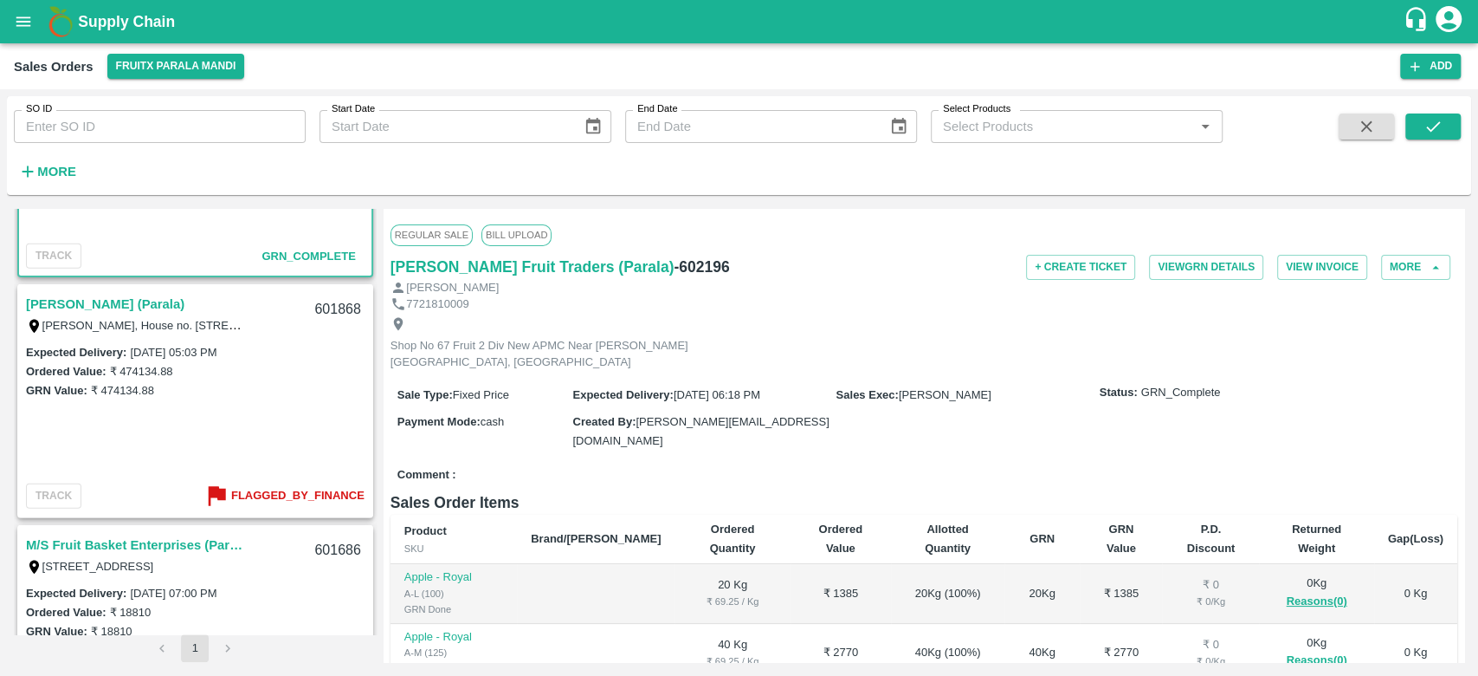
click at [162, 306] on link "[PERSON_NAME] (Parala)" at bounding box center [105, 304] width 159 height 23
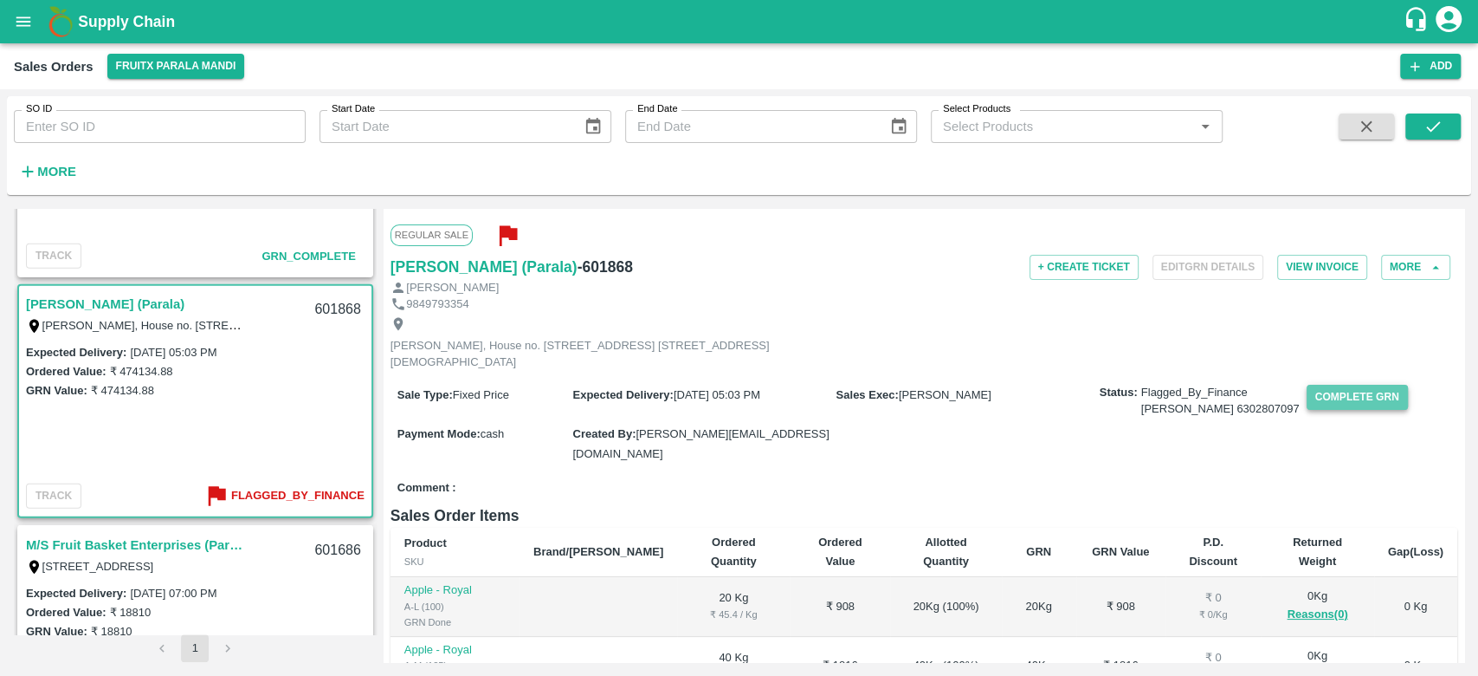
click at [1307, 410] on button "Complete GRN" at bounding box center [1357, 397] width 101 height 25
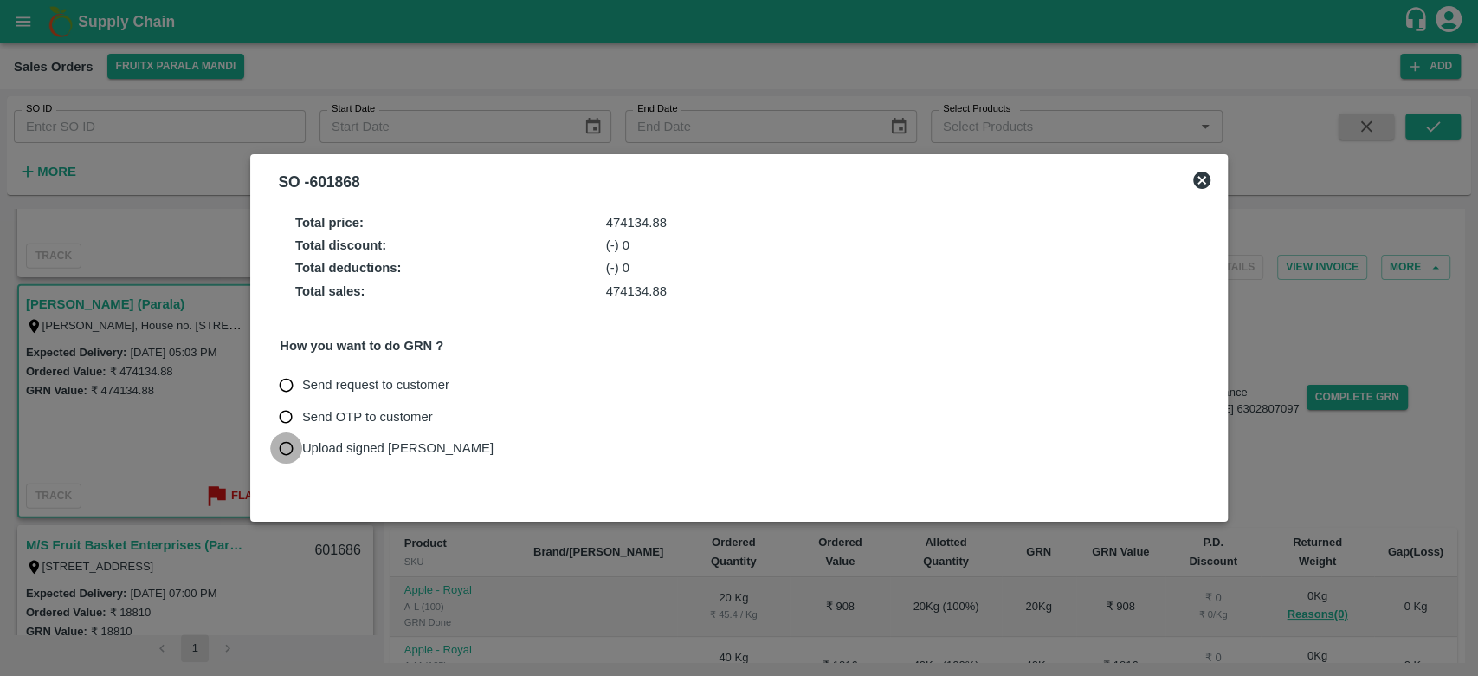
click at [301, 435] on input "Upload signed [PERSON_NAME]" at bounding box center [286, 448] width 32 height 32
radio input "true"
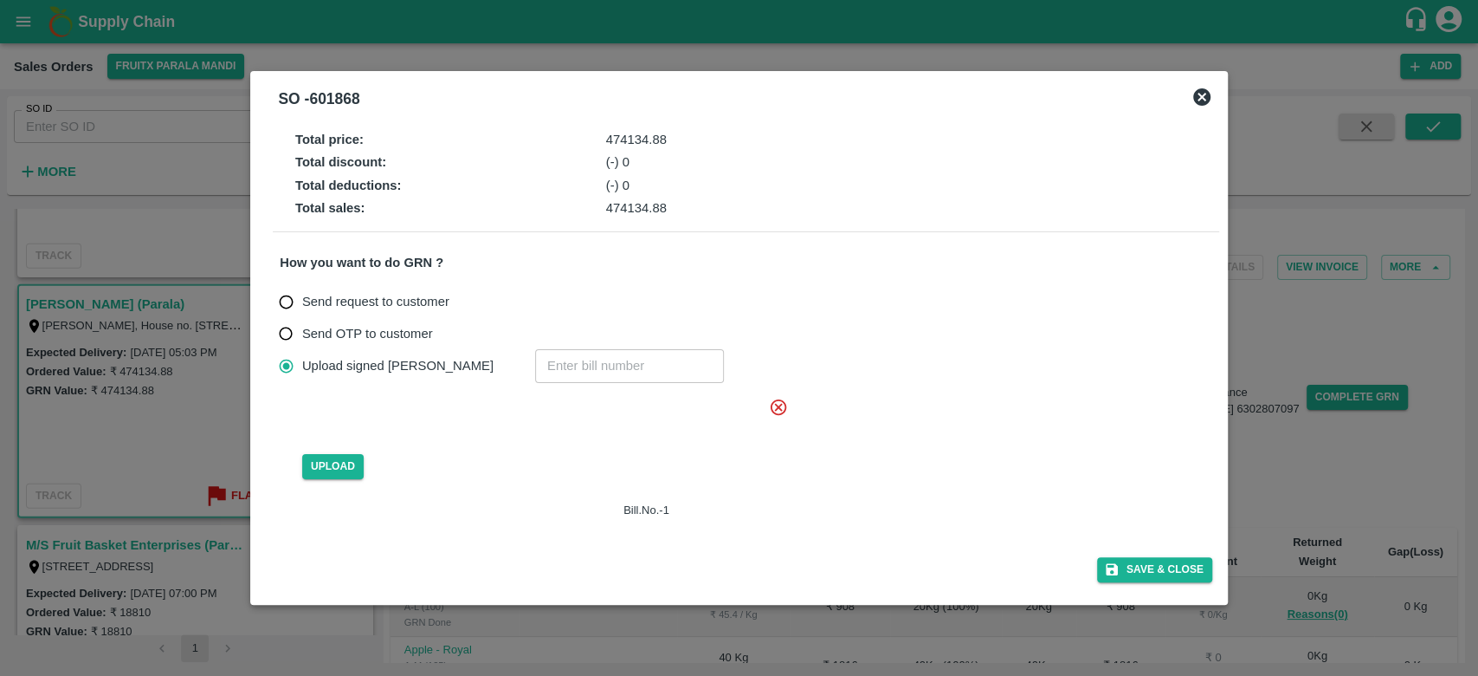
click at [780, 405] on icon at bounding box center [779, 406] width 16 height 16
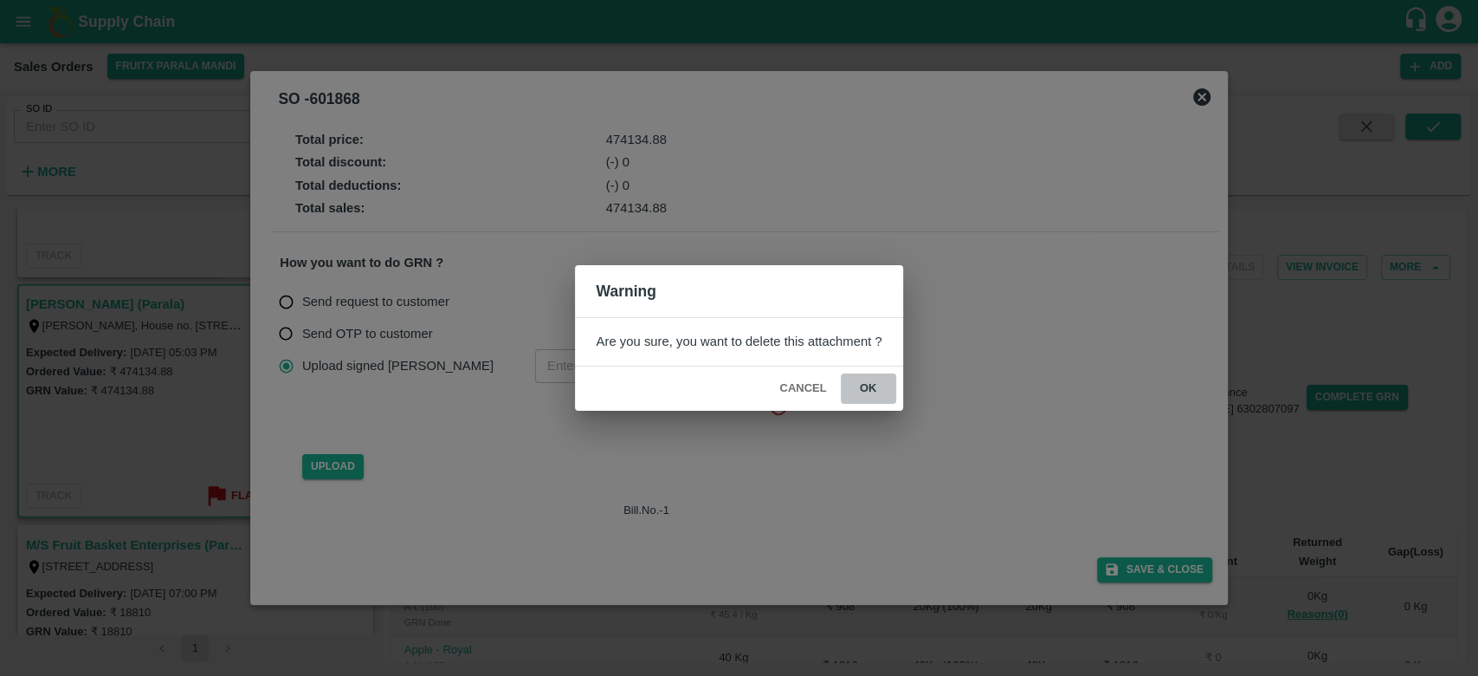
click at [865, 383] on button "ok" at bounding box center [868, 388] width 55 height 30
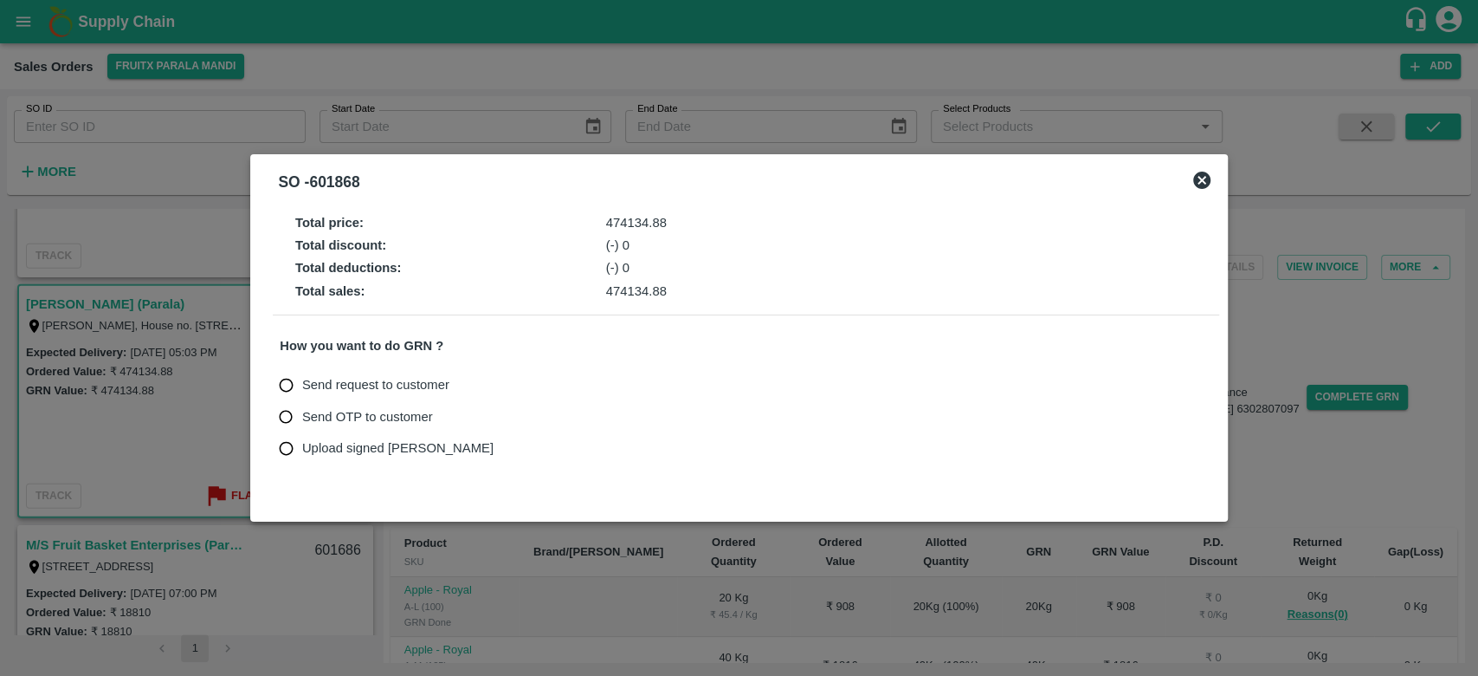
click at [310, 440] on span "Upload signed [PERSON_NAME]" at bounding box center [397, 447] width 191 height 19
click at [302, 440] on input "Upload signed [PERSON_NAME]" at bounding box center [286, 448] width 32 height 32
radio input "true"
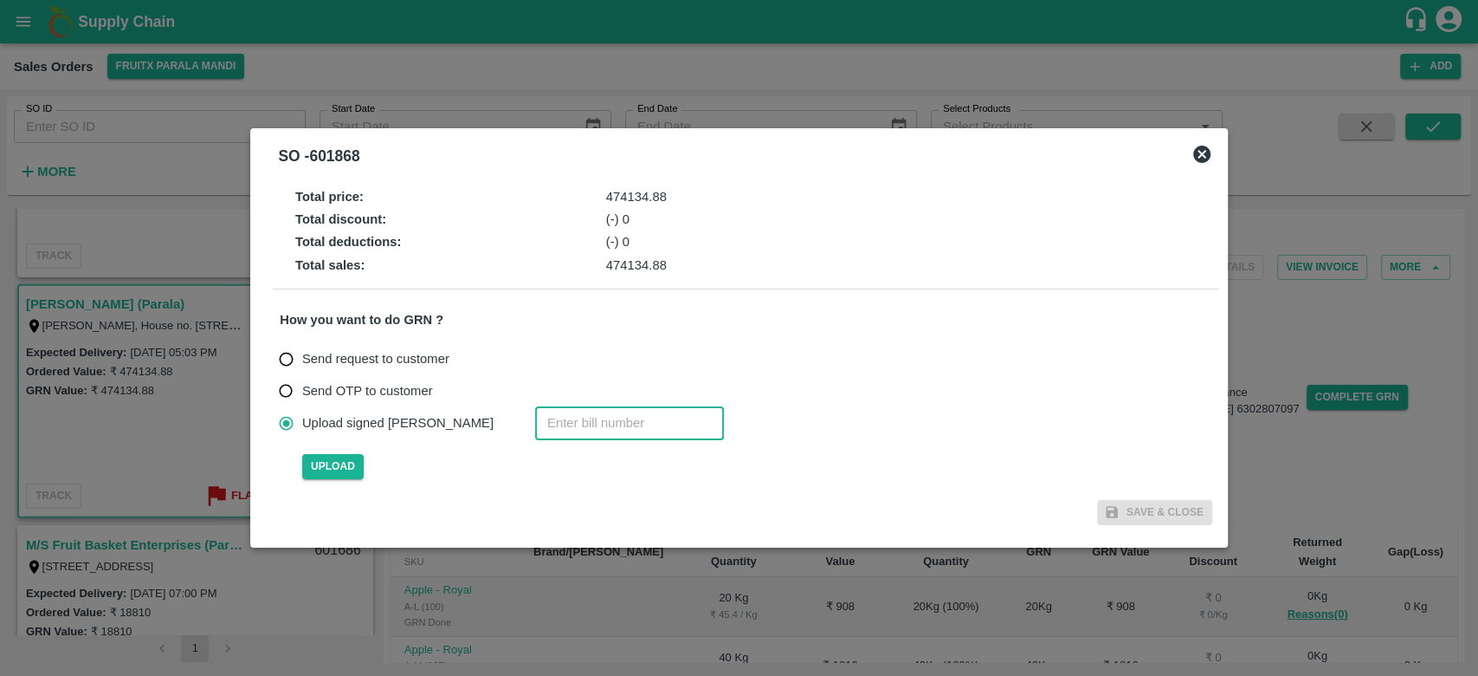
click at [535, 424] on input "number" at bounding box center [629, 422] width 189 height 33
click at [535, 426] on input "601868" at bounding box center [629, 422] width 189 height 33
type input "601868"
click at [327, 466] on span "Upload" at bounding box center [332, 466] width 61 height 25
click at [0, 0] on input "Upload" at bounding box center [0, 0] width 0 height 0
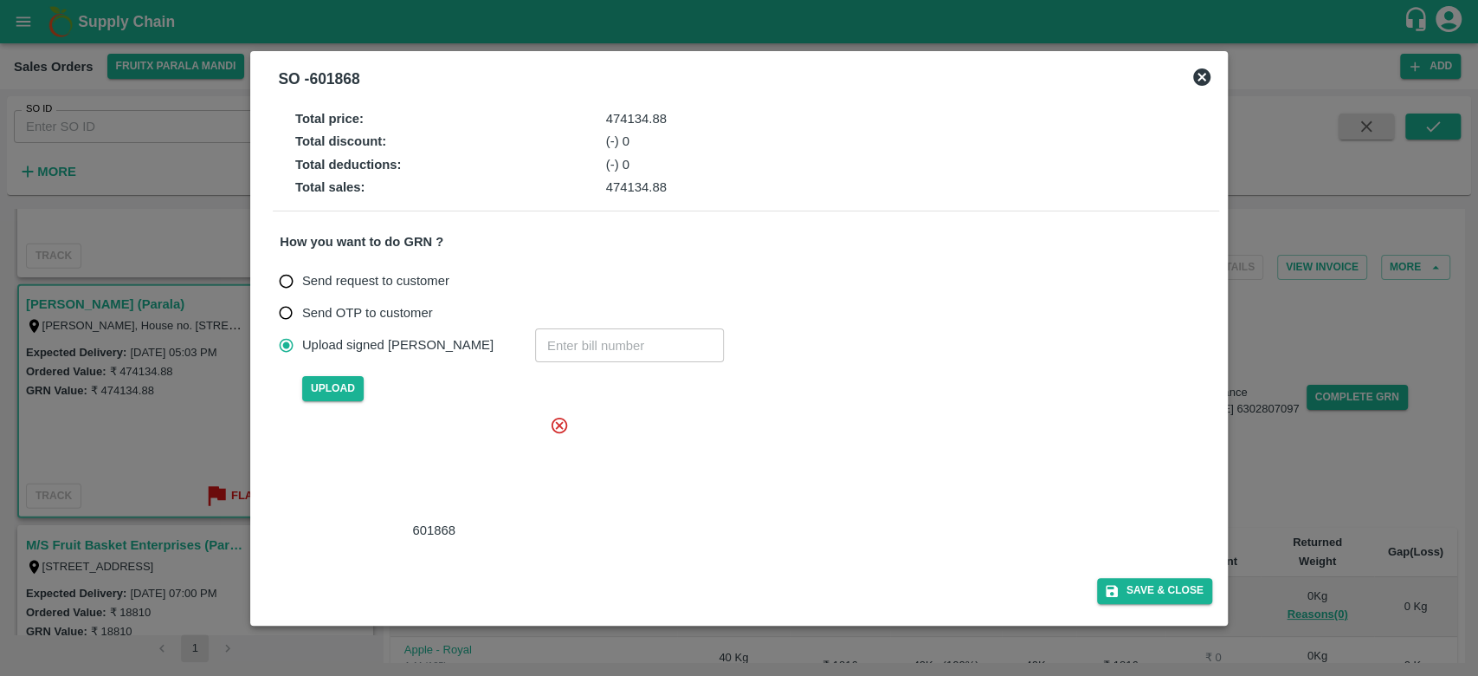
click at [469, 477] on div at bounding box center [431, 468] width 260 height 92
click at [1126, 592] on button "Save & Close" at bounding box center [1154, 590] width 115 height 25
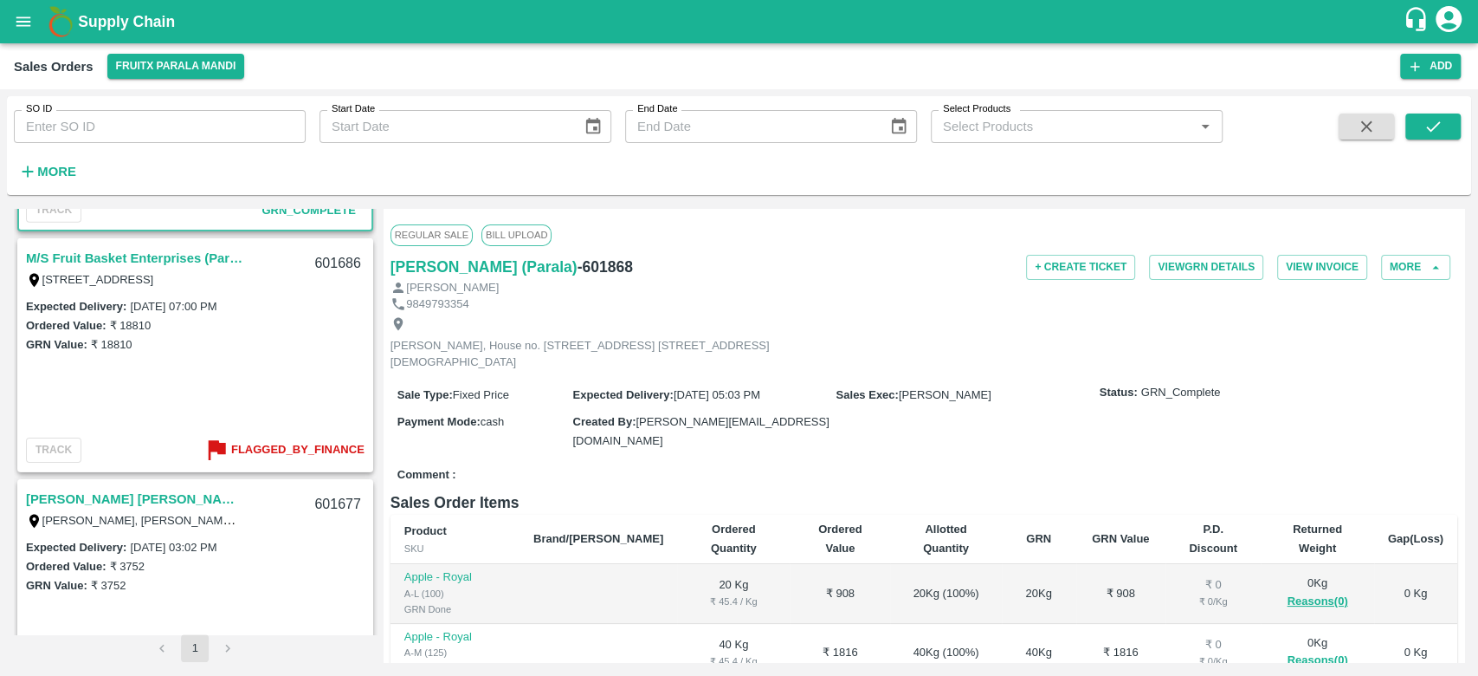
scroll to position [3815, 0]
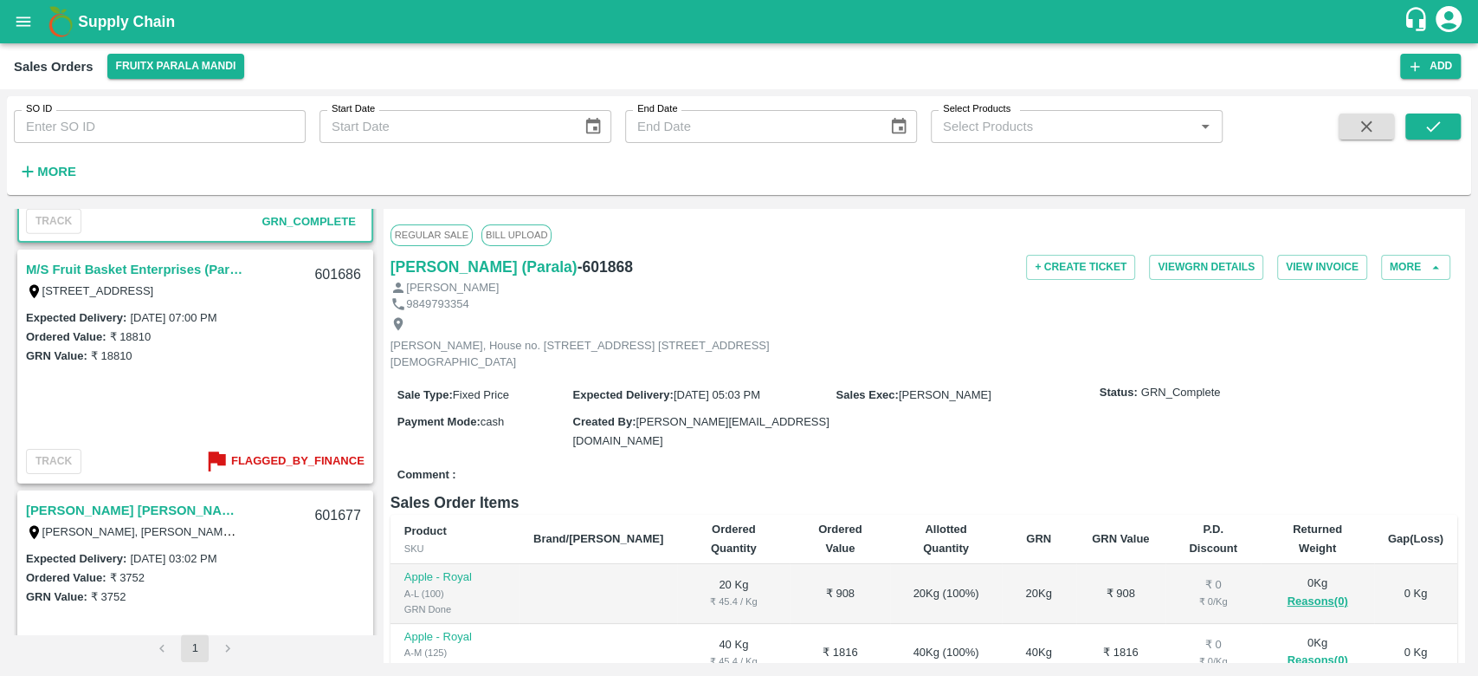
click at [126, 269] on link "M/S Fruit Basket Enterprises (Parala)" at bounding box center [134, 269] width 217 height 23
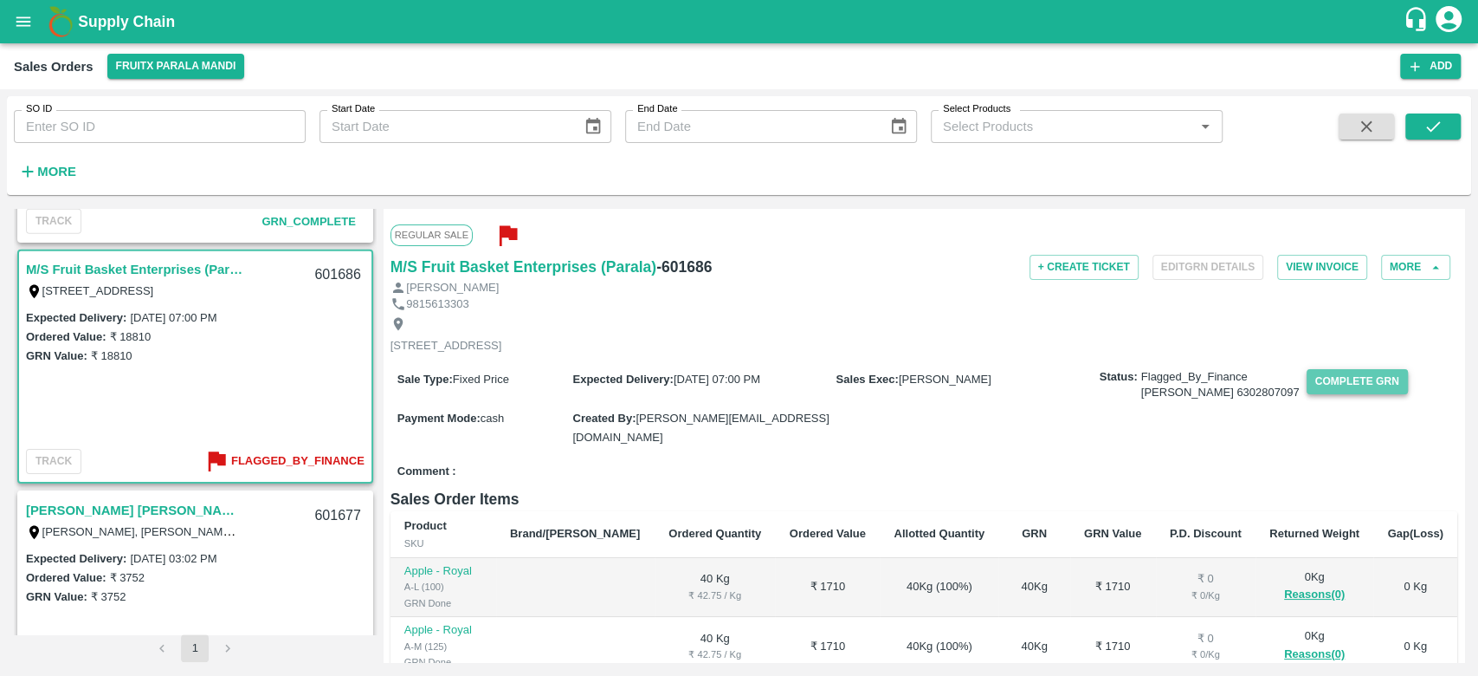
click at [1344, 394] on button "Complete GRN" at bounding box center [1357, 381] width 101 height 25
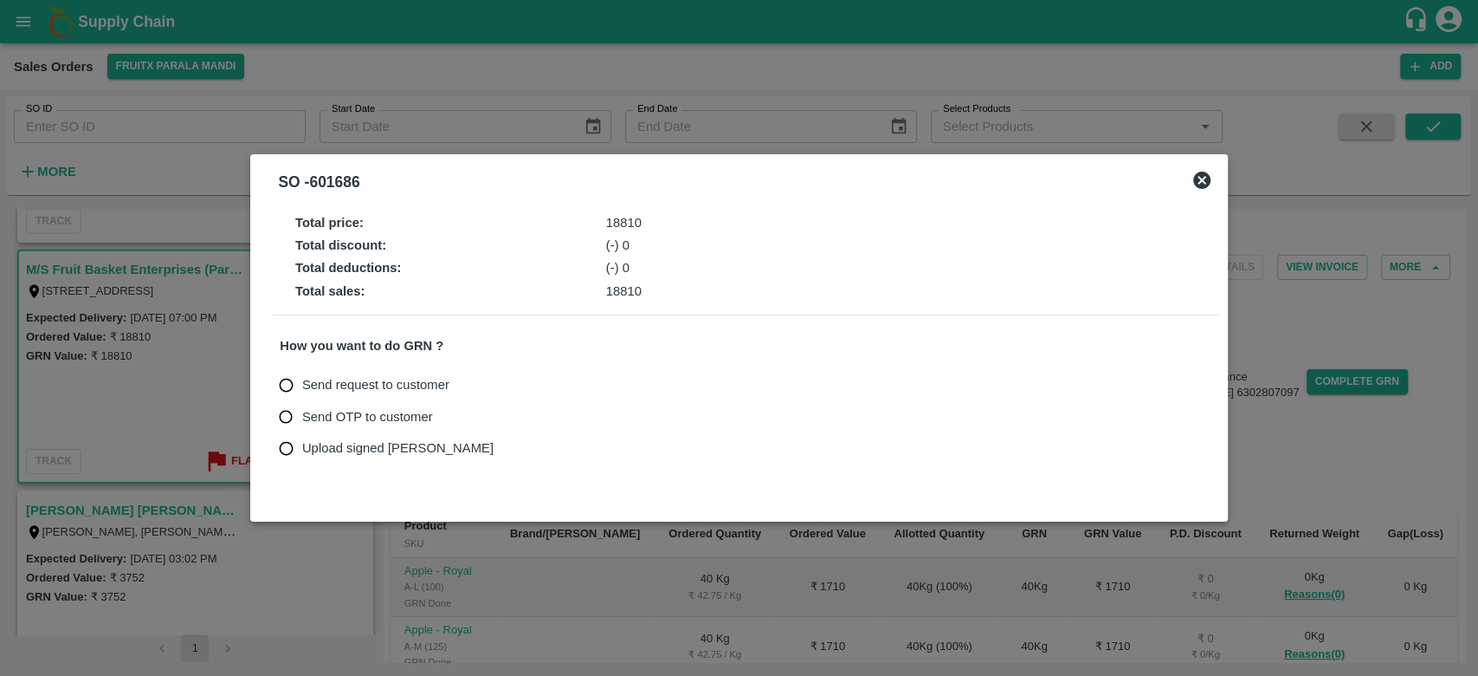
click at [343, 445] on span "Upload signed [PERSON_NAME]" at bounding box center [397, 447] width 191 height 19
click at [302, 445] on input "Upload signed [PERSON_NAME]" at bounding box center [286, 448] width 32 height 32
radio input "true"
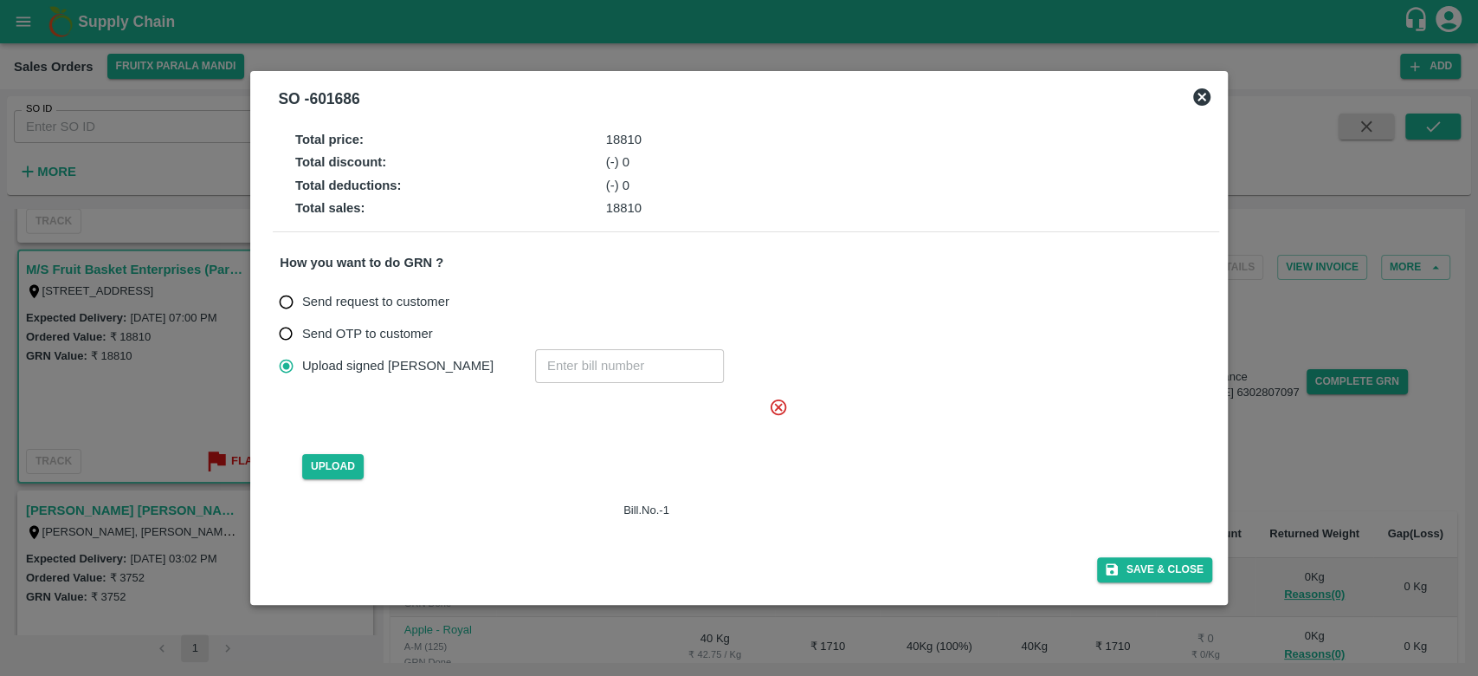
click at [777, 405] on icon at bounding box center [779, 406] width 16 height 16
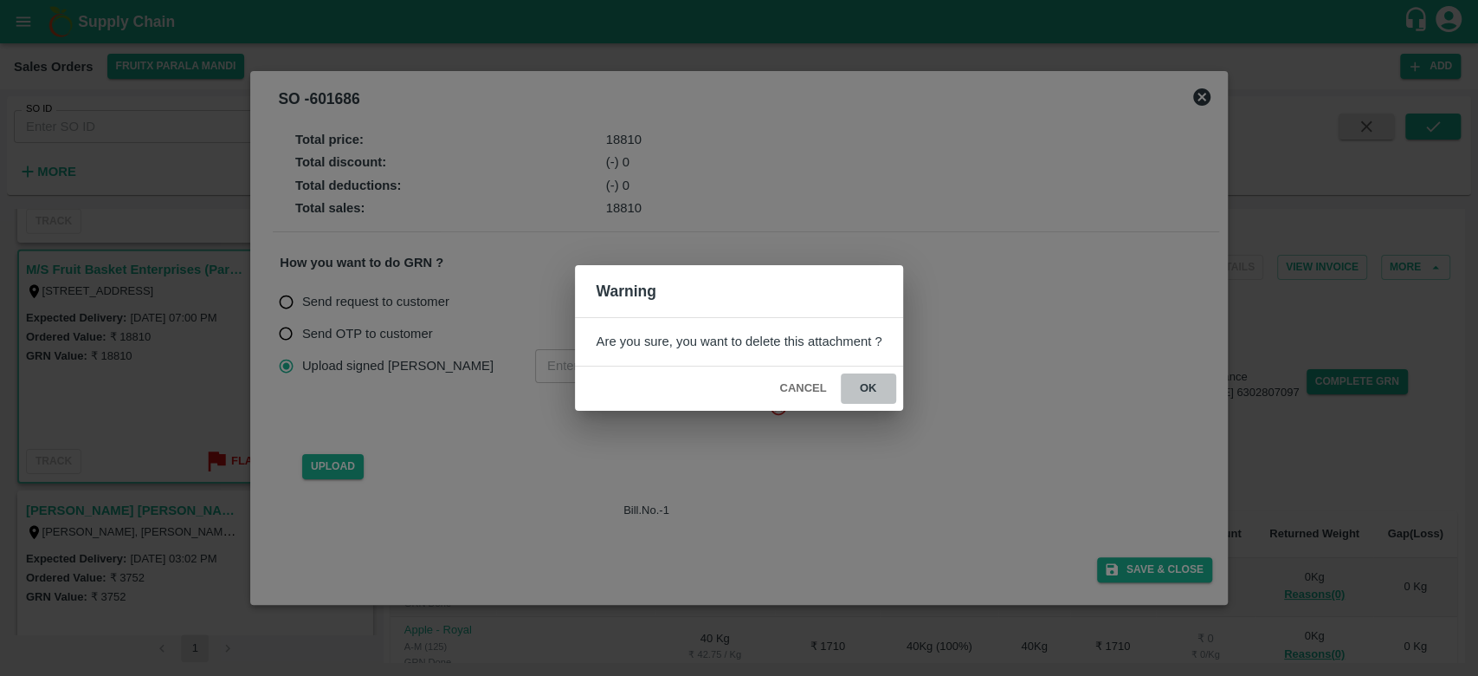
click at [867, 387] on button "ok" at bounding box center [868, 388] width 55 height 30
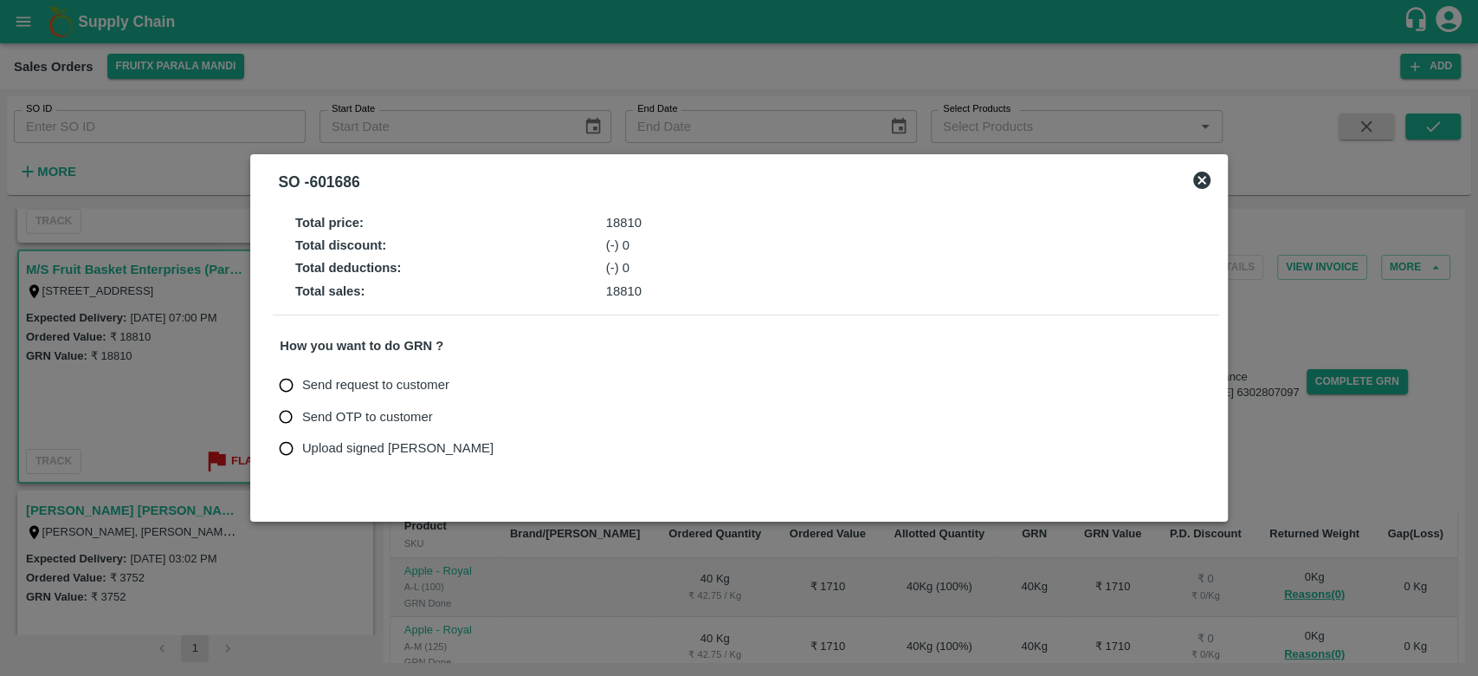
click at [322, 442] on span "Upload signed [PERSON_NAME]" at bounding box center [397, 447] width 191 height 19
click at [302, 442] on input "Upload signed [PERSON_NAME]" at bounding box center [286, 448] width 32 height 32
radio input "true"
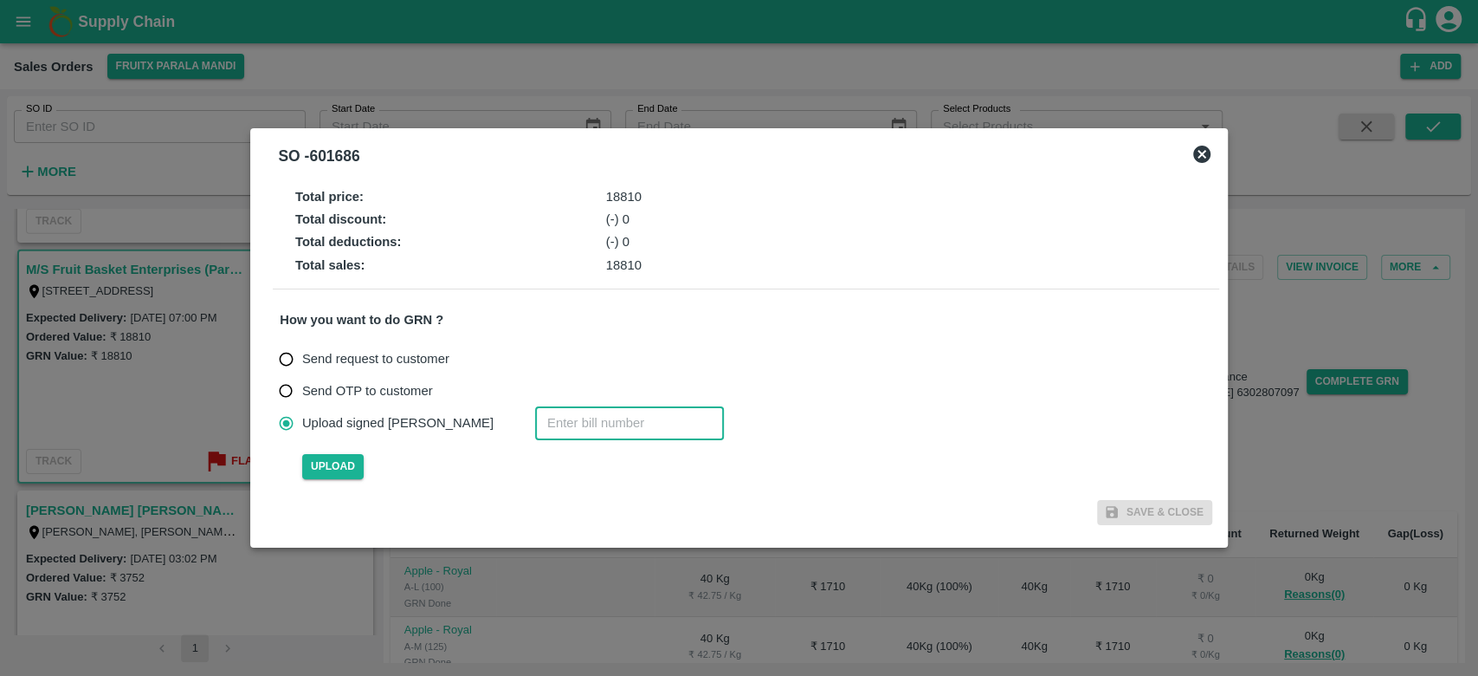
click at [554, 430] on input "number" at bounding box center [629, 422] width 189 height 33
type input "601686"
click at [337, 459] on span "Upload" at bounding box center [332, 466] width 61 height 25
click at [0, 0] on input "Upload" at bounding box center [0, 0] width 0 height 0
click at [344, 461] on span "Upload" at bounding box center [332, 466] width 61 height 25
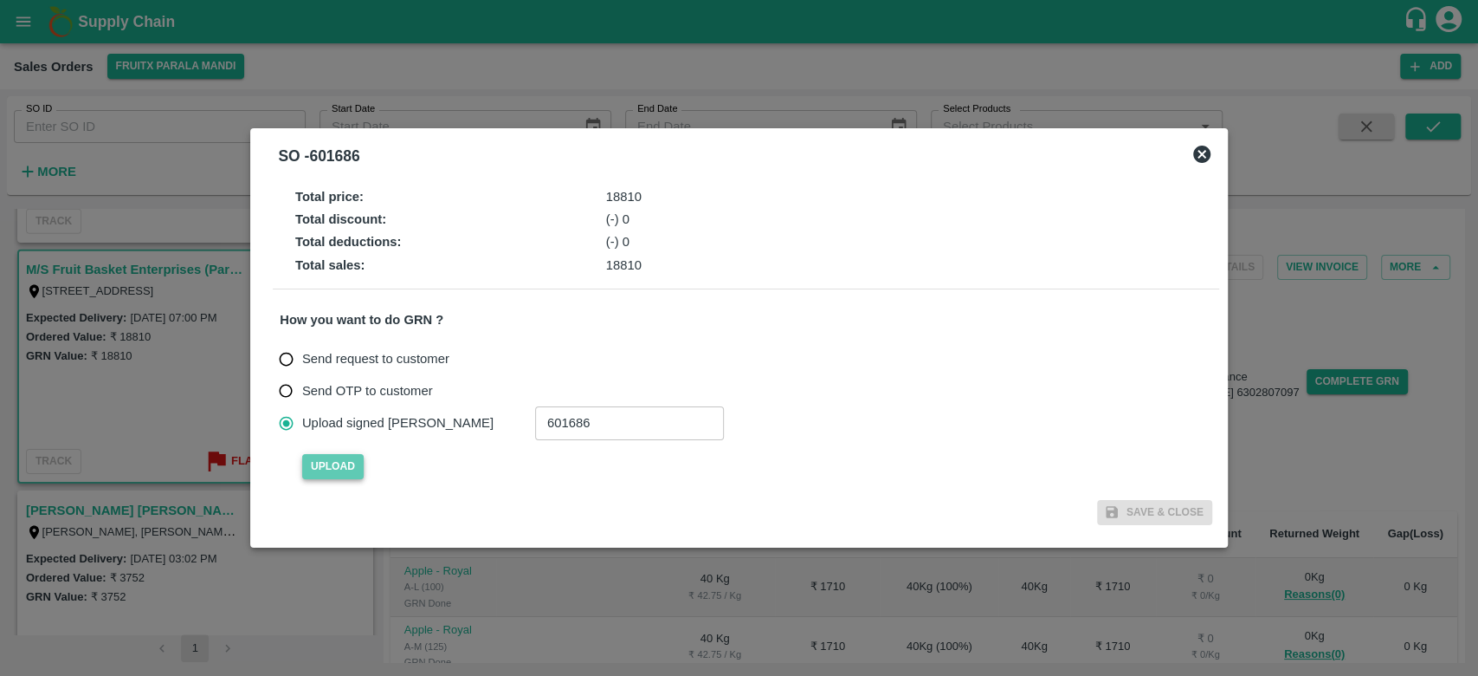
click at [0, 0] on input "Upload" at bounding box center [0, 0] width 0 height 0
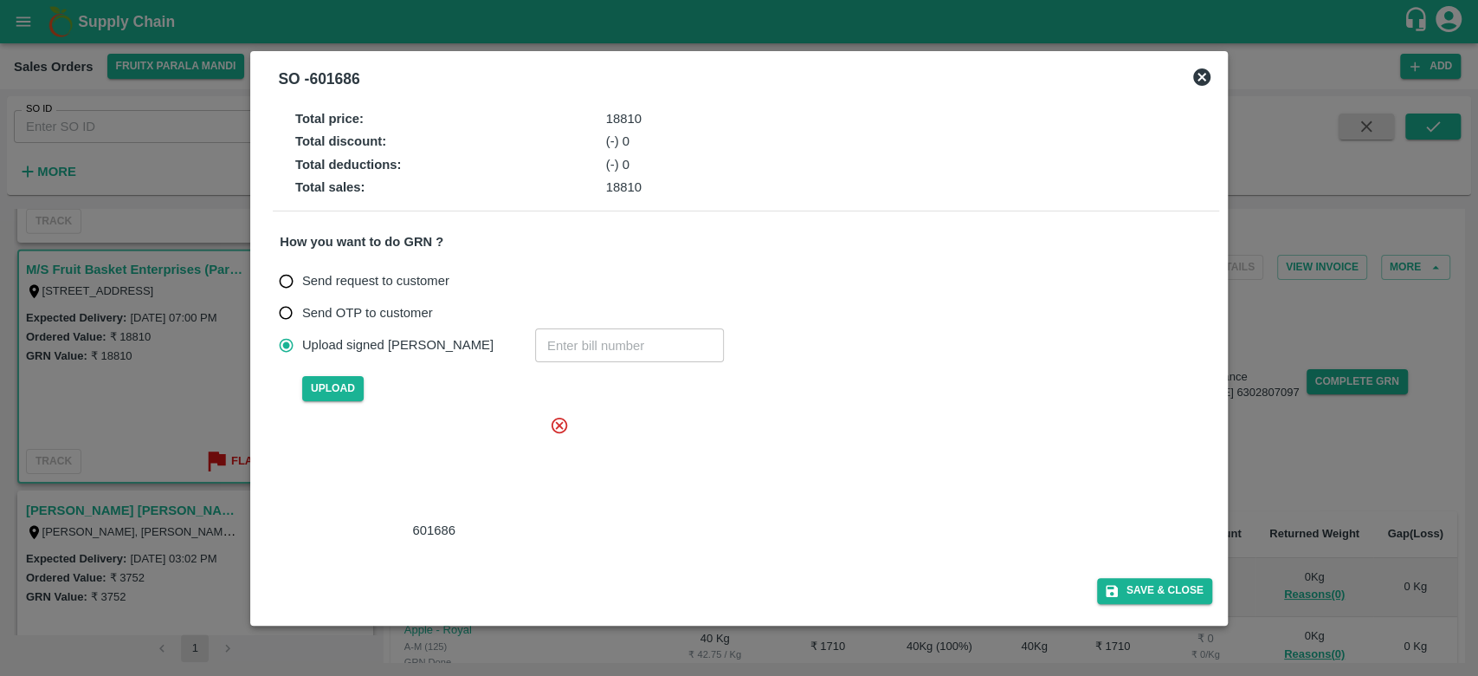
click at [417, 456] on div at bounding box center [431, 468] width 260 height 92
click at [1129, 587] on button "Save & Close" at bounding box center [1154, 590] width 115 height 25
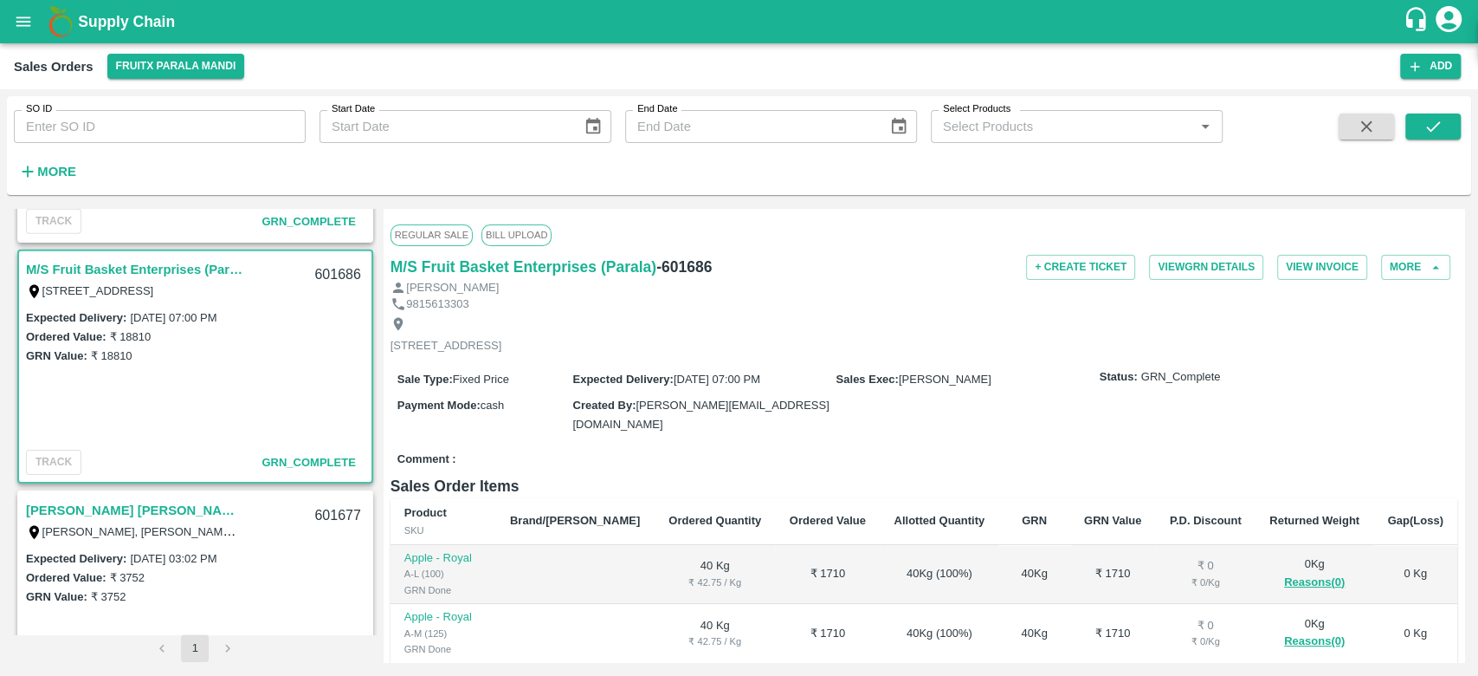
scroll to position [3908, 0]
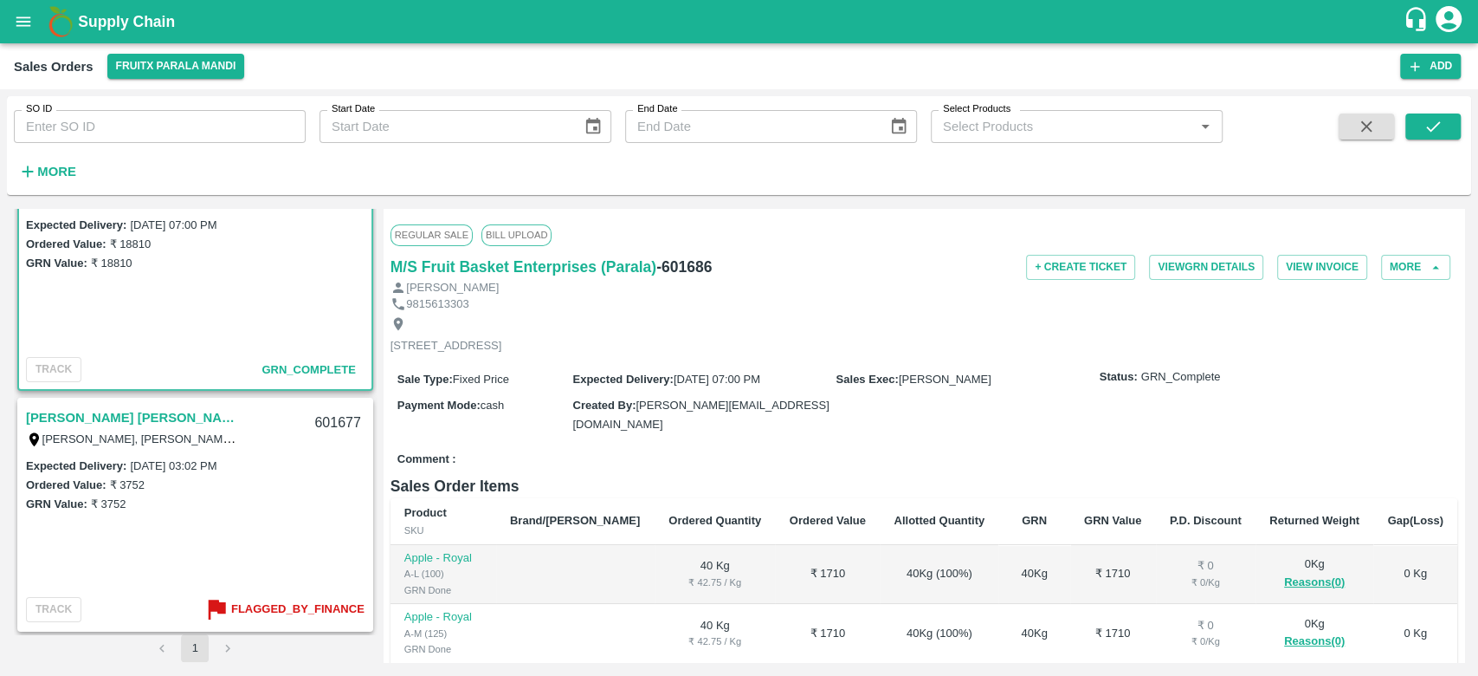
click at [78, 413] on link "[PERSON_NAME] [PERSON_NAME](Parala)" at bounding box center [134, 417] width 217 height 23
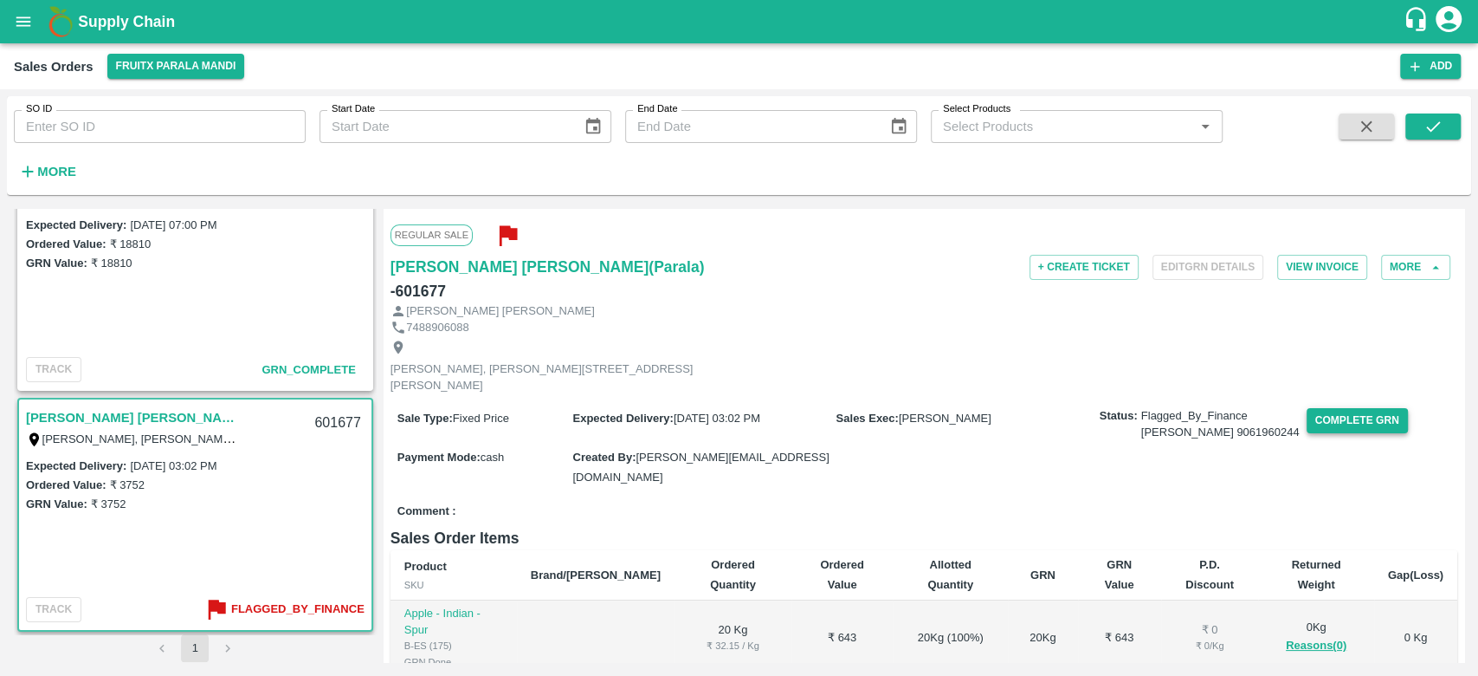
click at [1307, 408] on button "Complete GRN" at bounding box center [1357, 420] width 101 height 25
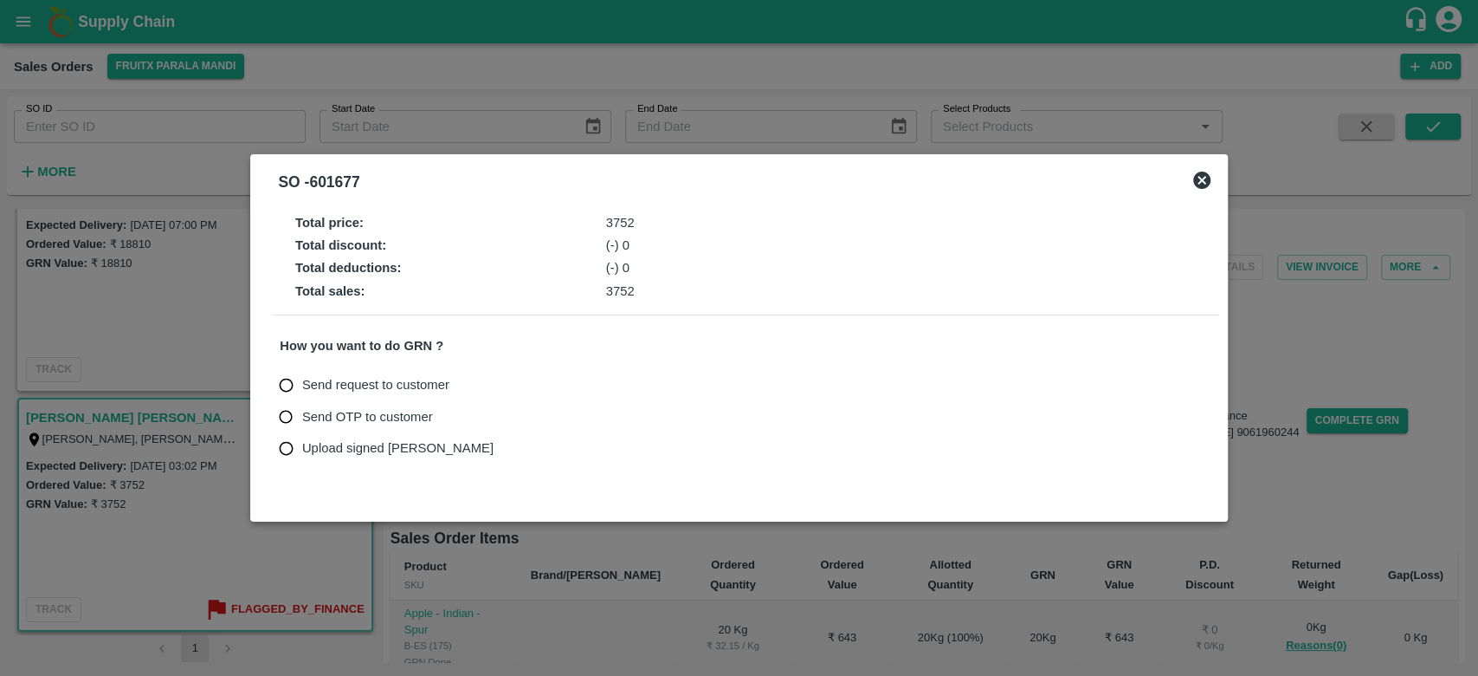
click at [312, 446] on span "Upload signed [PERSON_NAME]" at bounding box center [397, 447] width 191 height 19
click at [302, 446] on input "Upload signed [PERSON_NAME]" at bounding box center [286, 448] width 32 height 32
radio input "true"
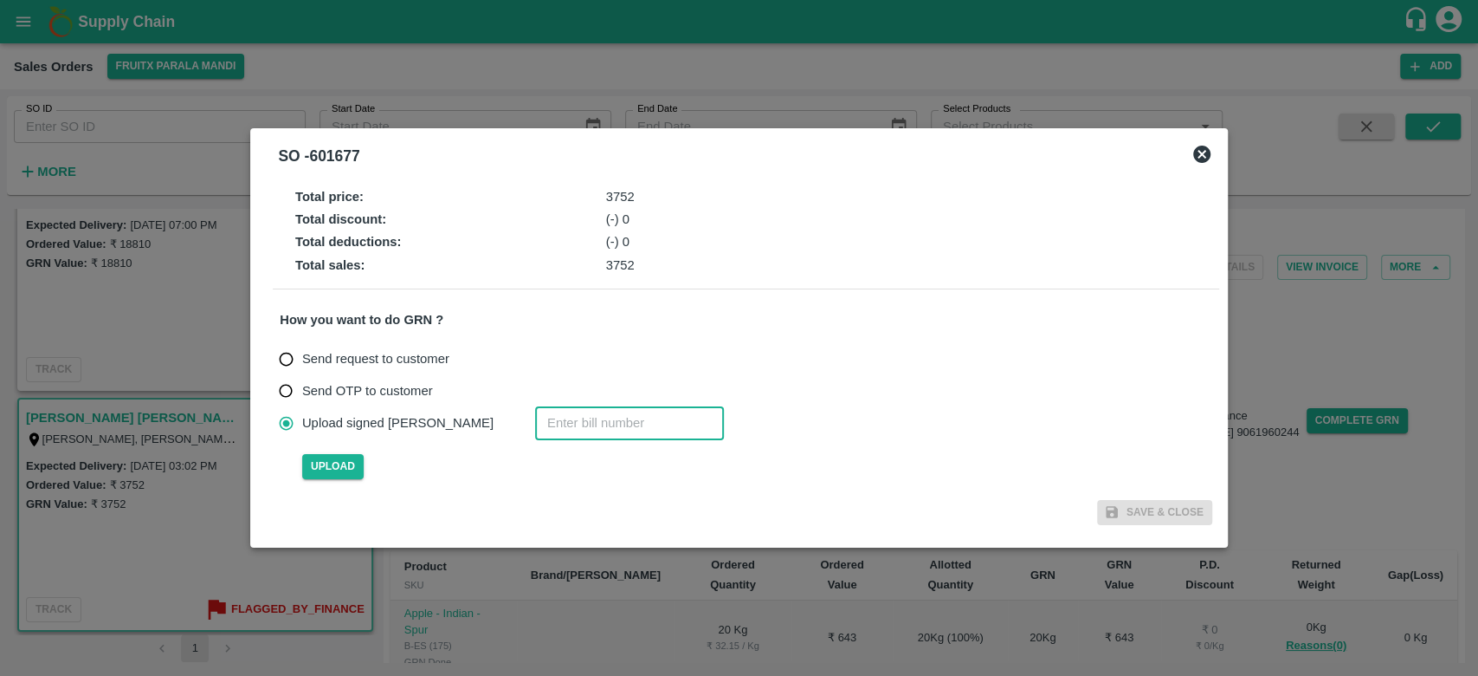
click at [560, 430] on input "number" at bounding box center [629, 422] width 189 height 33
type input "601677"
click at [326, 461] on span "Upload" at bounding box center [332, 466] width 61 height 25
click at [0, 0] on input "Upload" at bounding box center [0, 0] width 0 height 0
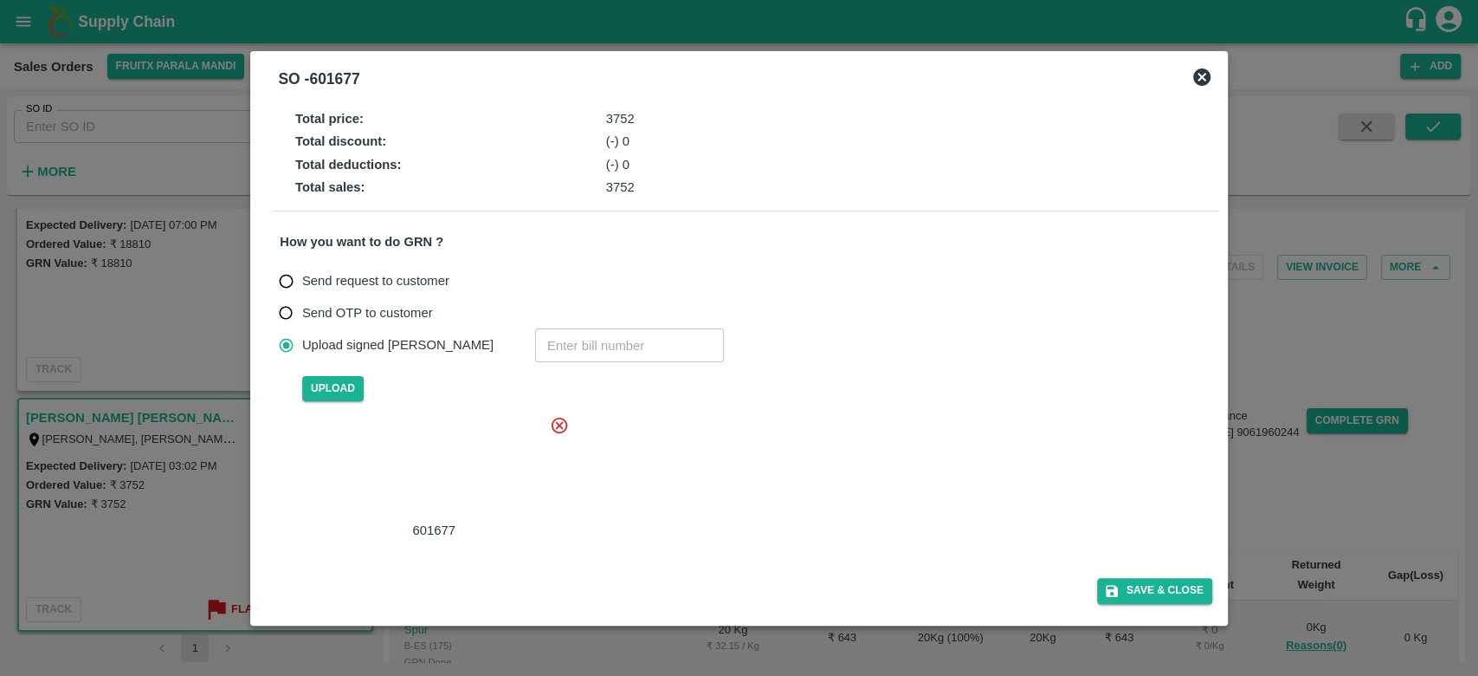
click at [461, 478] on div at bounding box center [431, 468] width 260 height 92
click at [471, 473] on div at bounding box center [431, 468] width 260 height 92
click at [558, 426] on icon at bounding box center [560, 425] width 16 height 16
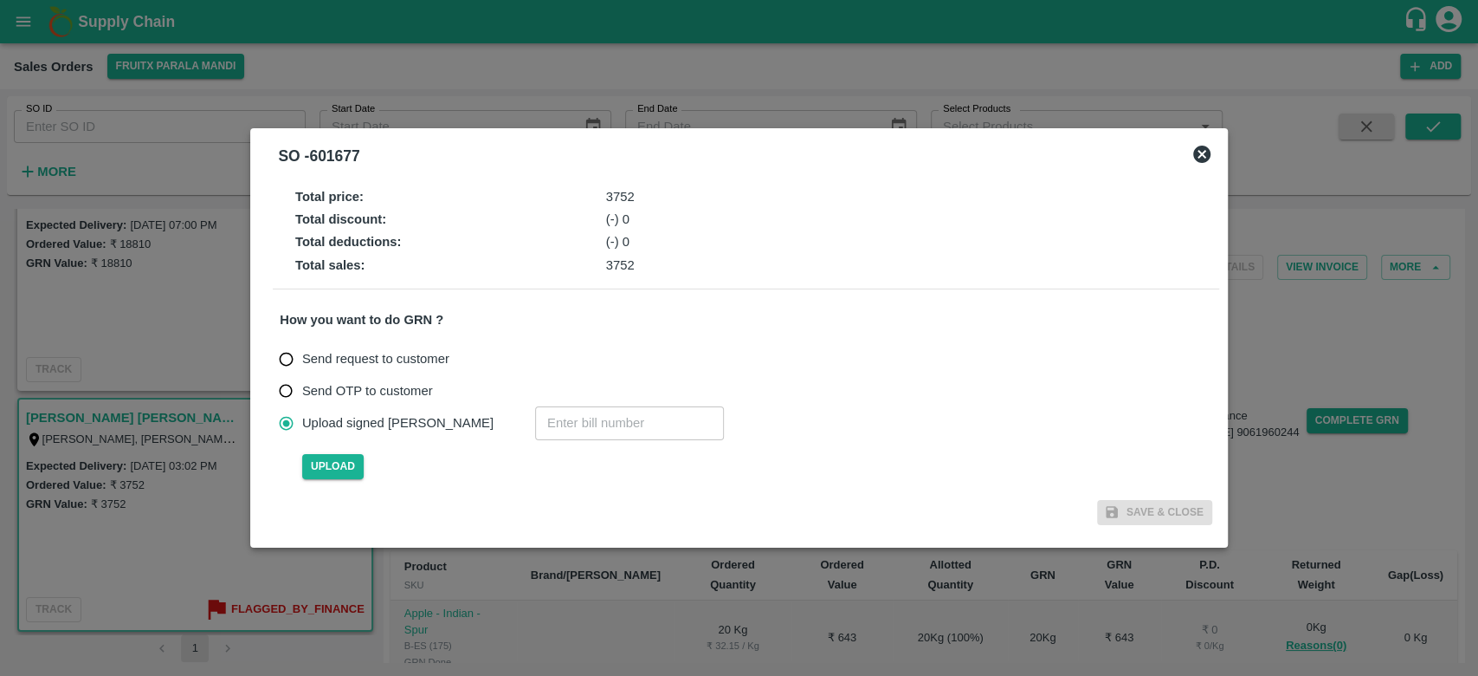
click at [1193, 148] on icon at bounding box center [1202, 154] width 21 height 21
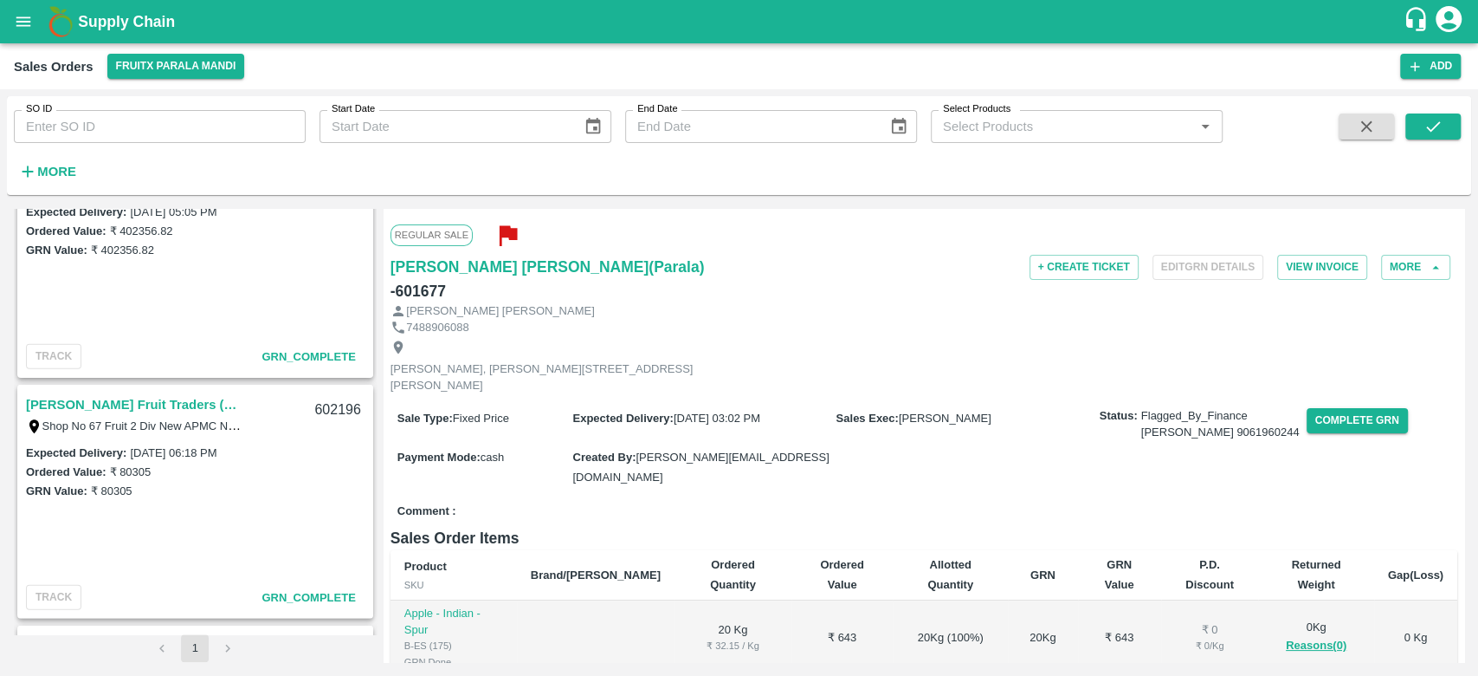
scroll to position [3908, 0]
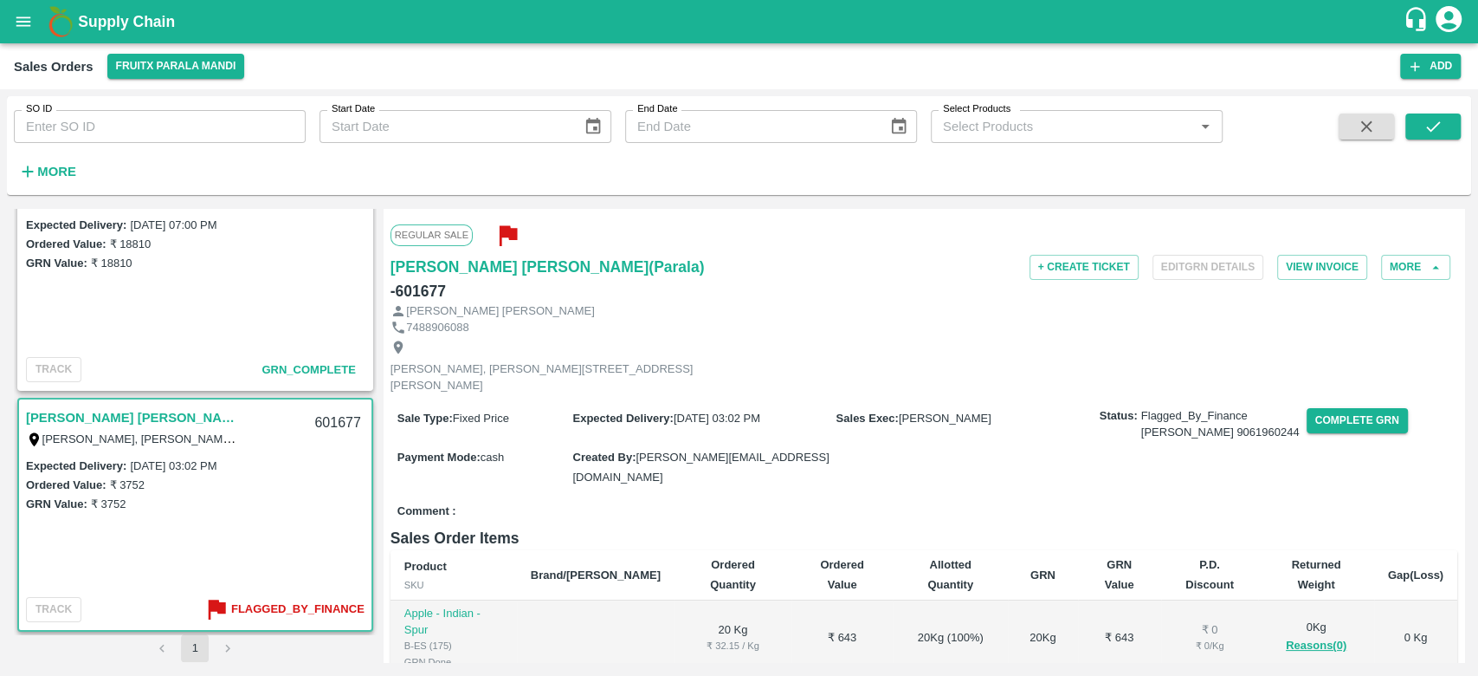
click at [121, 415] on link "[PERSON_NAME] [PERSON_NAME](Parala)" at bounding box center [134, 417] width 217 height 23
click at [1307, 408] on button "Complete GRN" at bounding box center [1357, 420] width 101 height 25
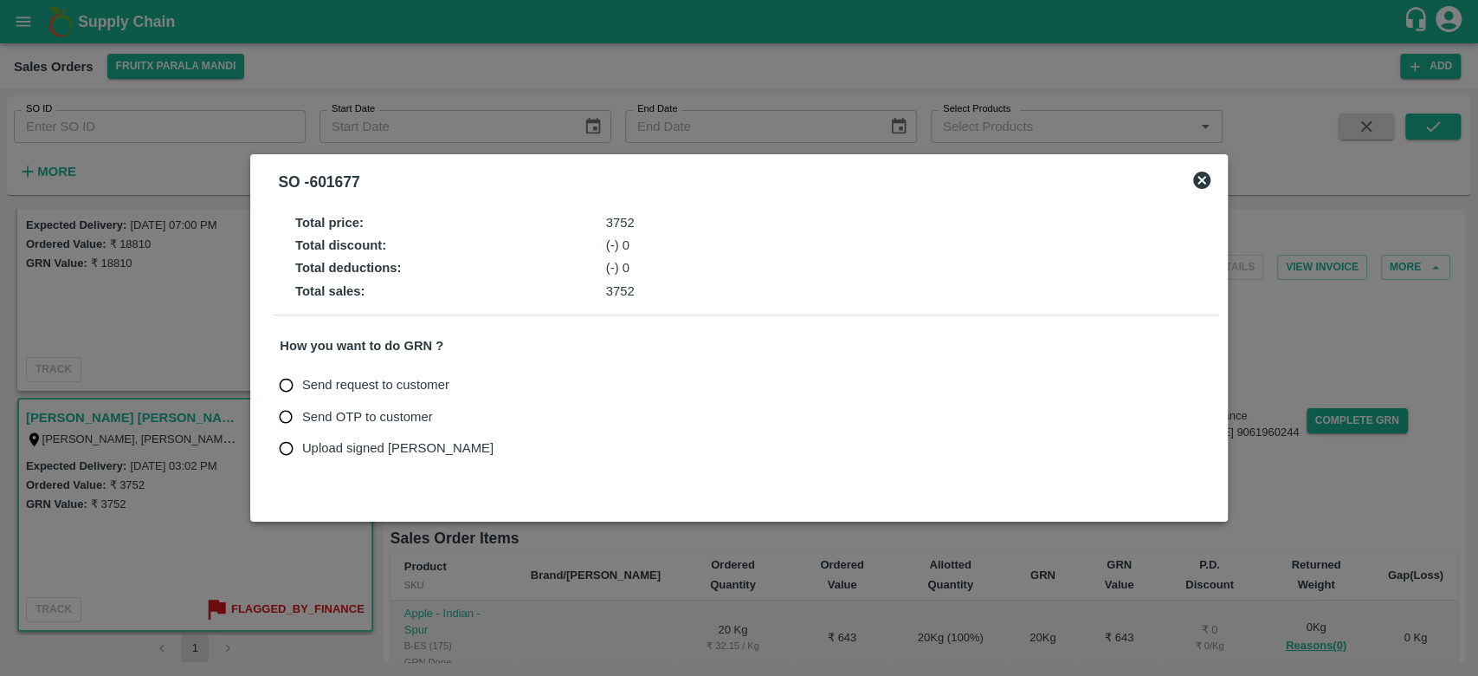
click at [1200, 178] on icon at bounding box center [1202, 180] width 21 height 21
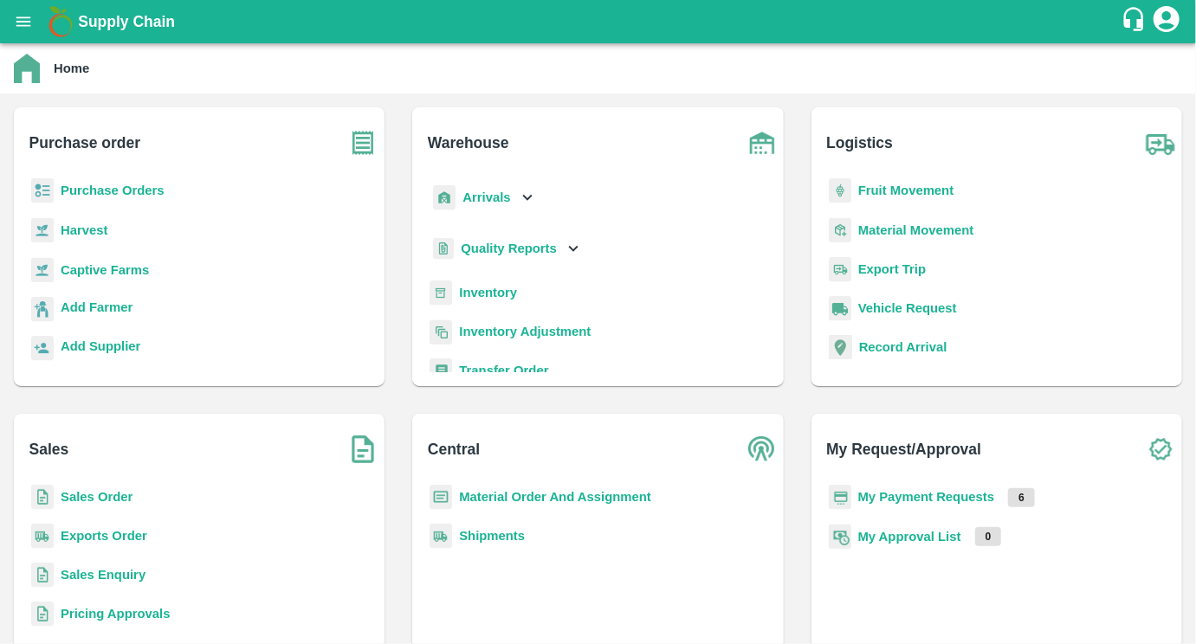
click at [89, 492] on b "Sales Order" at bounding box center [97, 497] width 72 height 14
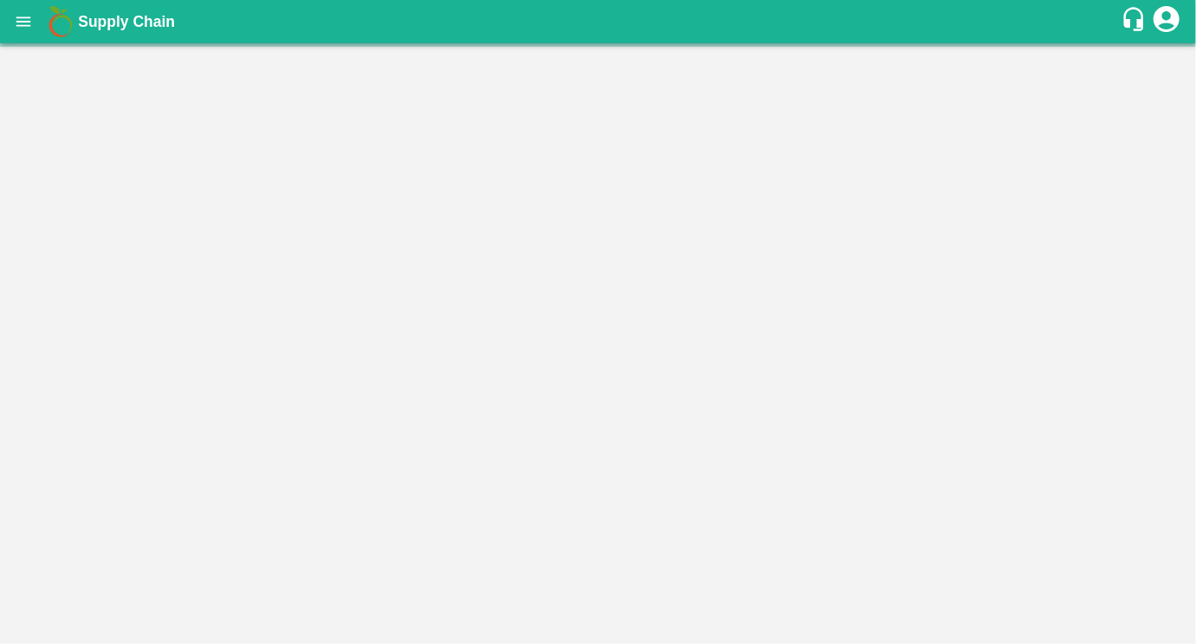
click at [89, 492] on main "Home Purchase order Purchase Orders Harvest Captive Farms Add Farmer Add Suppli…" at bounding box center [598, 343] width 1196 height 601
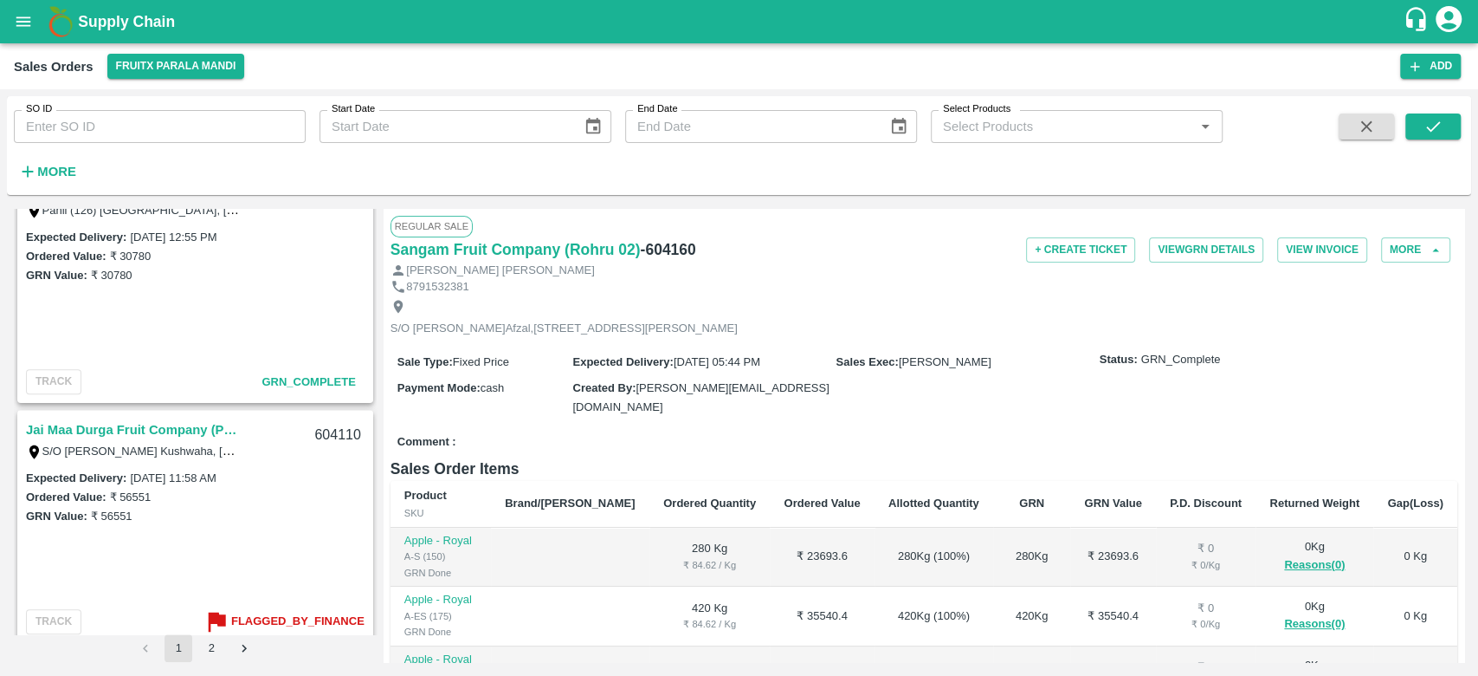
scroll to position [1008, 0]
click at [217, 644] on button "2" at bounding box center [211, 648] width 28 height 28
